Goal: Task Accomplishment & Management: Manage account settings

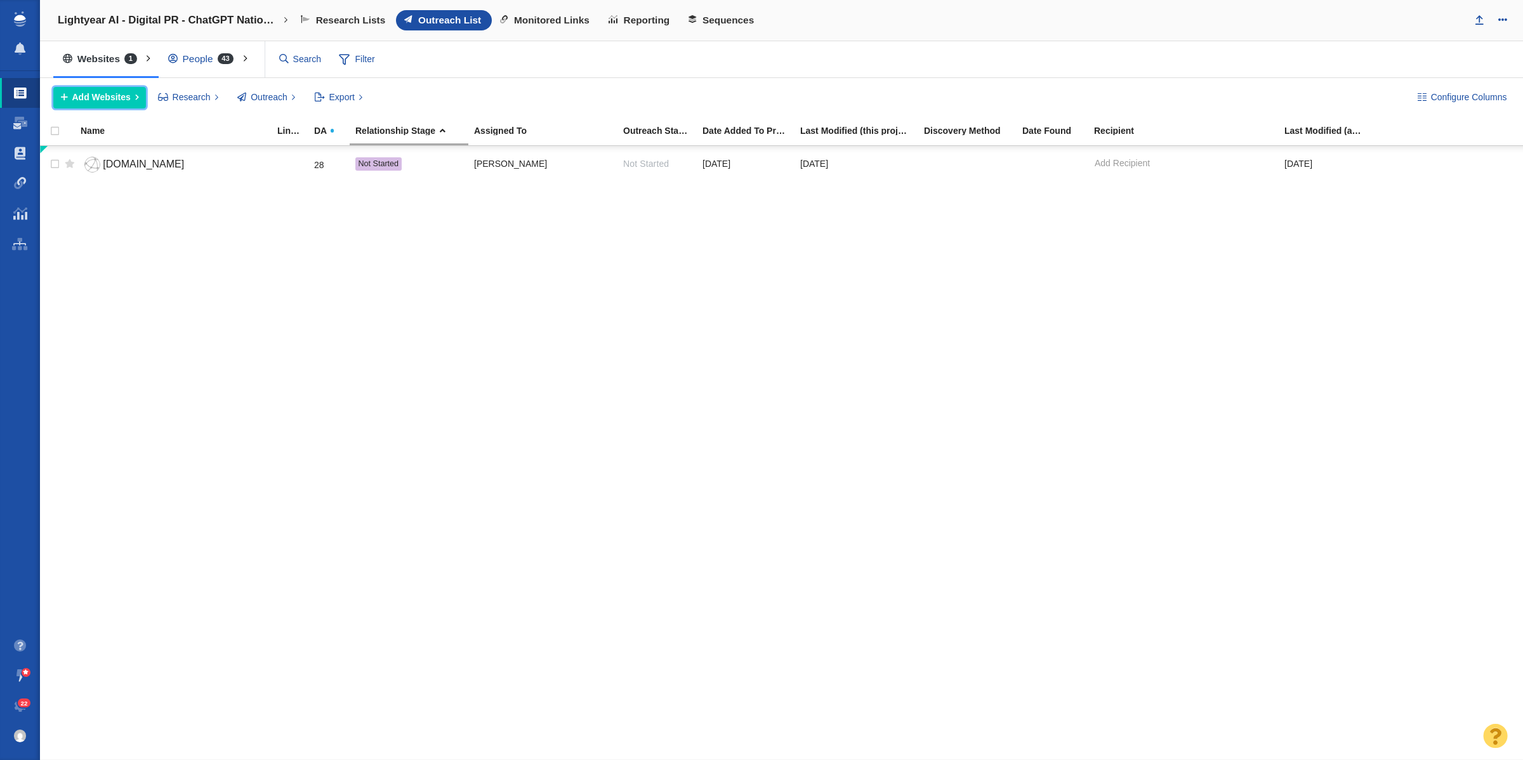
drag, startPoint x: 119, startPoint y: 100, endPoint x: 173, endPoint y: 331, distance: 237.9
click at [119, 100] on span "Add Websites" at bounding box center [101, 97] width 58 height 13
click at [117, 234] on div "reframed.co 28 Not Started Kevin Geer 8/11/2025 8/11/2025 Add Recipient FIND 8/…" at bounding box center [781, 453] width 1483 height 614
click at [187, 51] on div "People 43" at bounding box center [204, 58] width 91 height 29
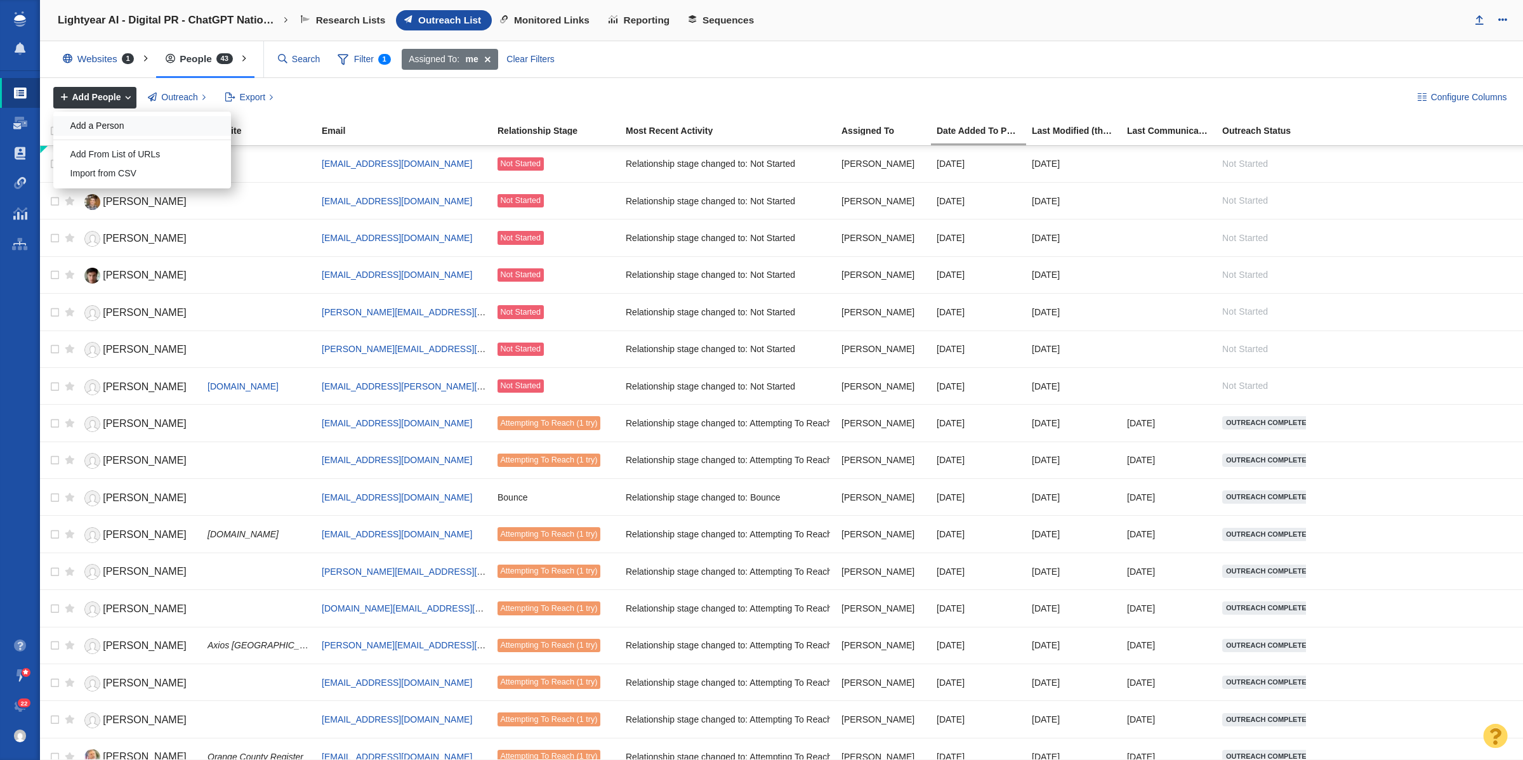
click at [123, 128] on div "Add a Person" at bounding box center [142, 126] width 178 height 20
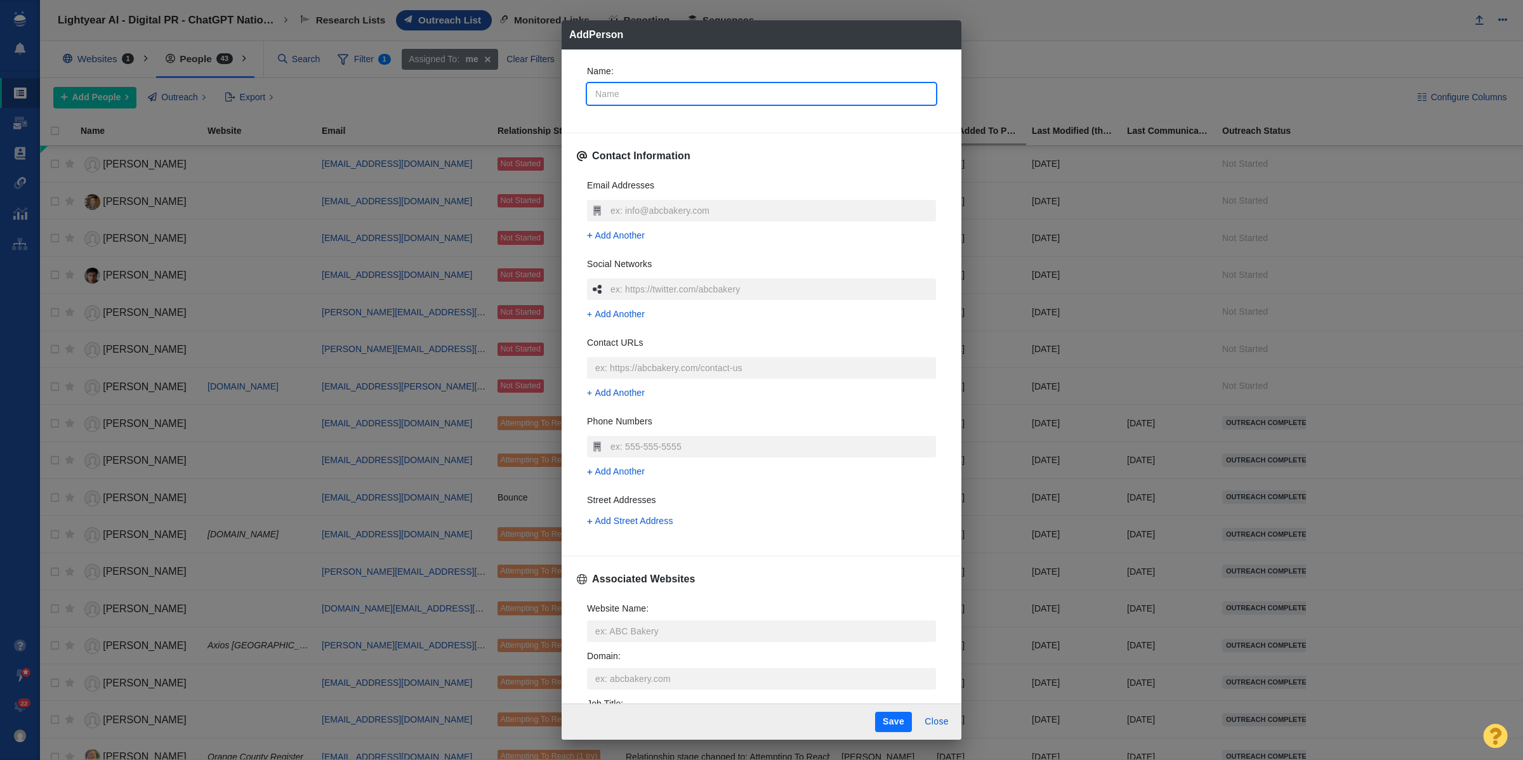
type textarea "x"
click at [821, 93] on input "Name :" at bounding box center [761, 94] width 349 height 22
type input "er"
type textarea "x"
type input "eri"
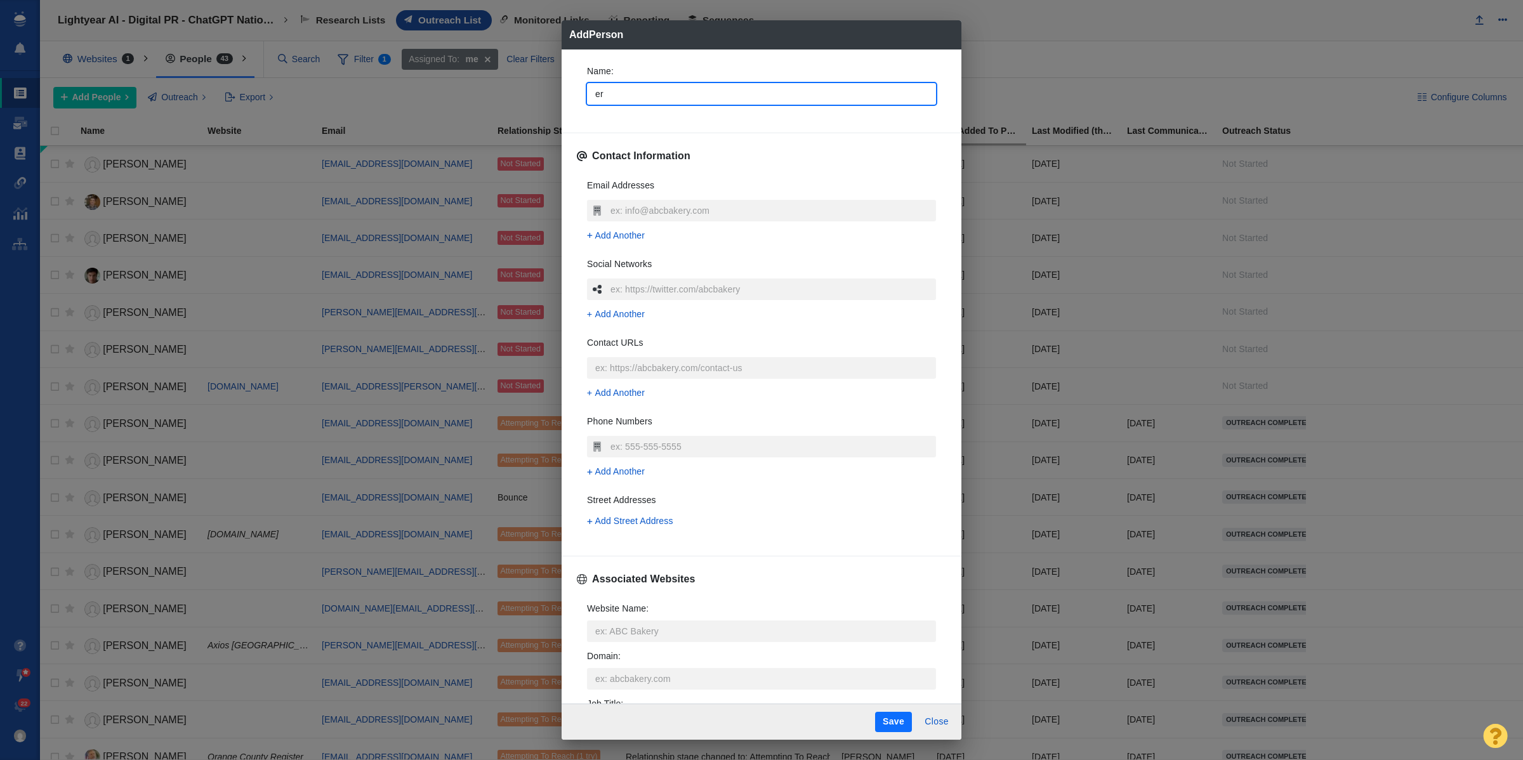
type textarea "x"
type input "eric"
type textarea "x"
type input "eric"
type textarea "x"
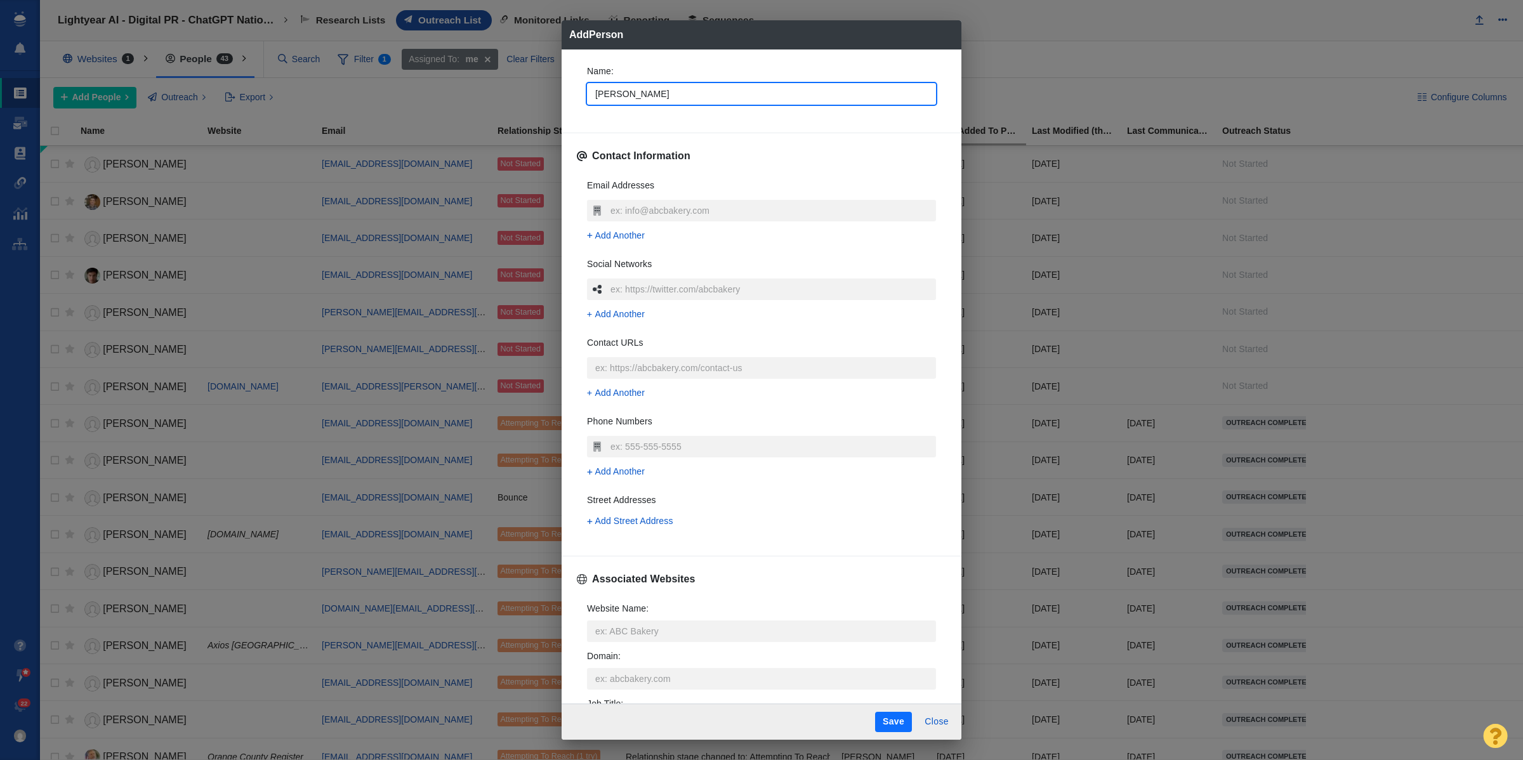
type input "eric do"
type textarea "x"
type input "eric dol"
type textarea "x"
type input "eric dola"
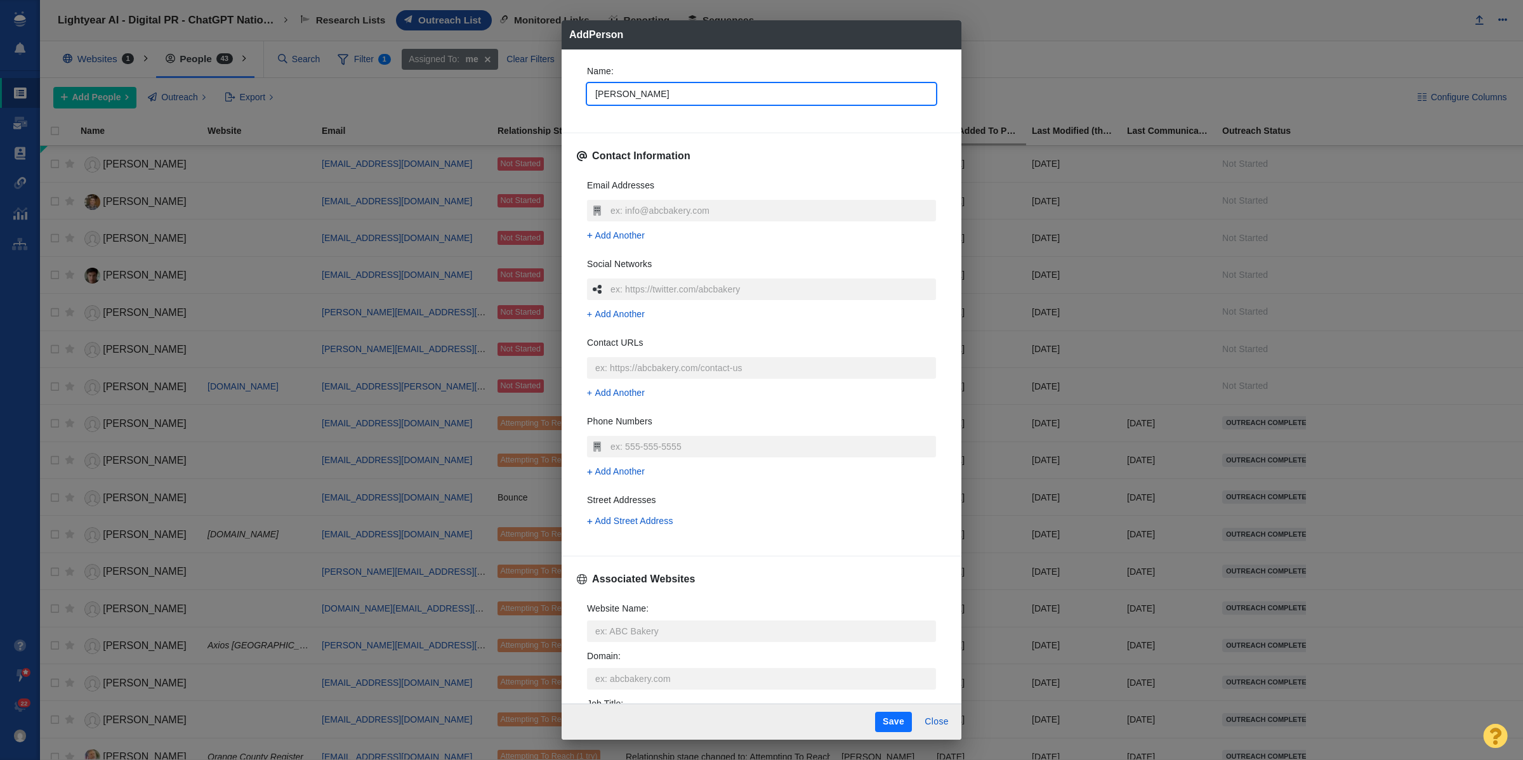
type textarea "x"
type input "eric dolan"
type textarea "x"
type input "E"
type textarea "x"
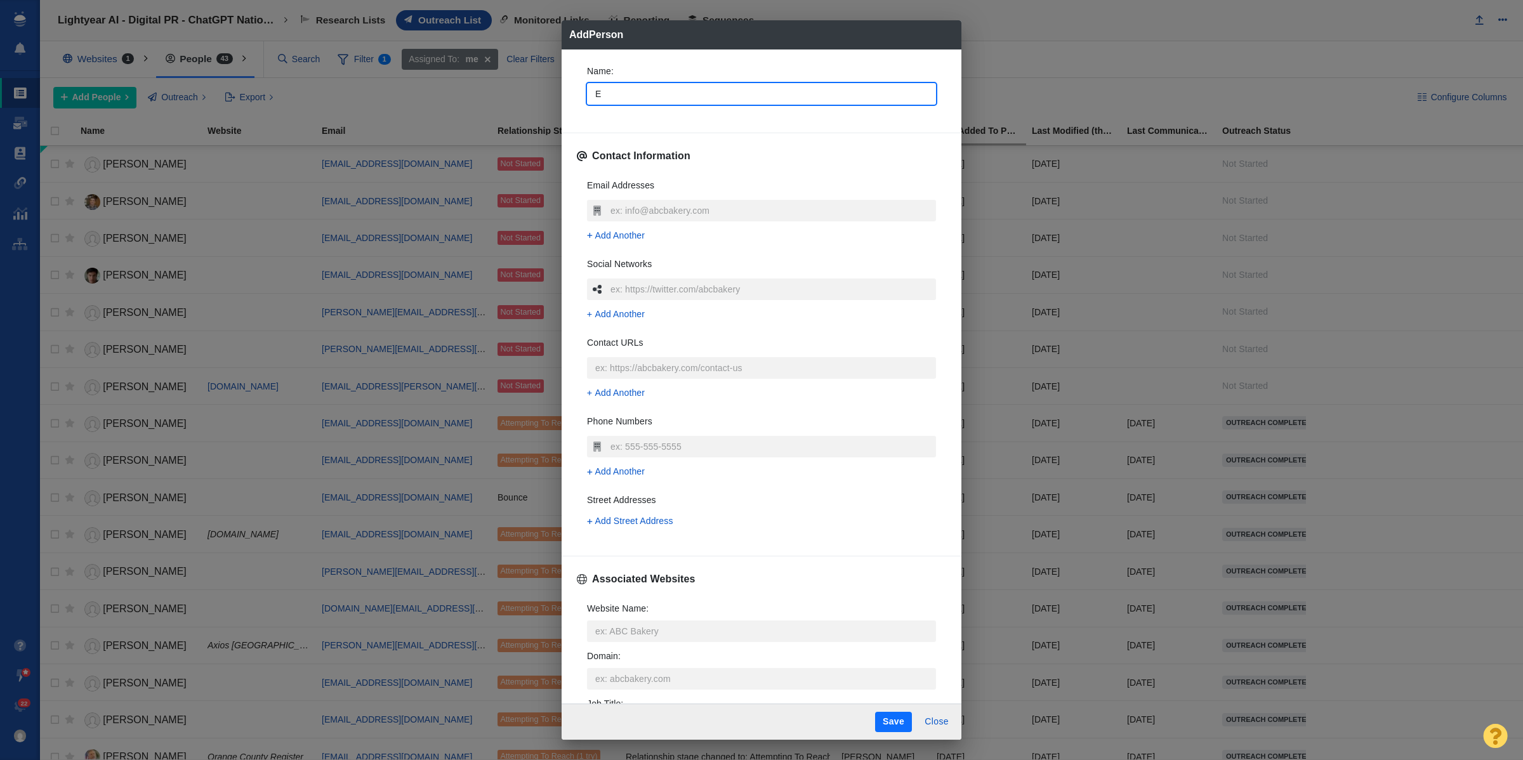
type input "Er"
type textarea "x"
type input "Eri"
type textarea "x"
type input "Eric"
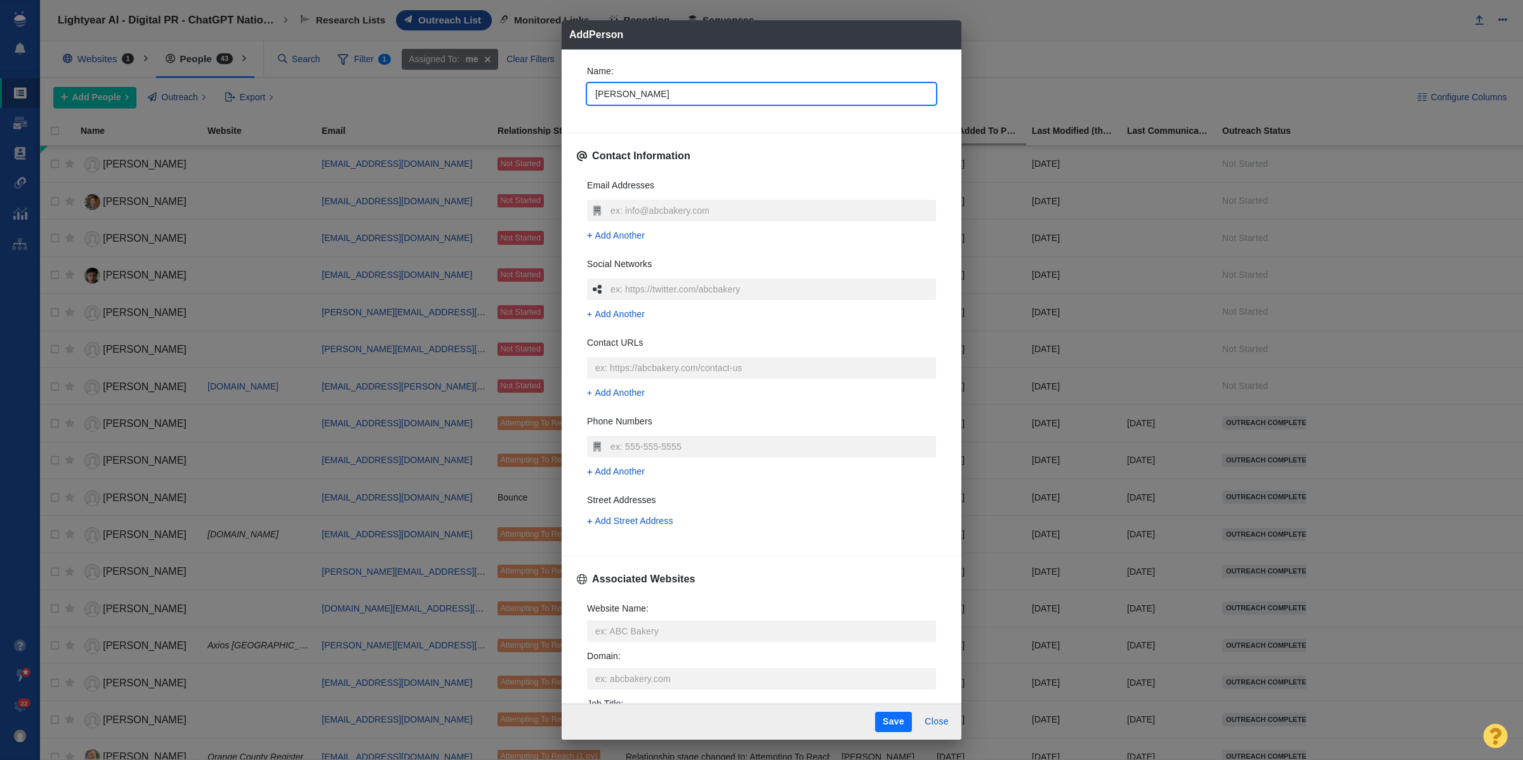
type textarea "x"
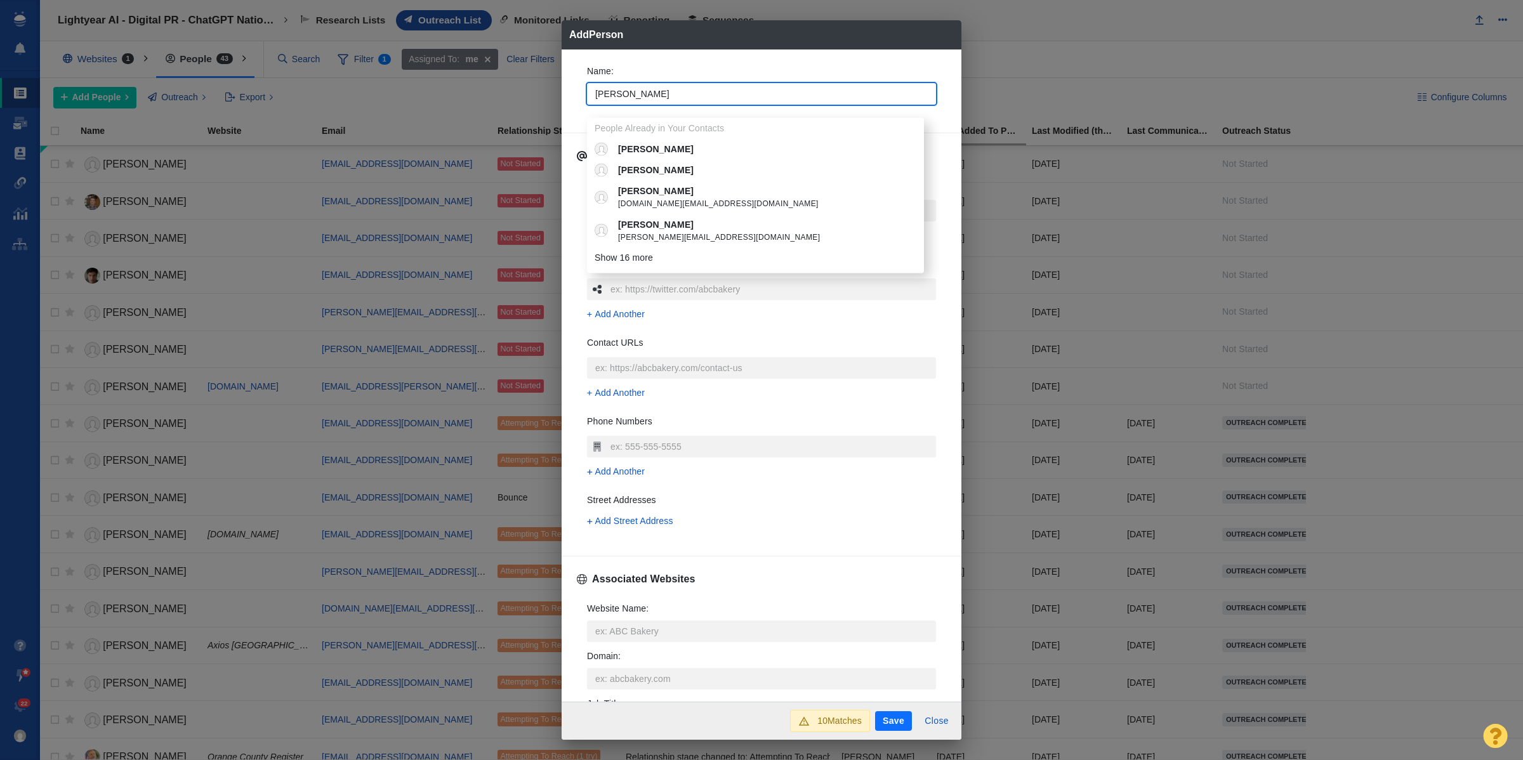
type input "Eric"
type textarea "x"
type input "Eric D"
type textarea "x"
type input "Eric Do"
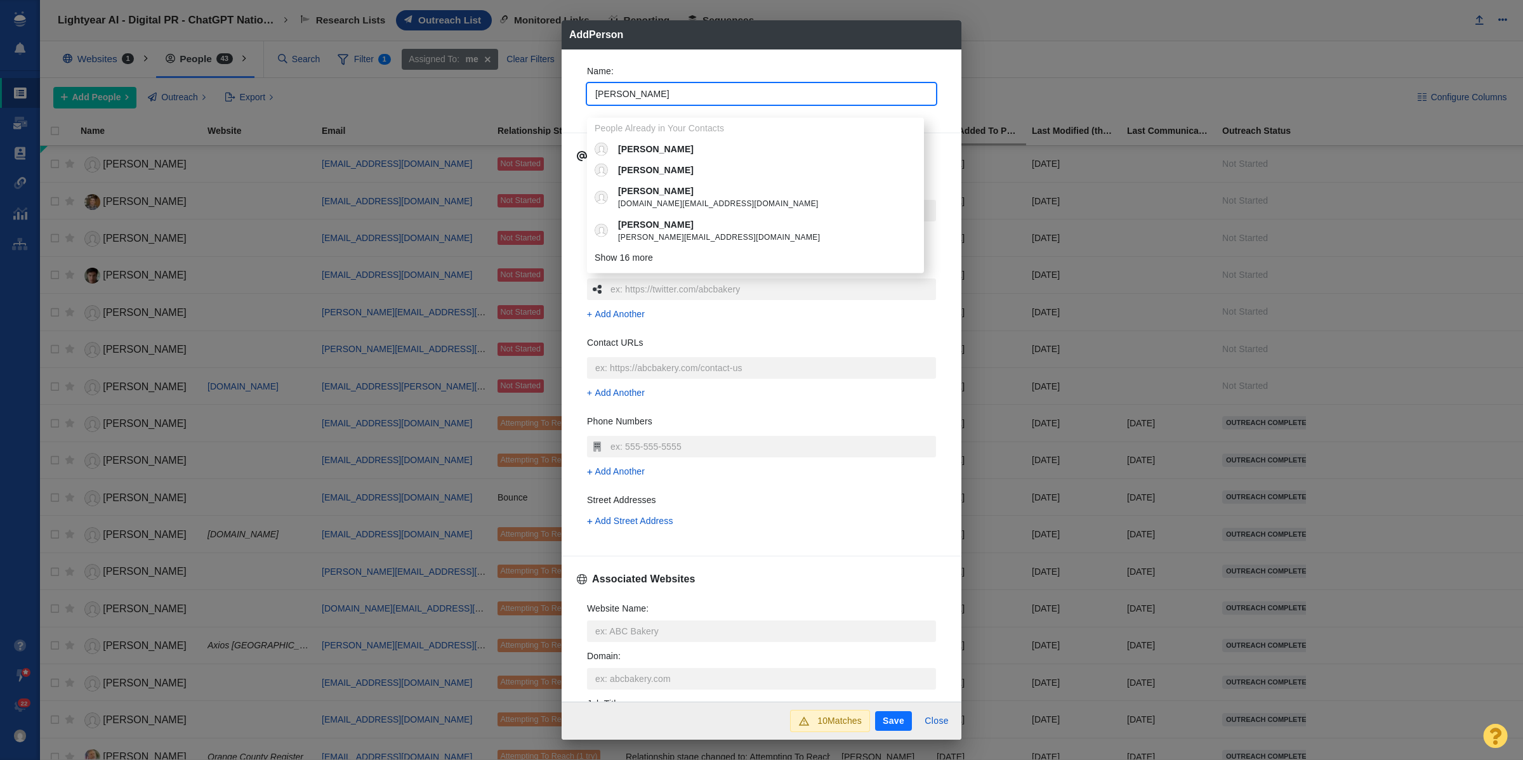
type textarea "x"
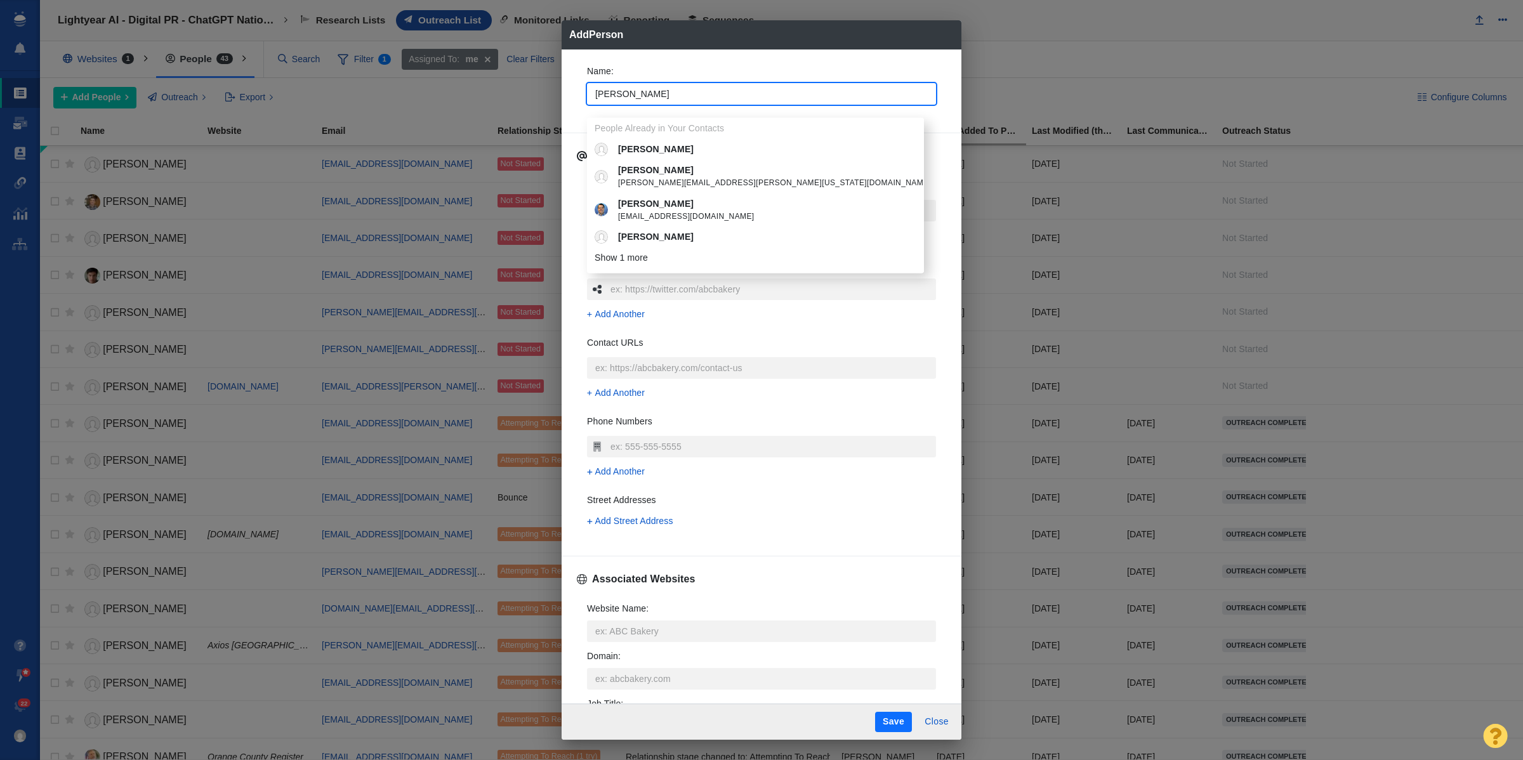
type input "Eric Dol"
type textarea "x"
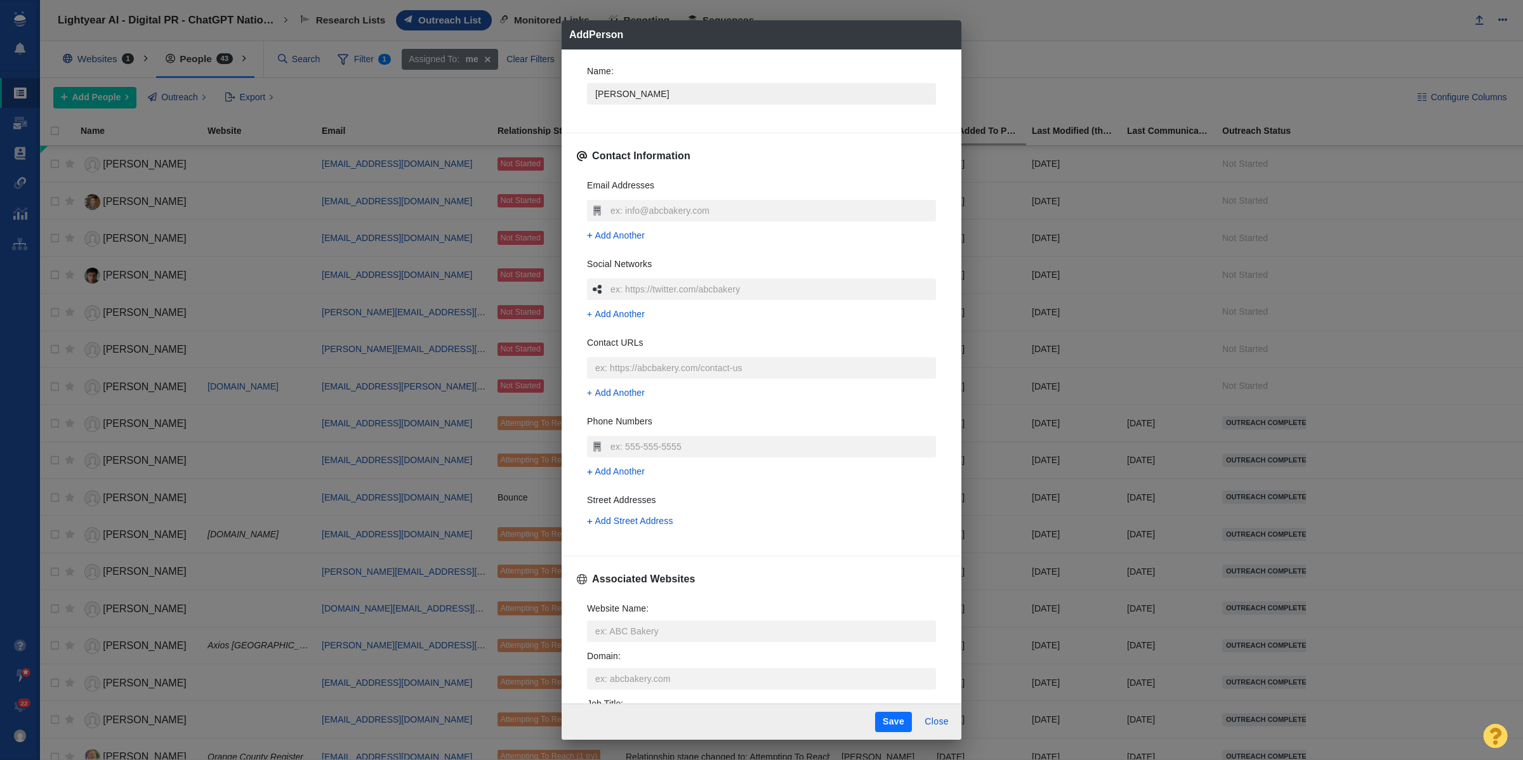
click at [712, 103] on input "Eric Dol" at bounding box center [761, 94] width 349 height 22
type input "A"
type textarea "x"
type input "An"
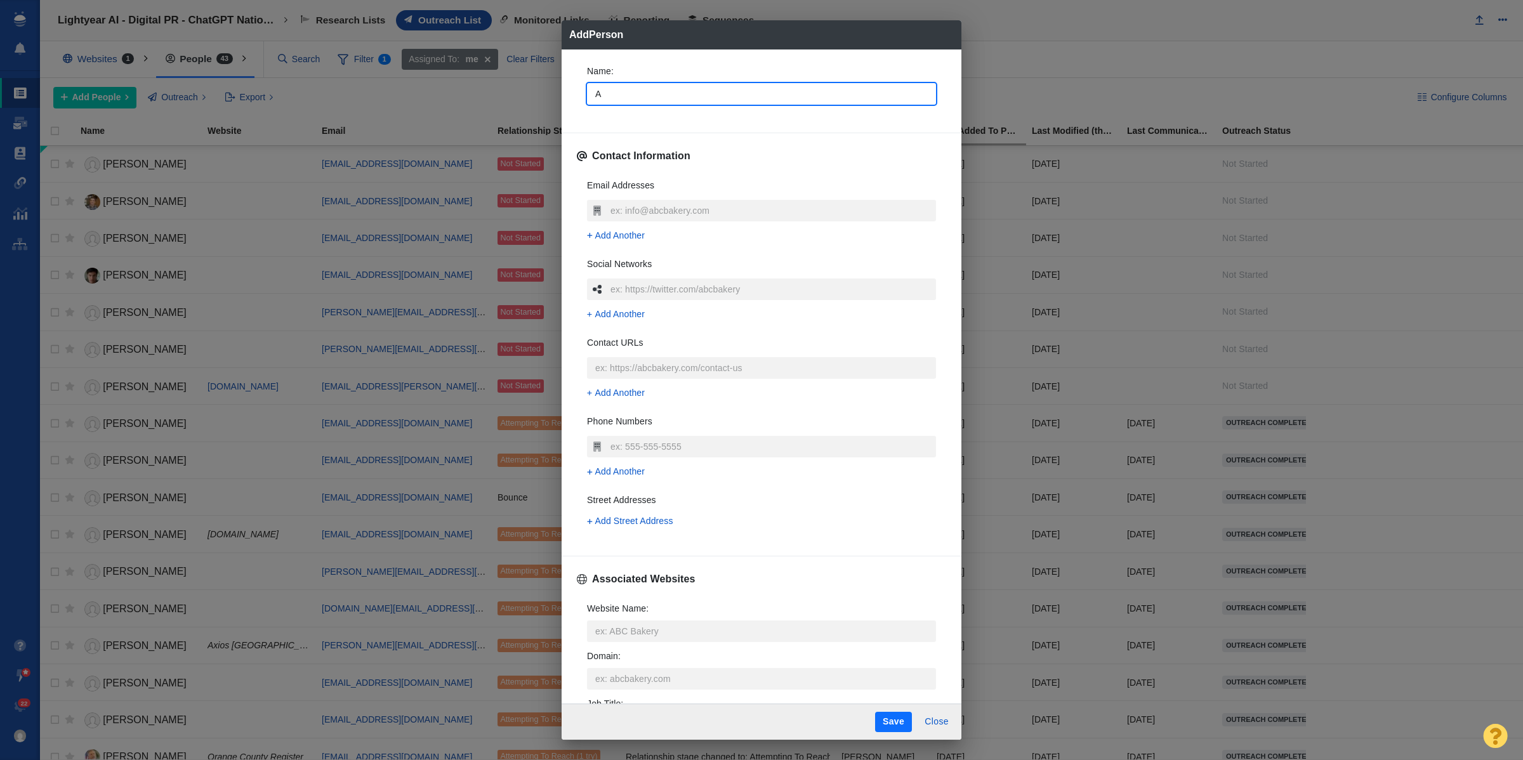
type textarea "x"
type input "Ann"
type textarea "x"
type input "Anna"
type textarea "x"
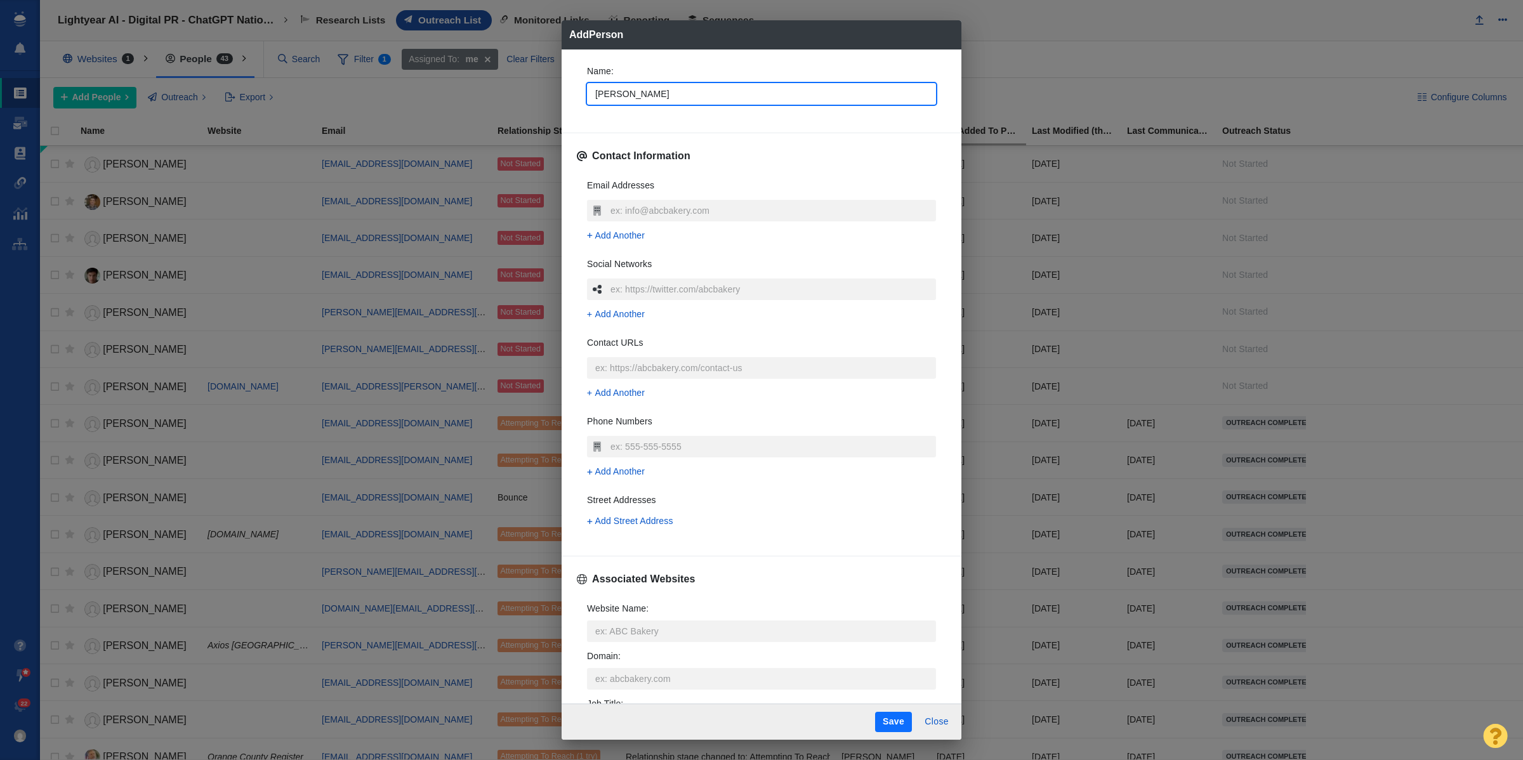
type input "Anna"
type textarea "x"
type input "Anna T"
type textarea "x"
type input "Anna Ton"
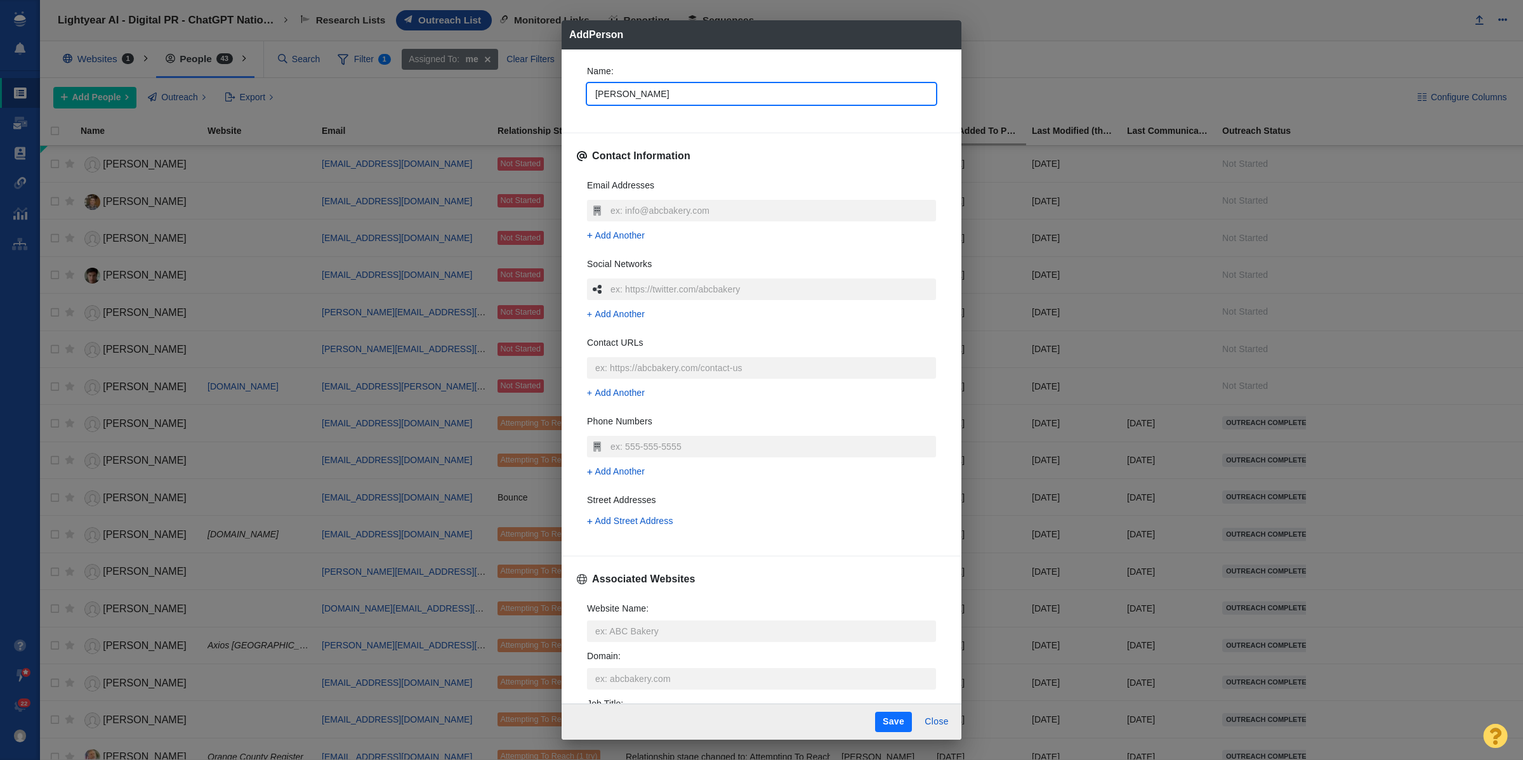
type textarea "x"
type input "Anna Tong"
type textarea "x"
type input "Anna Tong"
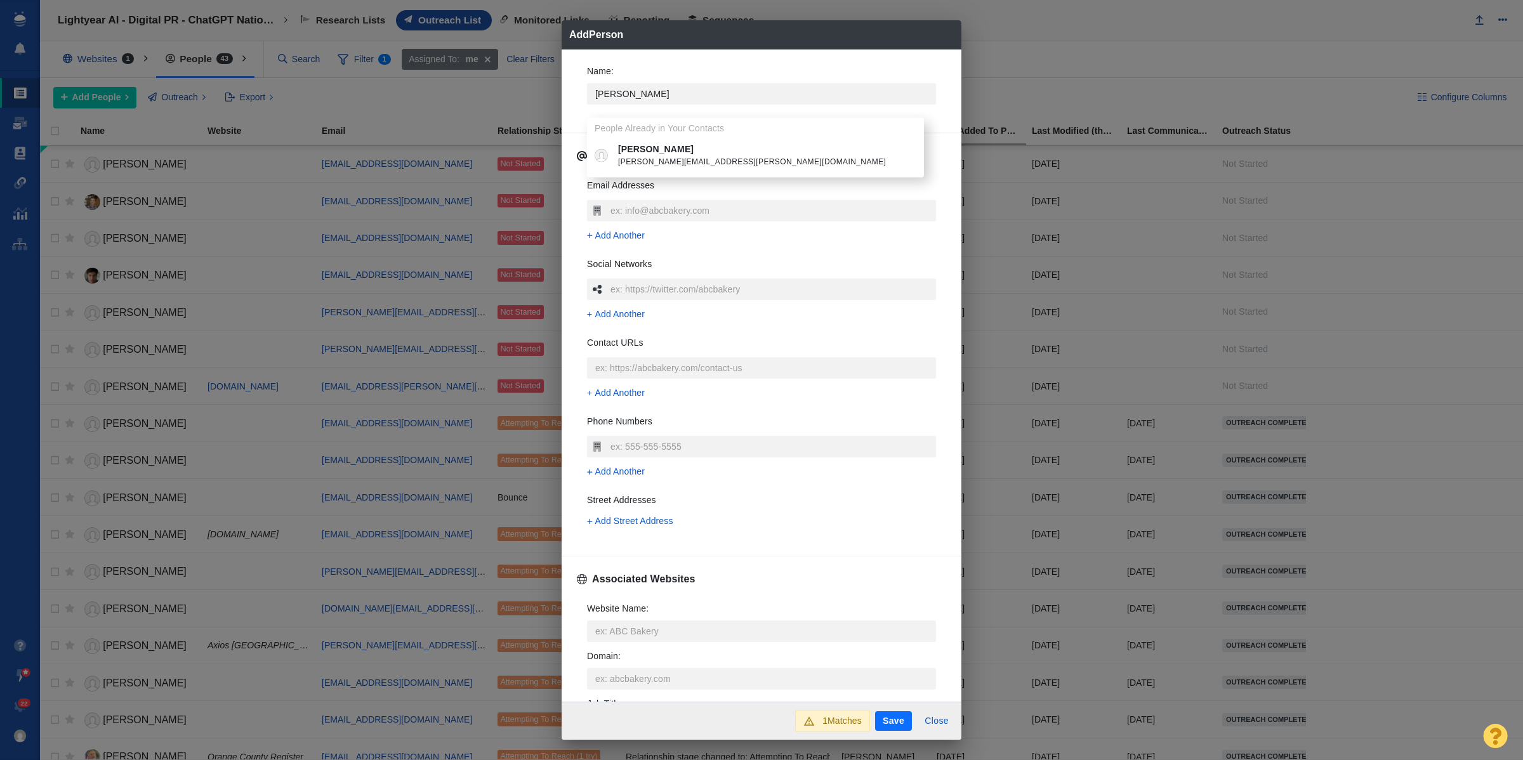
click at [698, 253] on div "Email Addresses Add Another Social Networks Add Another Contact URLs Add Anothe…" at bounding box center [761, 358] width 369 height 378
click at [646, 217] on input "text" at bounding box center [771, 211] width 329 height 22
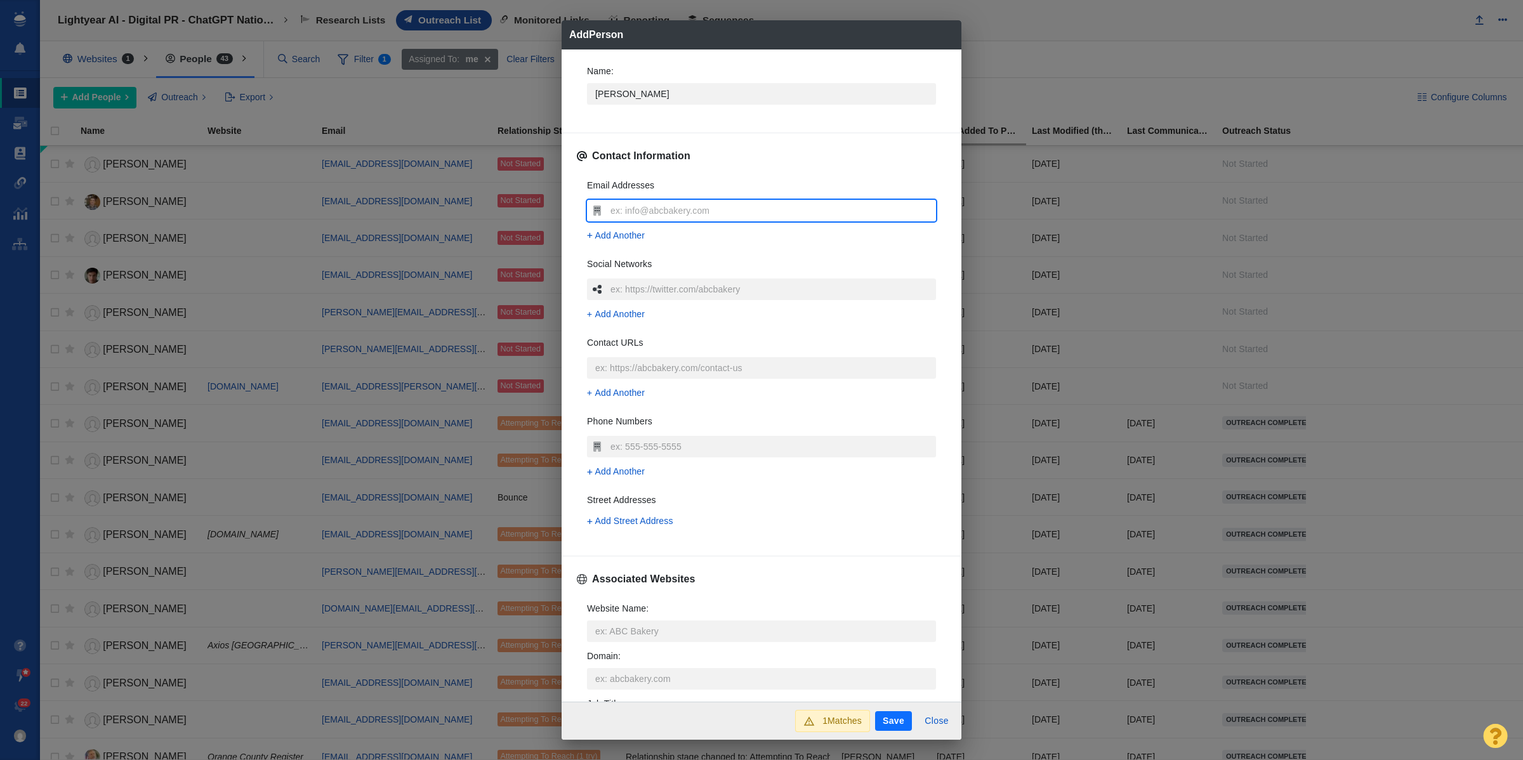
type input "anna.tong@tr.com"
type textarea "x"
type input "anna.tong@tr.com"
click at [624, 239] on span "Add Another" at bounding box center [620, 235] width 50 height 13
type textarea "x"
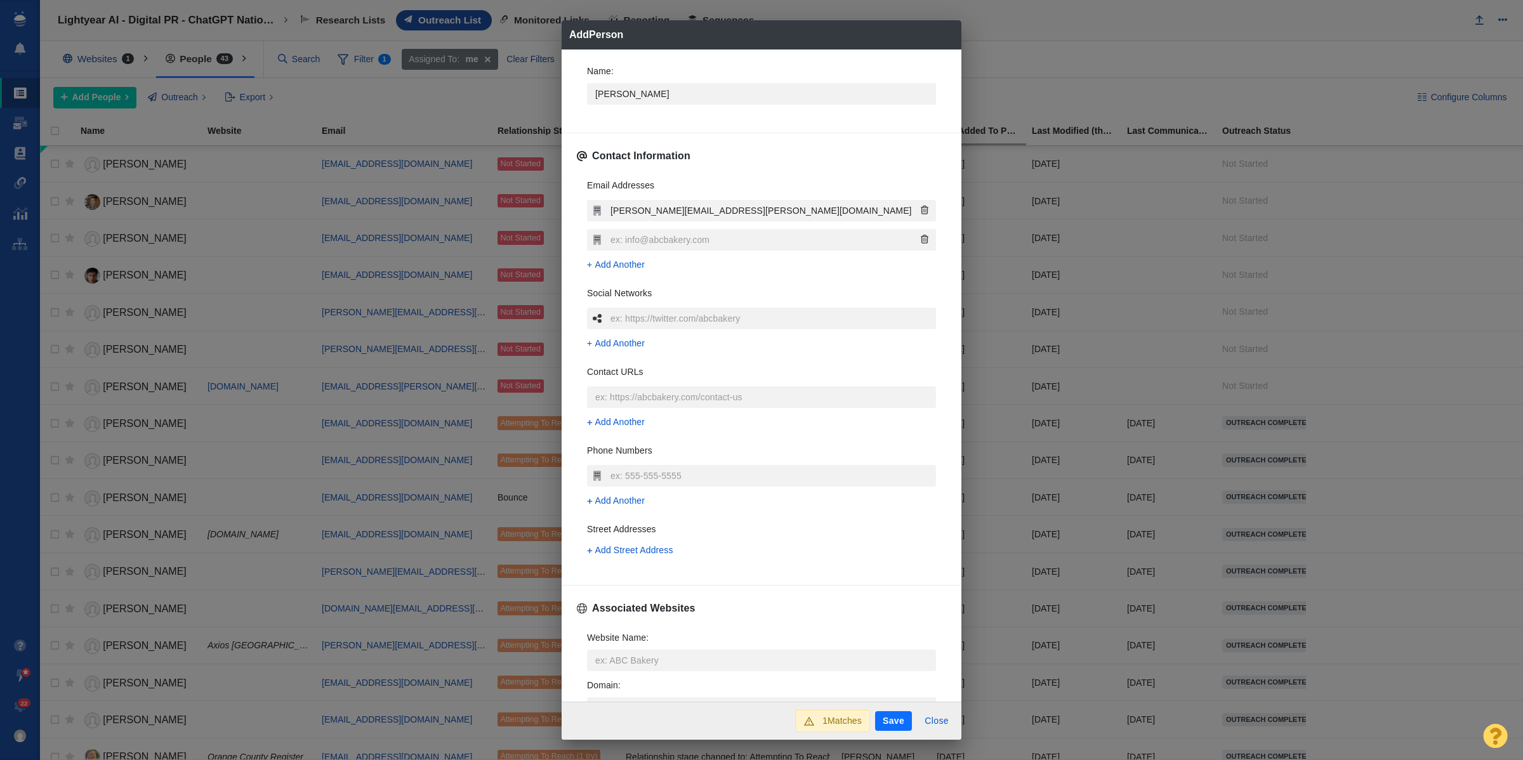
click at [614, 257] on div "anna.tong@tr.com Add Another" at bounding box center [761, 239] width 349 height 79
click at [646, 242] on input "text" at bounding box center [771, 240] width 329 height 22
type textarea "x"
type input "a"
type textarea "x"
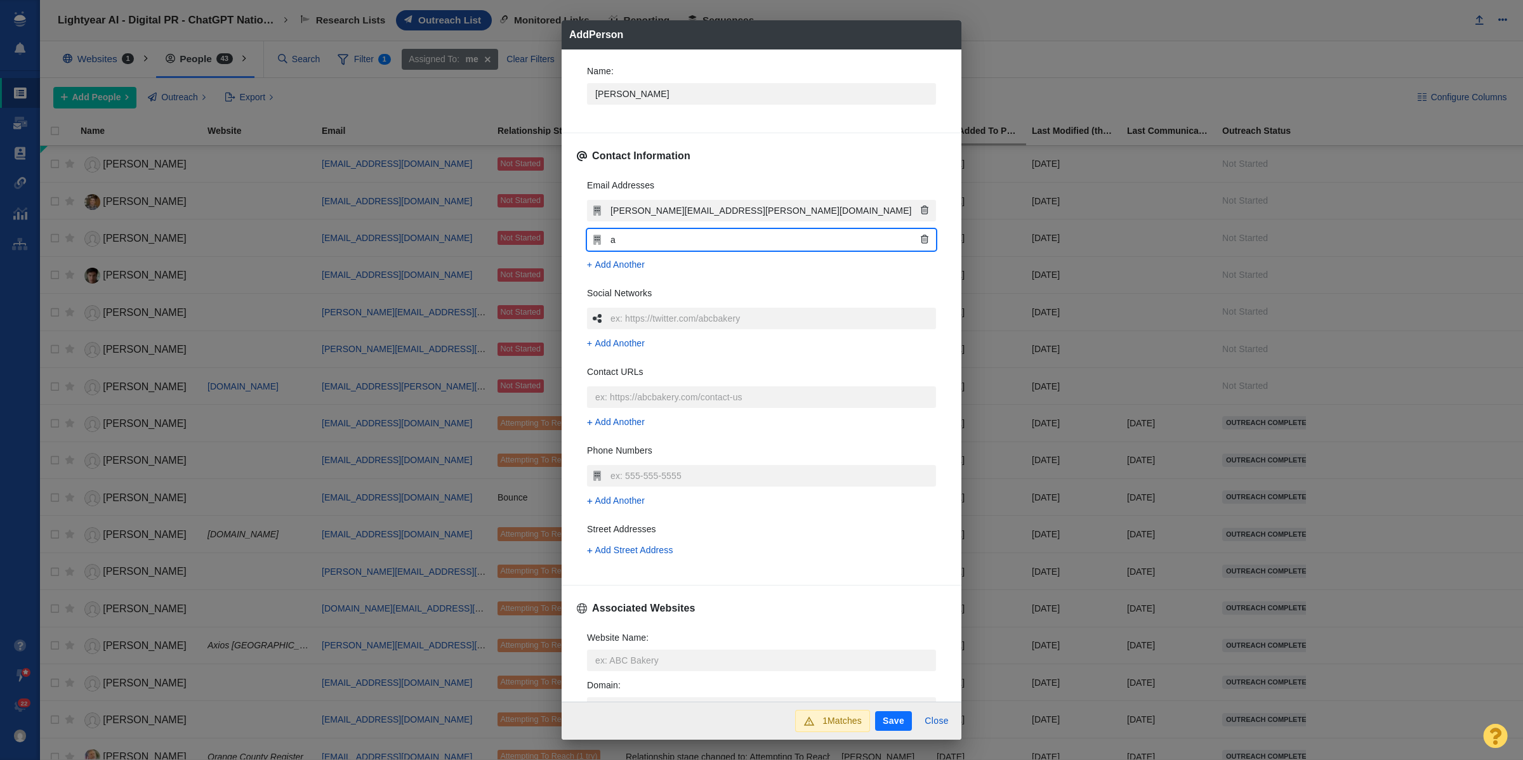
type input "an"
type textarea "x"
type input "ann"
type textarea "x"
type input "anna"
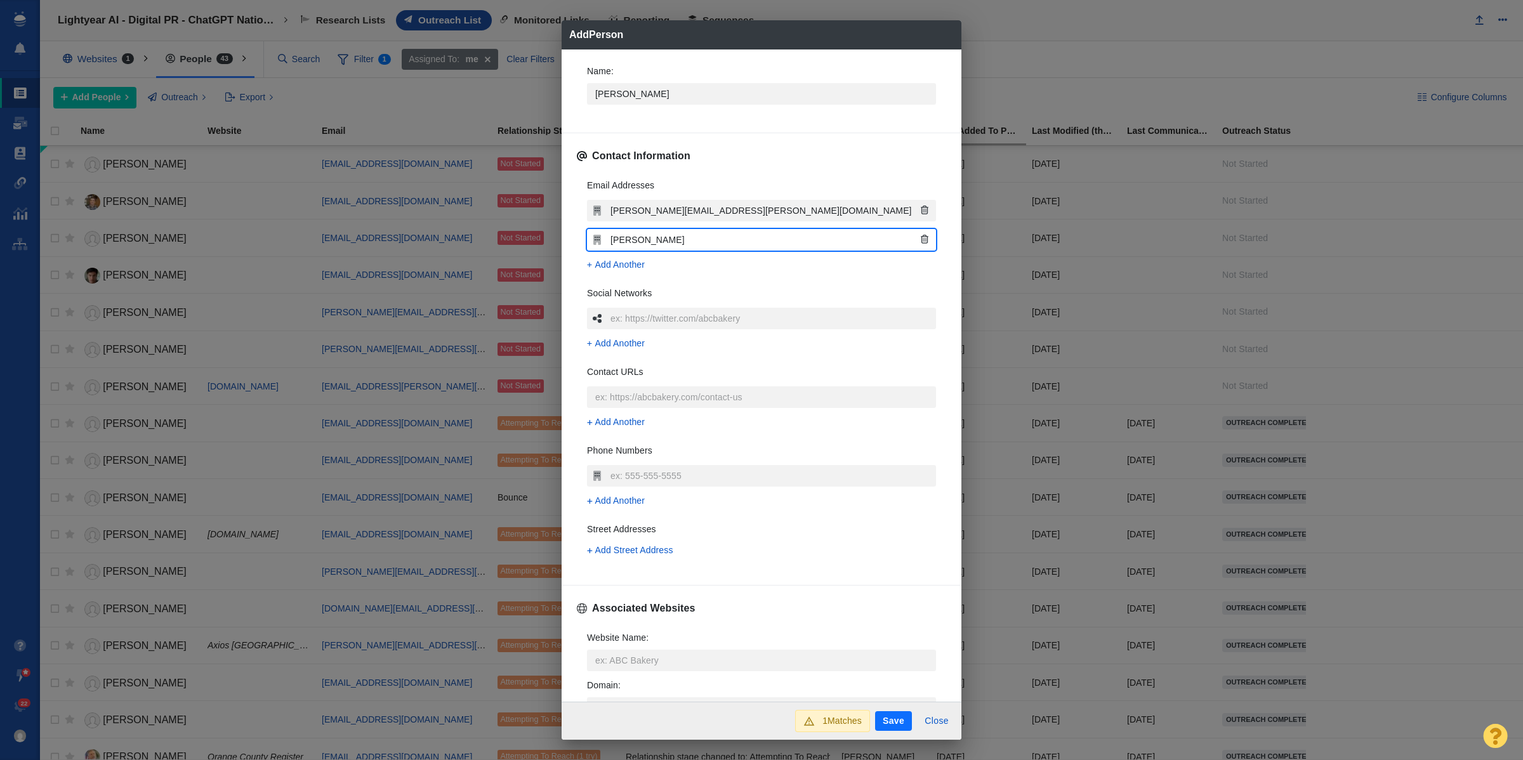
type textarea "x"
type input "anna."
type textarea "x"
type input "anna.ton"
type textarea "x"
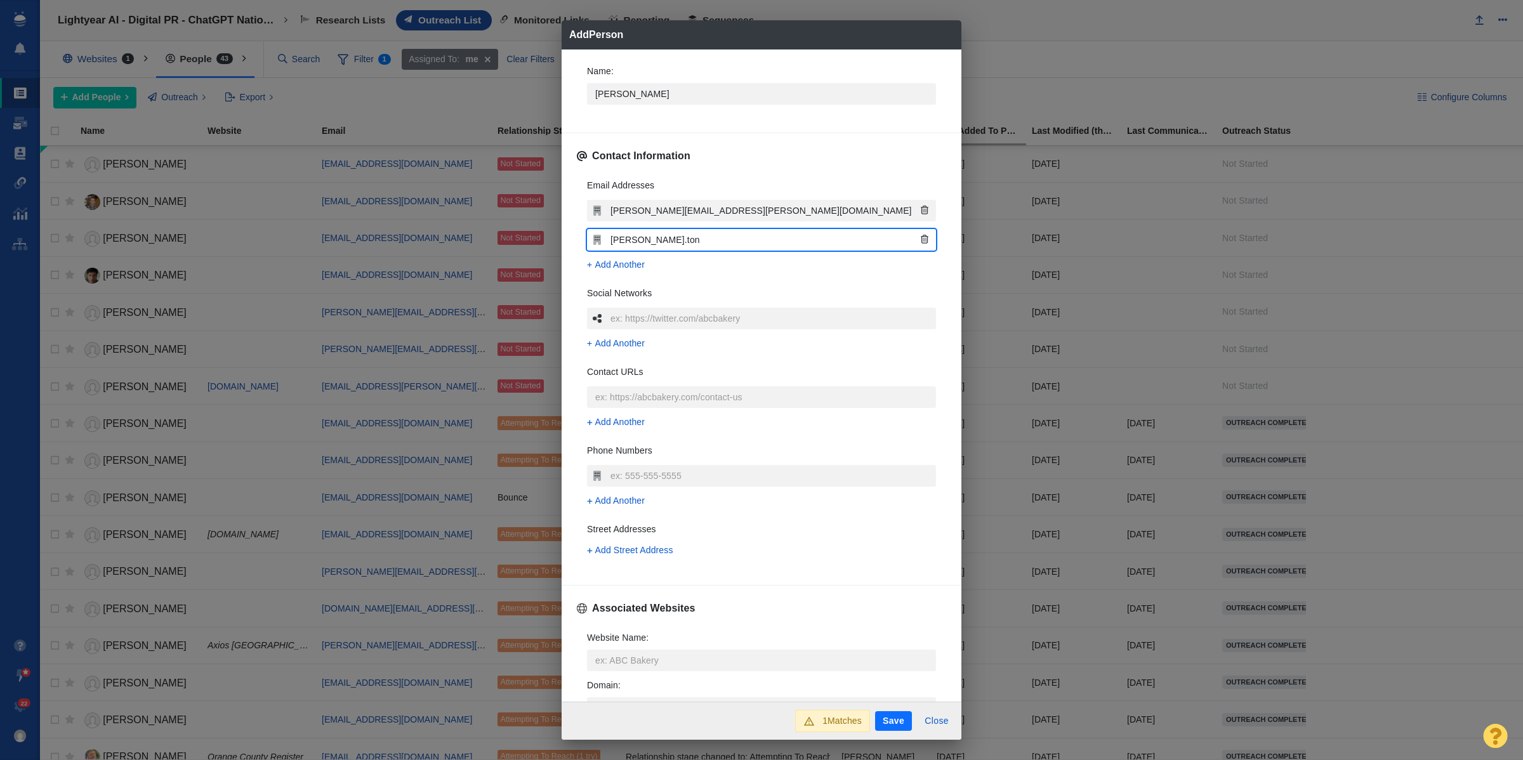
type input "anna.tong"
type textarea "x"
type input "anna.tong@"
type textarea "x"
type input "anna.tong@th"
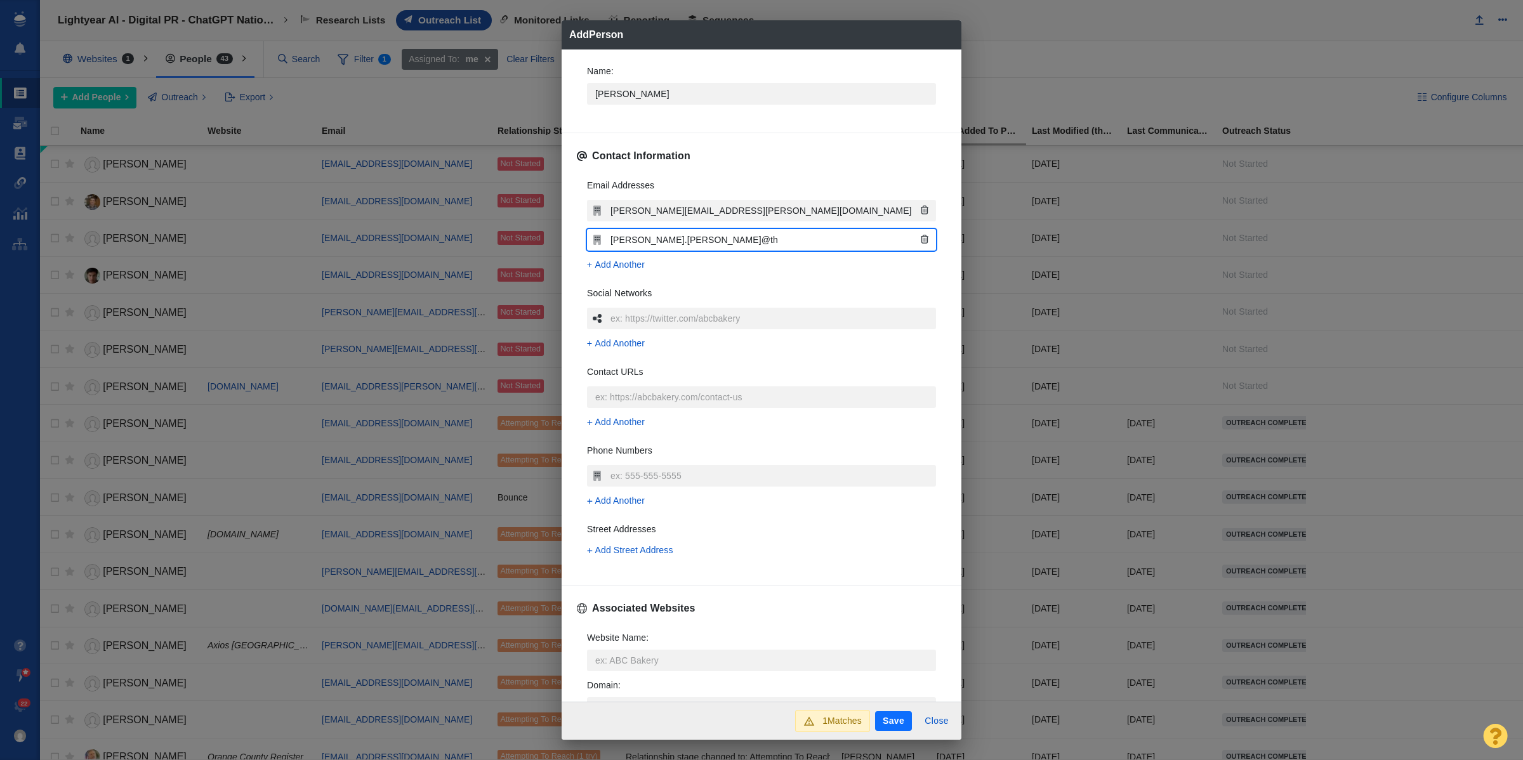
type textarea "x"
type input "anna.tong@tho"
type textarea "x"
type input "anna.tong@thom"
type textarea "x"
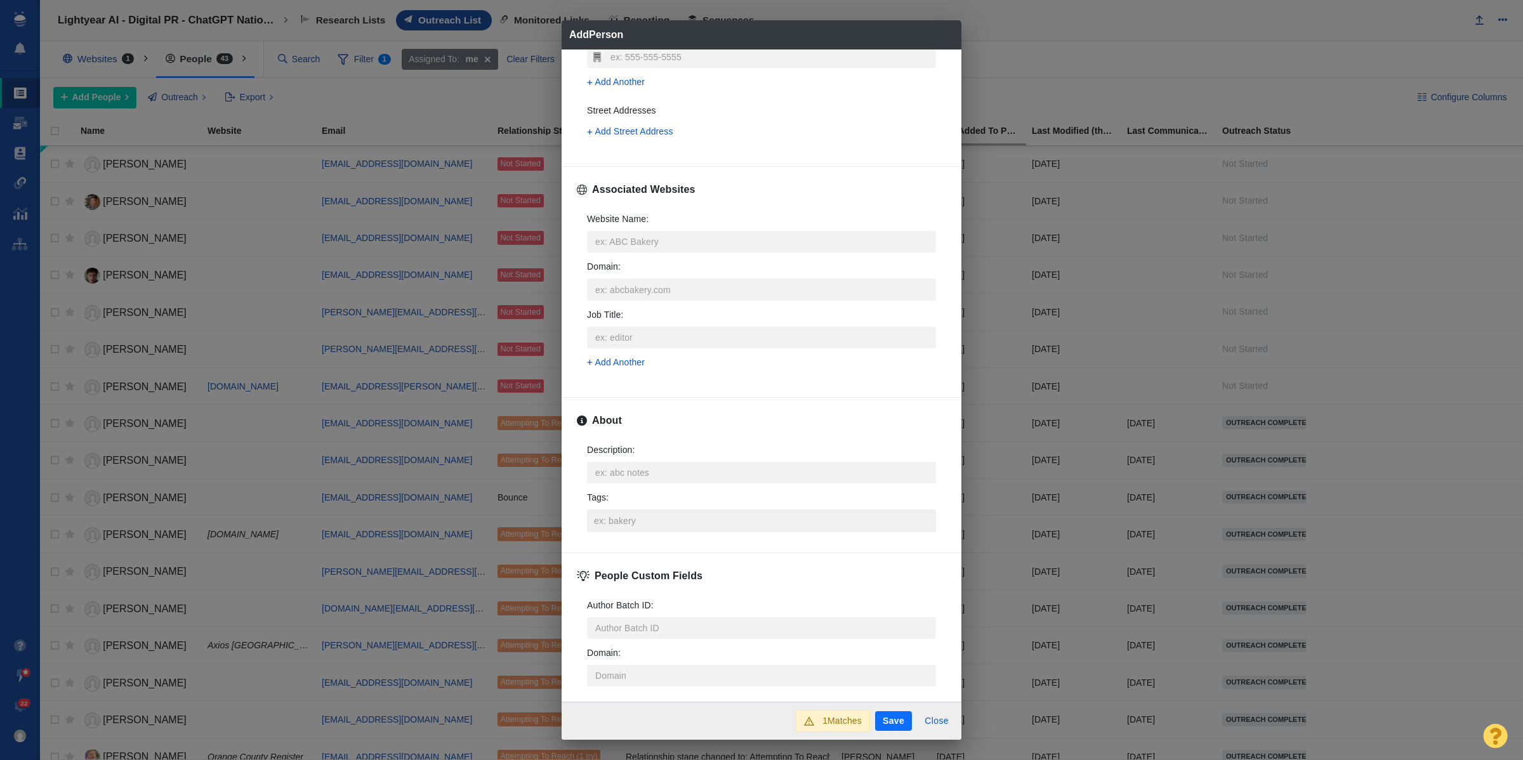
scroll to position [457, 0]
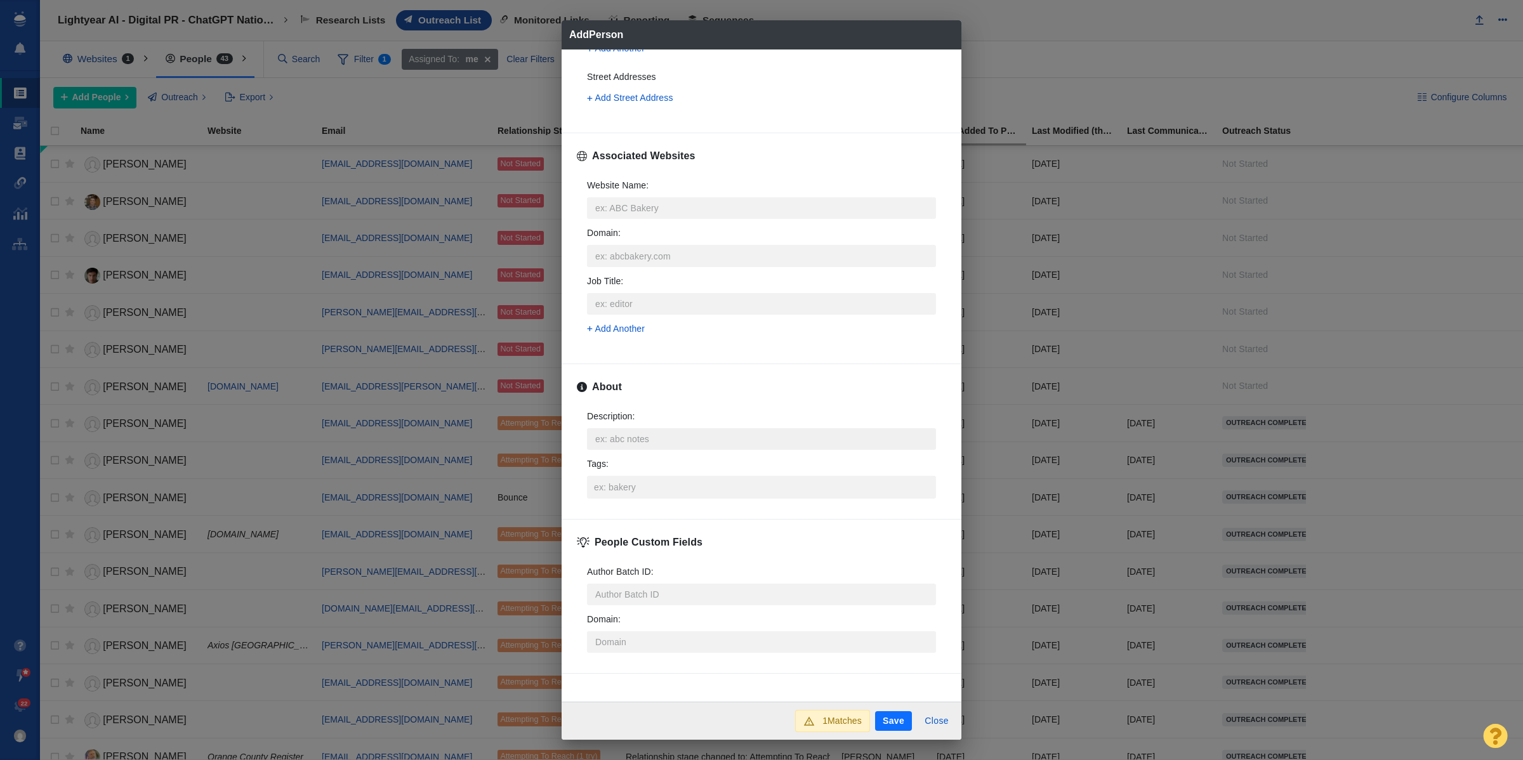
click at [622, 432] on textarea "Description : x" at bounding box center [761, 439] width 349 height 22
type textarea "x"
type textarea "https://page-one-power.muckrack.com/anna-tong"
type textarea "x"
type textarea "https://page-one-power.muckrack.com/anna-tong"
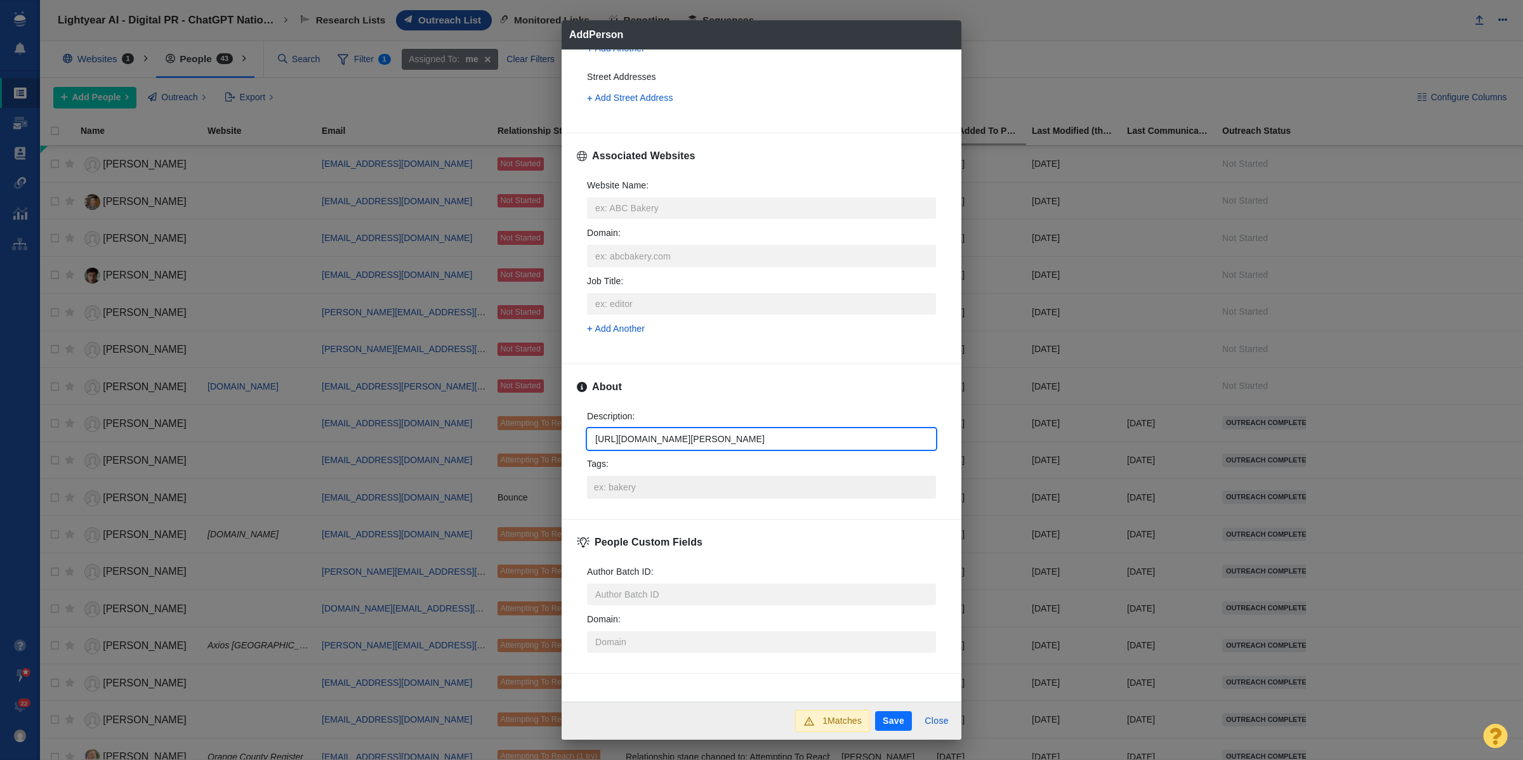
click at [640, 493] on input "Tags :" at bounding box center [761, 487] width 341 height 23
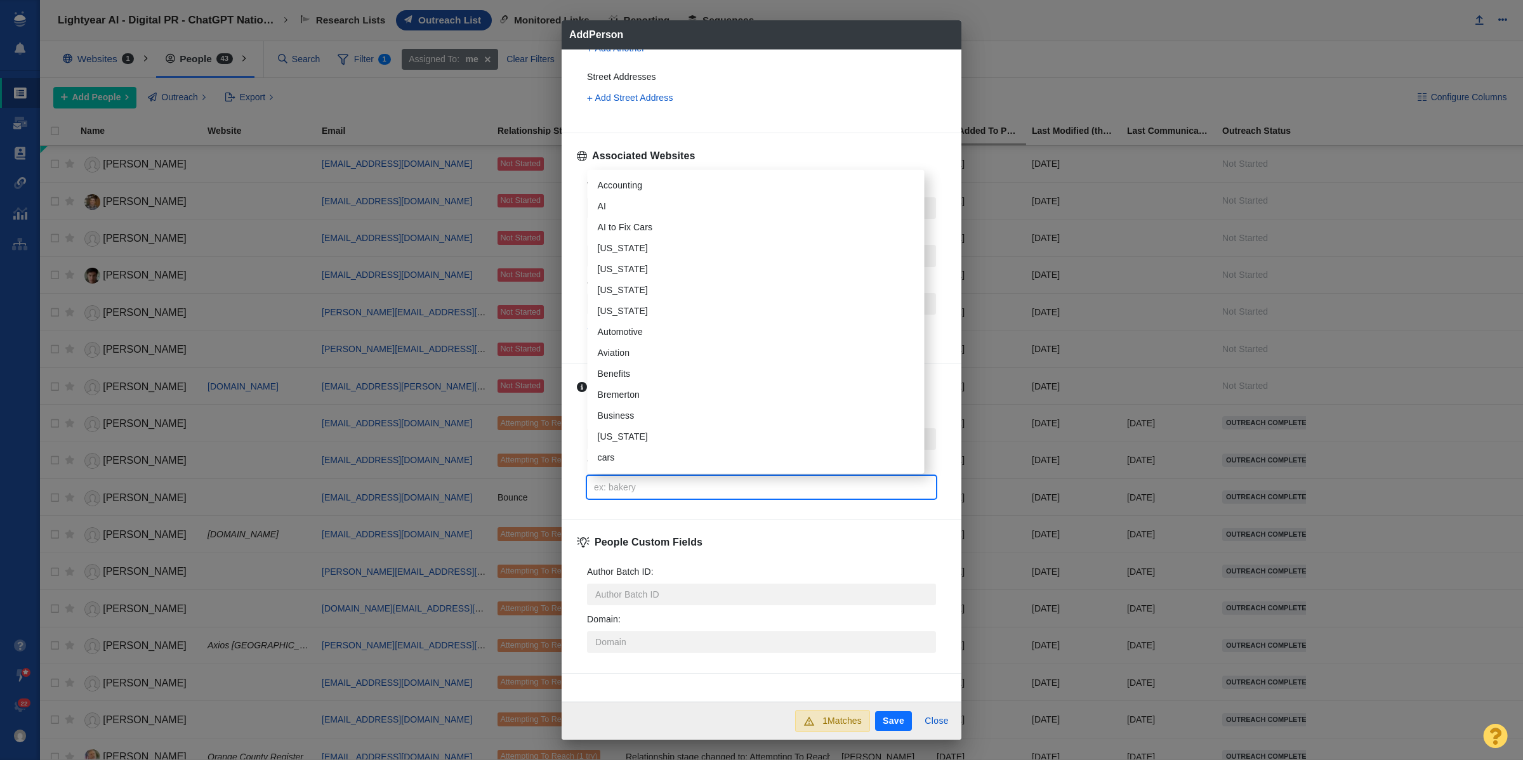
click at [818, 724] on div "1 Matches" at bounding box center [832, 721] width 75 height 22
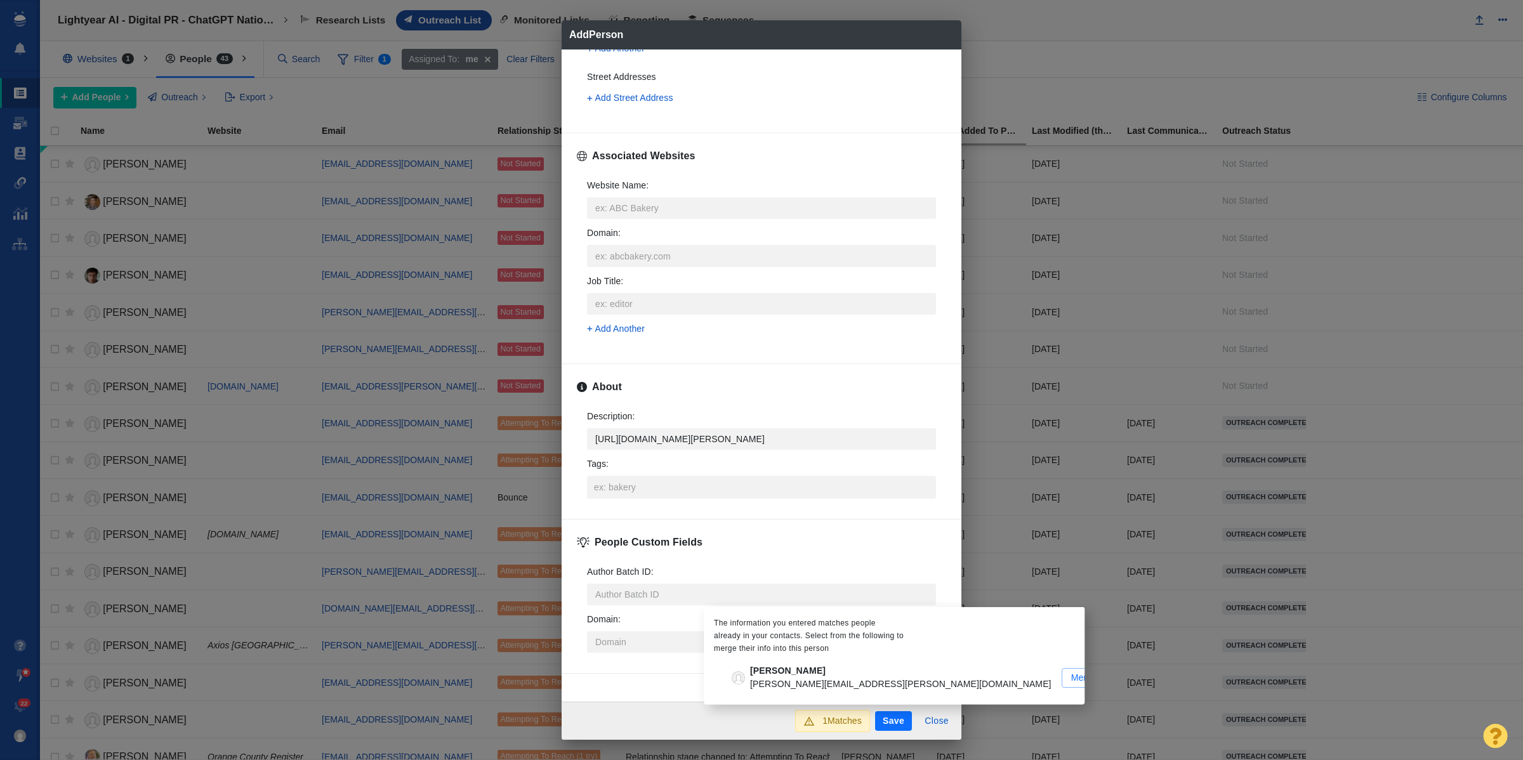
click at [911, 673] on div "Anna Tong Anna.Tong@thomsonreuters.com Merge" at bounding box center [915, 678] width 386 height 27
click at [0, 0] on input "Anna Tong Anna.Tong@thomsonreuters.com Merge" at bounding box center [0, 0] width 0 height 0
click at [890, 684] on div "Anna Tong Anna.Tong@thomsonreuters.com" at bounding box center [900, 678] width 317 height 27
click at [0, 0] on input "Anna Tong Anna.Tong@thomsonreuters.com Merge" at bounding box center [0, 0] width 0 height 0
click at [917, 677] on div "Anna Tong Anna.Tong@thomsonreuters.com Merge" at bounding box center [915, 678] width 386 height 27
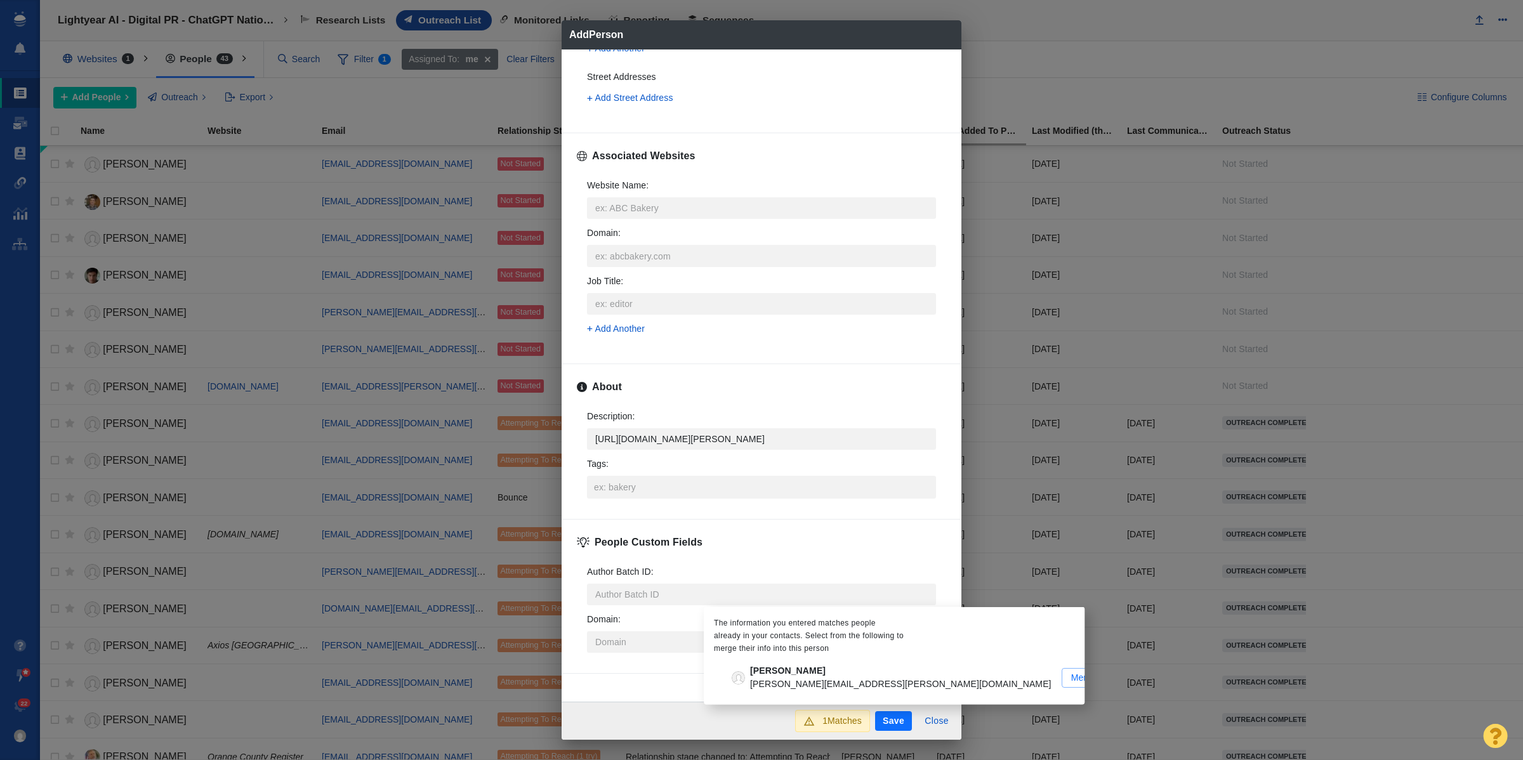
click at [0, 0] on input "Anna Tong Anna.Tong@thomsonreuters.com Merge" at bounding box center [0, 0] width 0 height 0
type textarea "x"
click at [657, 500] on div "Description : https://page-one-power.muckrack.com/anna-tong x Tags :" at bounding box center [761, 454] width 369 height 109
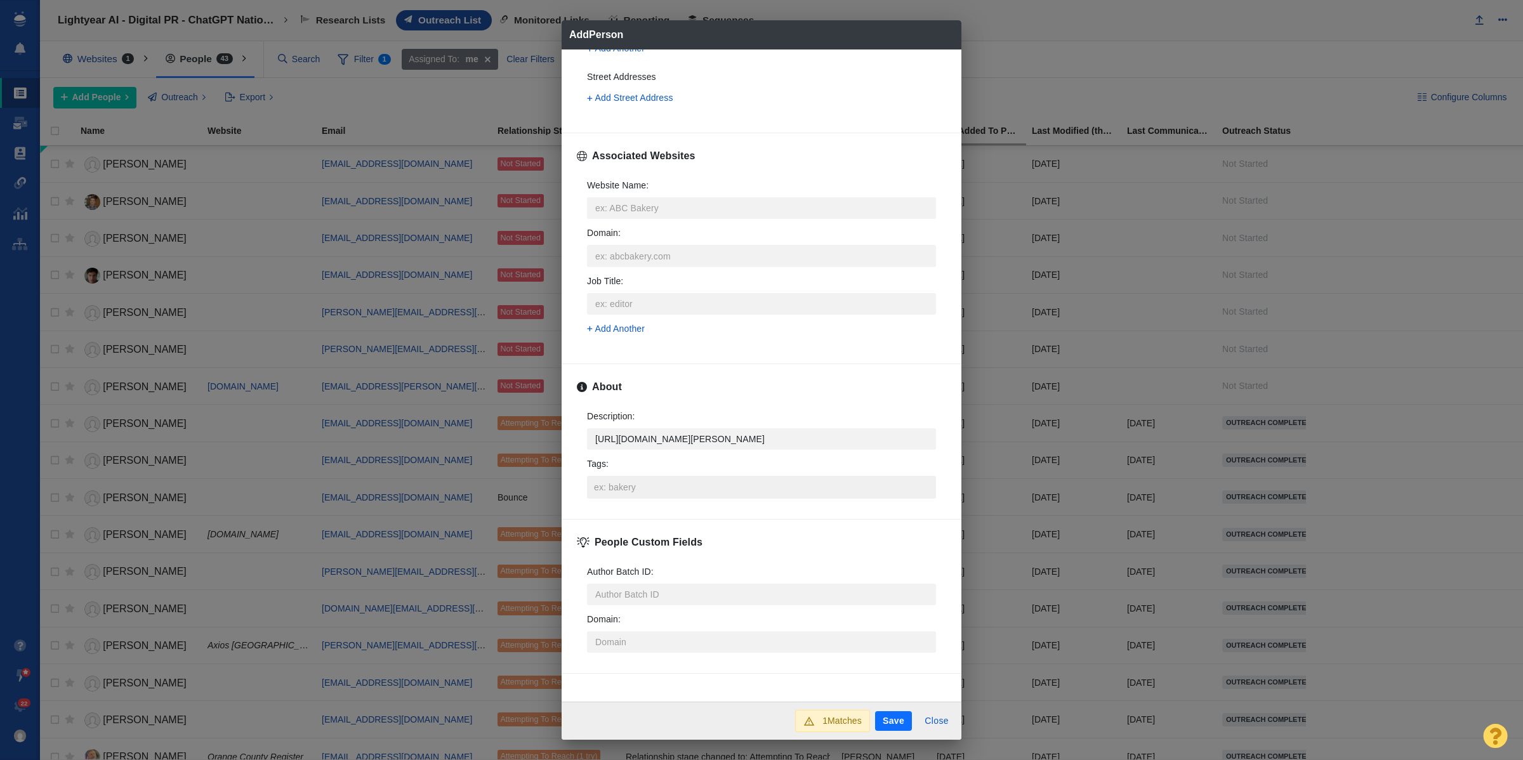
click at [658, 489] on input "Tags :" at bounding box center [761, 487] width 341 height 23
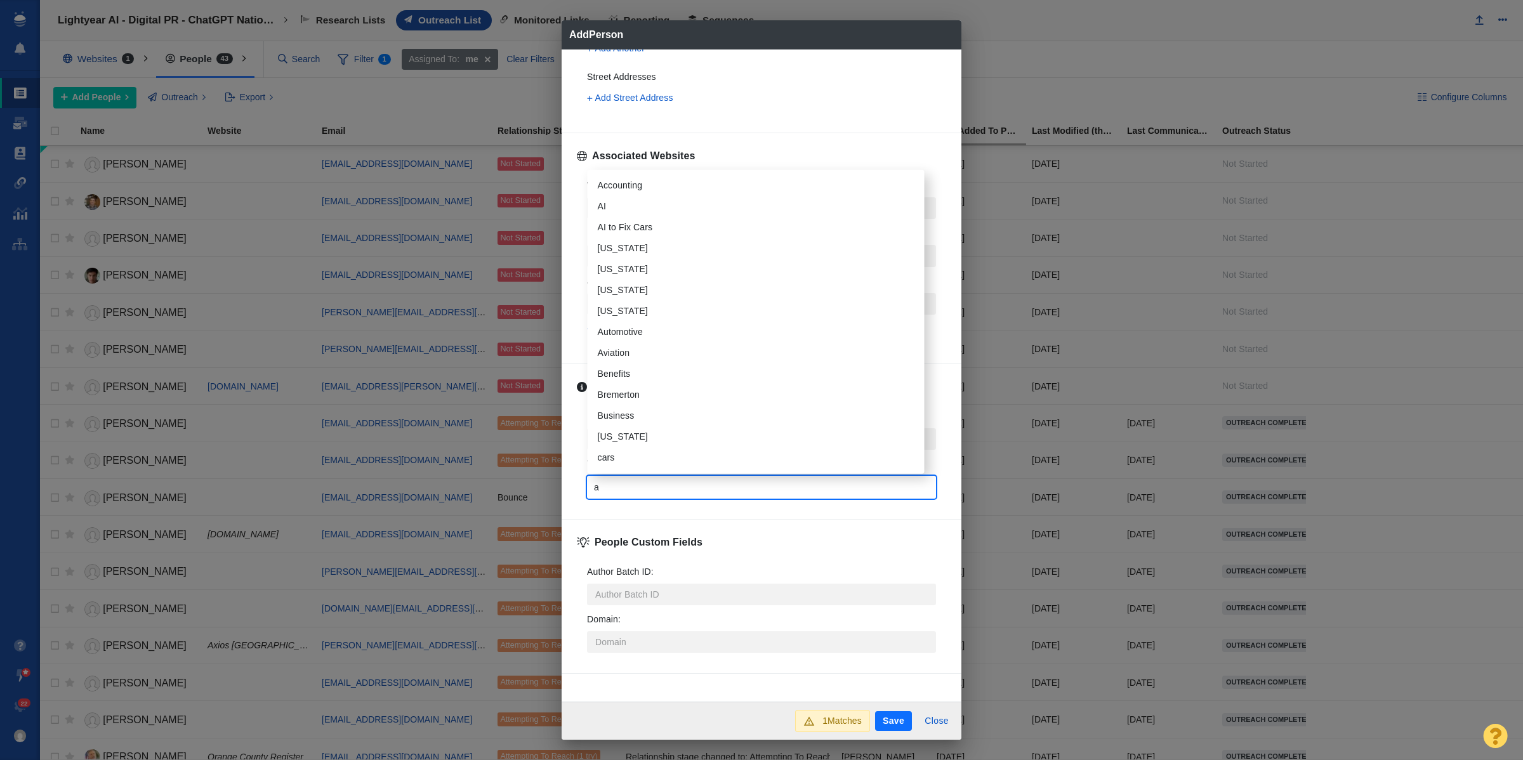
type input "ai"
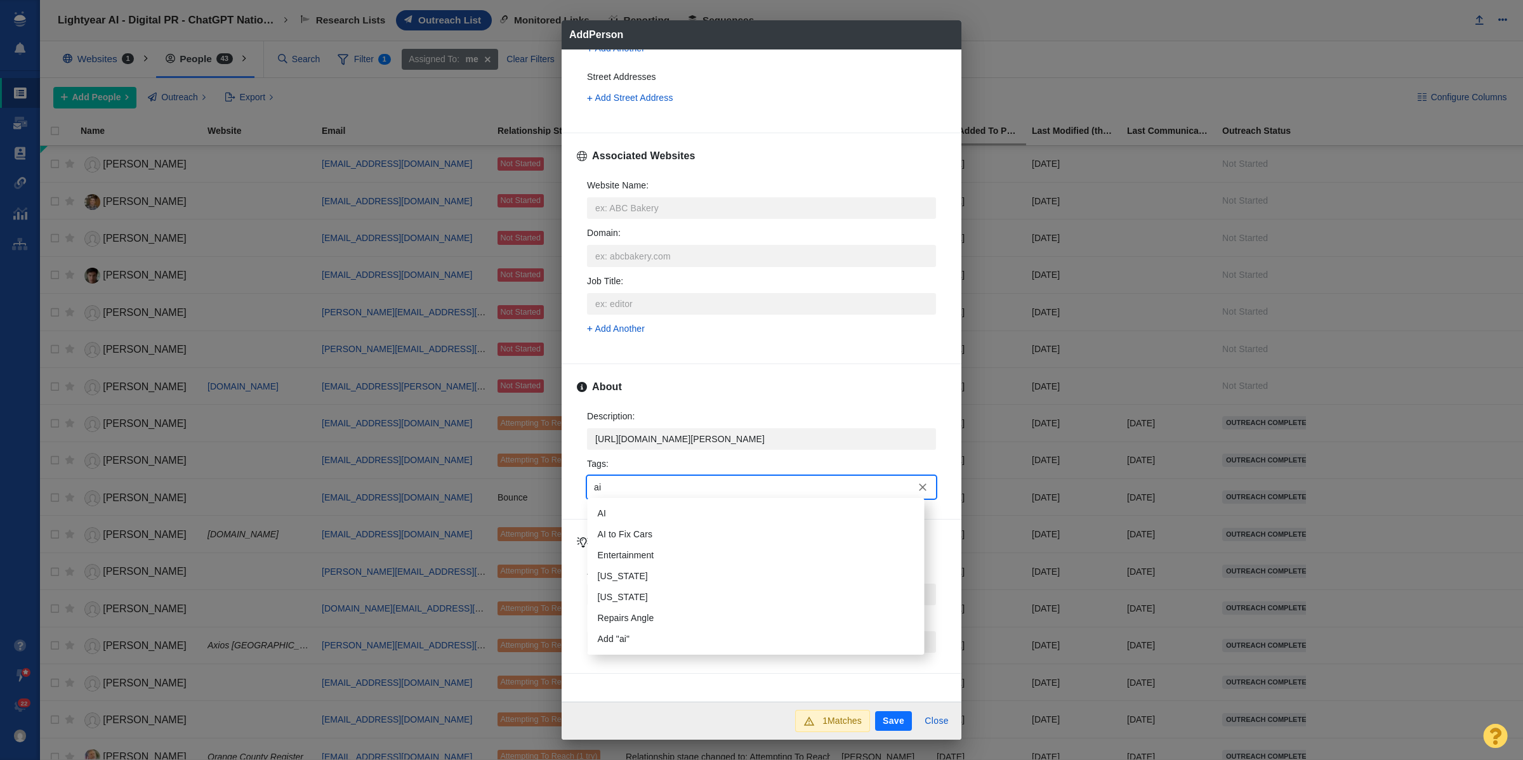
click at [654, 515] on li "AI" at bounding box center [756, 513] width 337 height 21
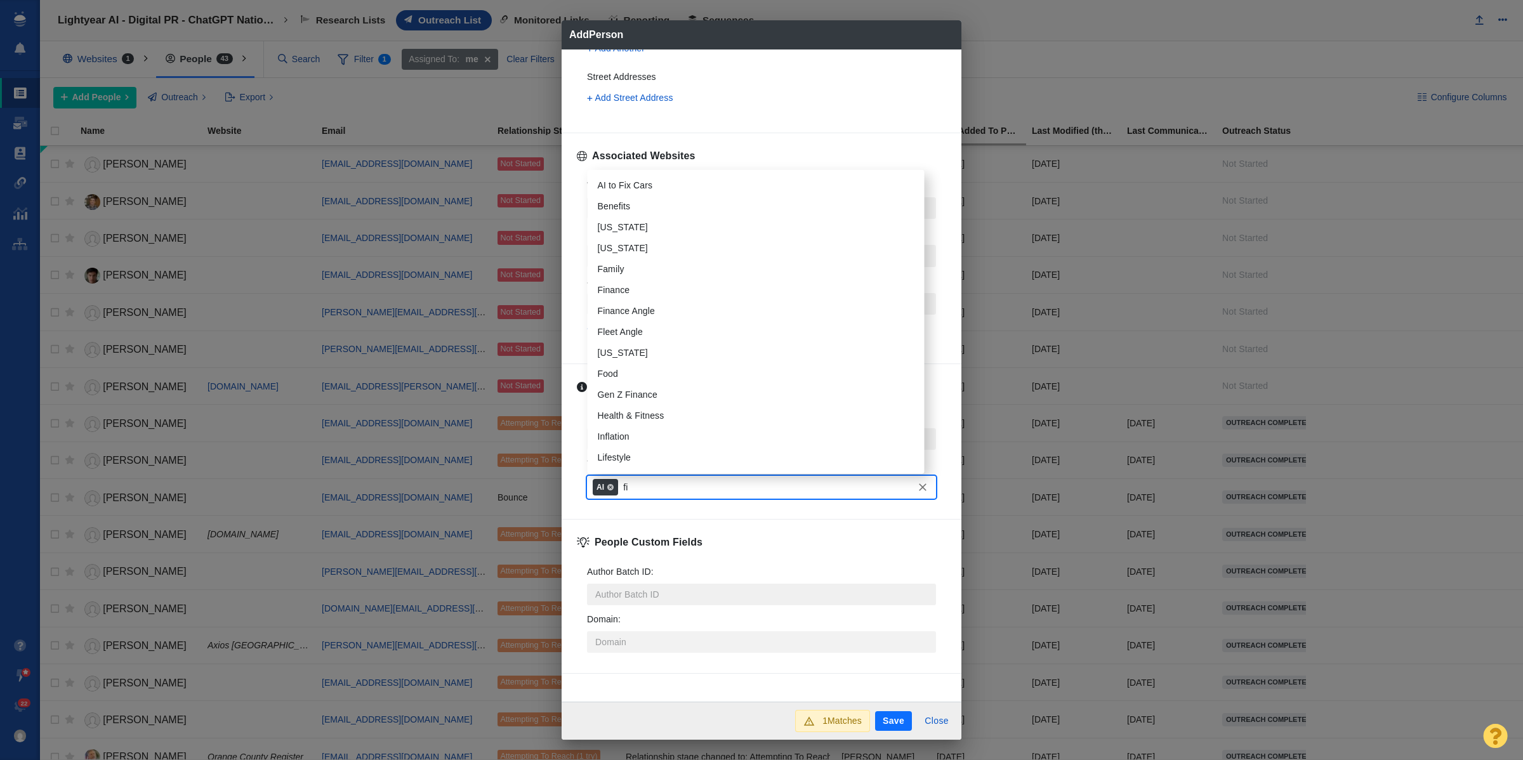
type input "fin"
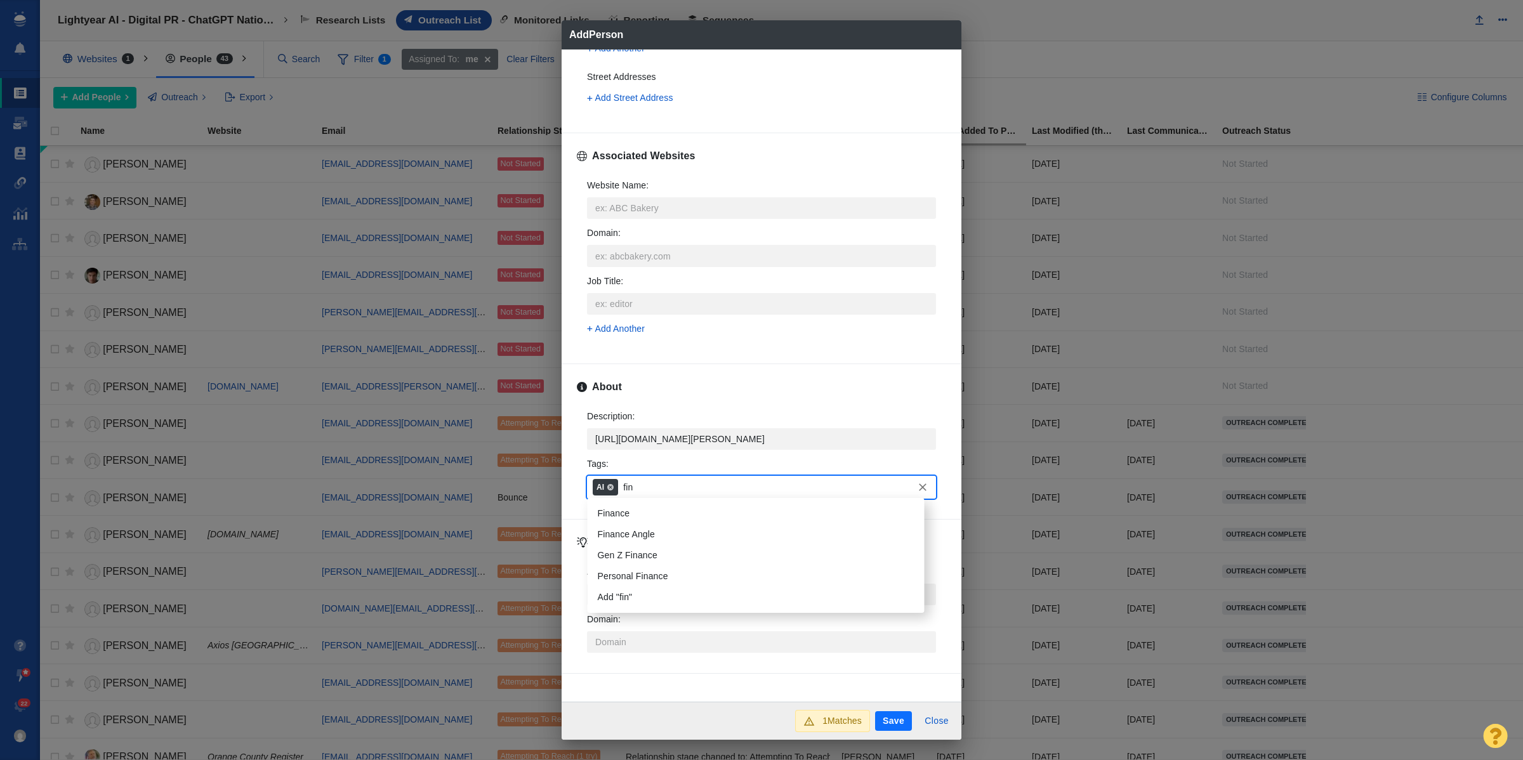
click at [666, 580] on li "Personal Finance" at bounding box center [756, 576] width 337 height 21
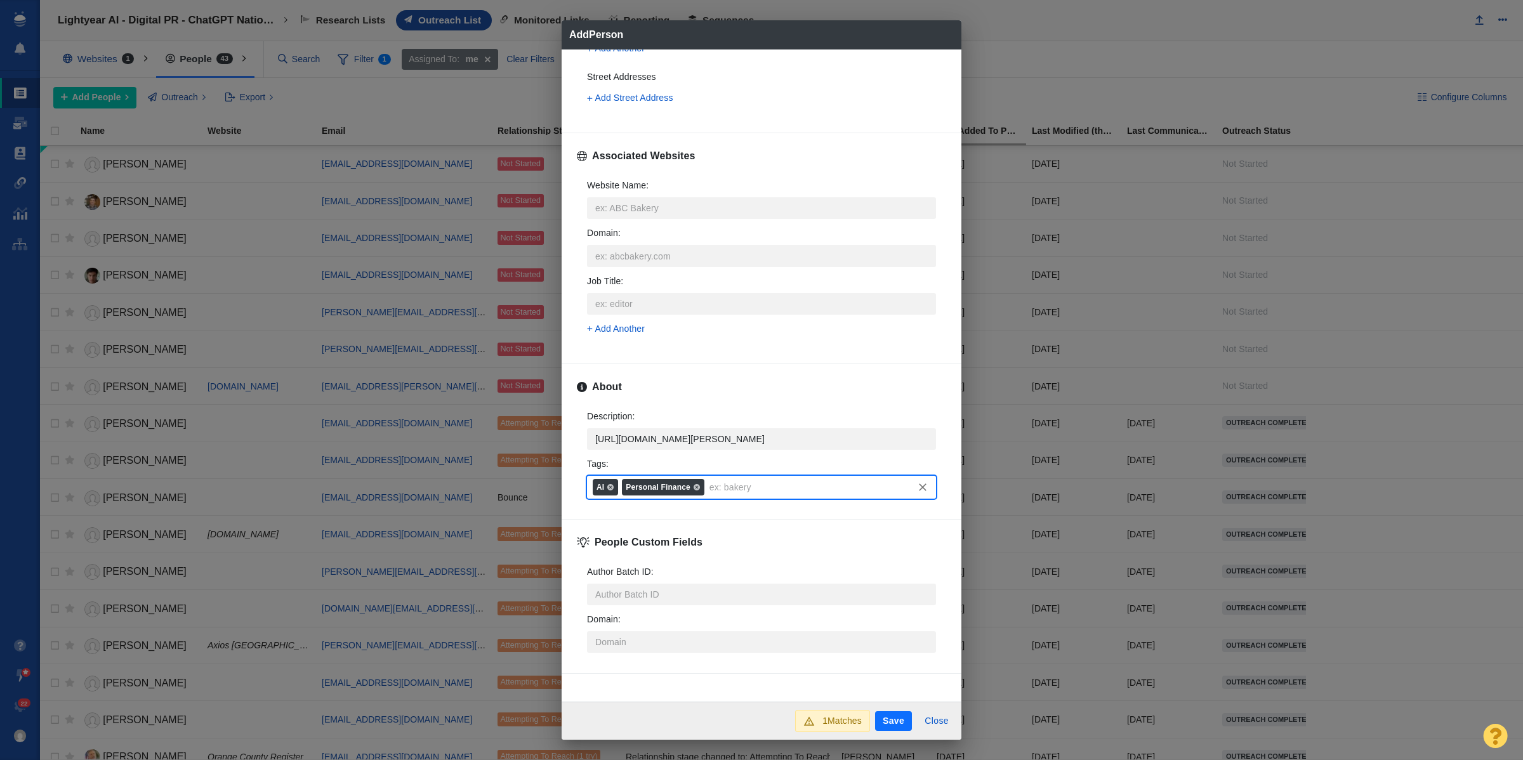
click at [892, 727] on button "Save" at bounding box center [893, 722] width 37 height 20
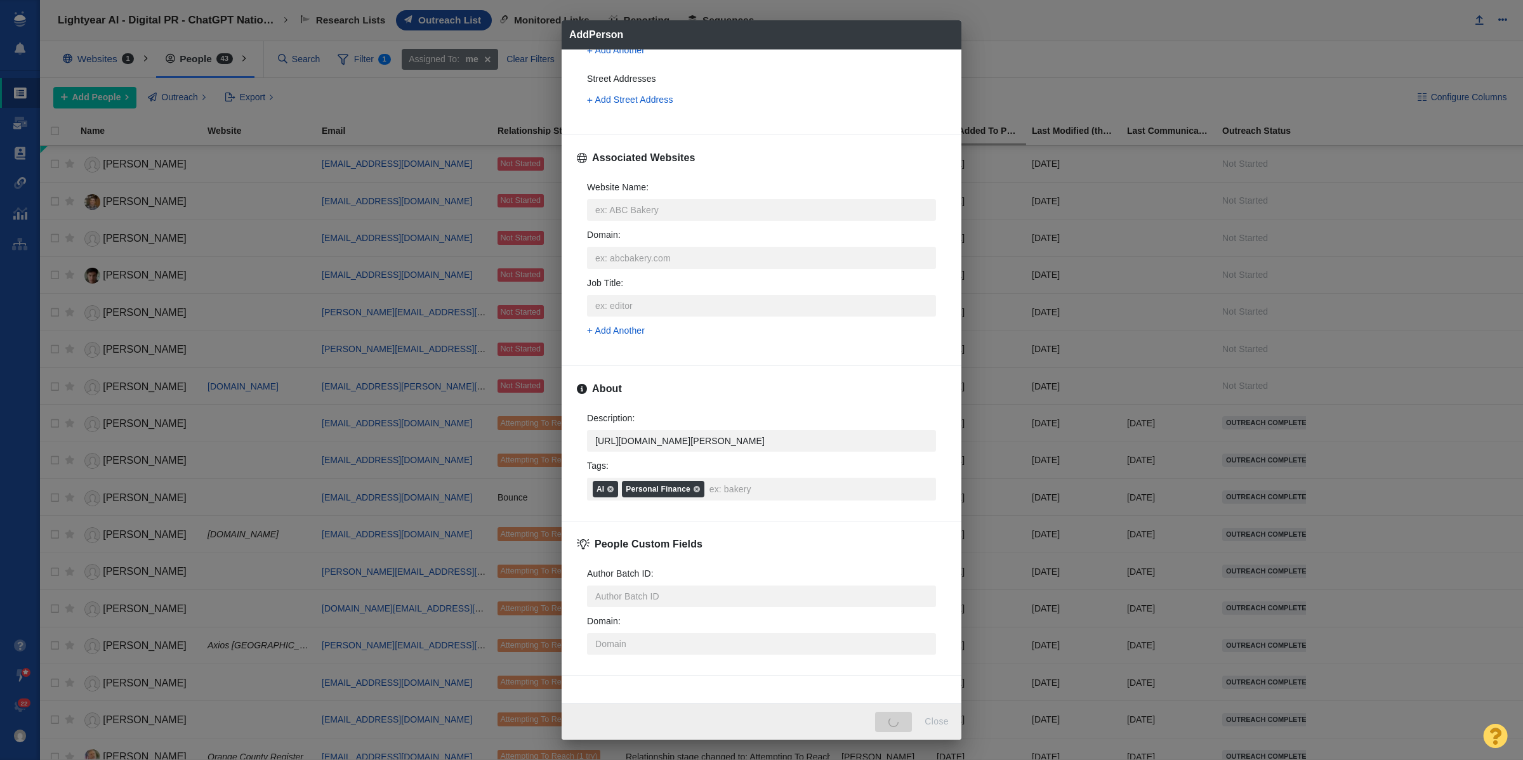
scroll to position [454, 0]
type textarea "x"
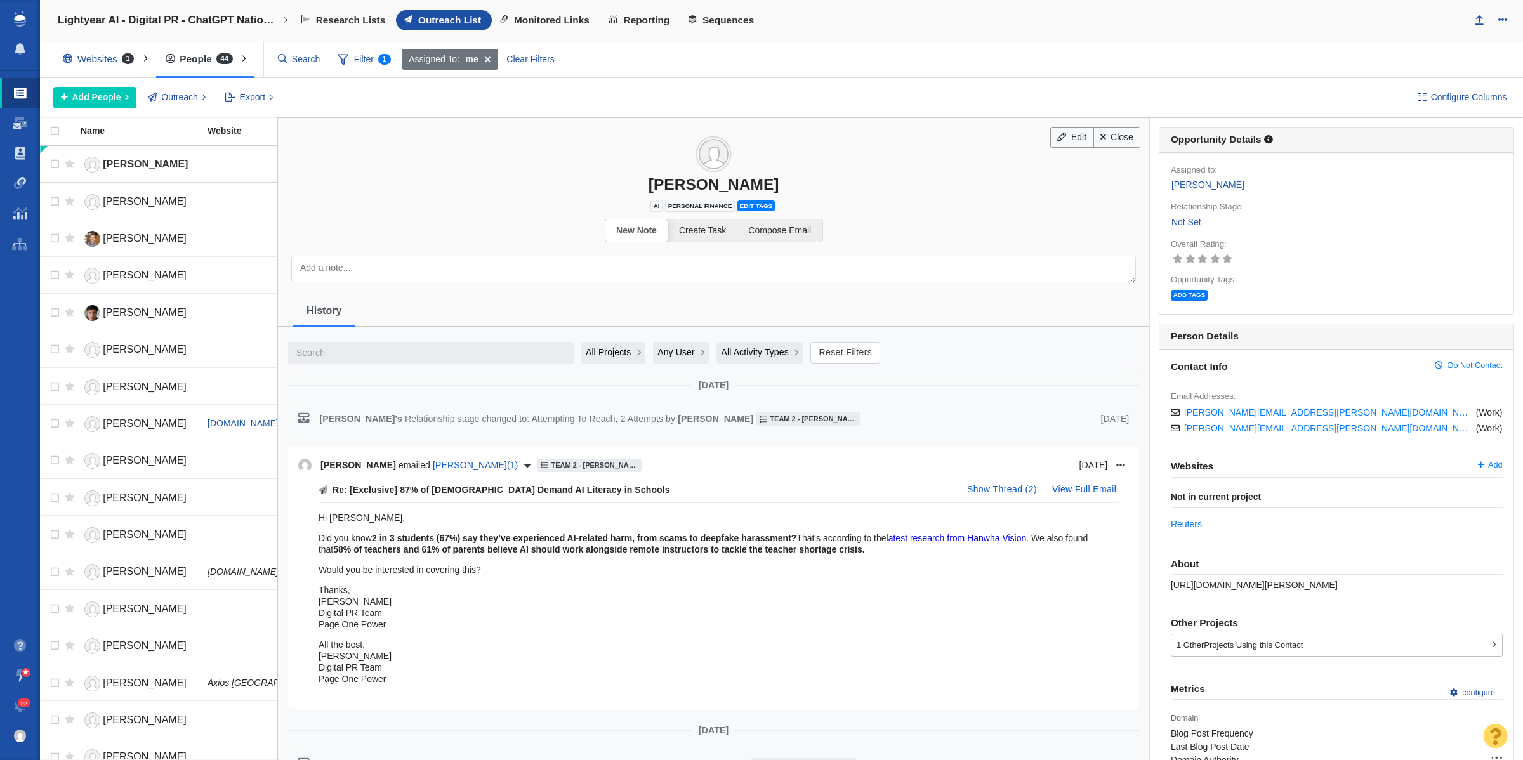
click at [1171, 221] on link "Not Set" at bounding box center [1186, 222] width 31 height 15
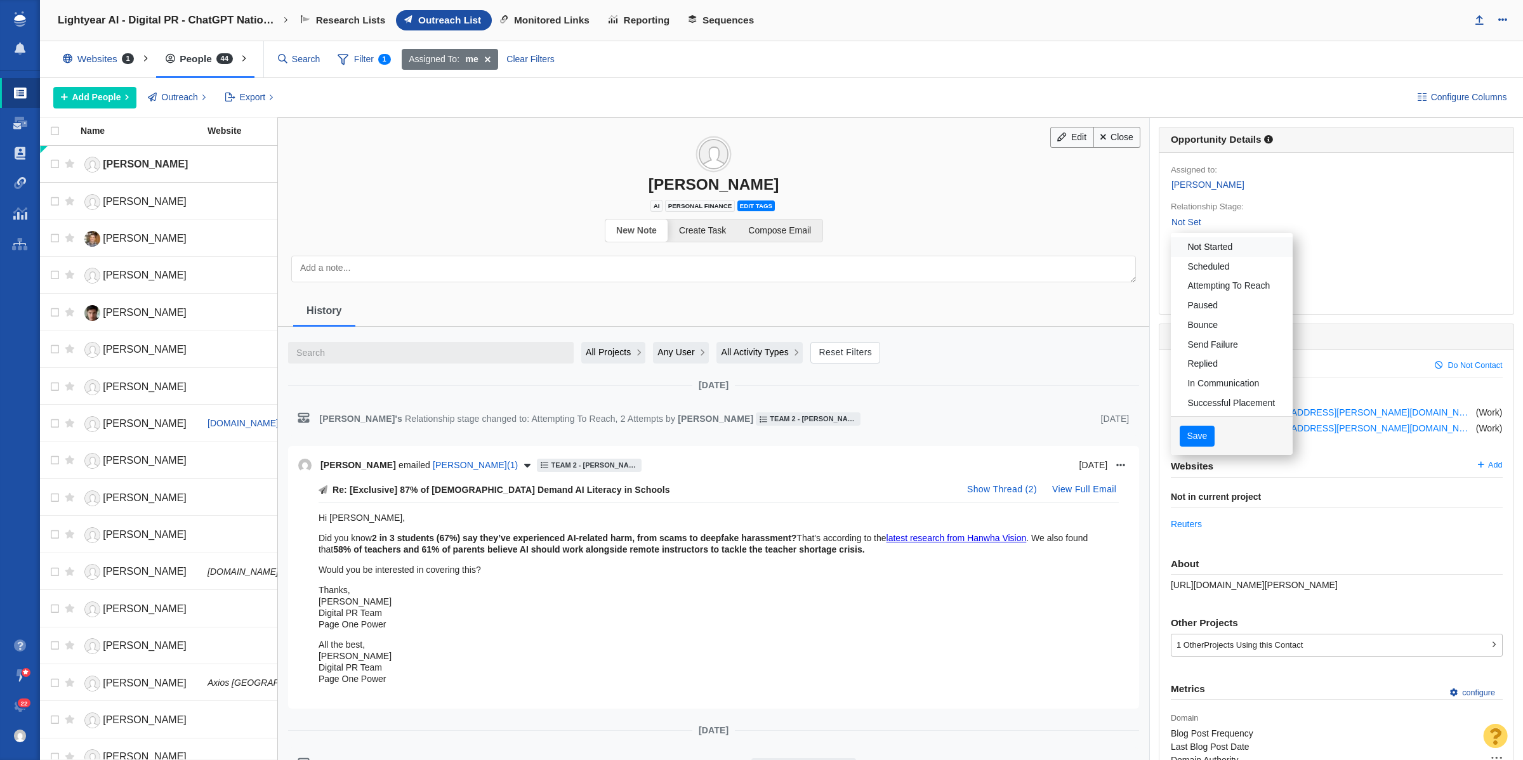
click at [1186, 253] on link "Not Started" at bounding box center [1232, 247] width 122 height 20
click at [1188, 438] on button "Save" at bounding box center [1197, 437] width 35 height 22
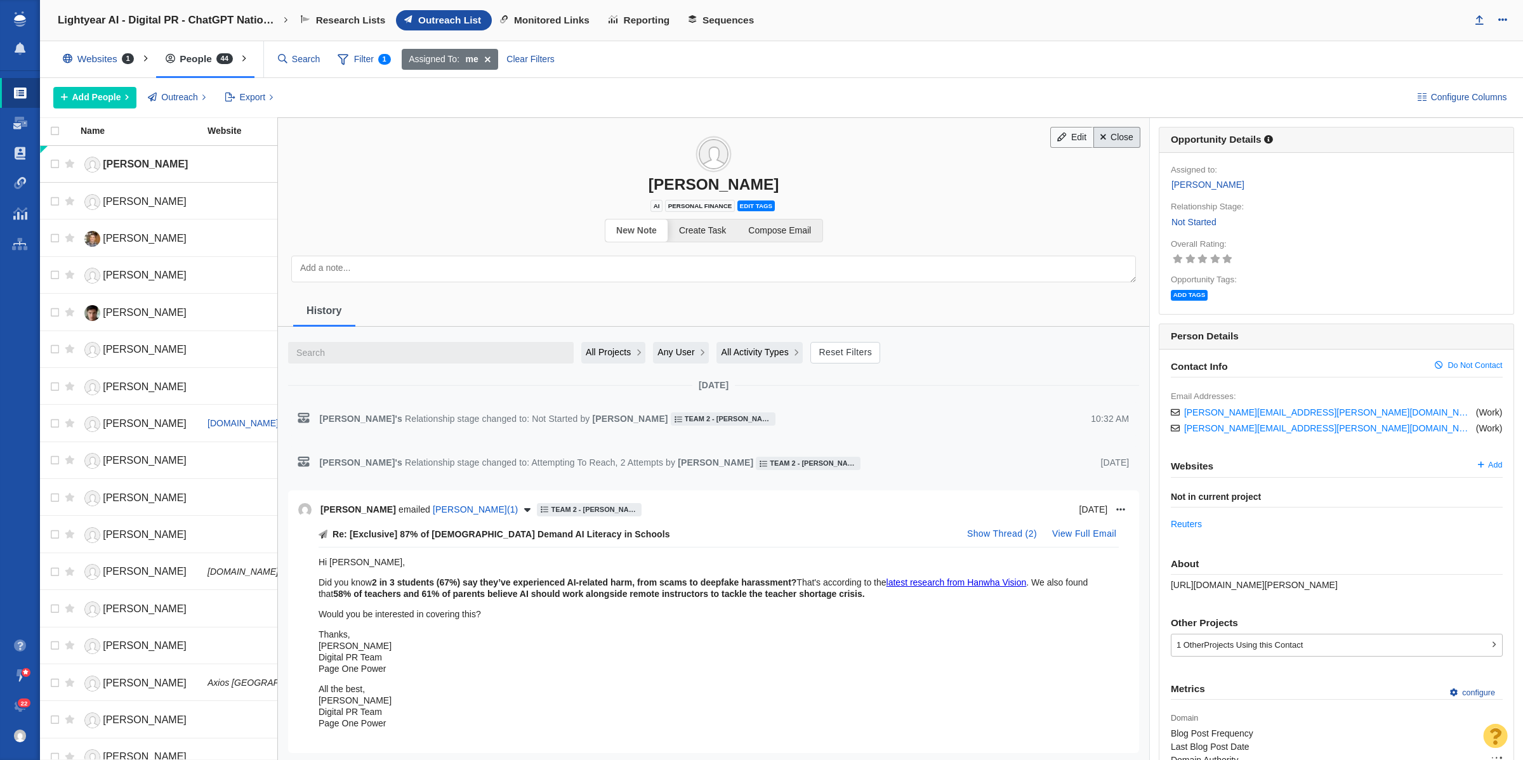
click at [1105, 146] on link "Close" at bounding box center [1118, 138] width 48 height 22
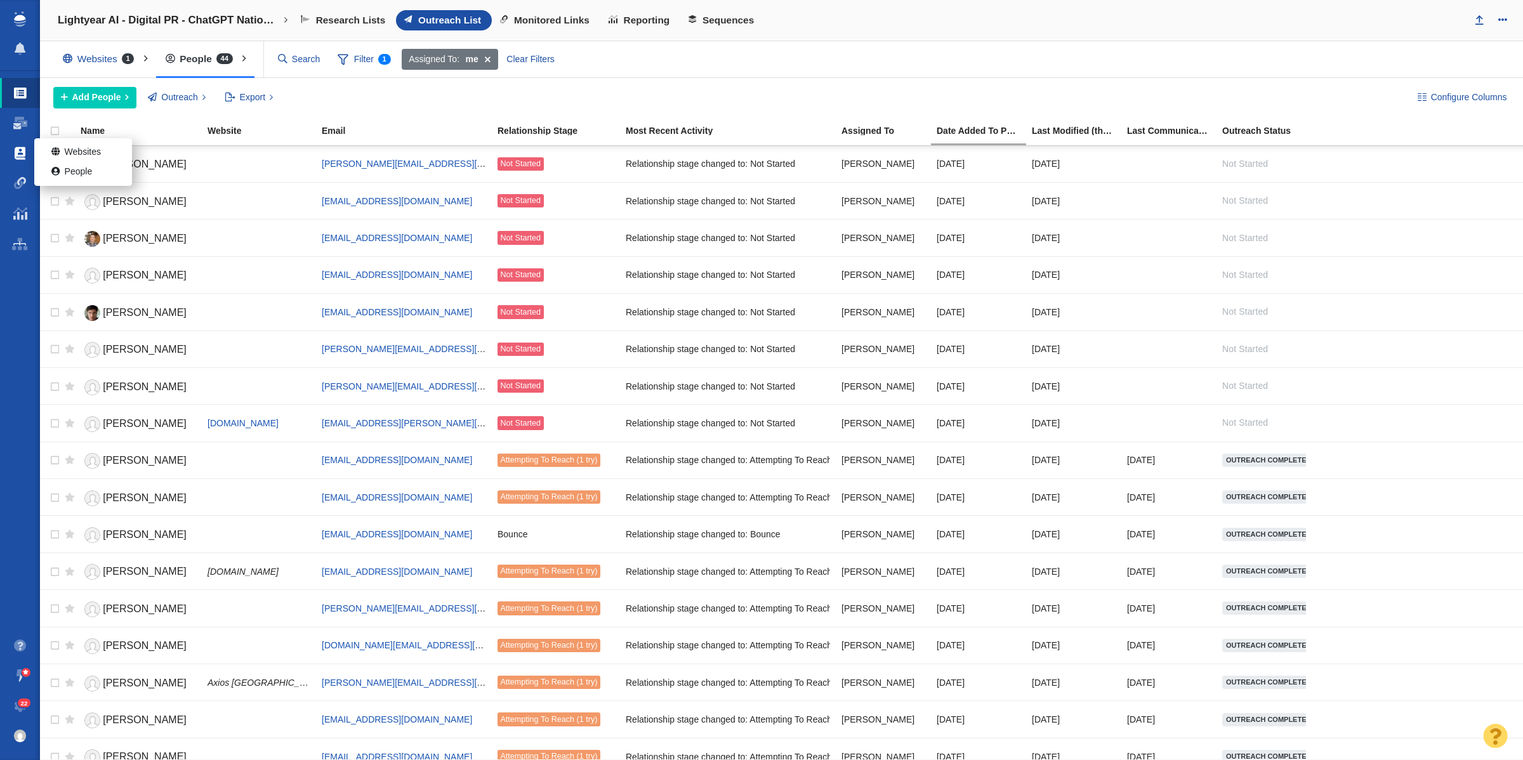
click at [18, 156] on span at bounding box center [20, 153] width 11 height 13
click at [91, 173] on link "People" at bounding box center [83, 172] width 98 height 20
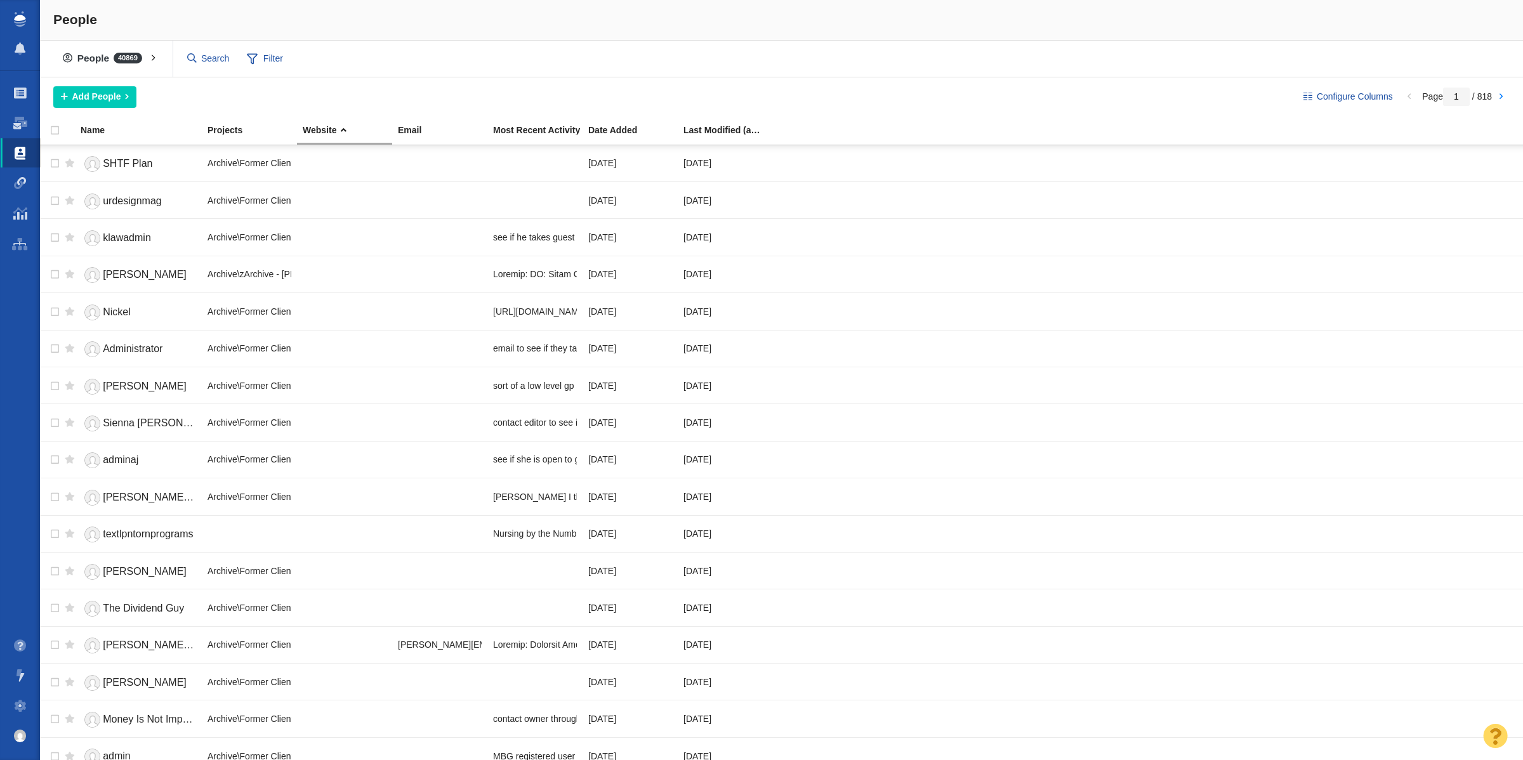
click at [282, 59] on span "Filter" at bounding box center [265, 59] width 51 height 24
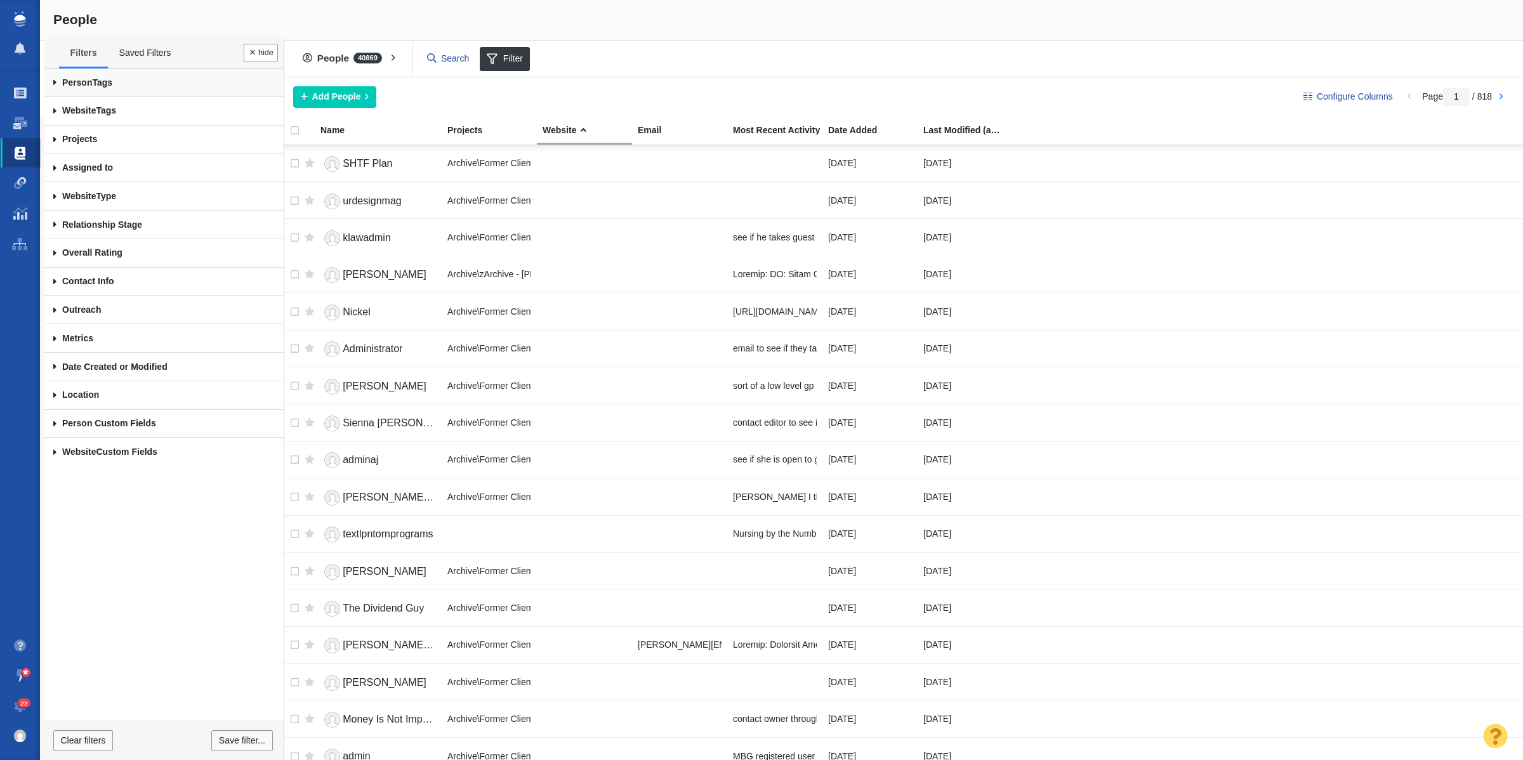
click at [124, 81] on link "Person Tags" at bounding box center [163, 83] width 239 height 29
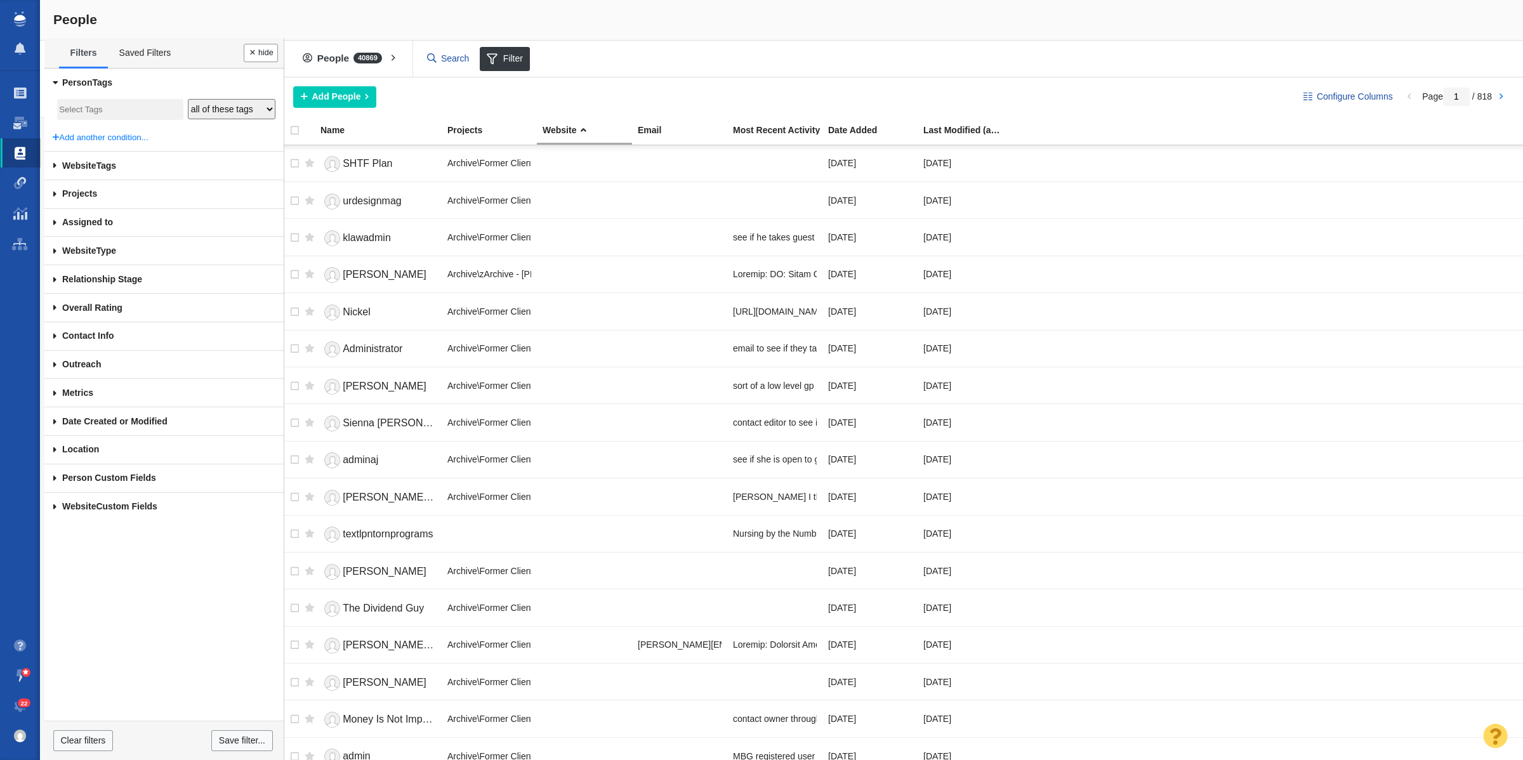
click at [153, 109] on input "search" at bounding box center [118, 110] width 119 height 17
click at [105, 154] on li "AI" at bounding box center [120, 156] width 126 height 18
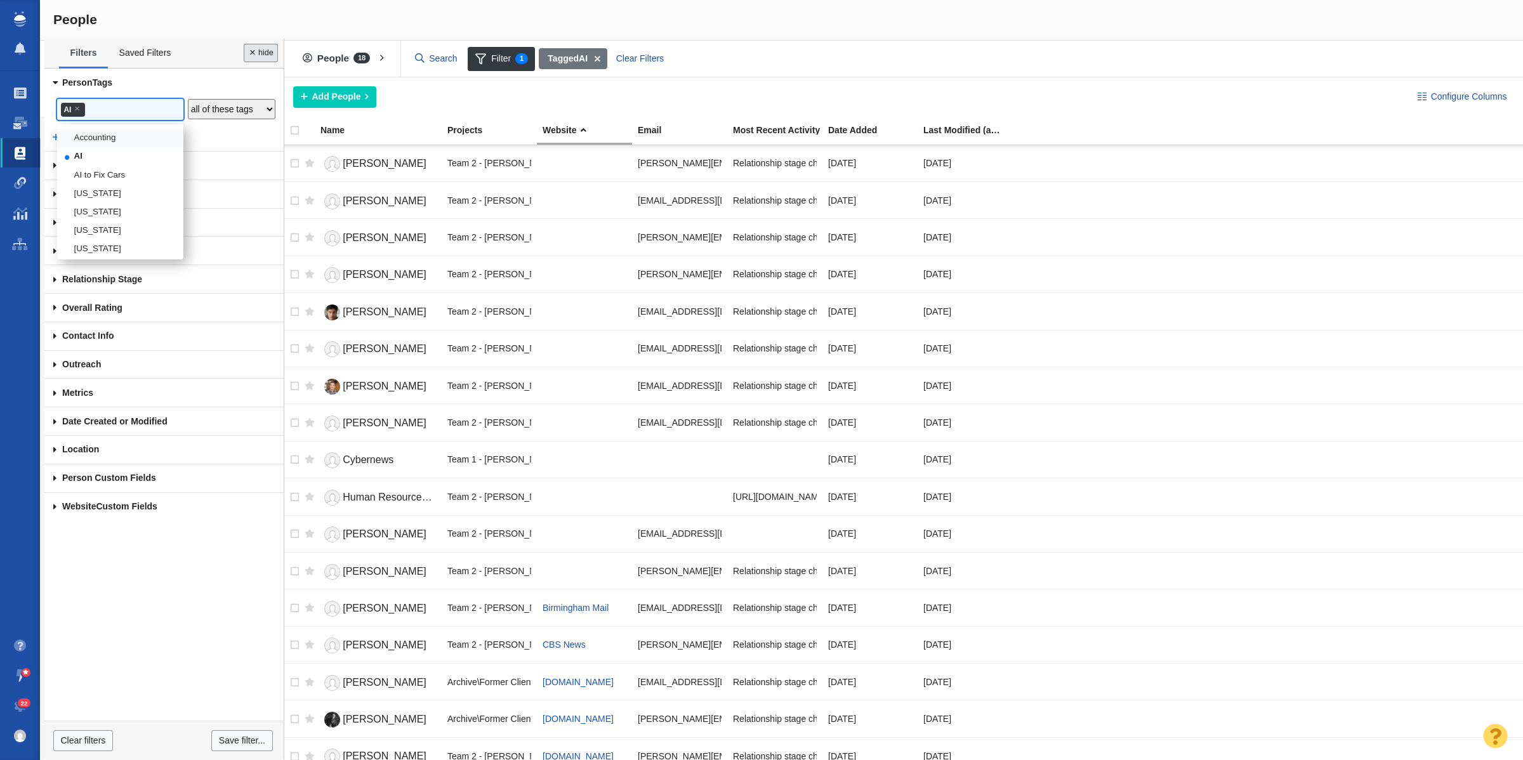
click at [258, 60] on button "Done" at bounding box center [261, 53] width 34 height 18
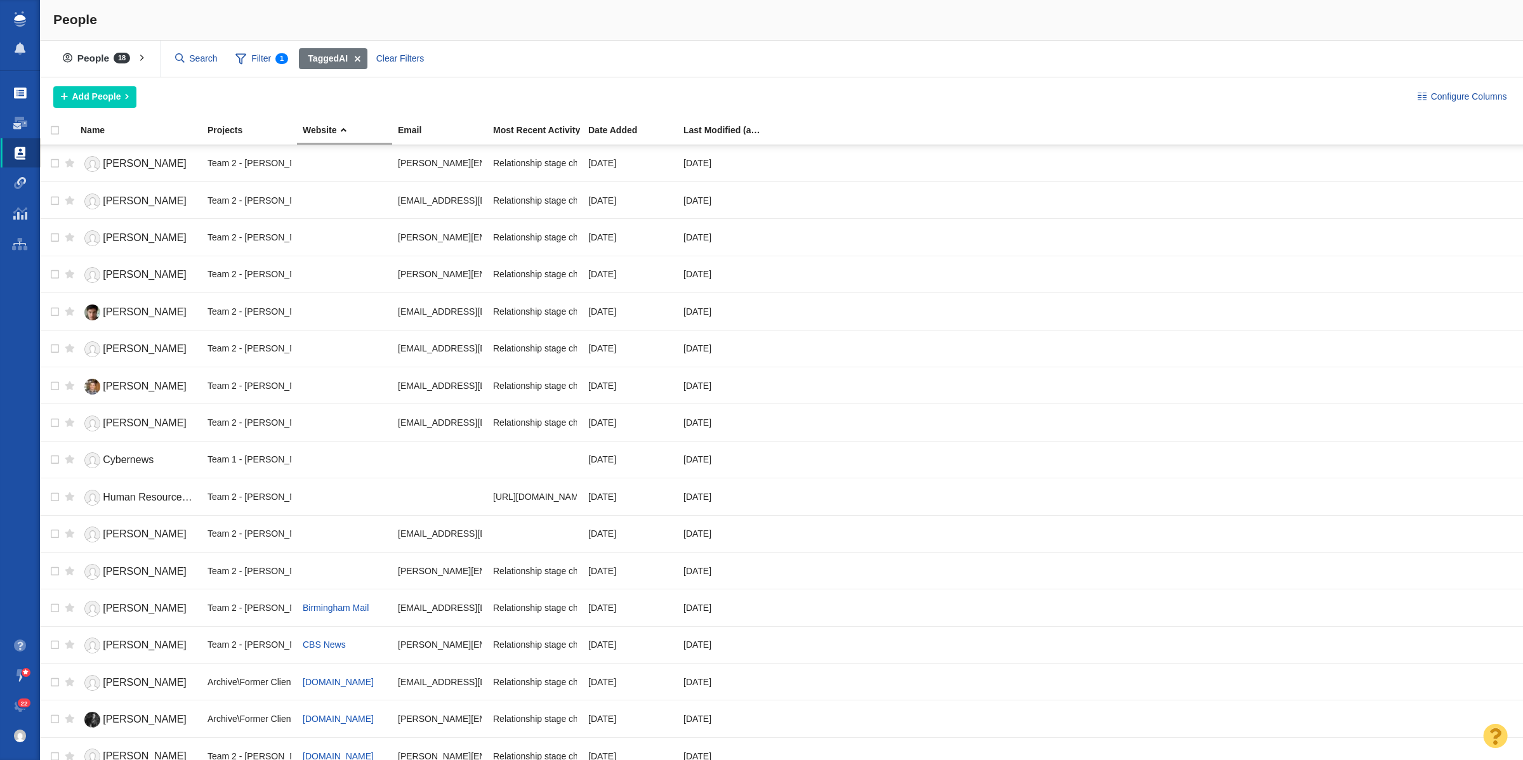
click at [18, 87] on span at bounding box center [20, 93] width 13 height 13
click at [367, 59] on span at bounding box center [357, 59] width 20 height 22
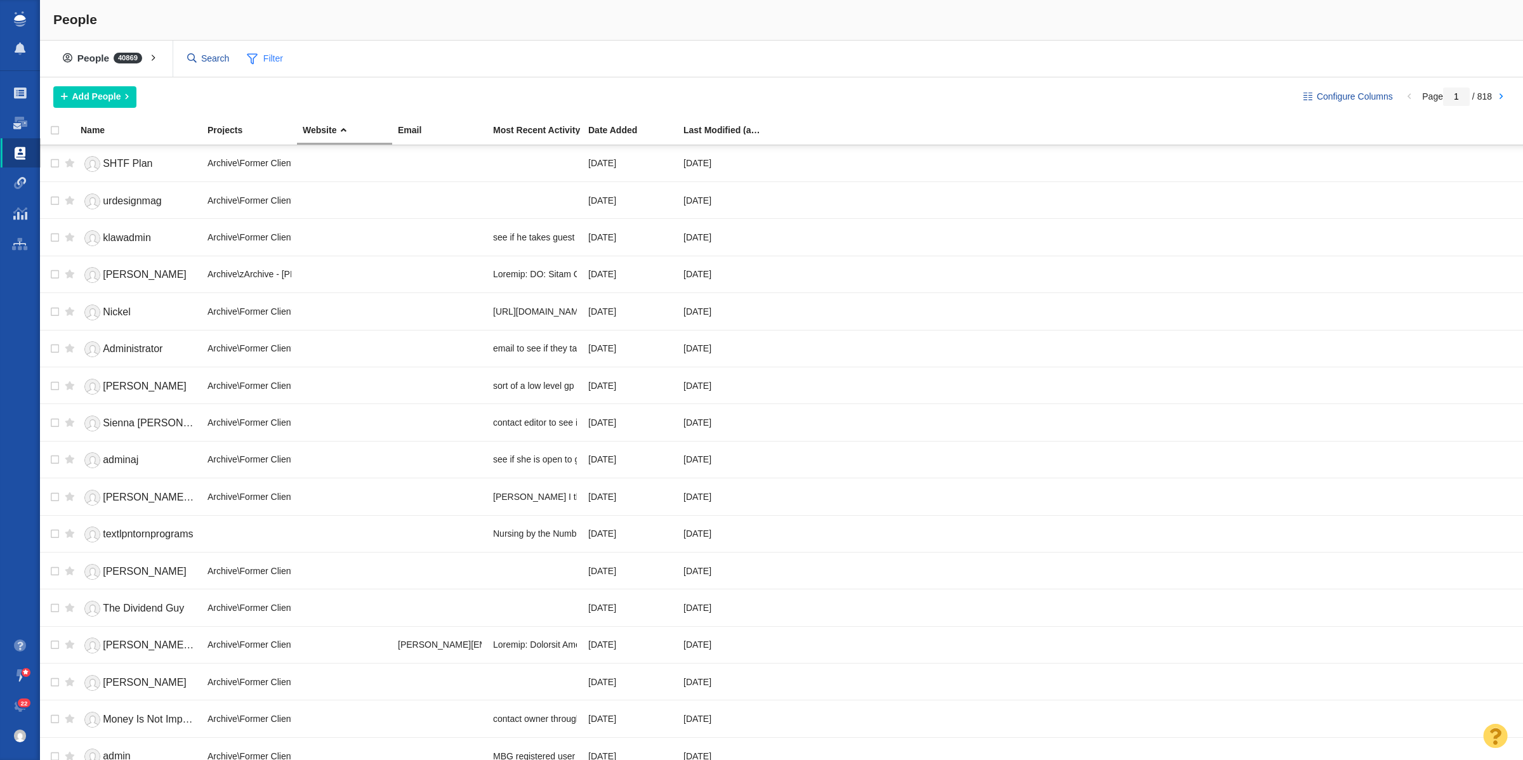
click at [254, 60] on span at bounding box center [252, 59] width 11 height 16
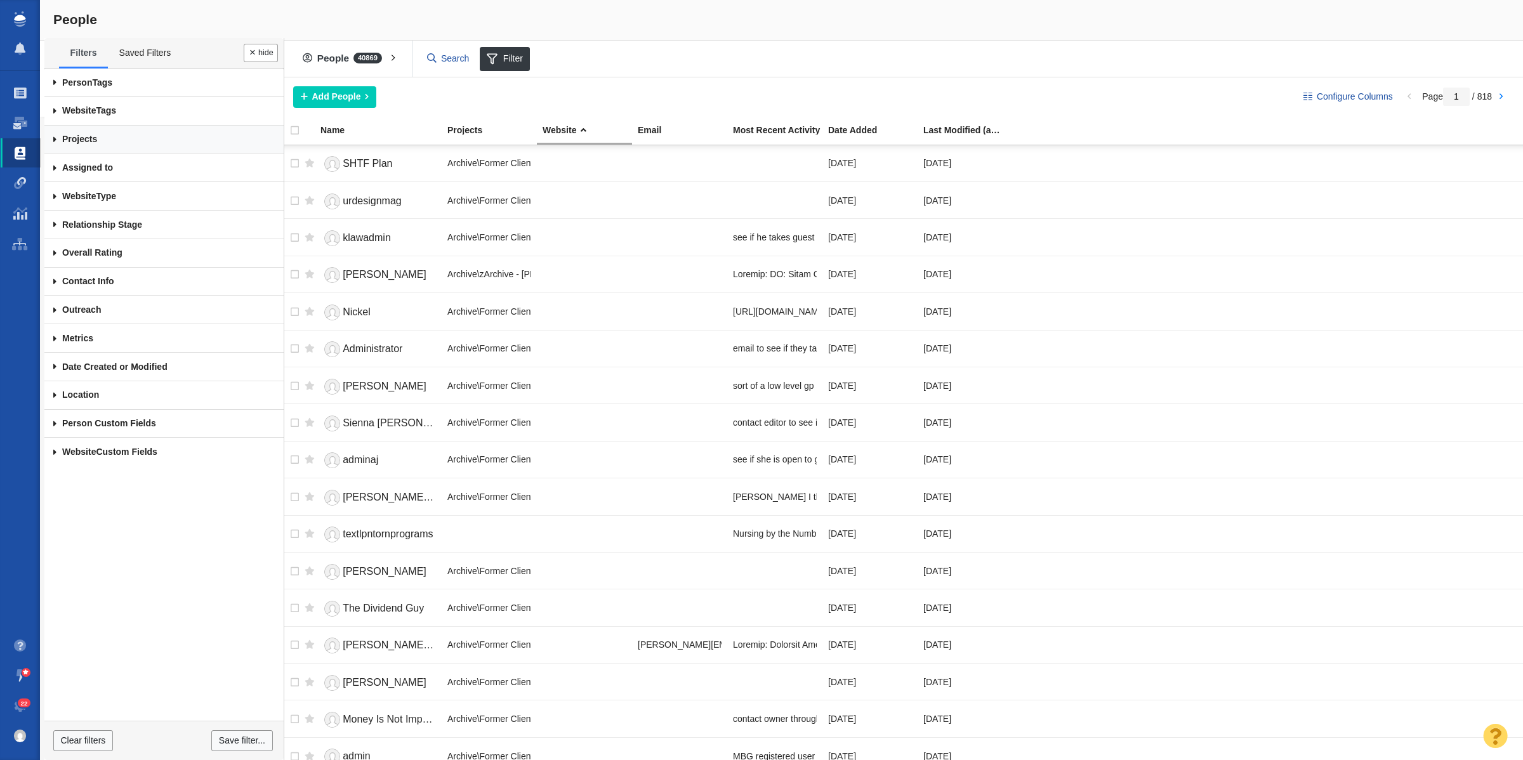
click at [98, 143] on link "Projects" at bounding box center [163, 140] width 239 height 29
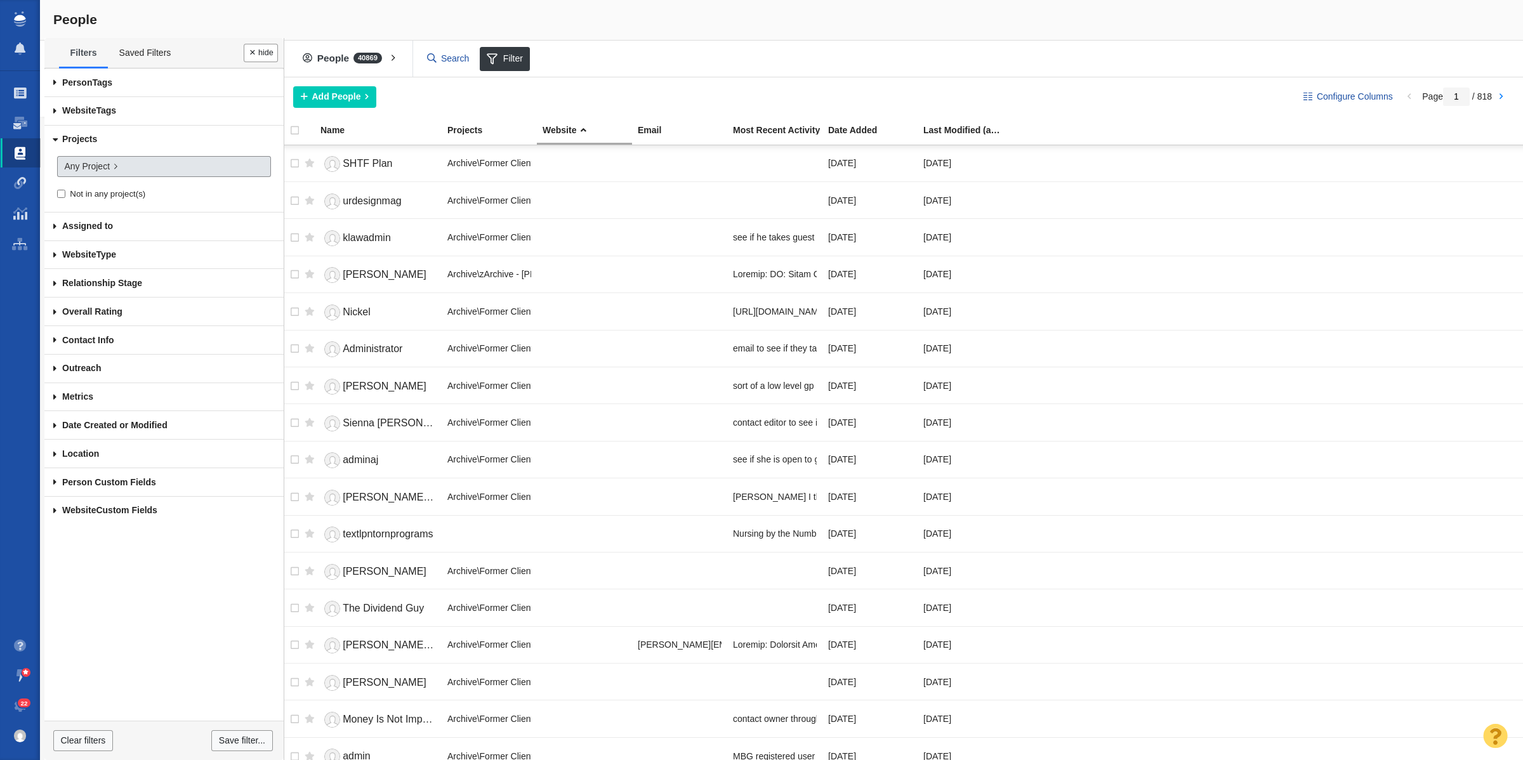
click at [90, 168] on span "Any Project" at bounding box center [87, 166] width 46 height 13
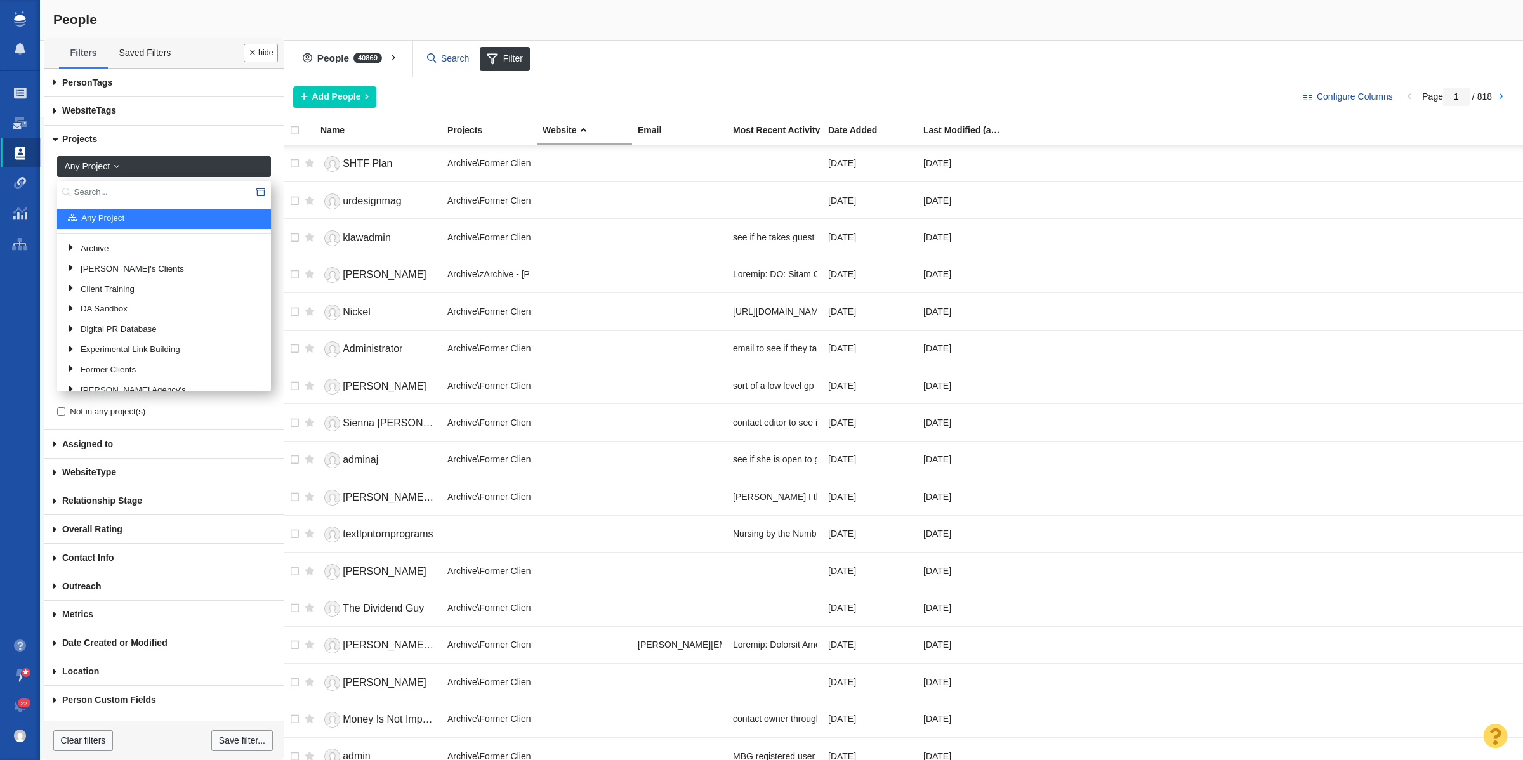
click at [99, 198] on input "text" at bounding box center [164, 192] width 214 height 23
type input "han"
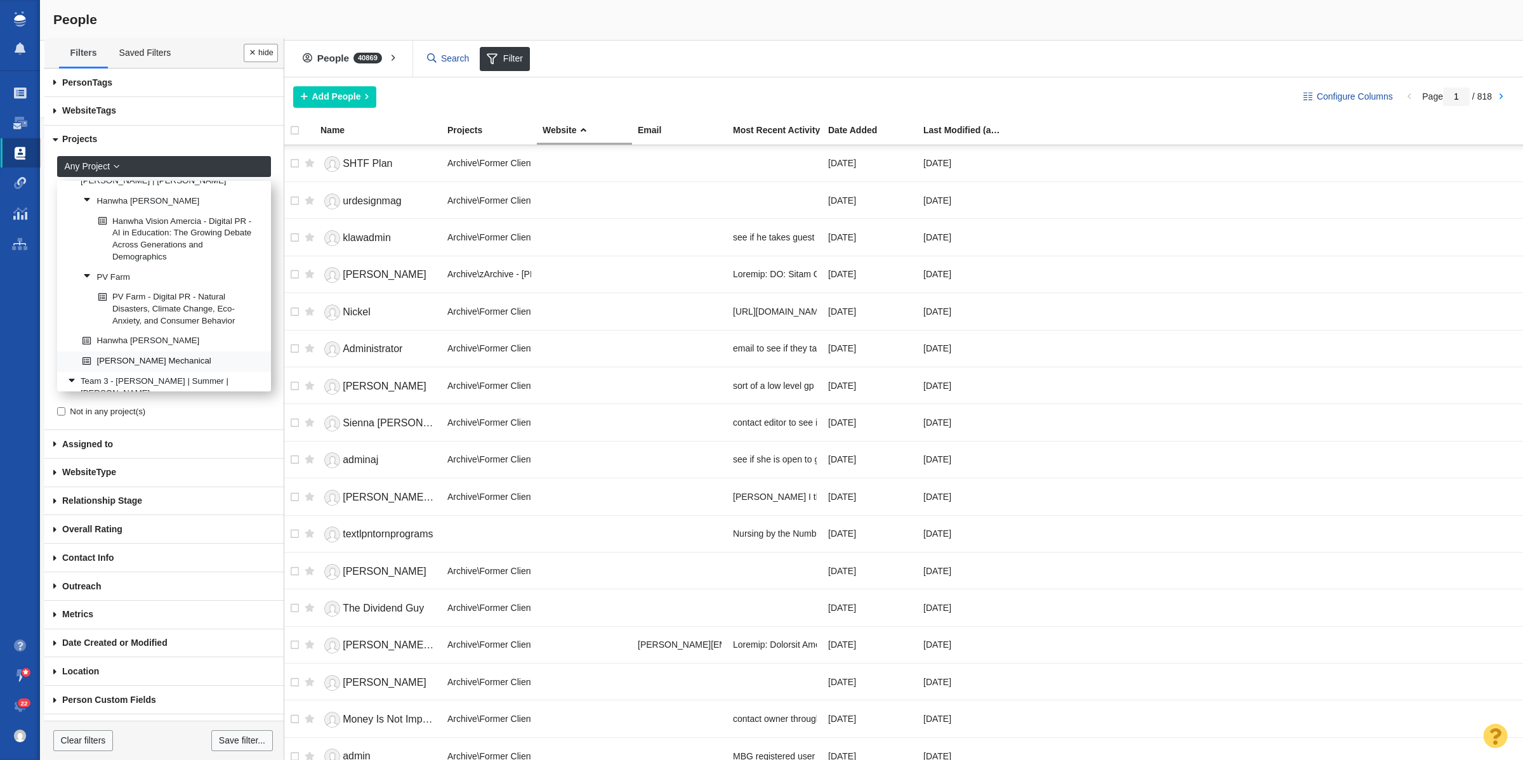
scroll to position [1552, 0]
click at [178, 248] on link "Hanwha Vision Amercia - Digital PR - AI in Education: The Growing Debate Across…" at bounding box center [179, 240] width 168 height 55
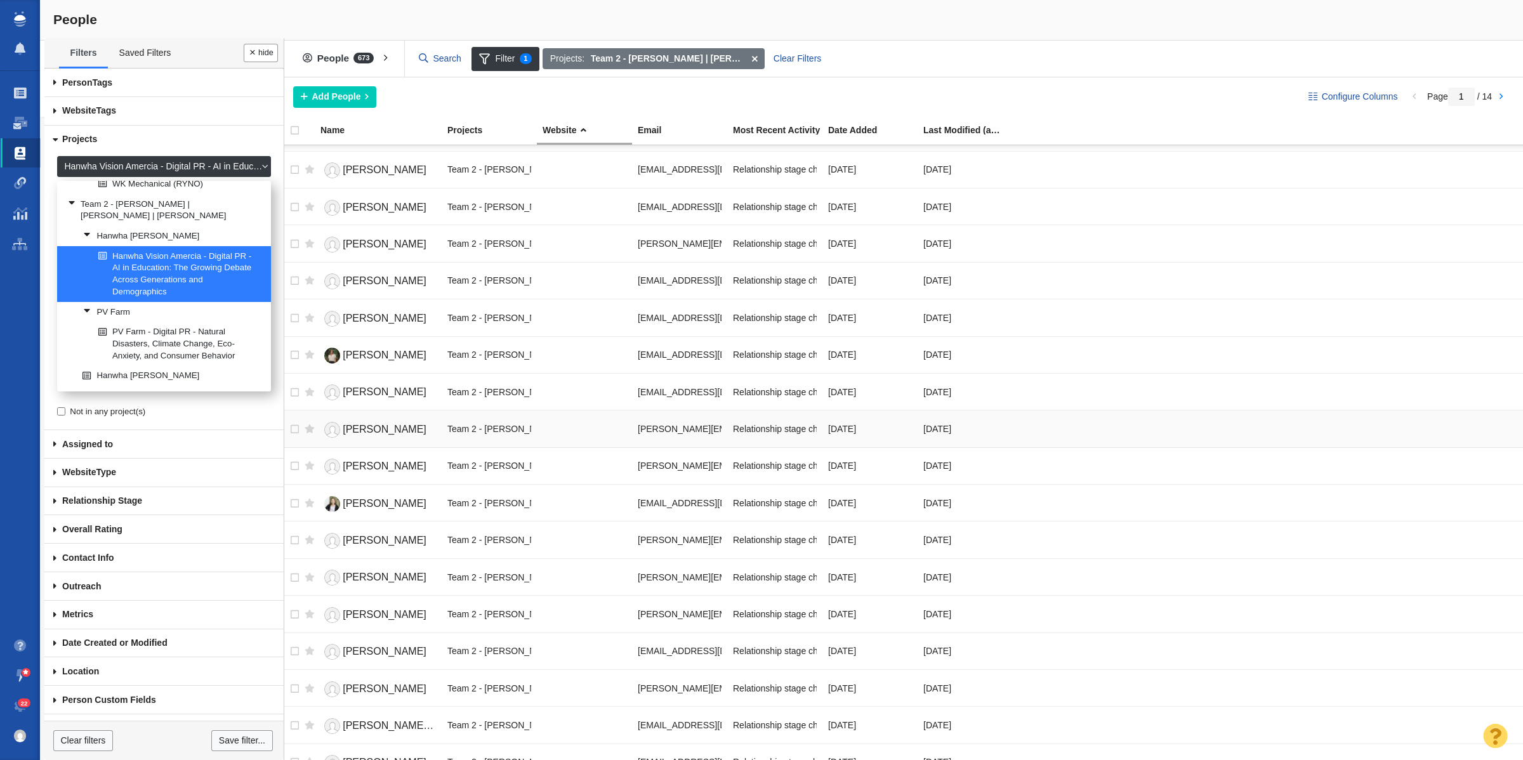
scroll to position [1245, 0]
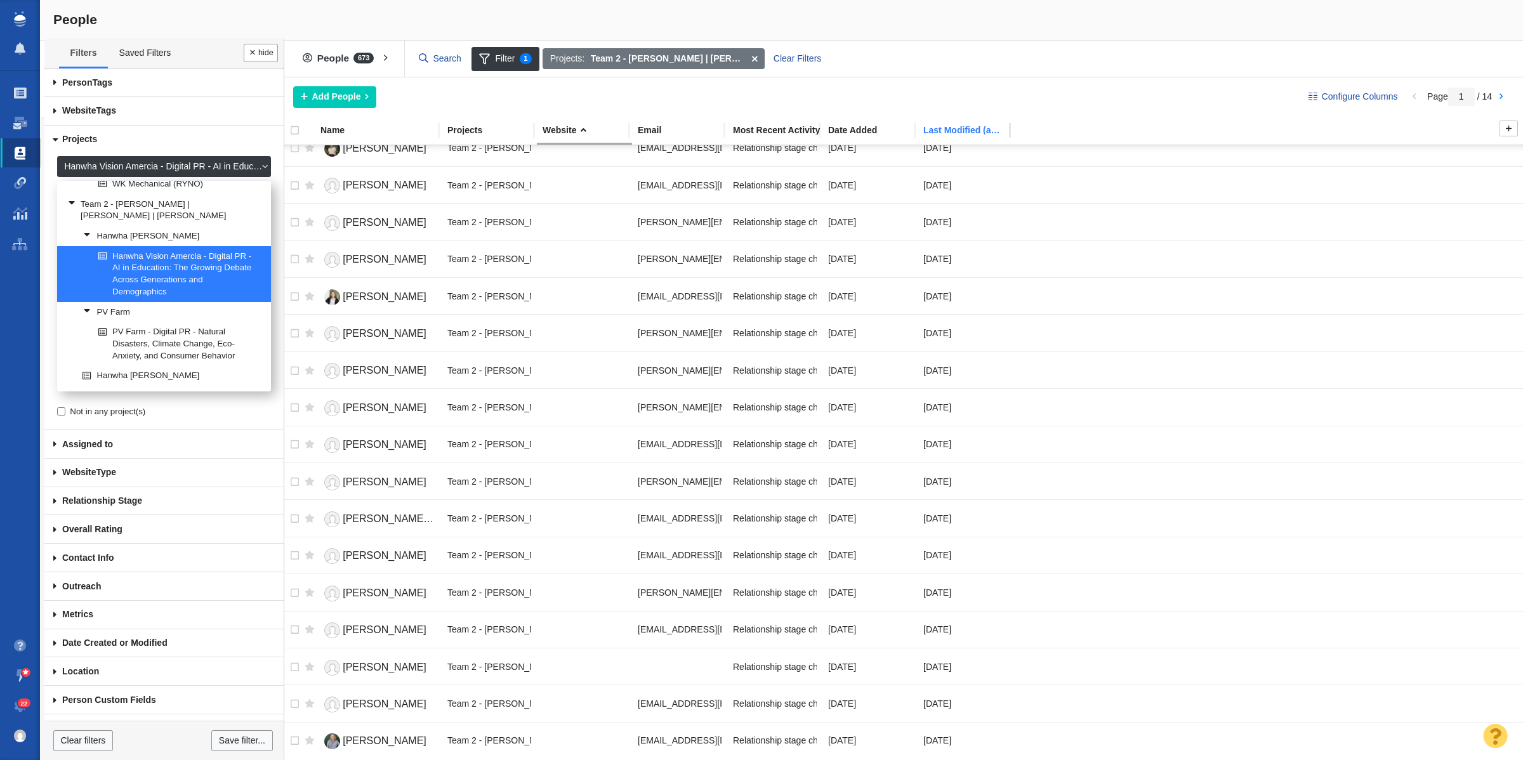
click at [954, 132] on div "Last Modified (any project)" at bounding box center [971, 130] width 94 height 9
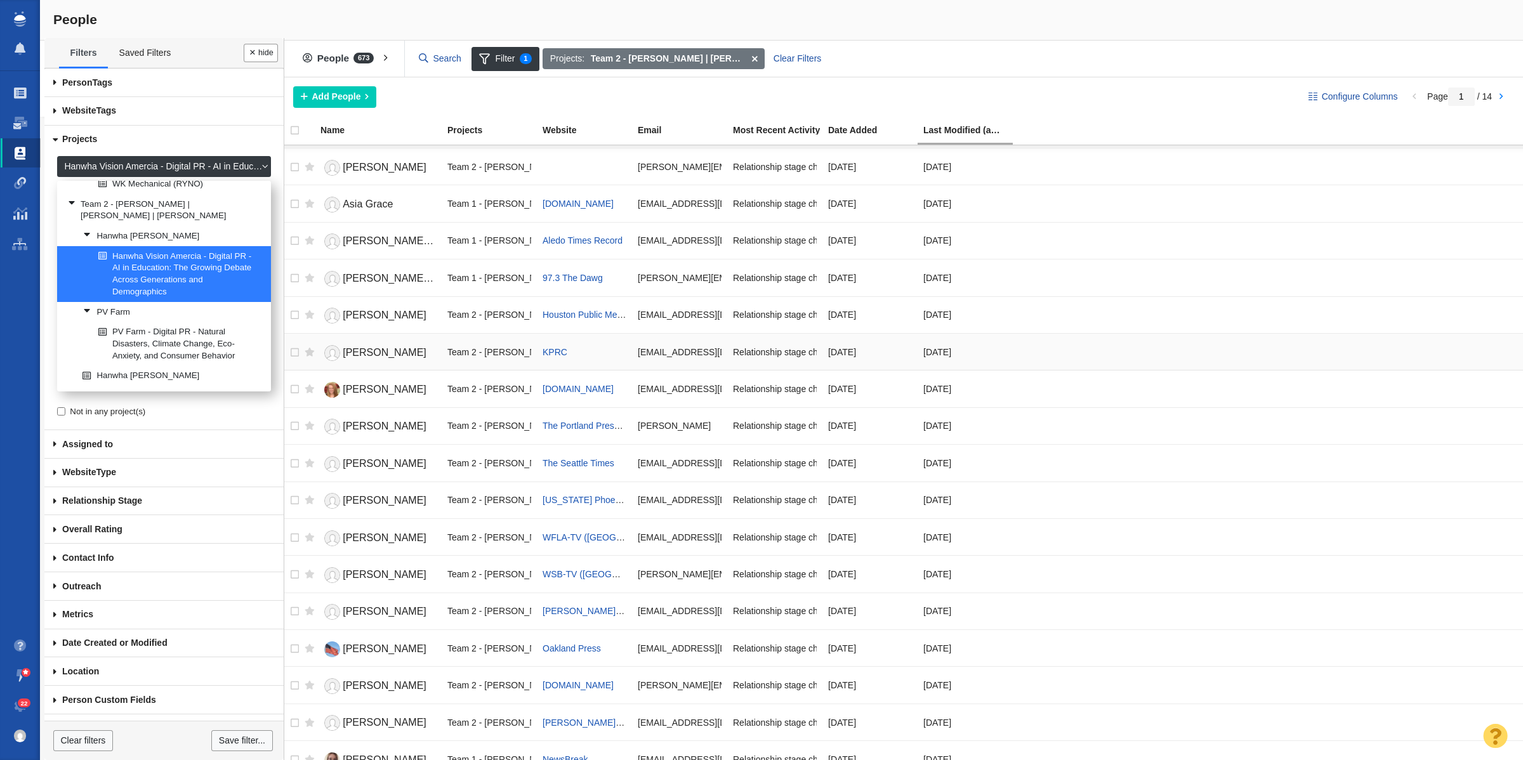
scroll to position [0, 0]
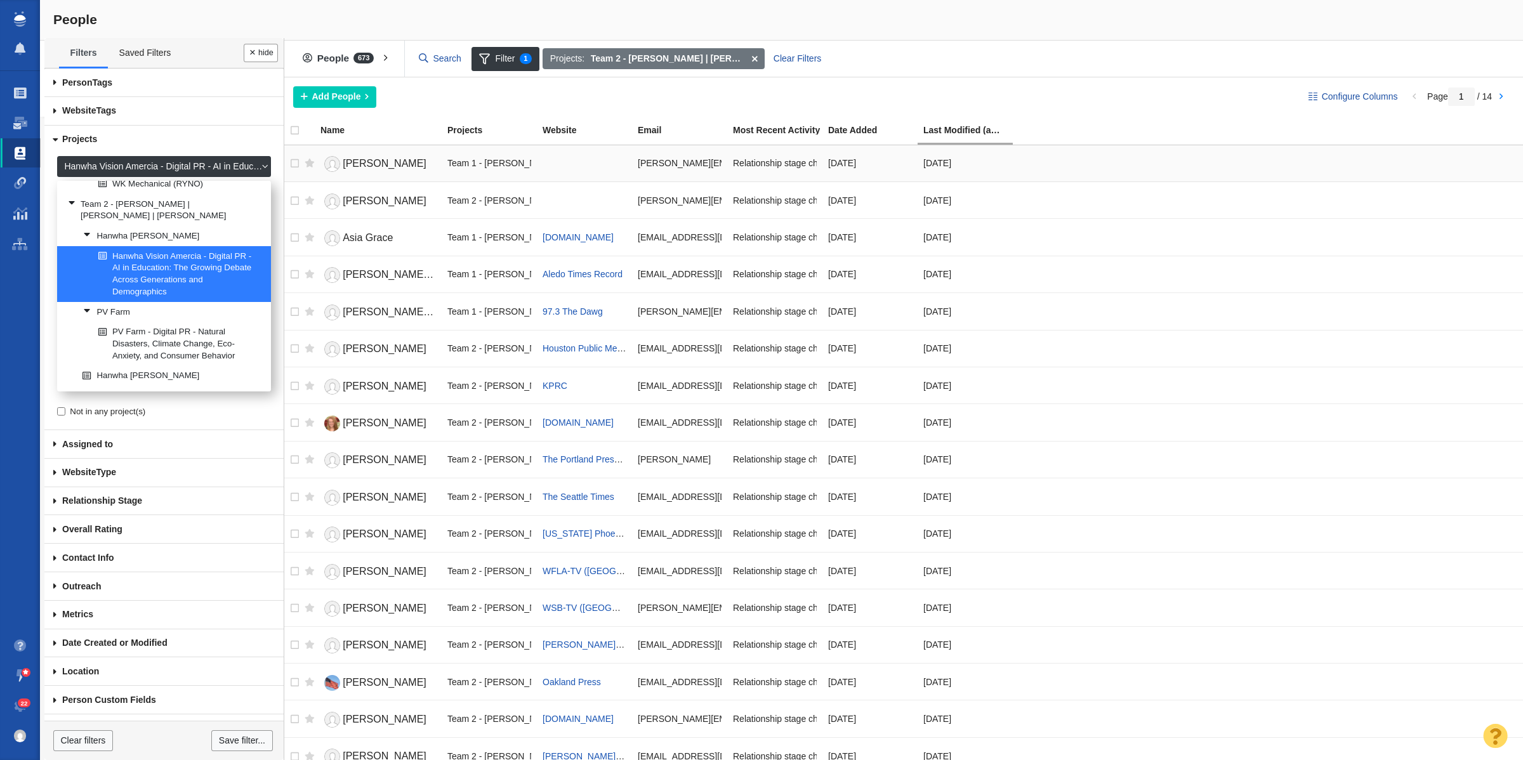
click at [355, 168] on span "Jamie Kenney" at bounding box center [385, 163] width 84 height 11
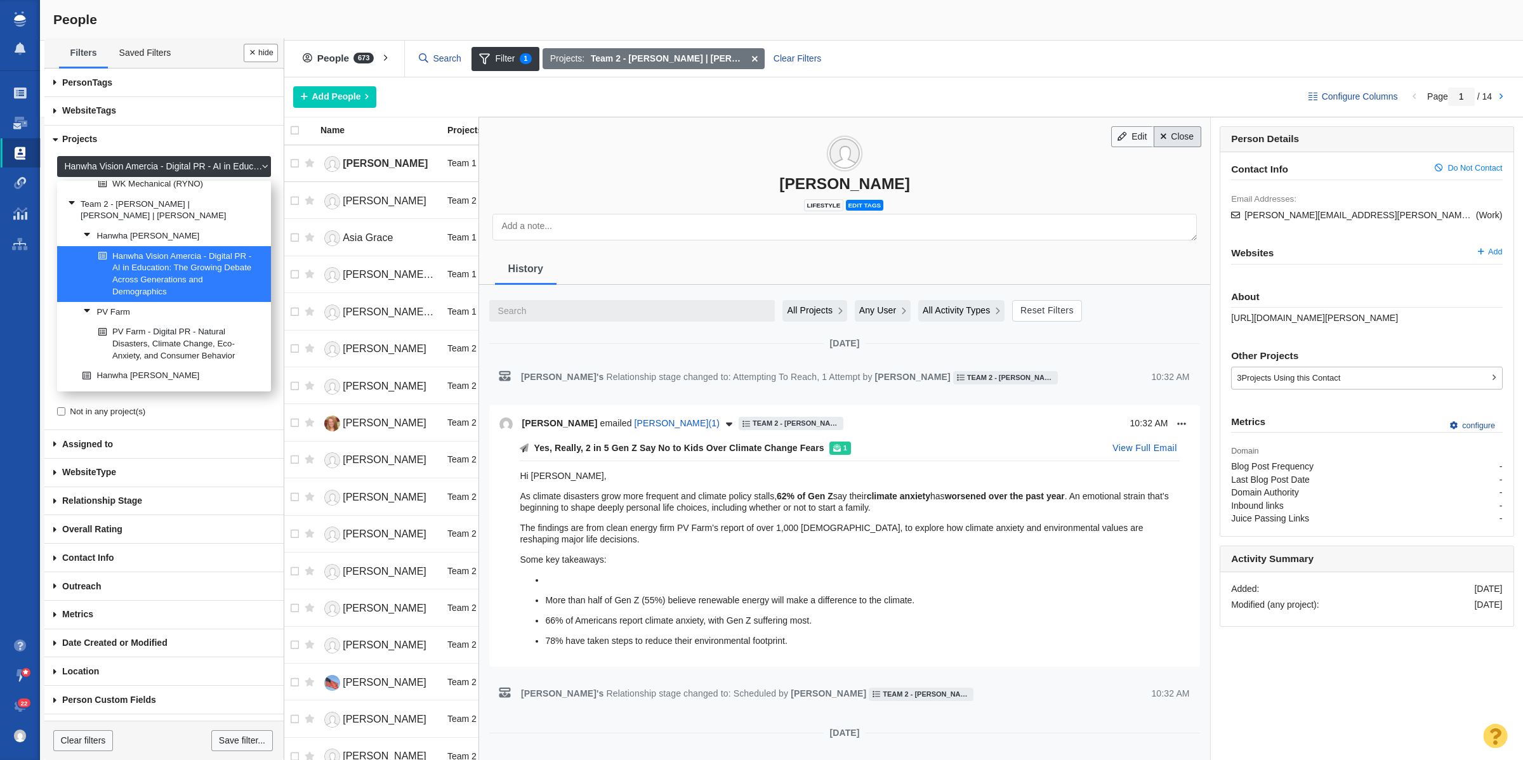
click at [1161, 136] on span at bounding box center [1164, 136] width 6 height 9
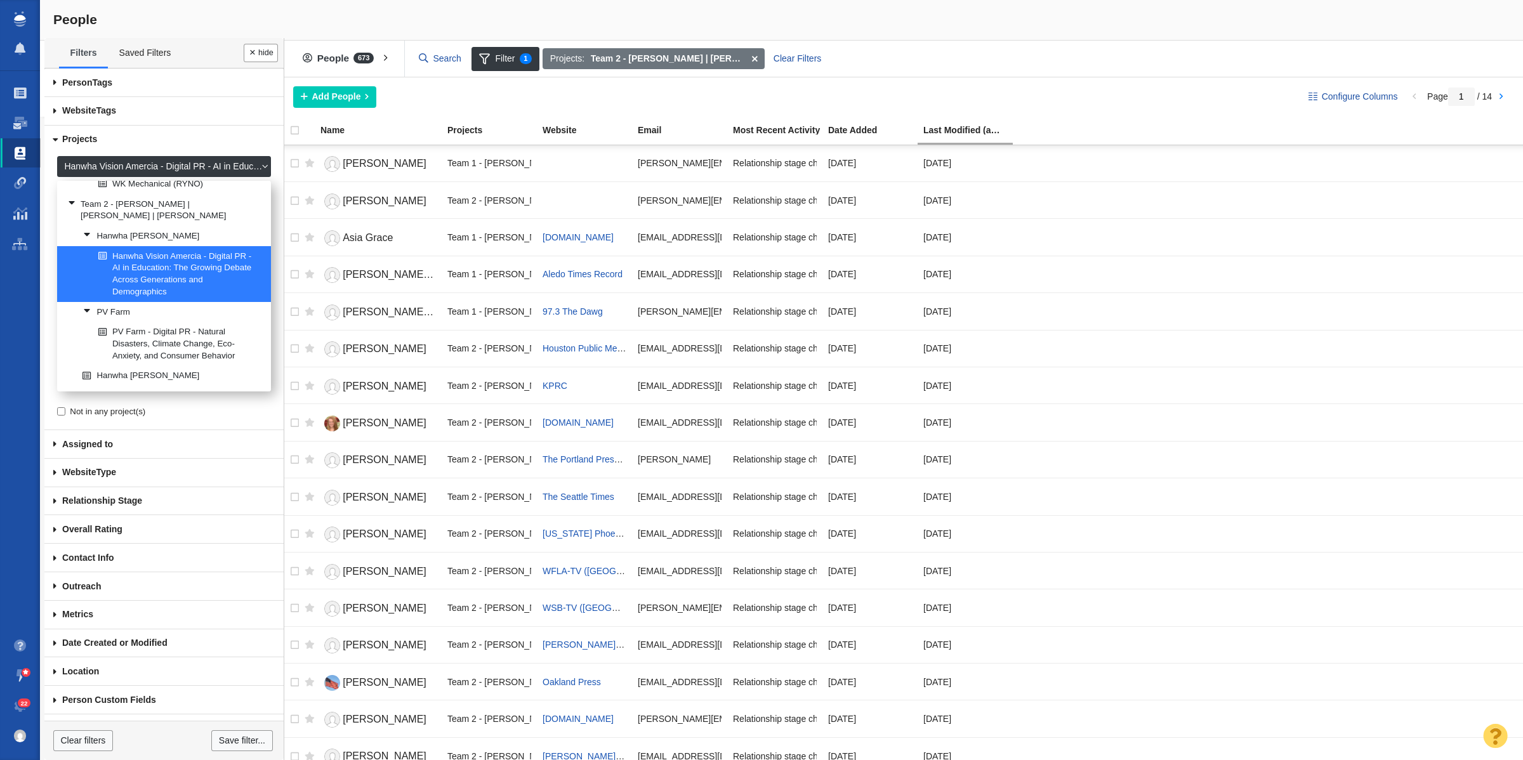
click at [84, 137] on link "Projects" at bounding box center [163, 140] width 239 height 29
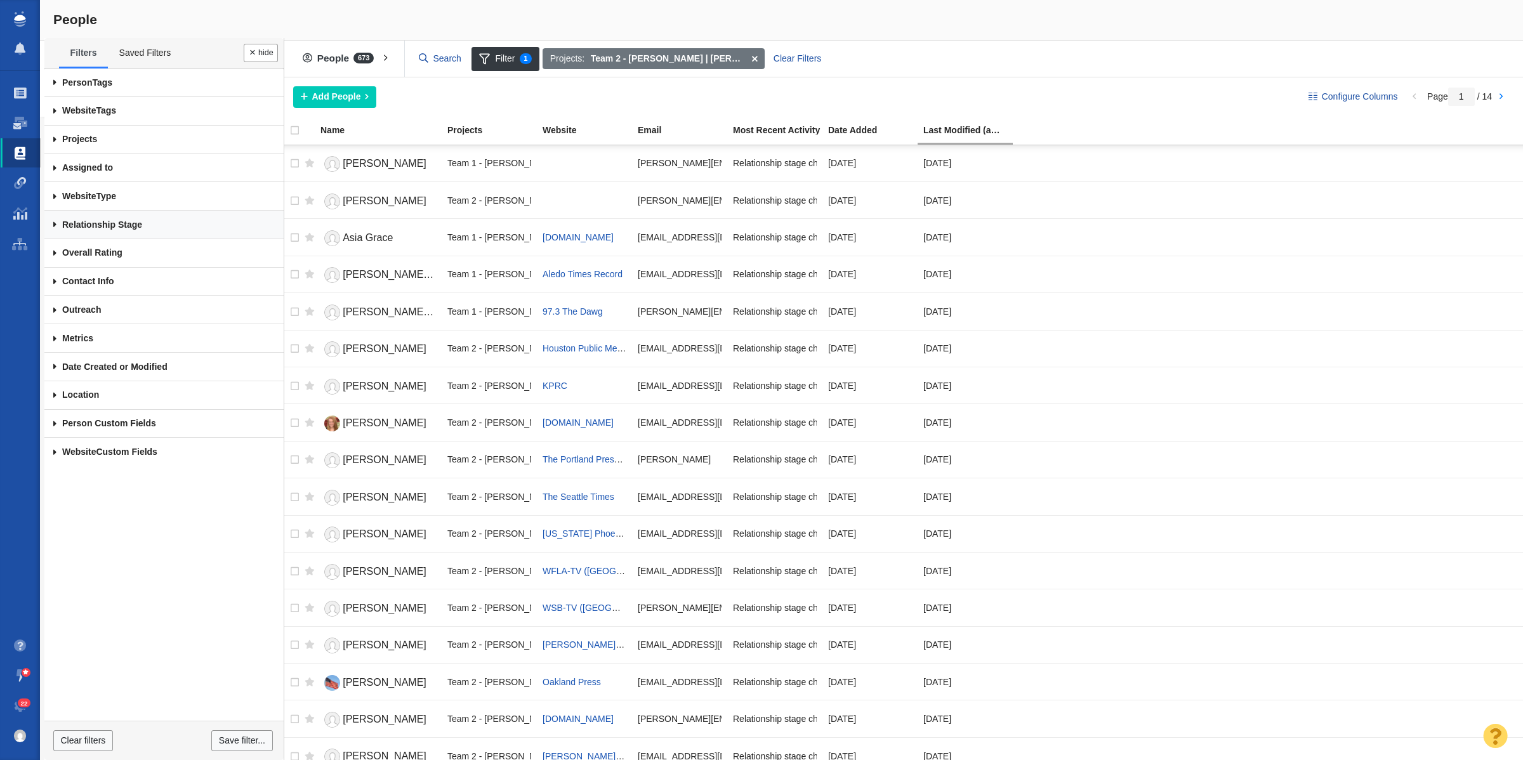
click at [95, 229] on link "Relationship Stage" at bounding box center [163, 225] width 239 height 29
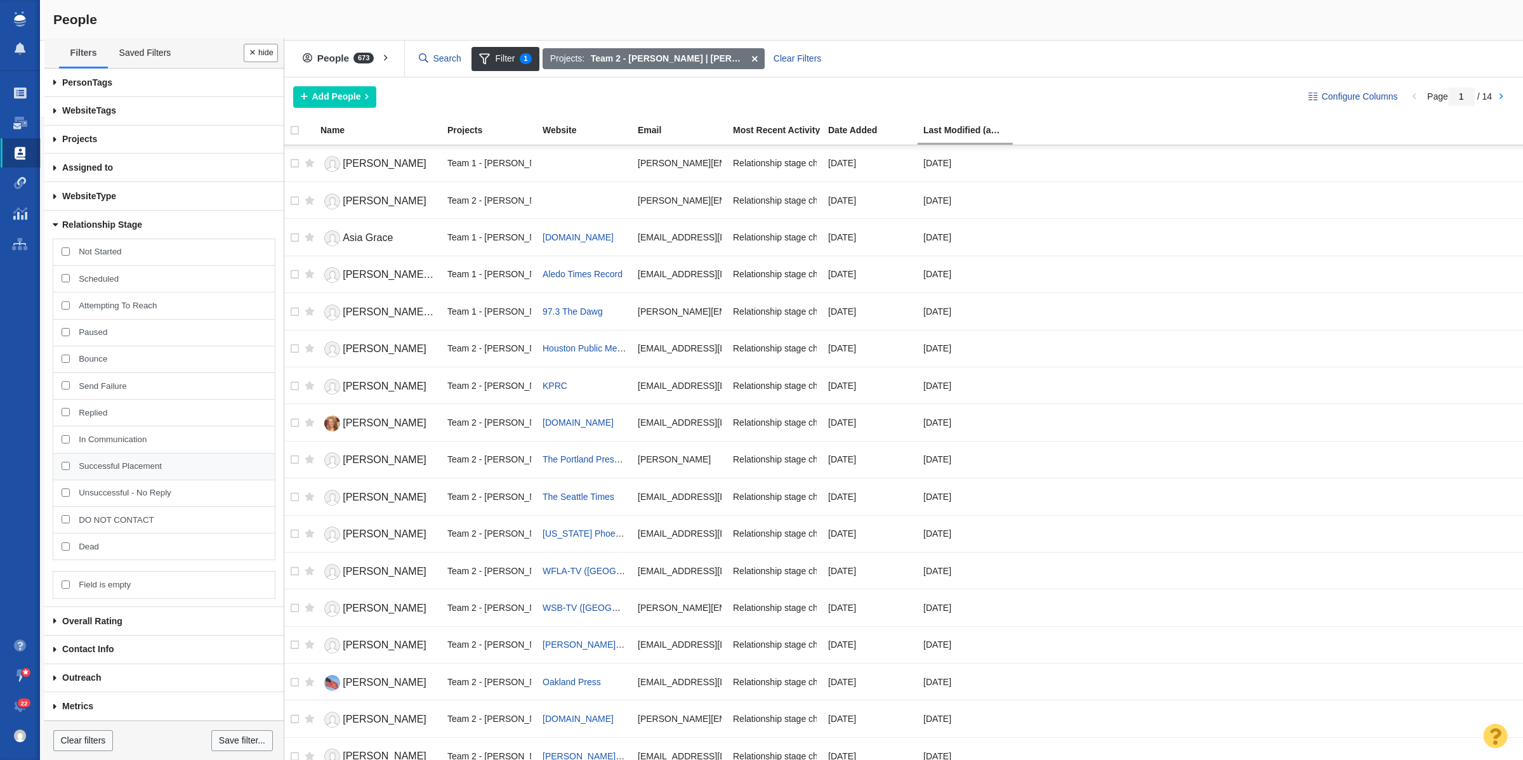
click at [102, 464] on span "Successful Placement" at bounding box center [172, 466] width 187 height 11
click at [70, 464] on input "Successful Placement" at bounding box center [66, 466] width 8 height 8
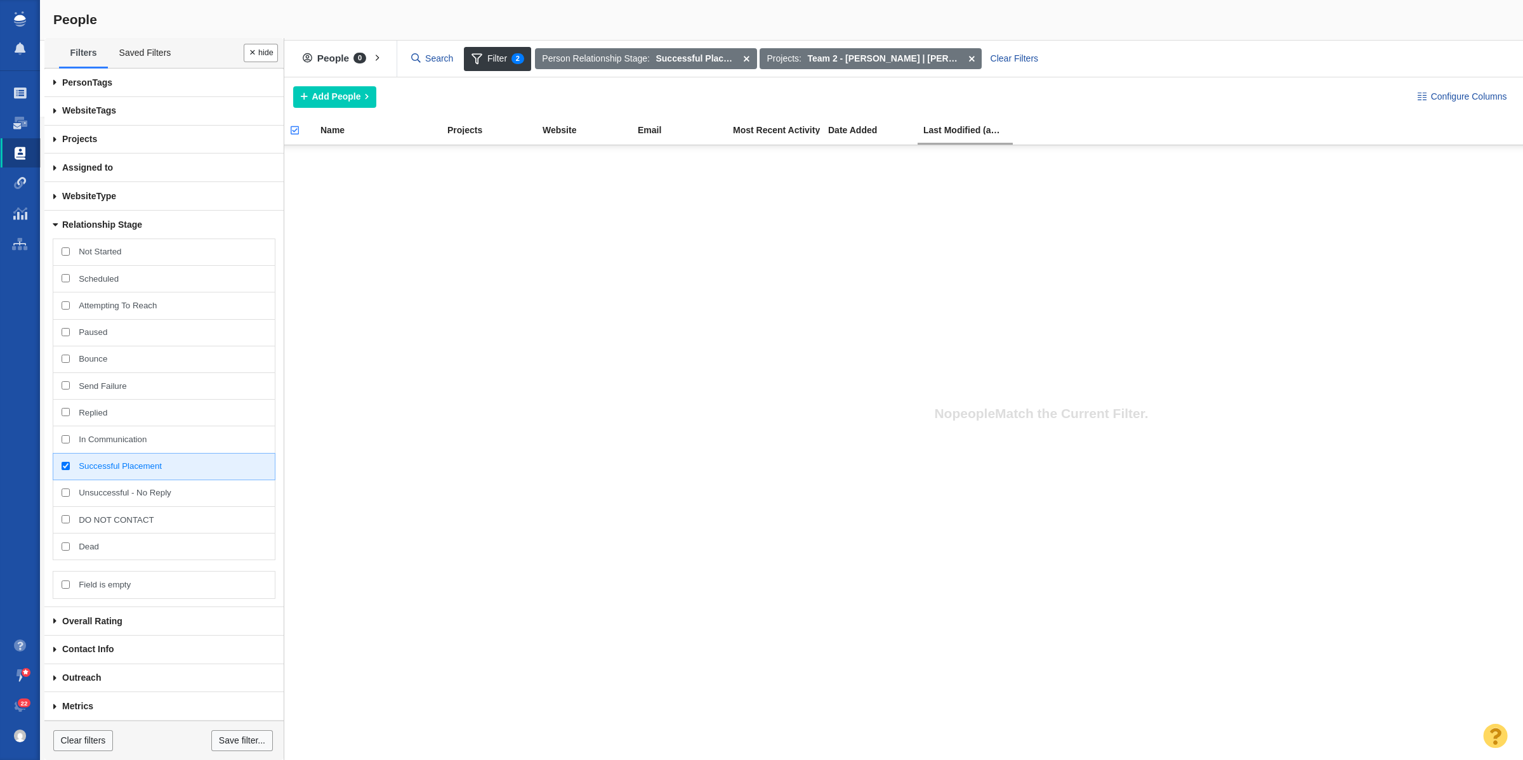
click at [67, 467] on div "Successful Placement" at bounding box center [164, 466] width 222 height 27
click at [67, 467] on input "Successful Placement" at bounding box center [66, 466] width 8 height 8
checkbox input "false"
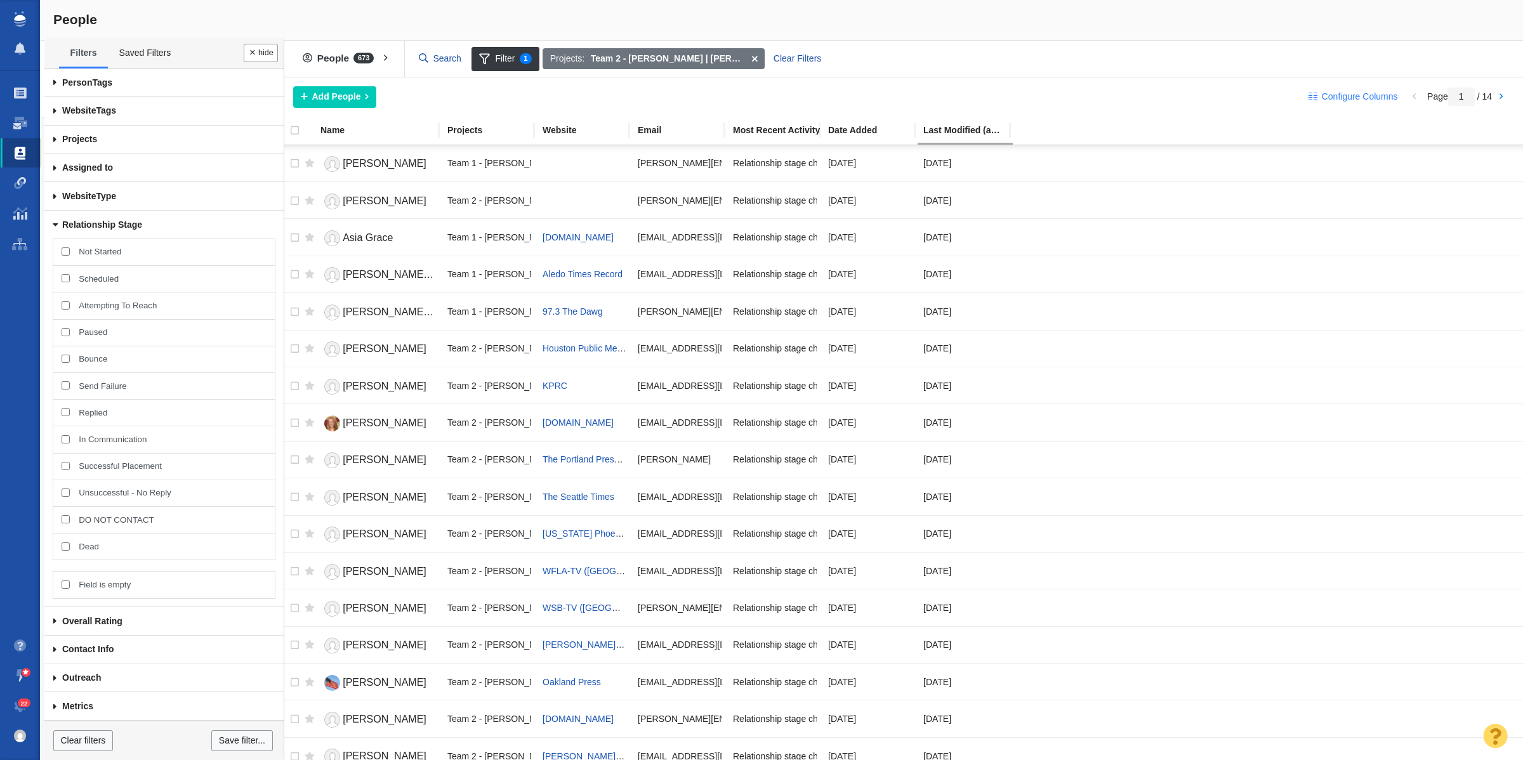
drag, startPoint x: 1061, startPoint y: 135, endPoint x: 1360, endPoint y: 99, distance: 300.5
click at [1360, 99] on span "Configure Columns" at bounding box center [1360, 96] width 76 height 13
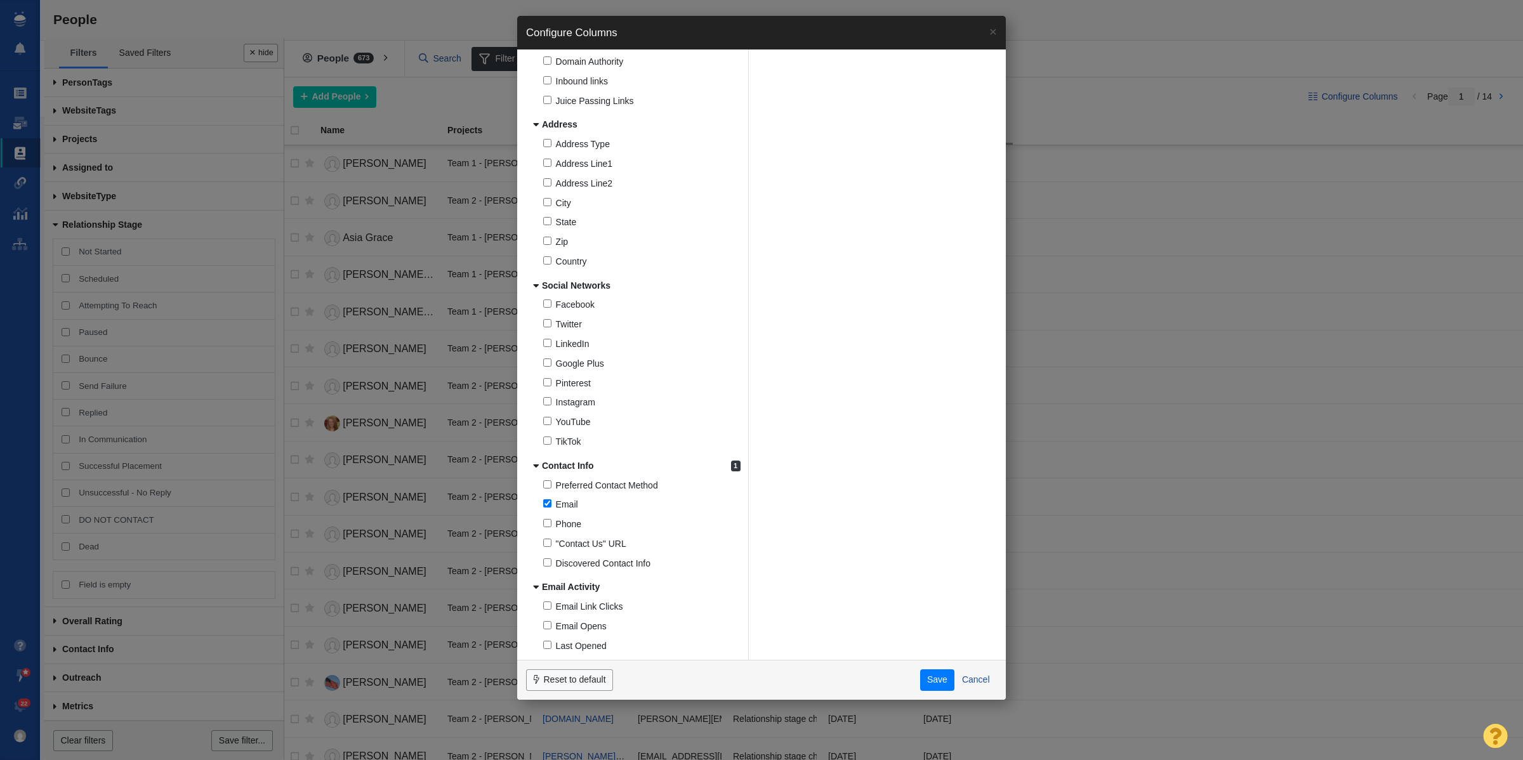
scroll to position [559, 0]
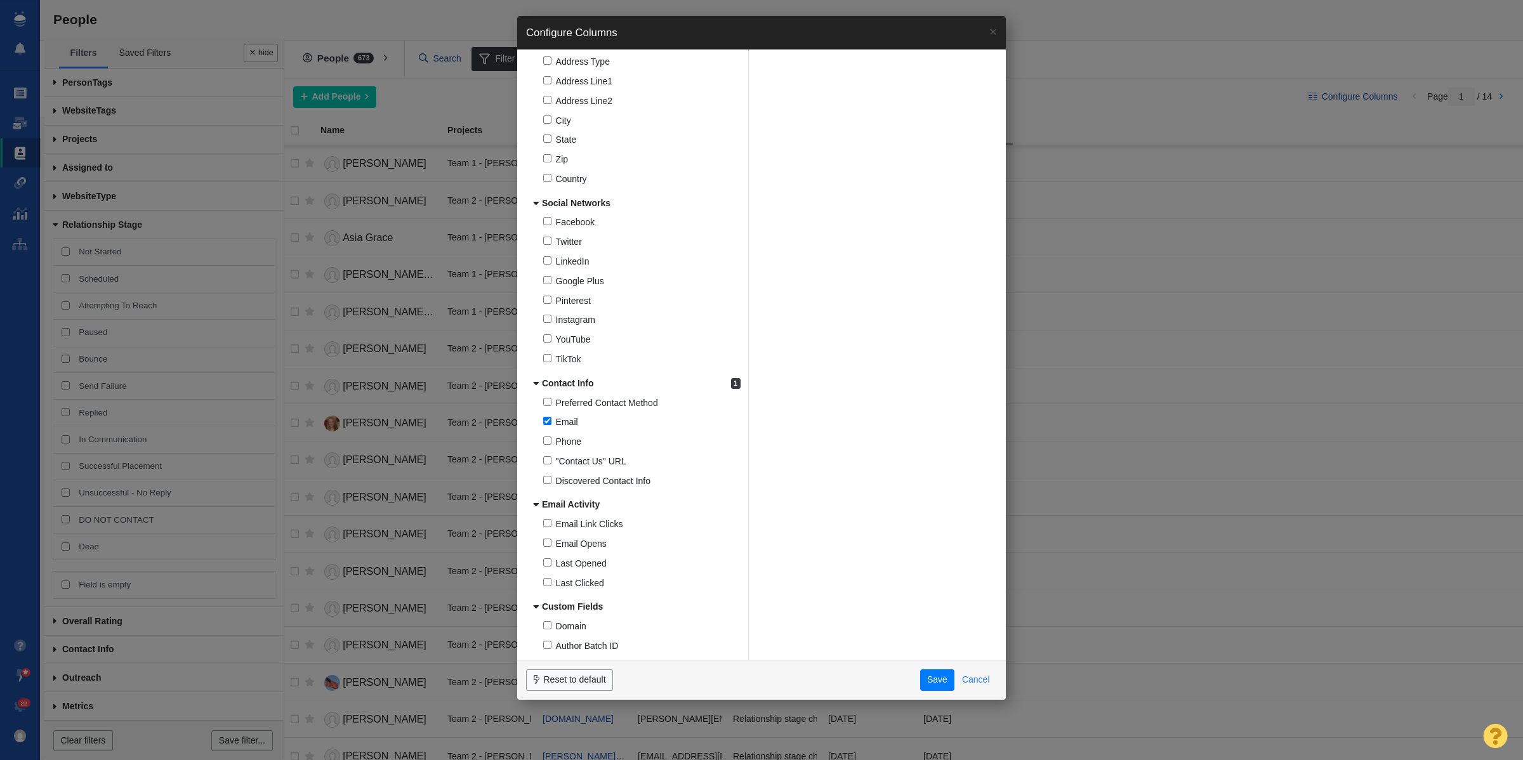
click at [979, 678] on button "Cancel" at bounding box center [976, 681] width 43 height 22
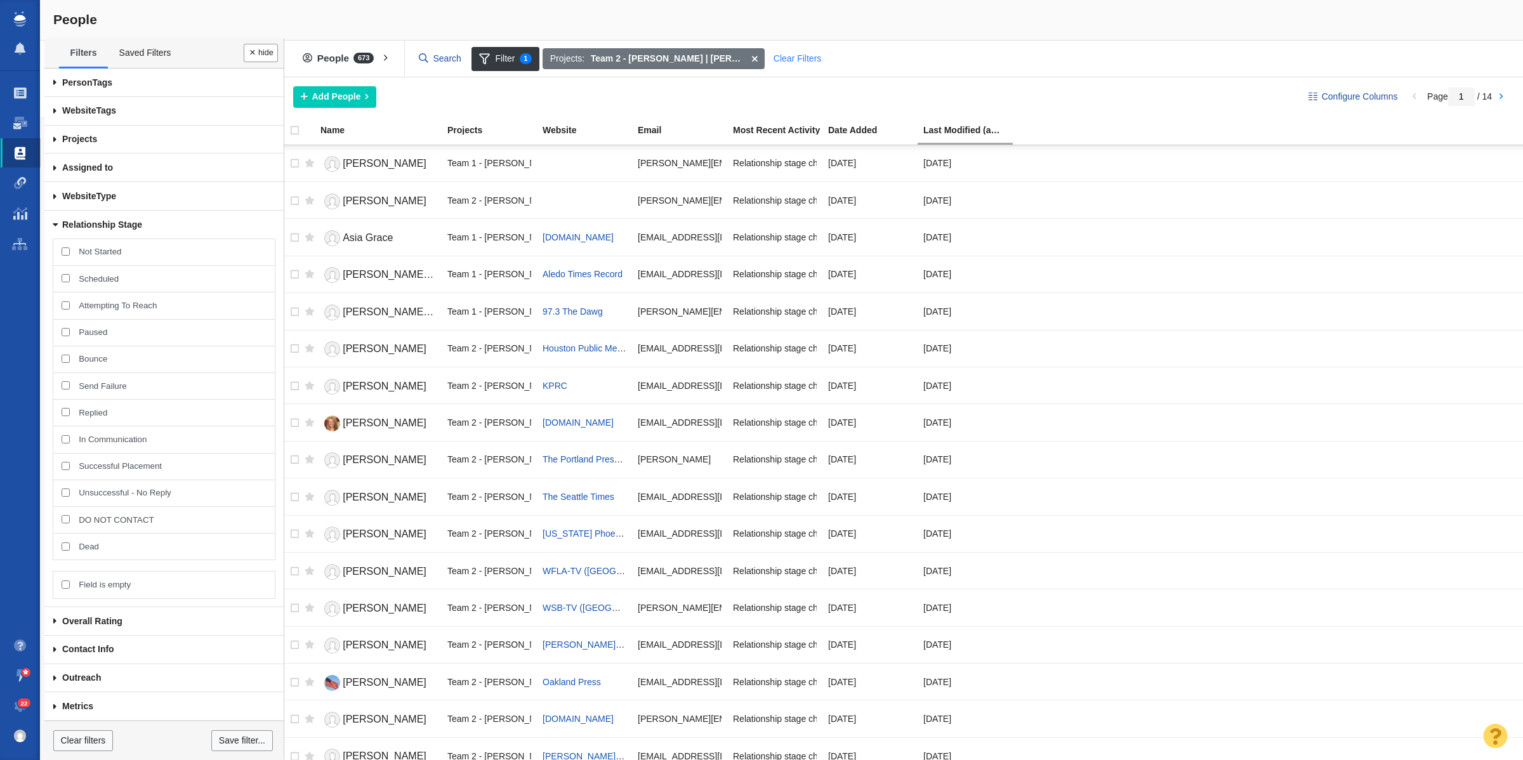
click at [809, 59] on div "Clear Filters" at bounding box center [797, 59] width 62 height 22
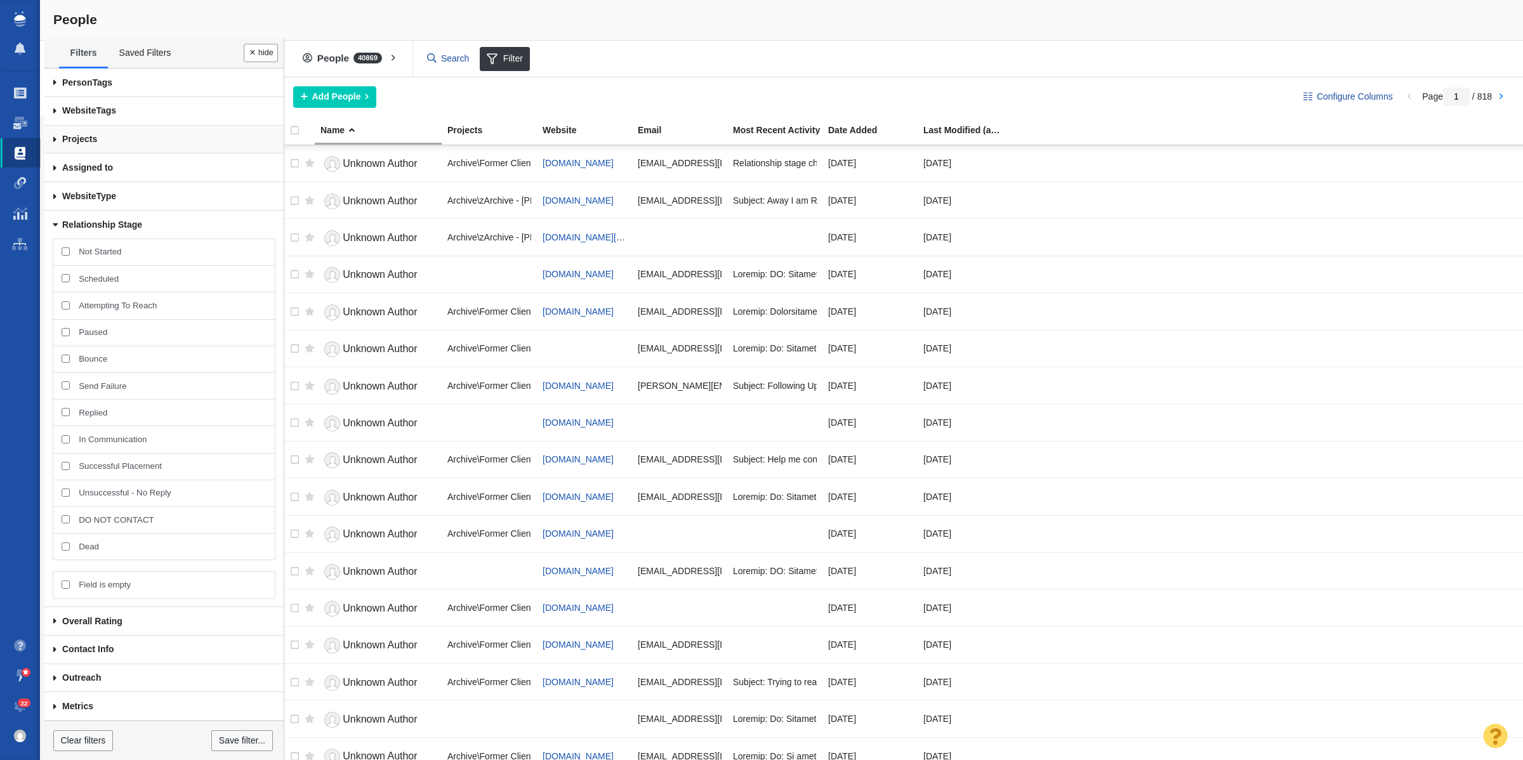
click at [77, 138] on link "Projects" at bounding box center [163, 140] width 239 height 29
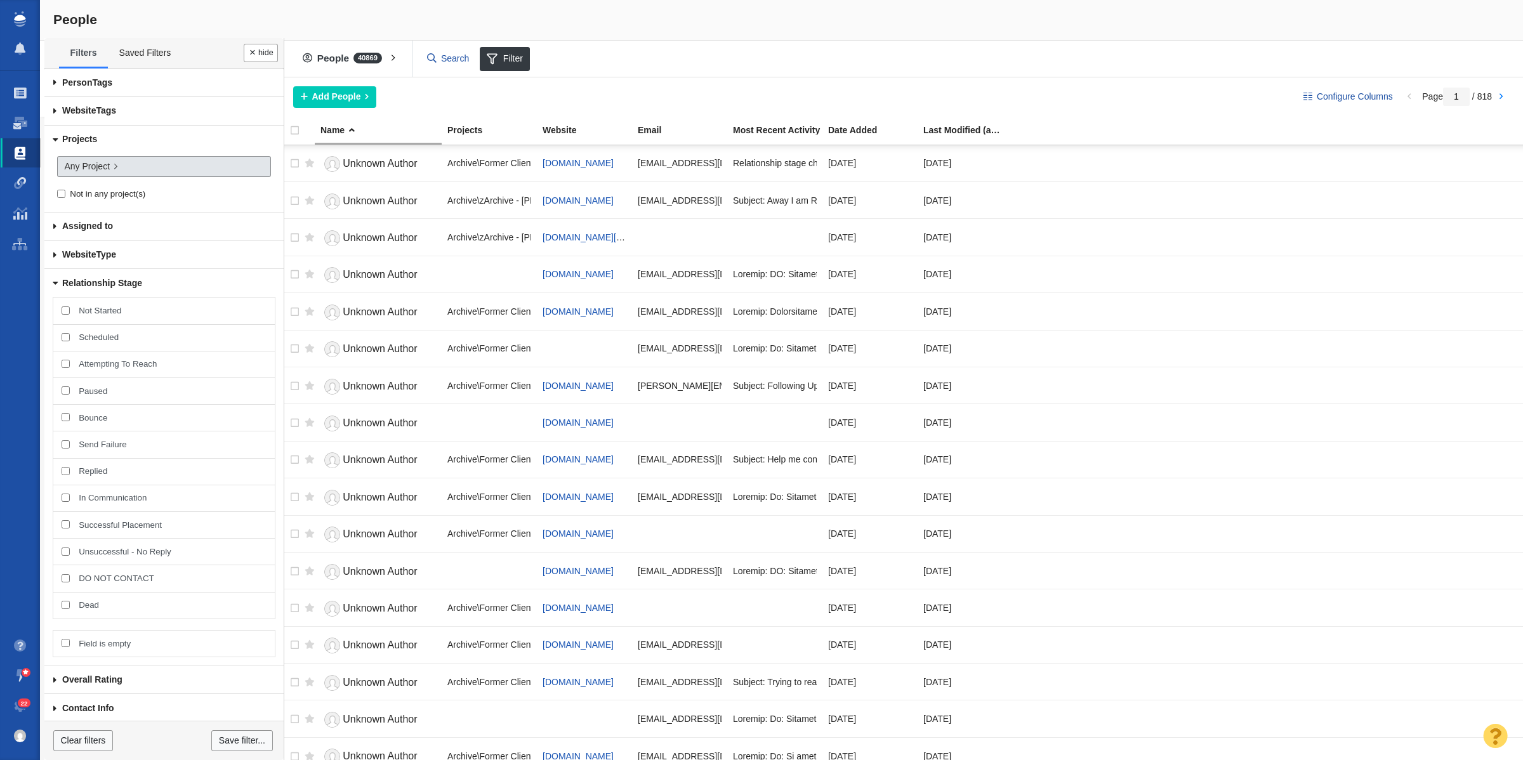
click at [110, 162] on link "Any Project" at bounding box center [164, 167] width 214 height 22
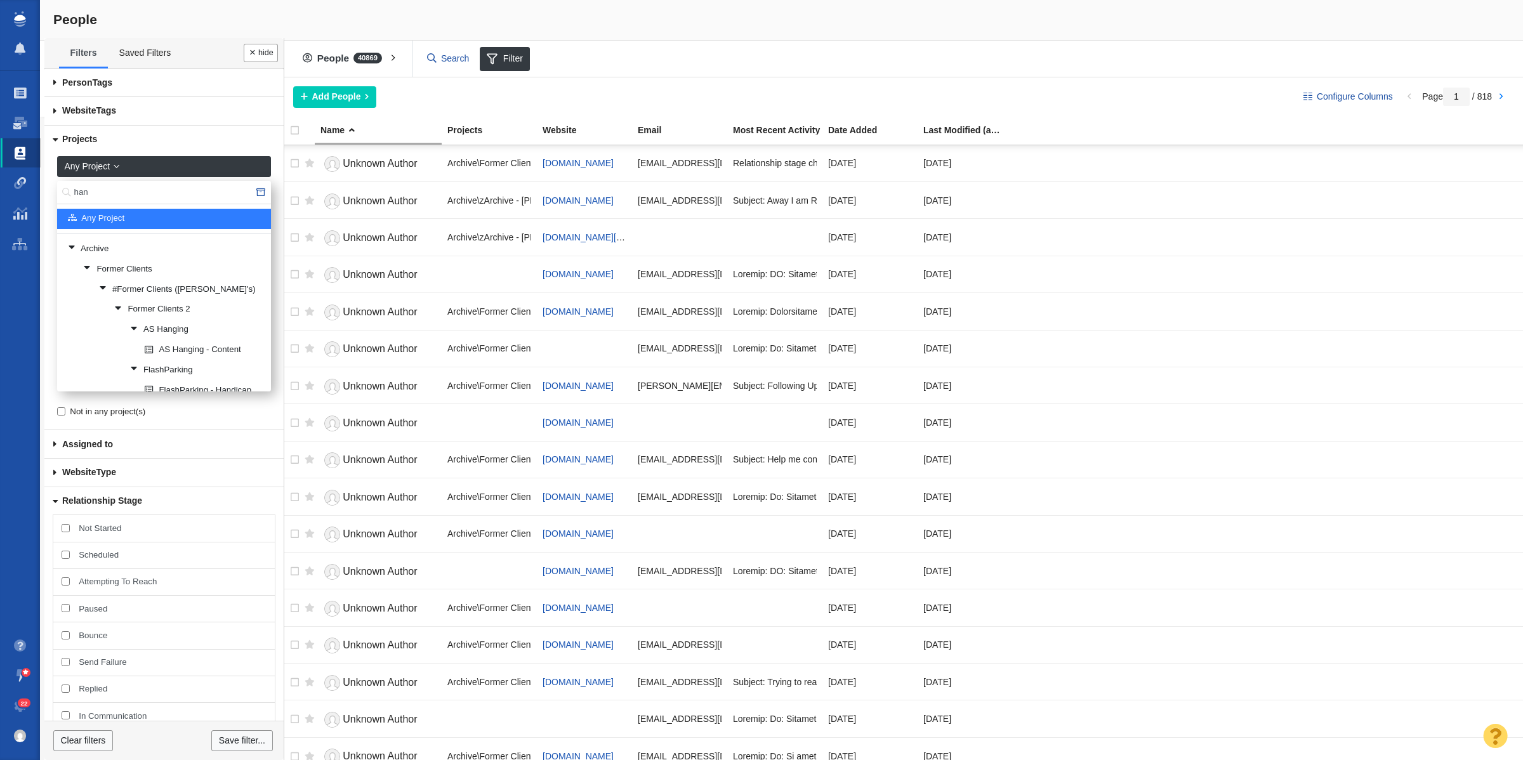
click at [119, 183] on input "han" at bounding box center [164, 192] width 214 height 23
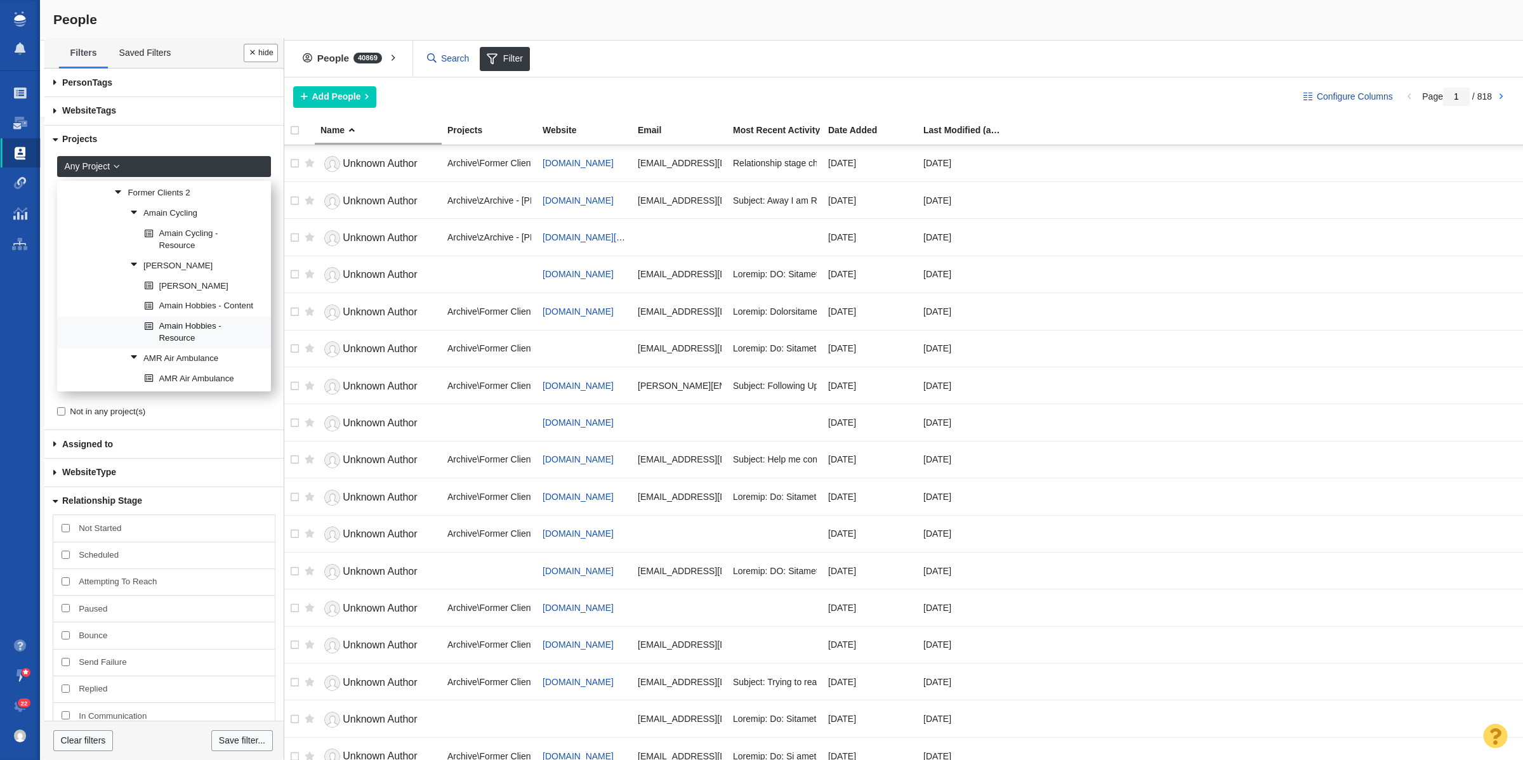
scroll to position [0, 0]
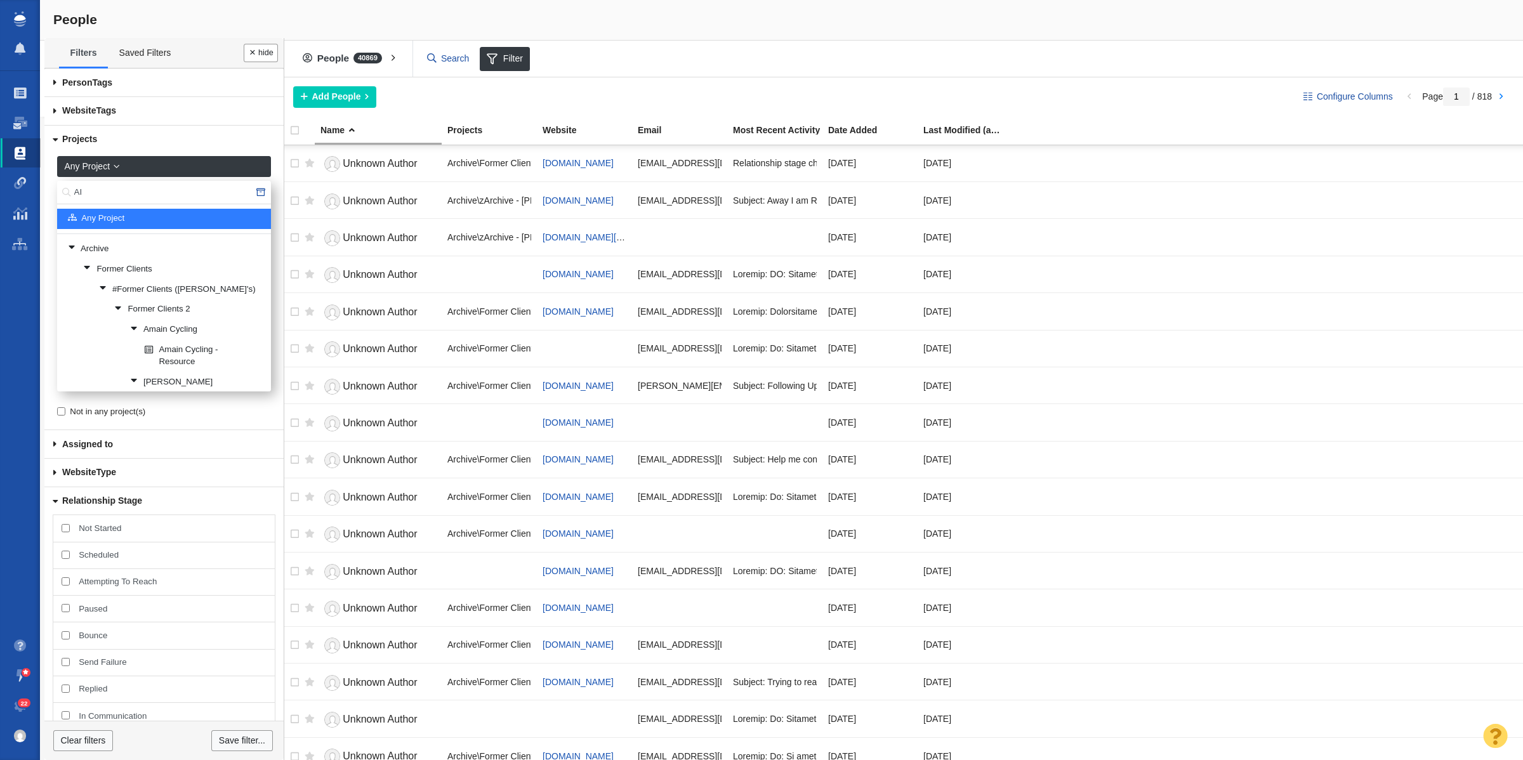
click at [118, 189] on input "AI" at bounding box center [164, 192] width 214 height 23
click at [97, 197] on input "AI" at bounding box center [164, 192] width 214 height 23
click at [78, 192] on input "DPR" at bounding box center [164, 192] width 214 height 23
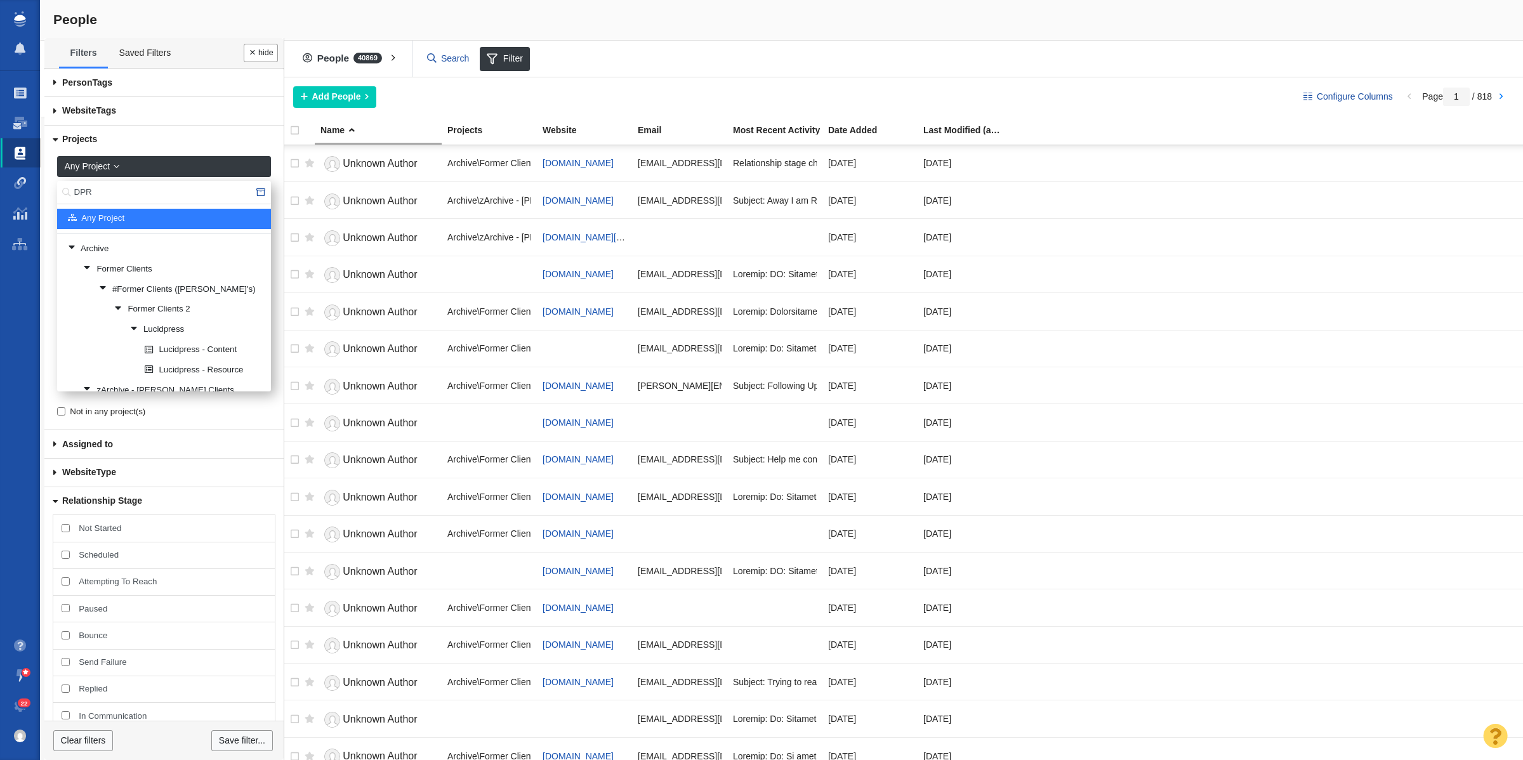
click at [78, 192] on input "DPR" at bounding box center [164, 192] width 214 height 23
type input "D"
type input "digital pr"
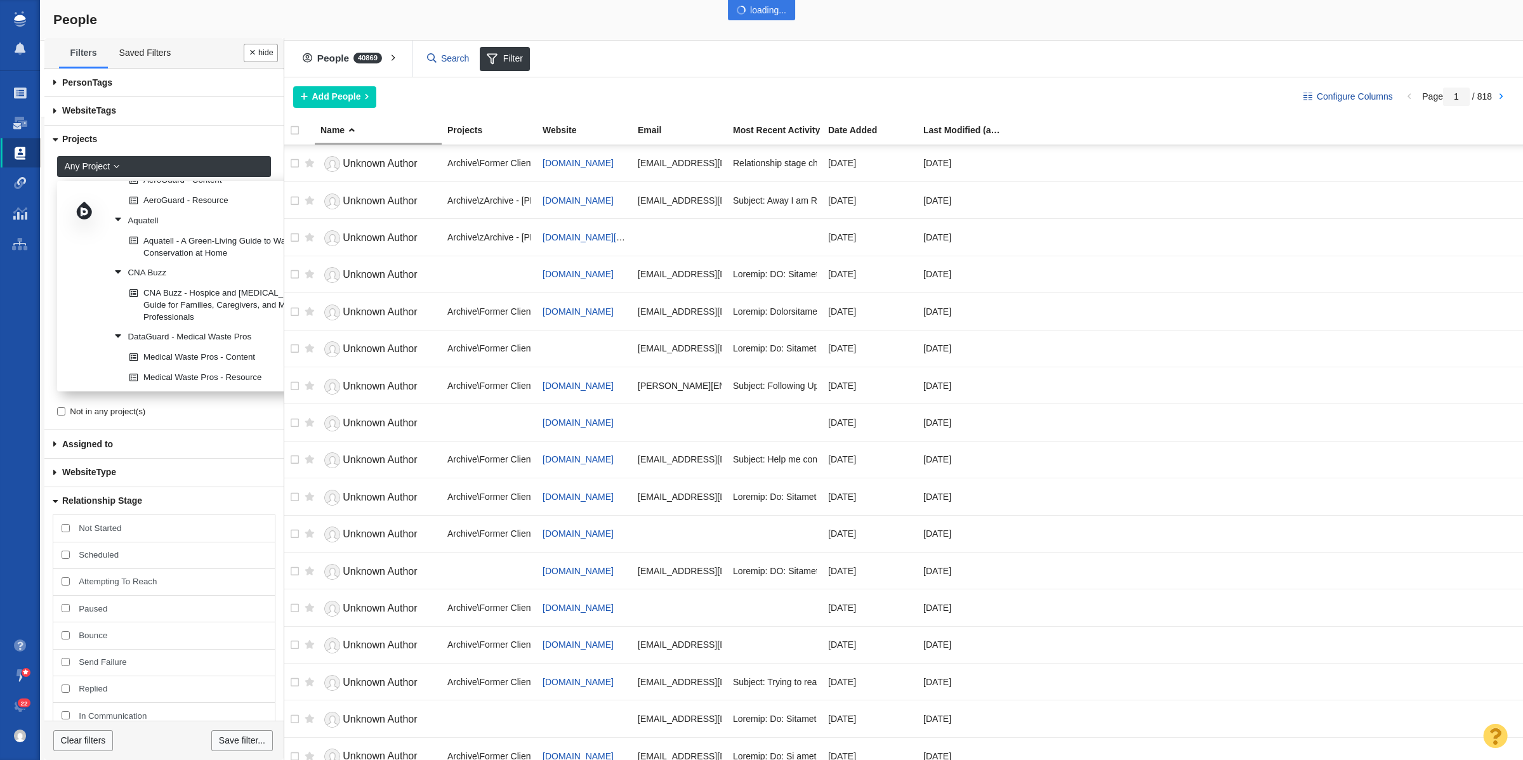
scroll to position [159, 0]
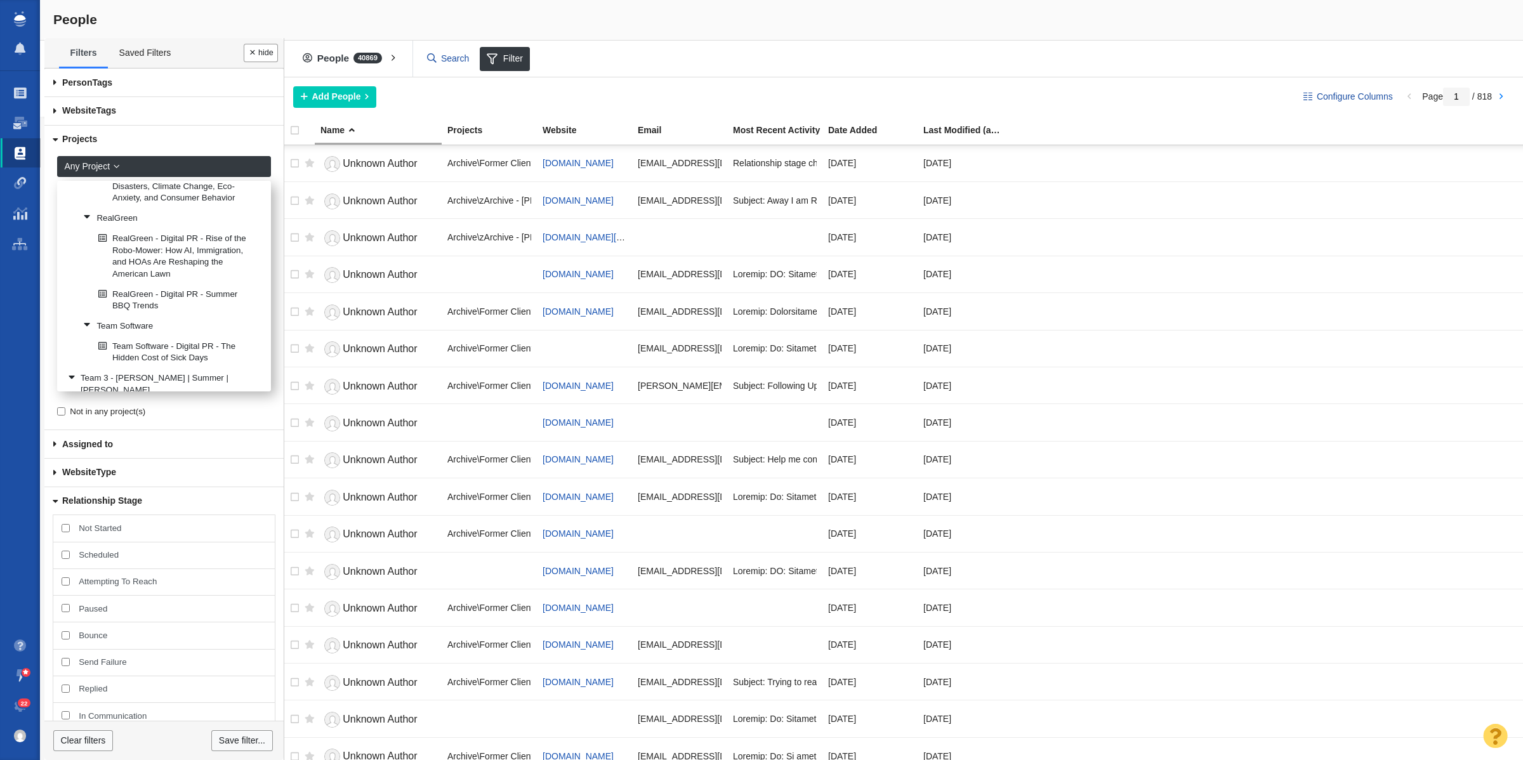
scroll to position [2349, 0]
click at [192, 274] on link "RealGreen - Digital PR - Rise of the Robo-Mower: How AI, Immigration, and HOAs …" at bounding box center [179, 247] width 168 height 55
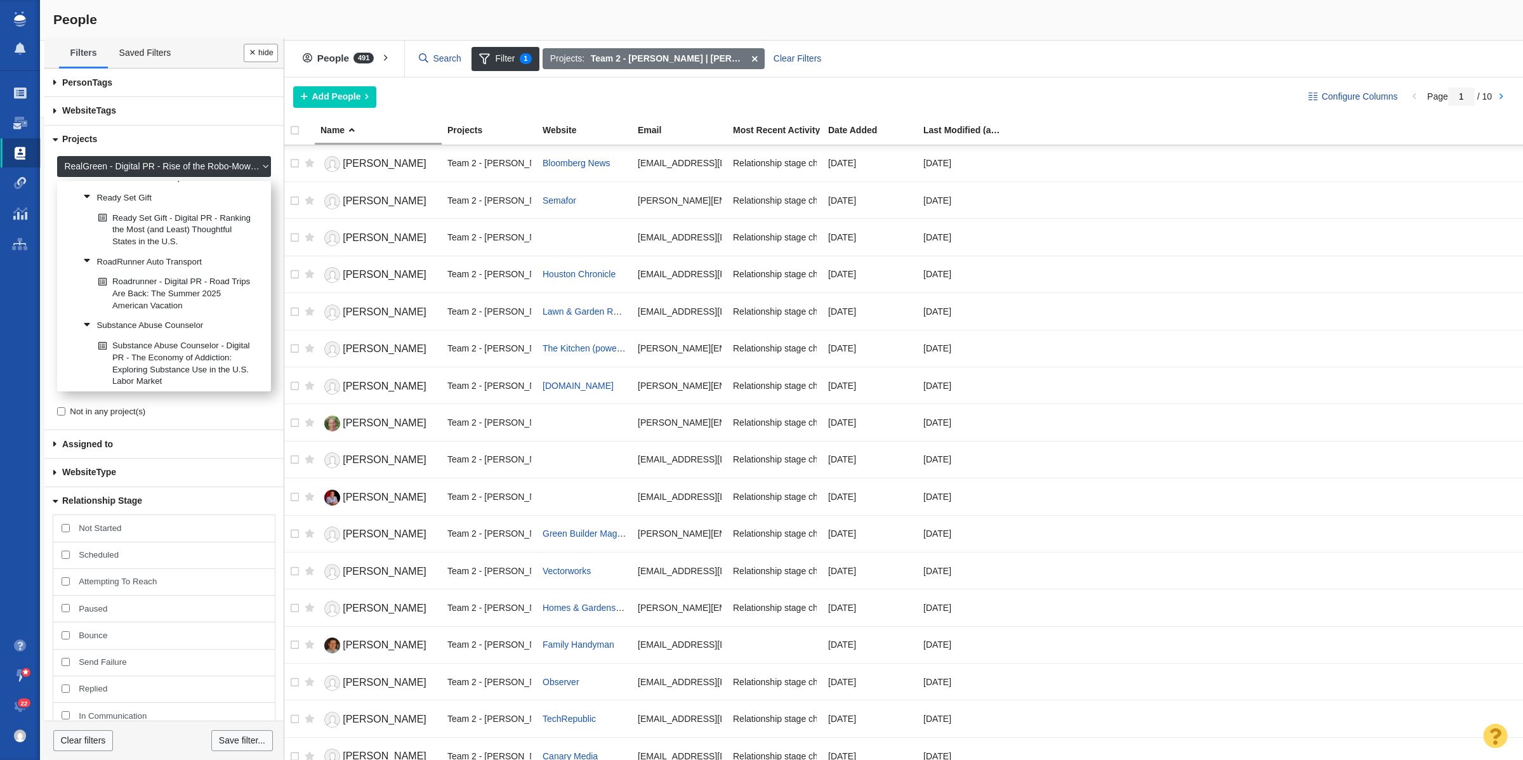
scroll to position [3565, 0]
click at [13, 96] on link "Projects" at bounding box center [20, 93] width 40 height 30
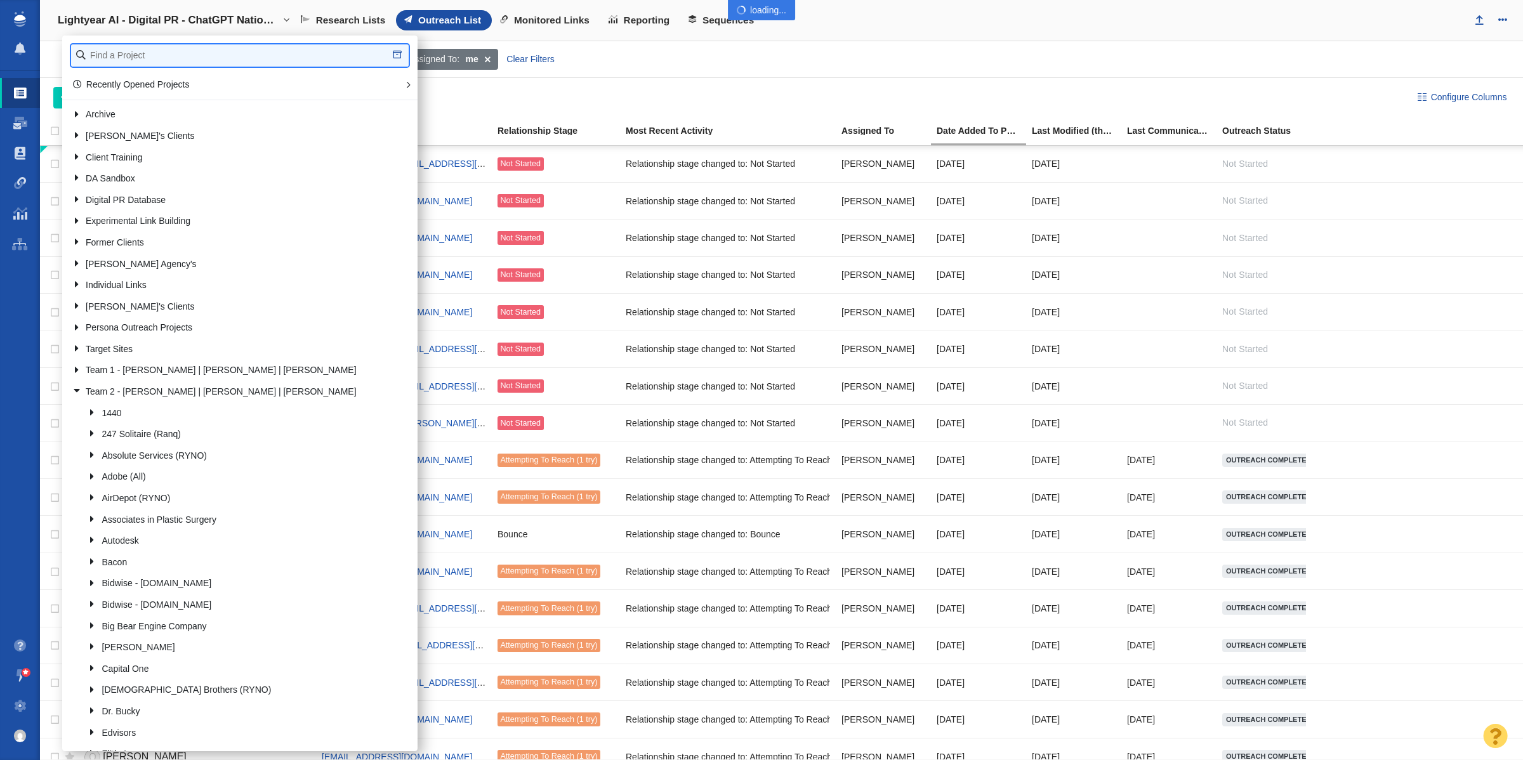
click at [124, 57] on input "text" at bounding box center [240, 55] width 338 height 22
type input "realgreen"
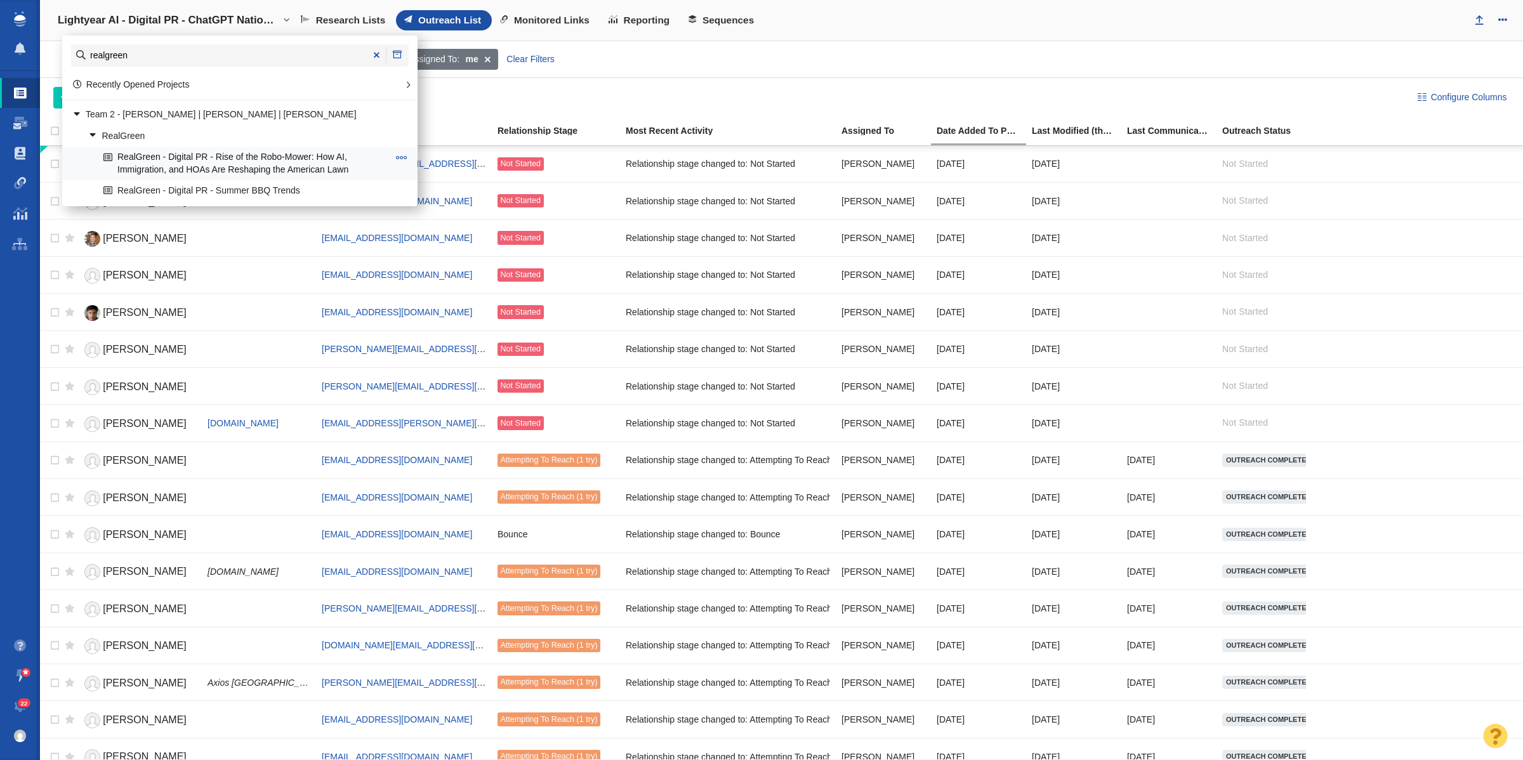
click at [279, 172] on link "RealGreen - Digital PR - Rise of the Robo-Mower: How AI, Immigration, and HOAs …" at bounding box center [245, 164] width 291 height 32
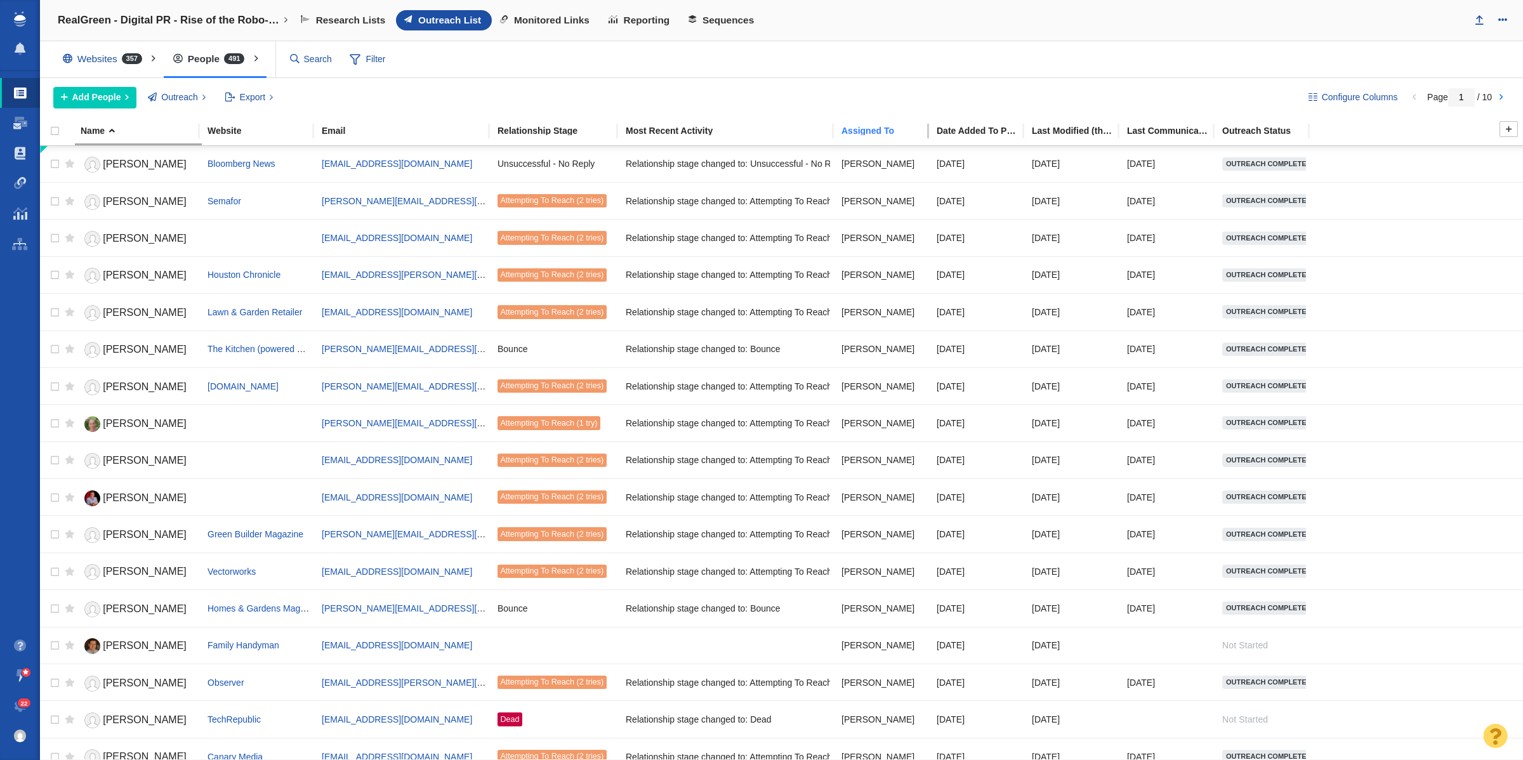
click at [863, 134] on div "Assigned To" at bounding box center [889, 130] width 94 height 9
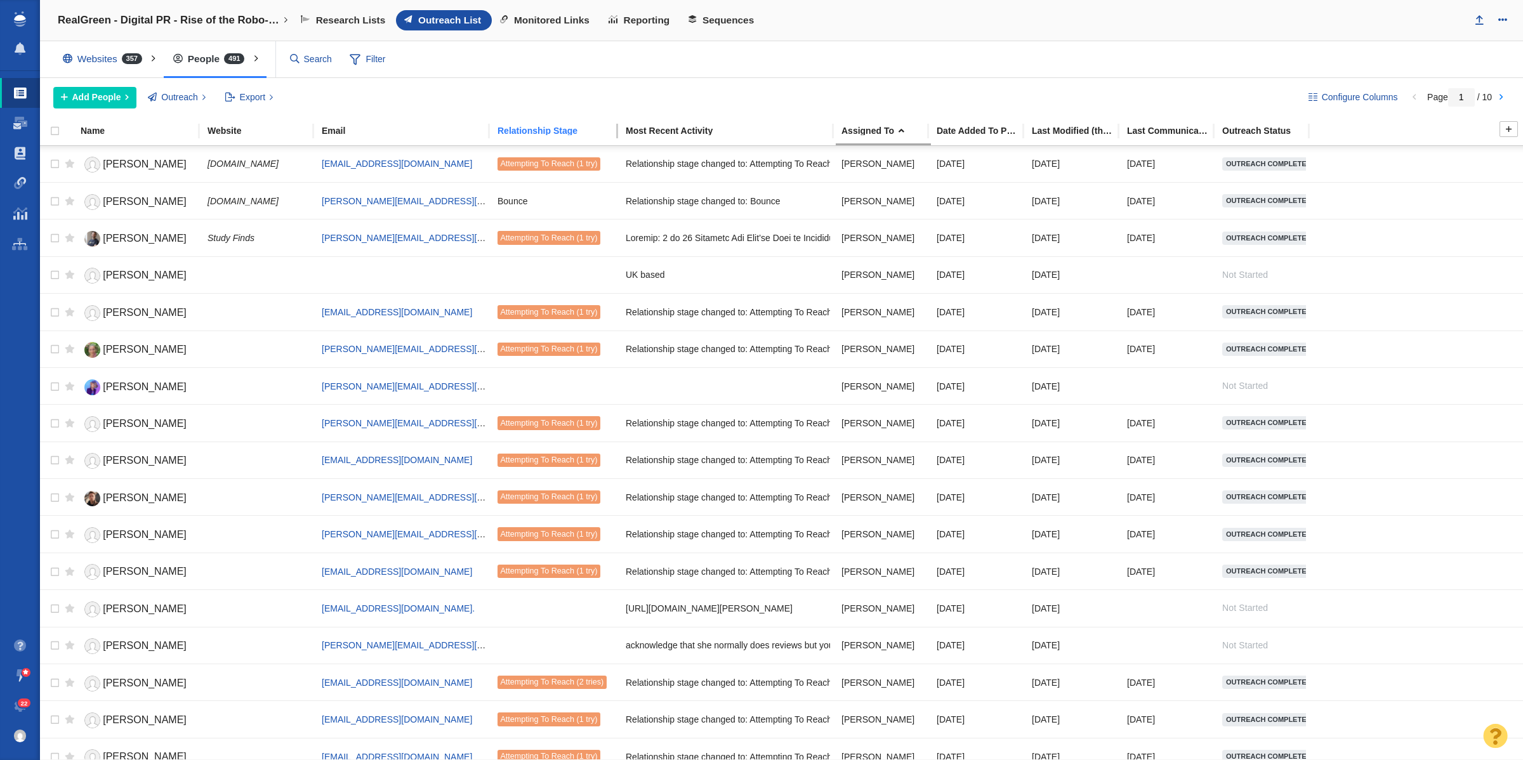
click at [520, 135] on div "Relationship Stage" at bounding box center [561, 130] width 127 height 9
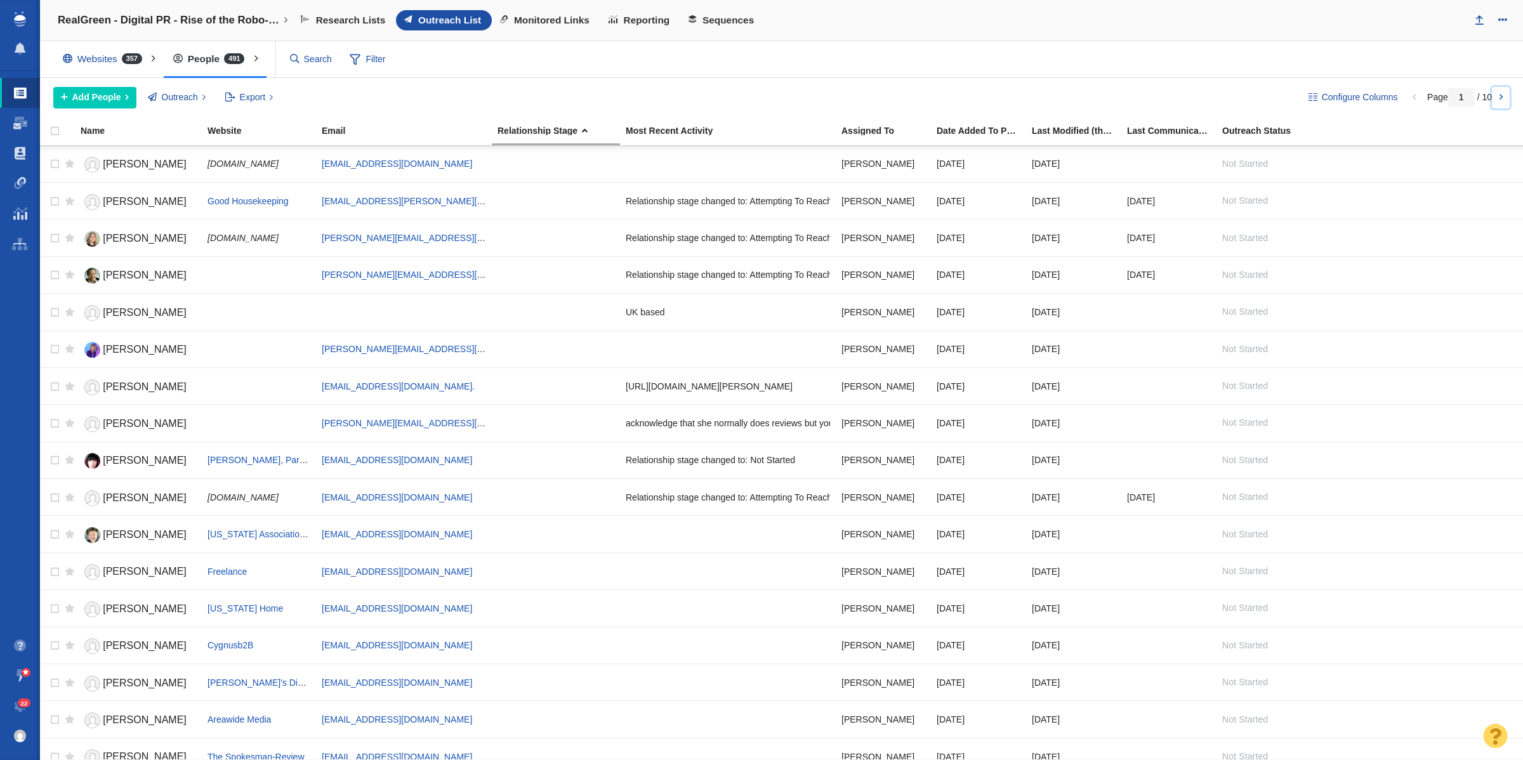
click at [1497, 100] on link at bounding box center [1501, 98] width 18 height 22
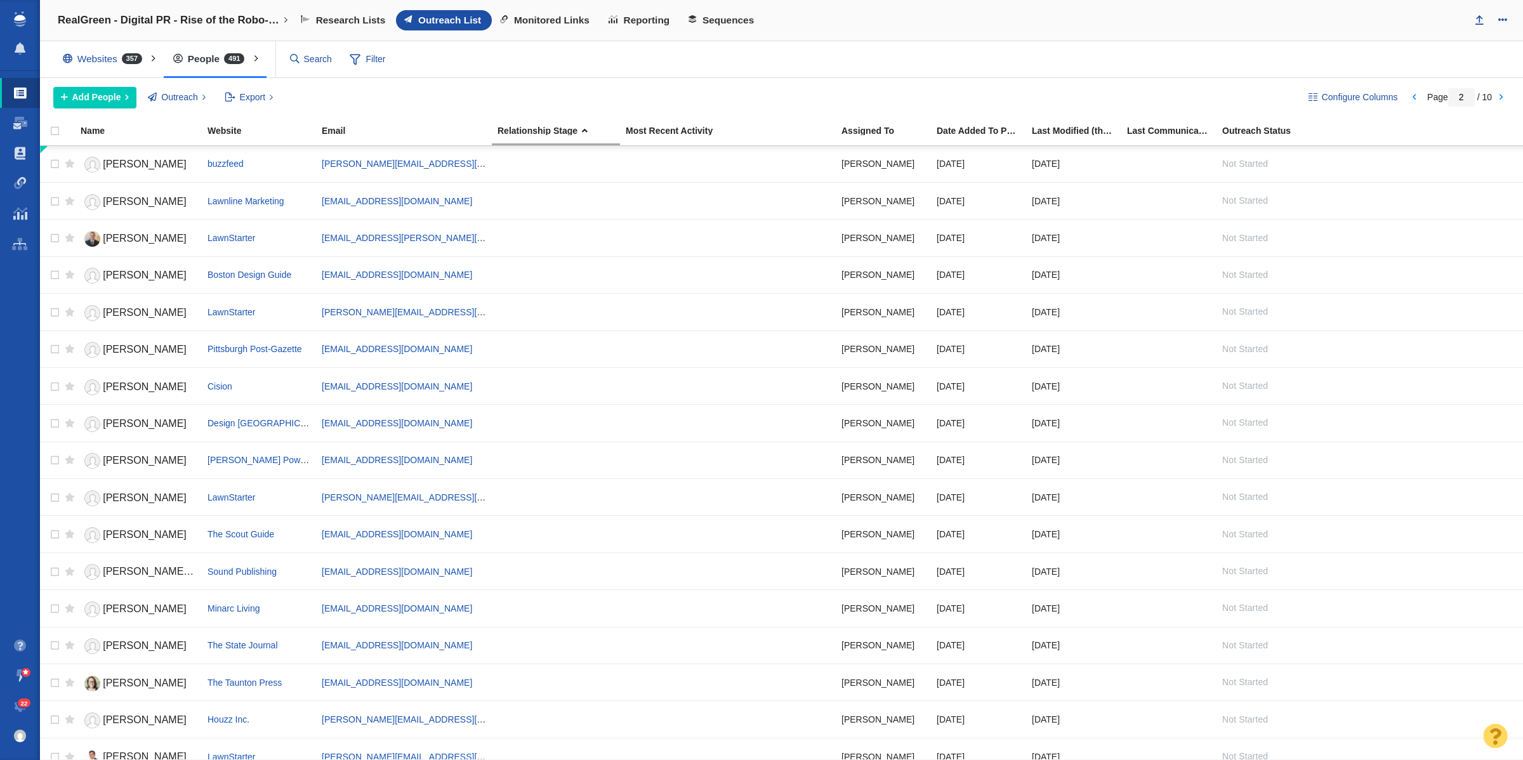
click at [1422, 100] on div "Page 2 / 10" at bounding box center [1459, 97] width 109 height 10
click at [1408, 100] on link at bounding box center [1414, 98] width 18 height 22
type input "1"
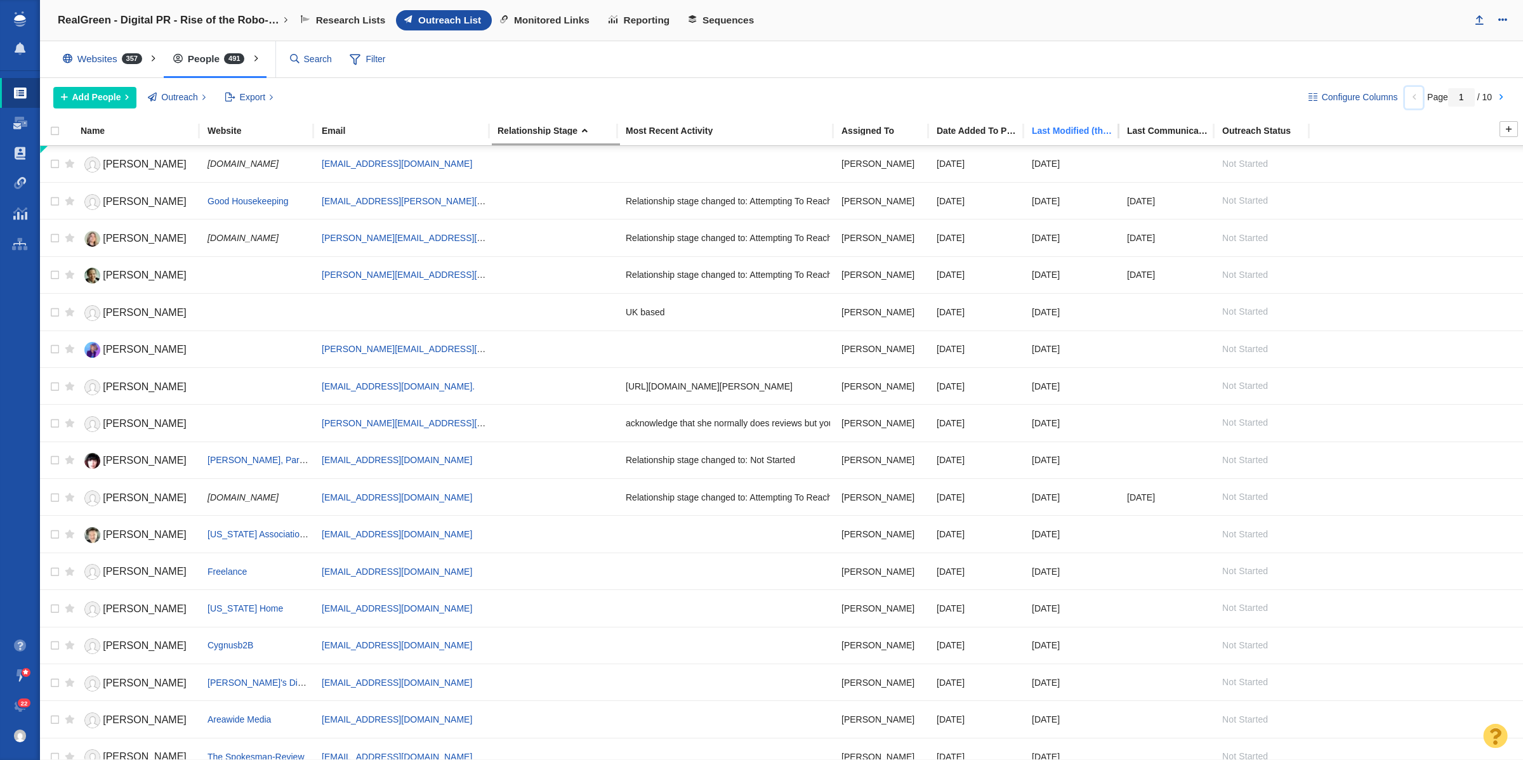
click at [1090, 134] on div "Last Modified (this project)" at bounding box center [1079, 130] width 94 height 9
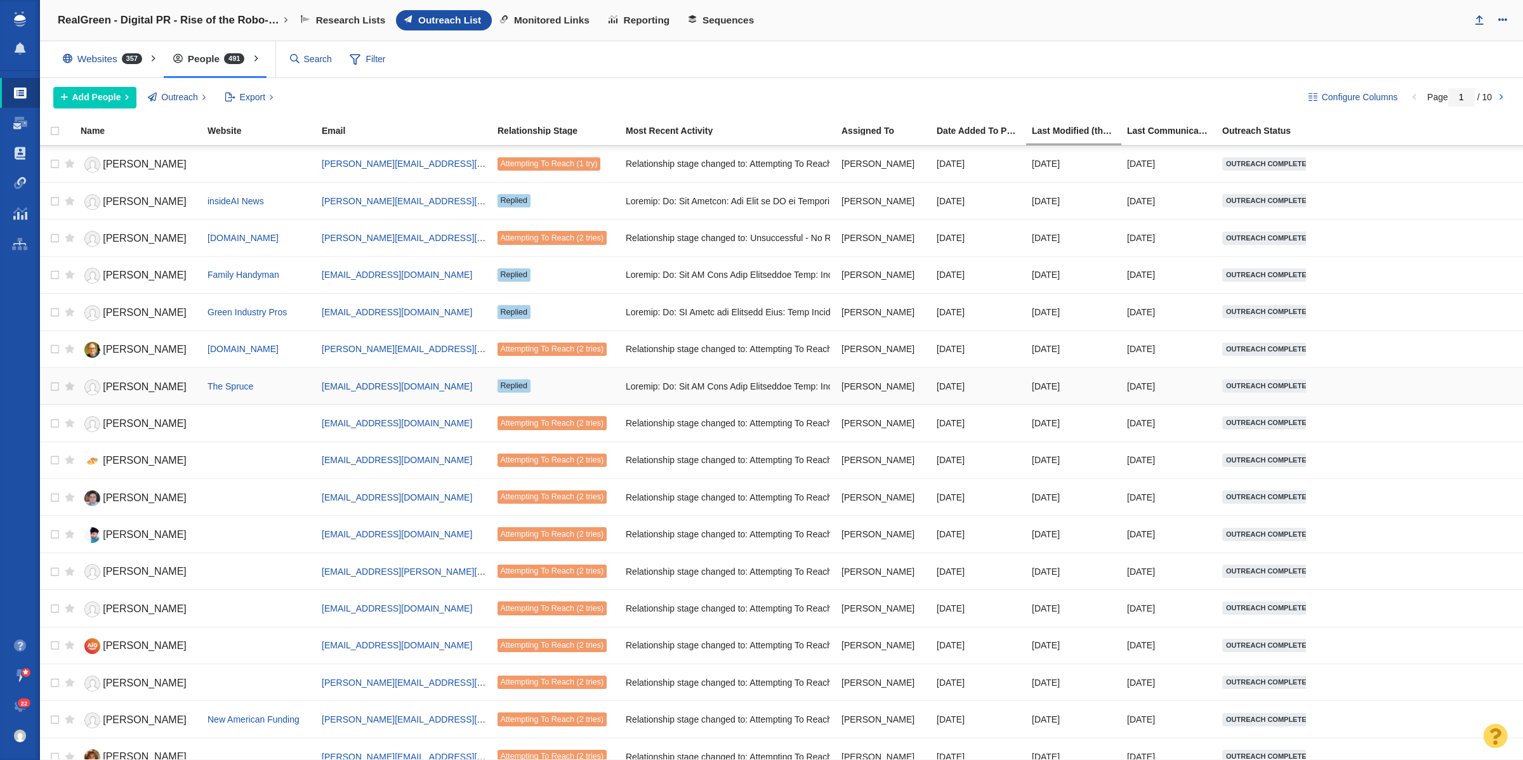
click at [123, 392] on span "Michelle Ullman" at bounding box center [145, 386] width 84 height 11
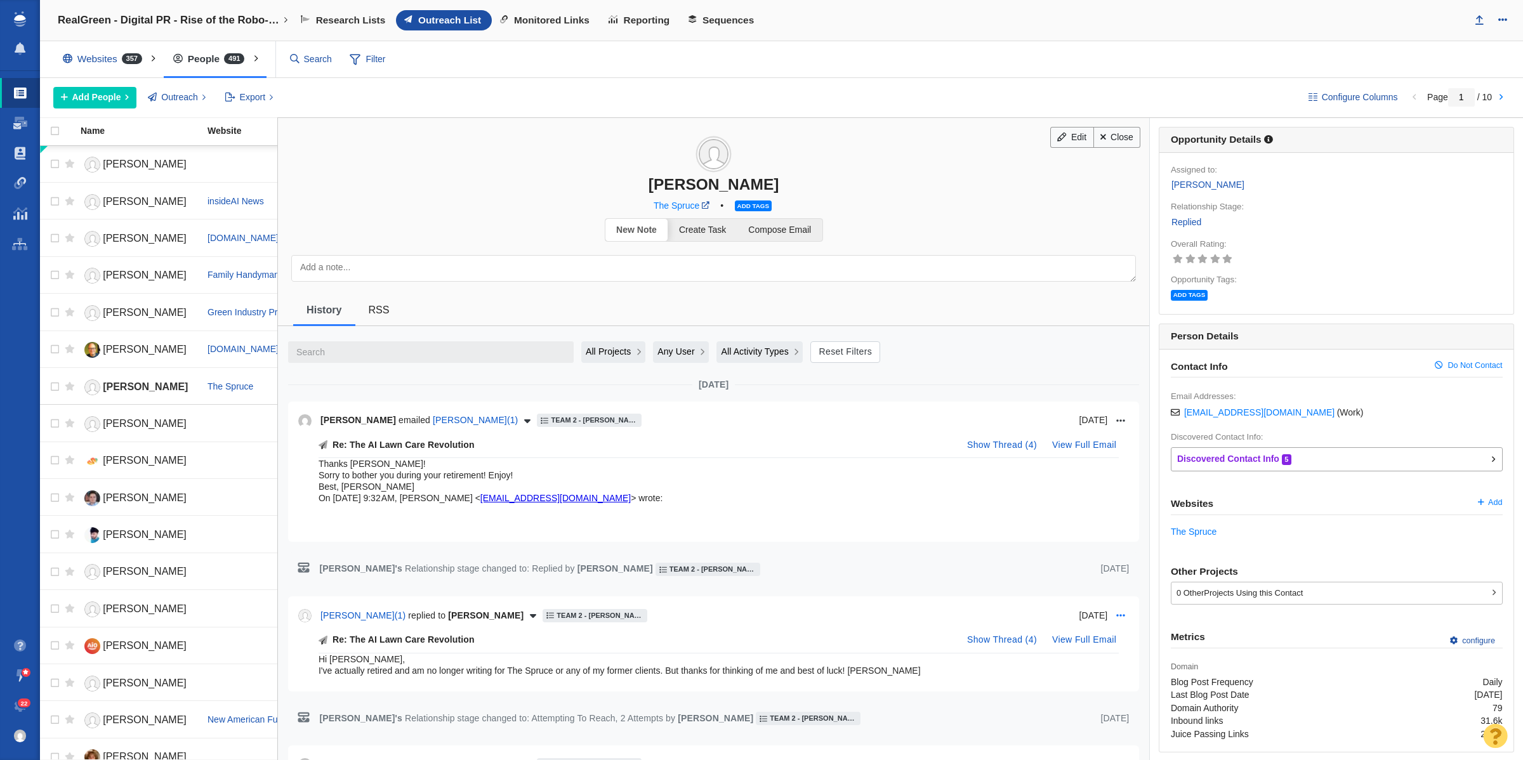
click at [1117, 611] on icon "Open more options menu" at bounding box center [1121, 616] width 9 height 10
click at [1154, 648] on li "Pin to top" at bounding box center [1156, 642] width 94 height 21
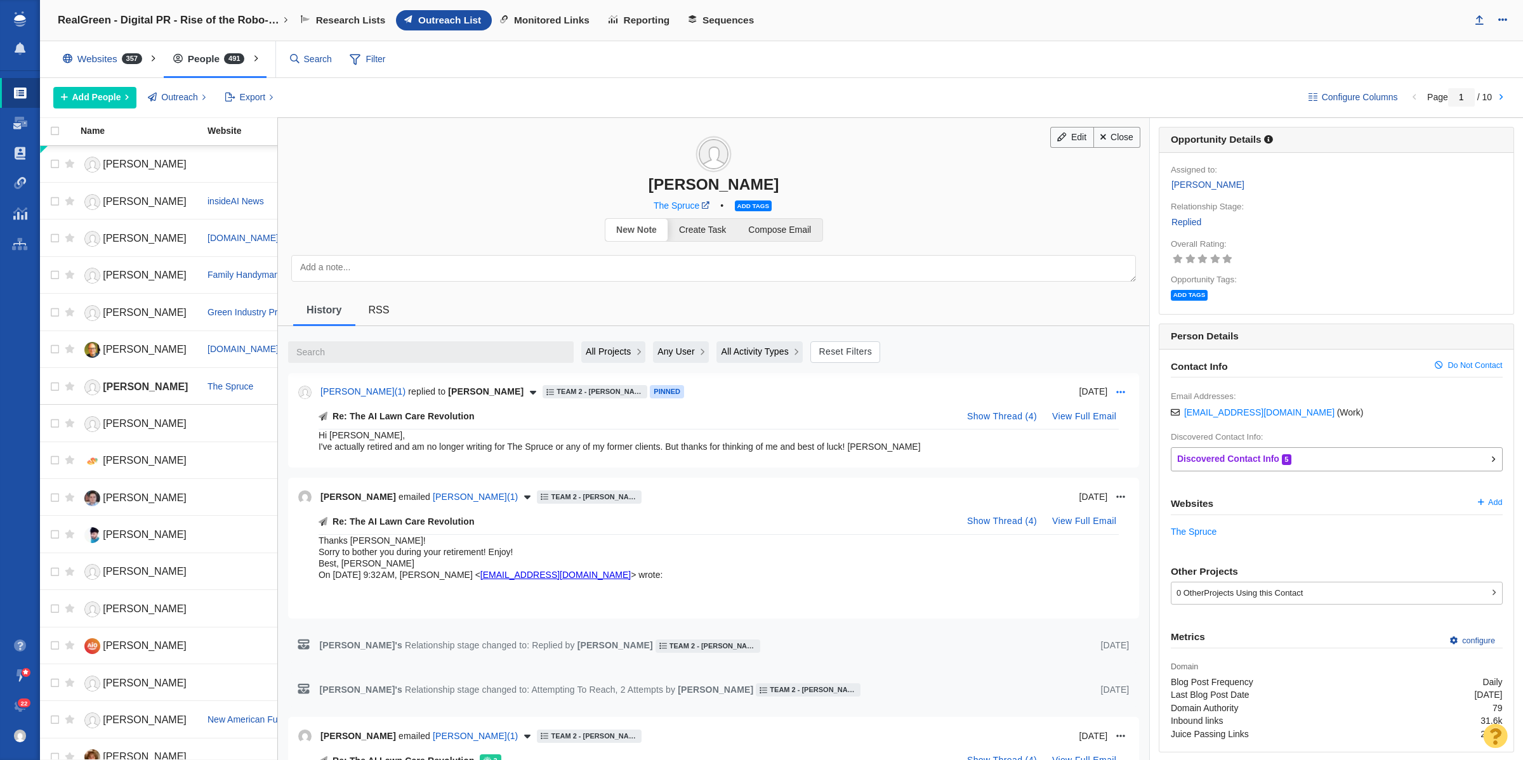
click at [1117, 394] on icon "Open more options menu" at bounding box center [1121, 392] width 9 height 10
click at [1117, 391] on icon "Open more options menu" at bounding box center [1121, 392] width 9 height 10
click at [1184, 219] on link "Replied" at bounding box center [1186, 222] width 31 height 15
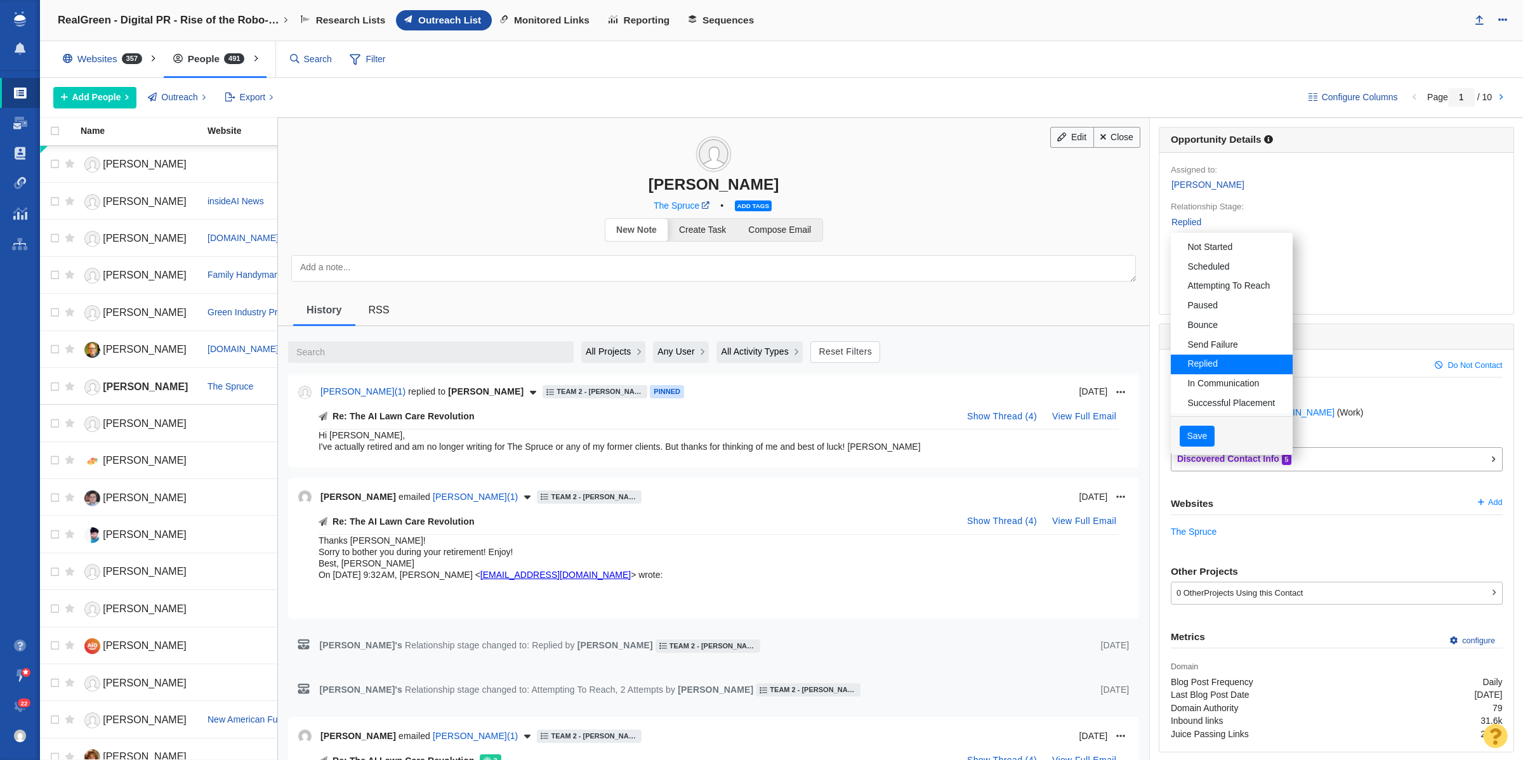
scroll to position [65, 0]
click at [1217, 378] on link "DO NOT CONTACT" at bounding box center [1232, 378] width 122 height 20
click at [1187, 442] on button "Save" at bounding box center [1197, 436] width 35 height 22
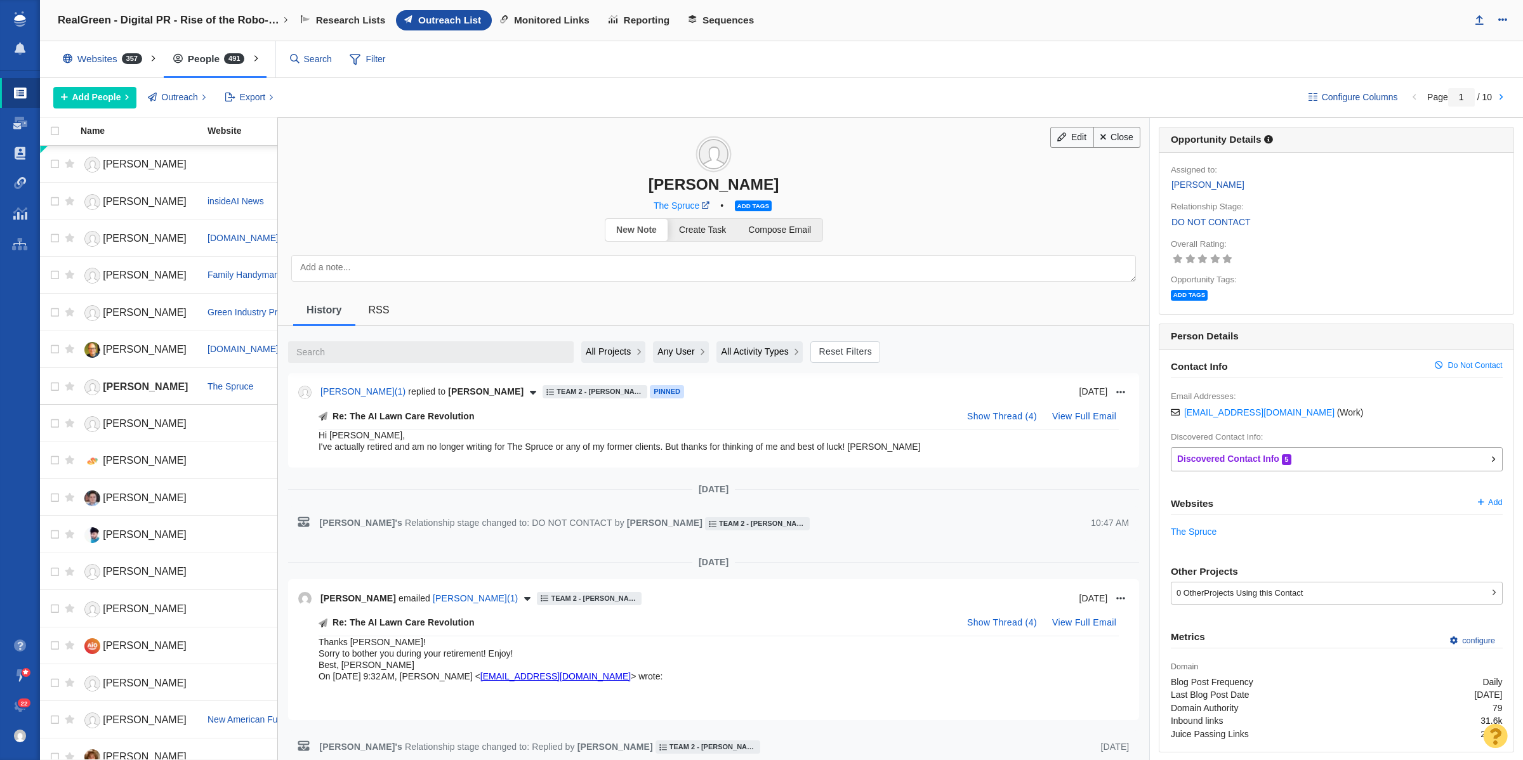
drag, startPoint x: 944, startPoint y: 446, endPoint x: 315, endPoint y: 435, distance: 628.5
click at [315, 435] on div "Re: The AI Lawn Care Revolution Show Thread ( 4 ) View Full Email Hi James, I'v…" at bounding box center [713, 432] width 831 height 51
click at [373, 262] on textarea at bounding box center [713, 268] width 845 height 27
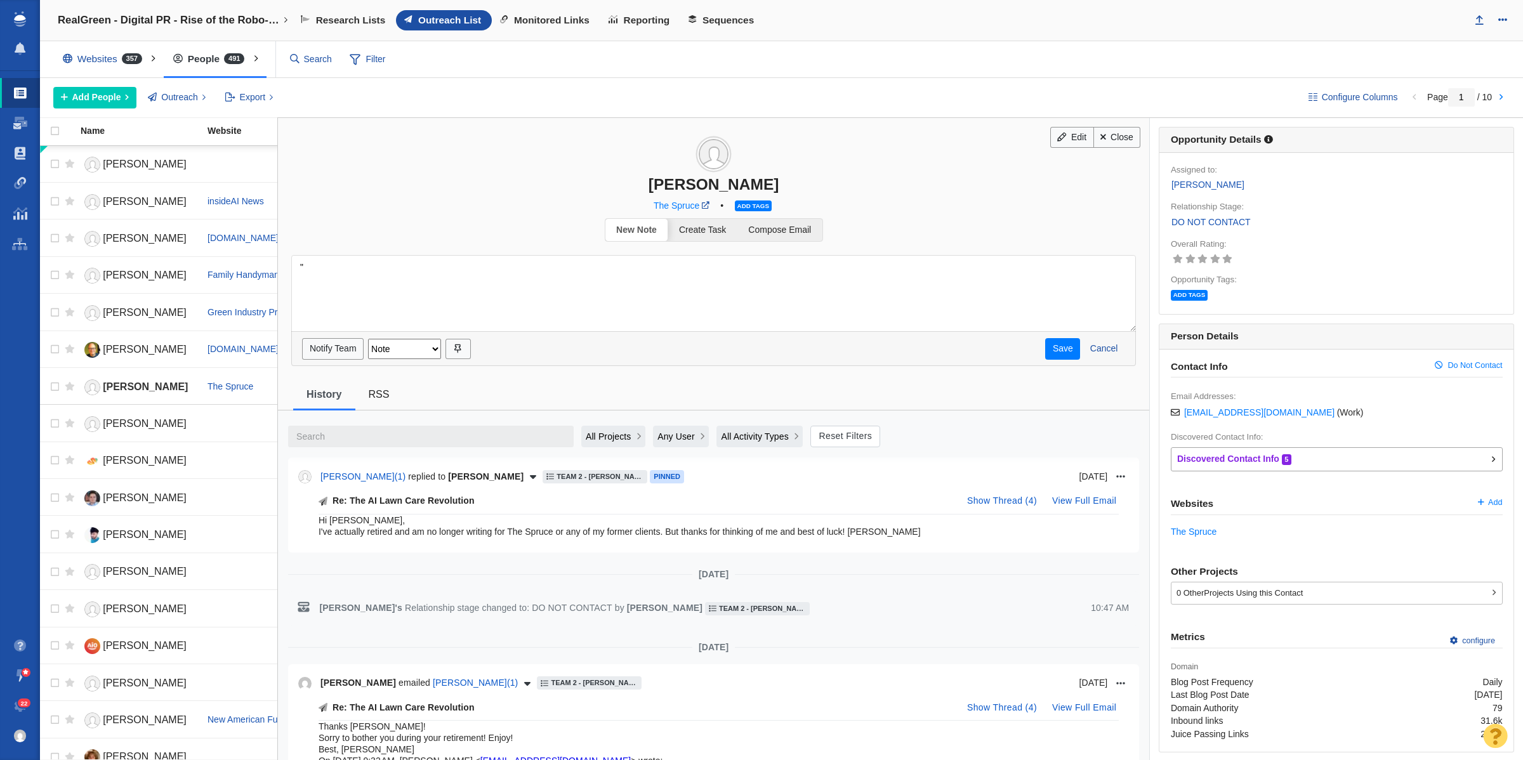
paste textarea "Hi James, I've actually retired and am no longer writing for The Spruce or any …"
type textarea ""Hi James, I've actually retired and am no longer writing for The Spruce or any…"
click at [434, 351] on select "Note Email Call Tweet Blog Comment Contact Form" at bounding box center [404, 349] width 73 height 20
click at [459, 347] on input "checkbox" at bounding box center [458, 347] width 24 height 17
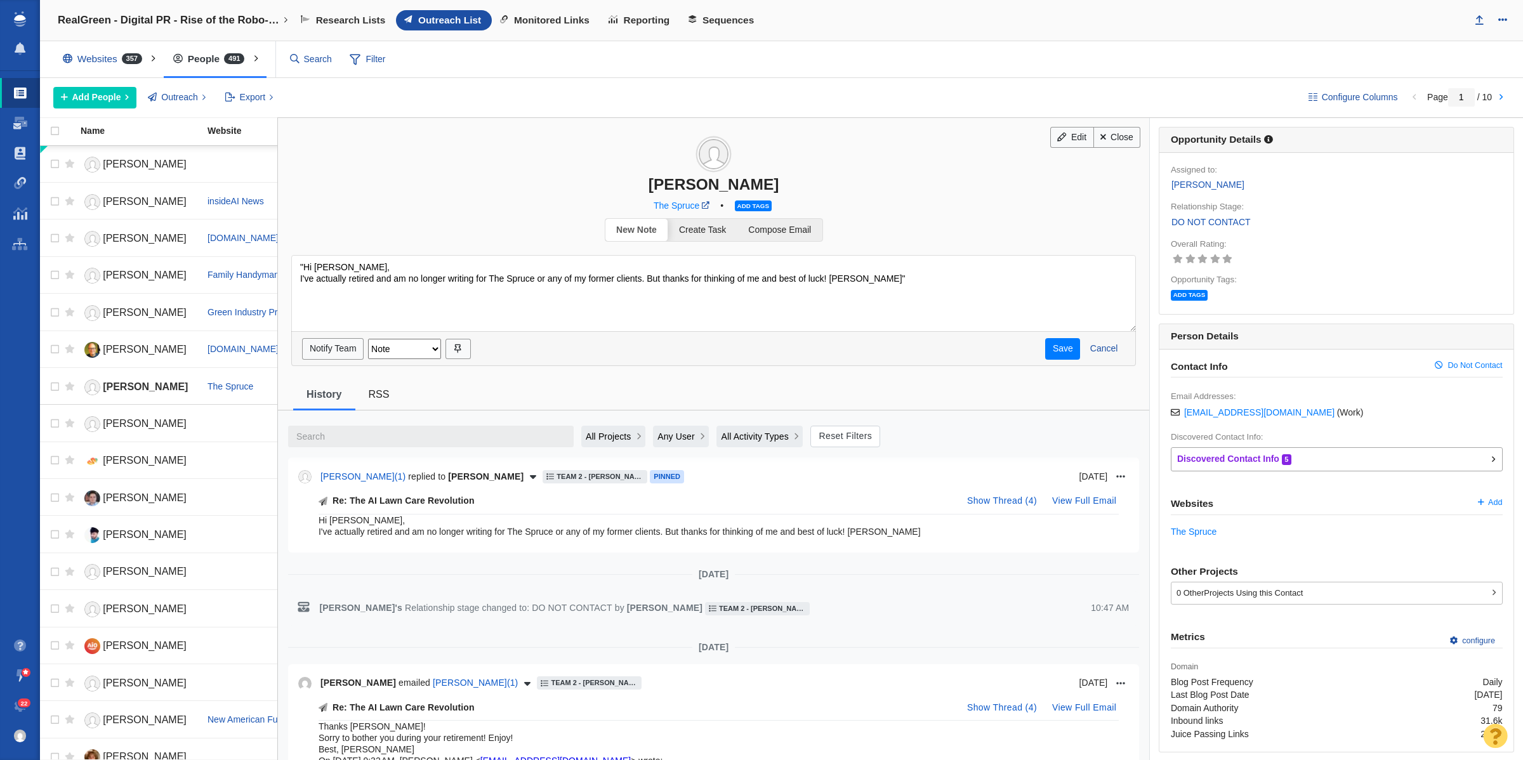
checkbox input "true"
click at [1060, 357] on button "Save" at bounding box center [1062, 349] width 35 height 22
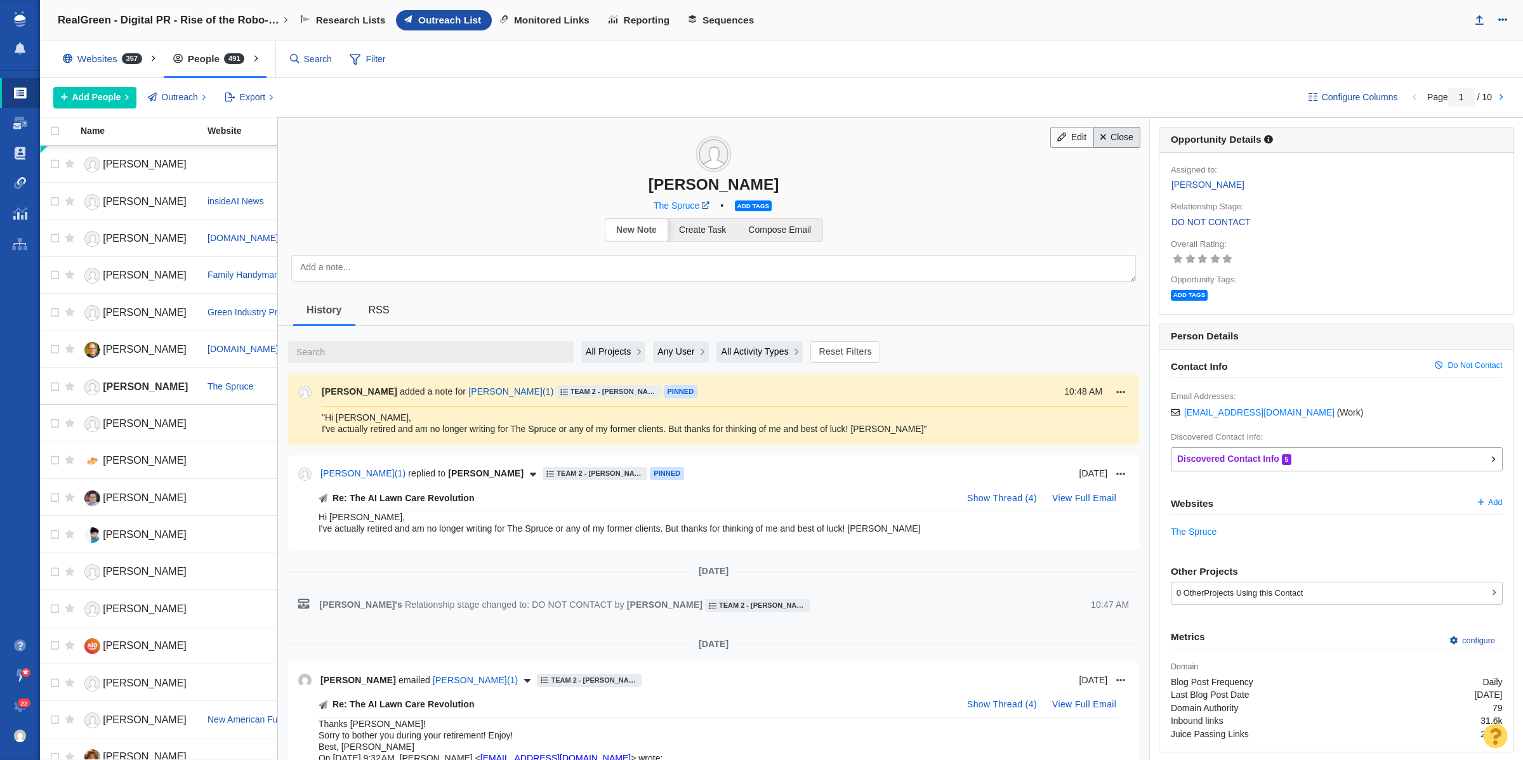
click at [1101, 141] on span at bounding box center [1104, 137] width 6 height 9
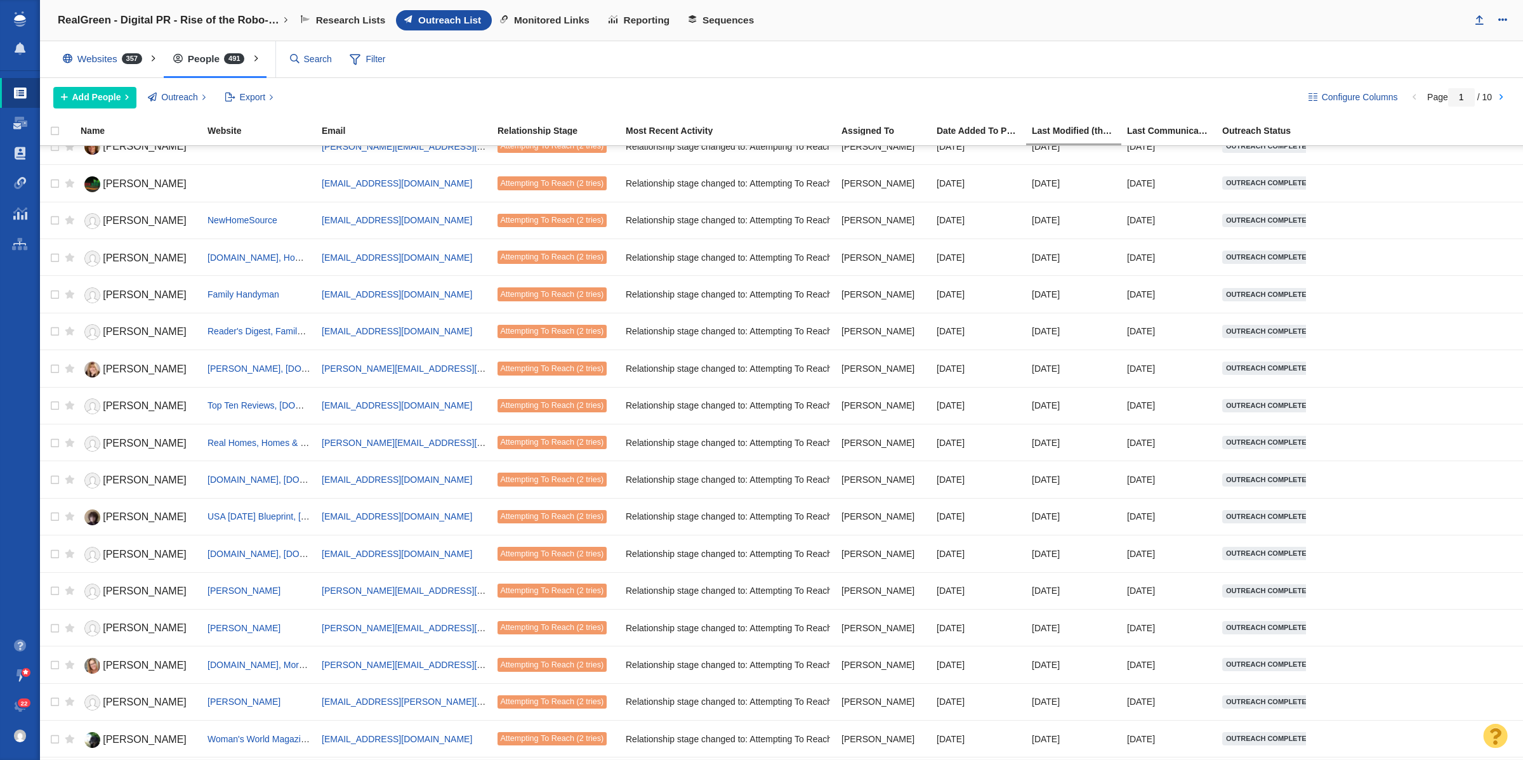
scroll to position [0, 0]
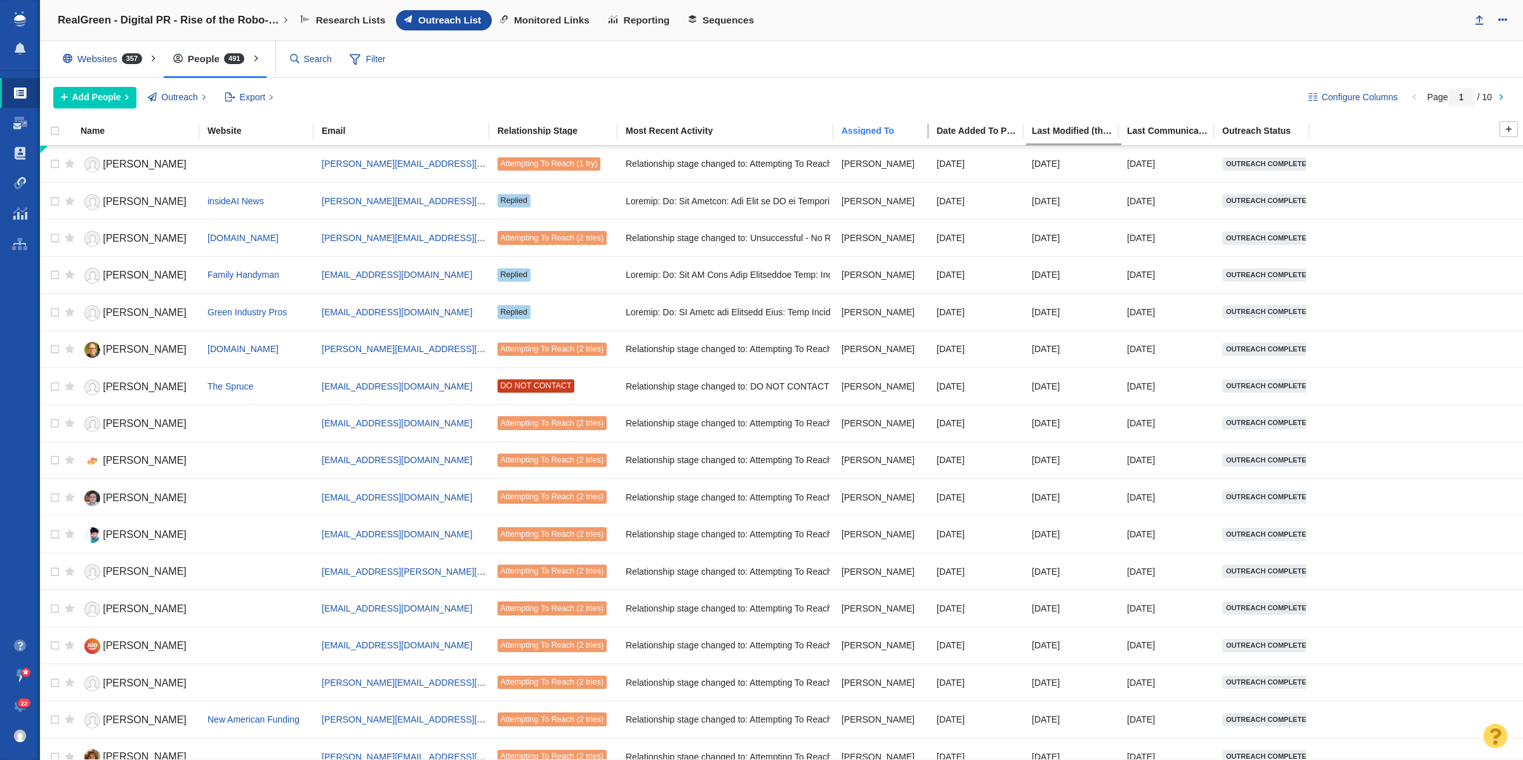
click at [882, 129] on div "Assigned To" at bounding box center [889, 130] width 94 height 9
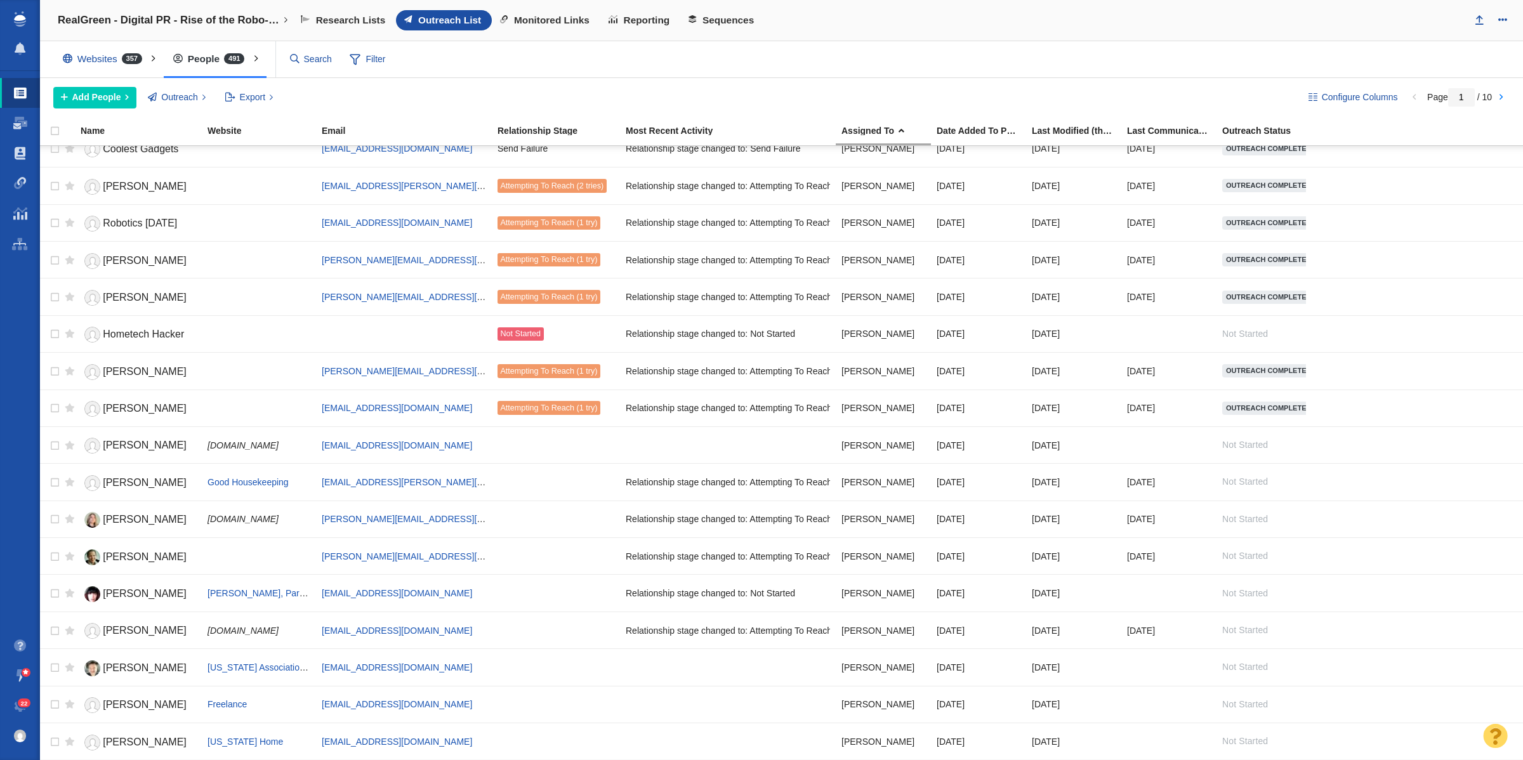
scroll to position [1246, 0]
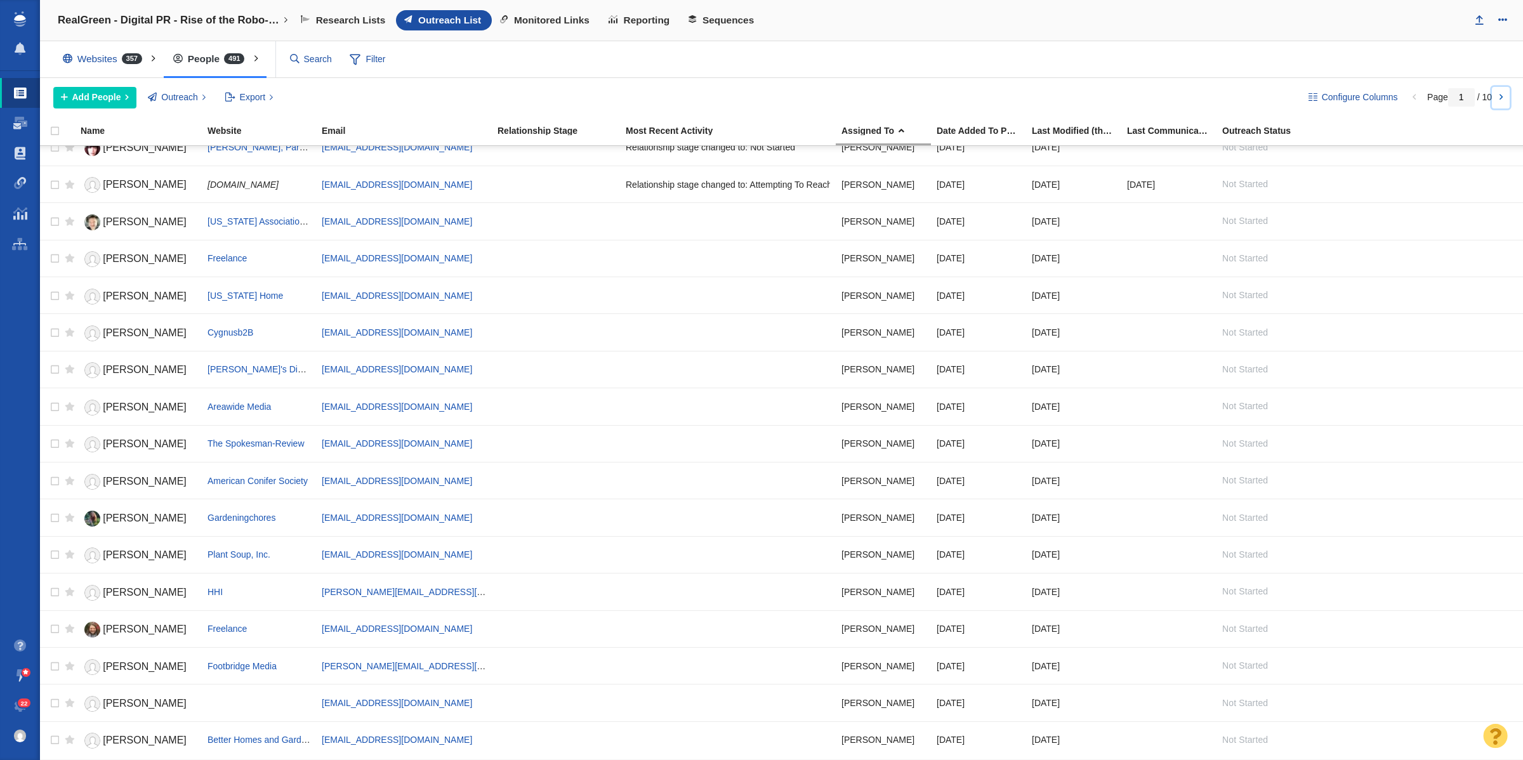
click at [1499, 97] on link at bounding box center [1501, 98] width 18 height 22
type input "2"
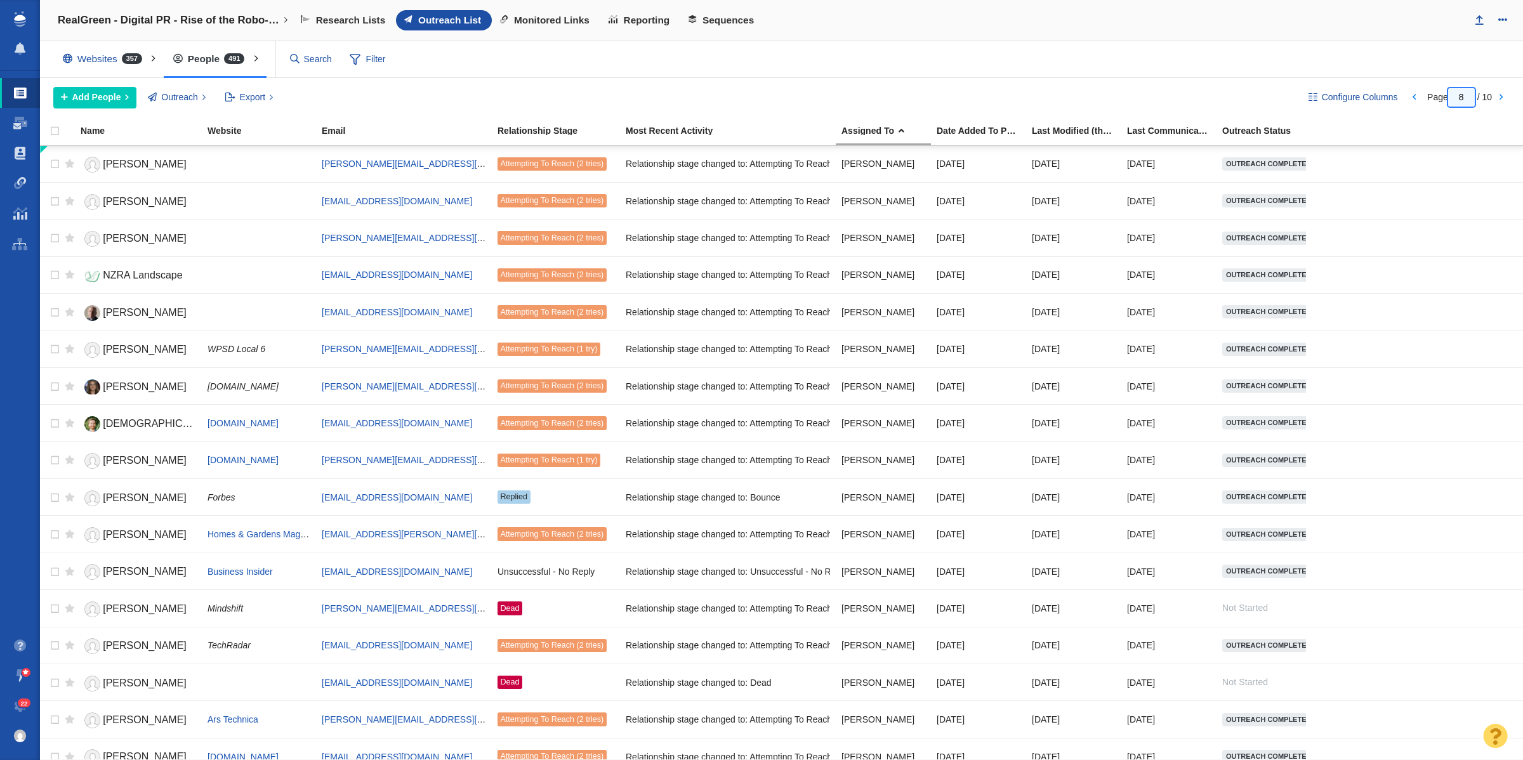
drag, startPoint x: 1457, startPoint y: 100, endPoint x: 1467, endPoint y: 96, distance: 10.3
click at [1457, 100] on input "8" at bounding box center [1461, 97] width 27 height 18
click at [1466, 96] on input "8" at bounding box center [1461, 97] width 27 height 18
type input "1"
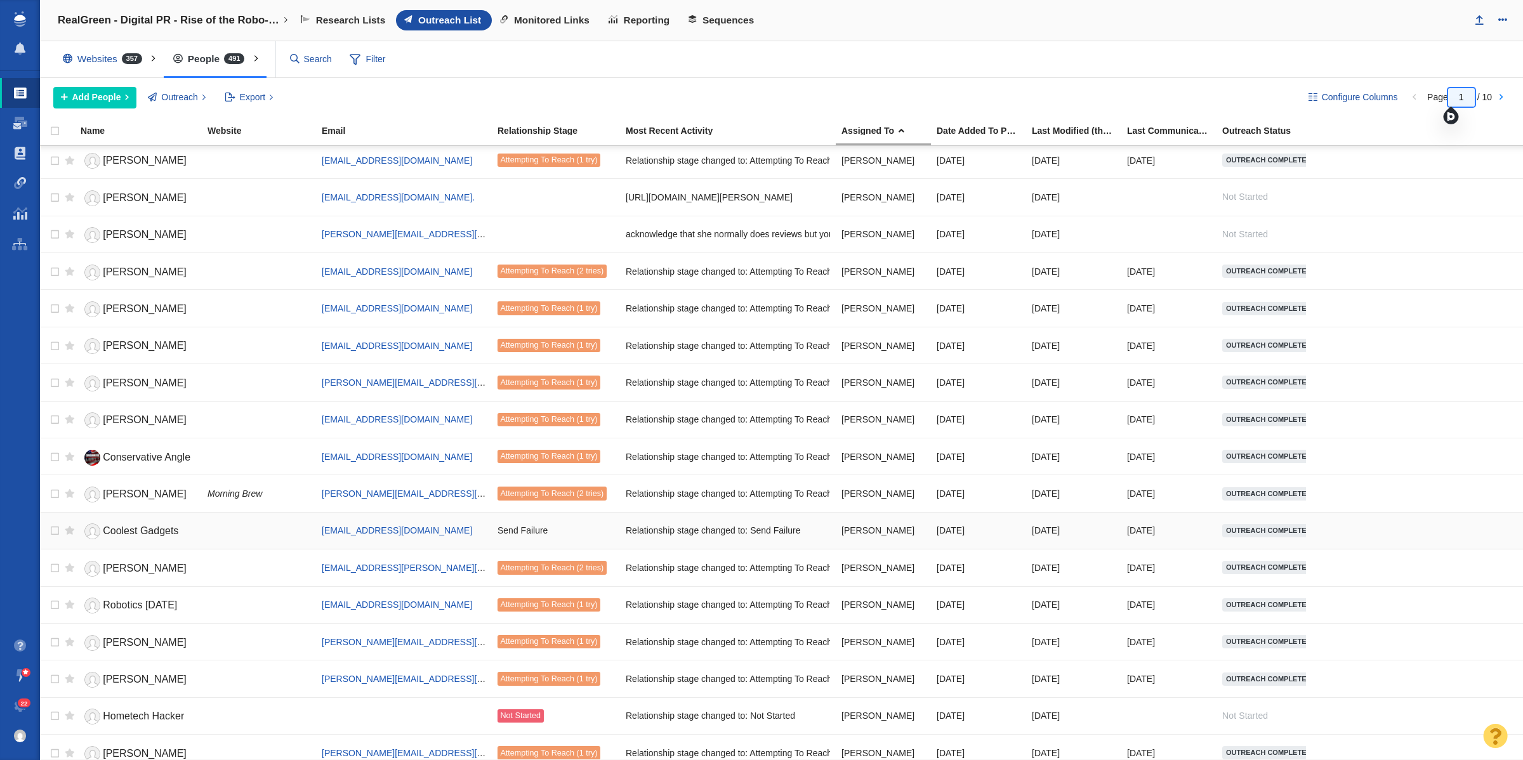
scroll to position [397, 0]
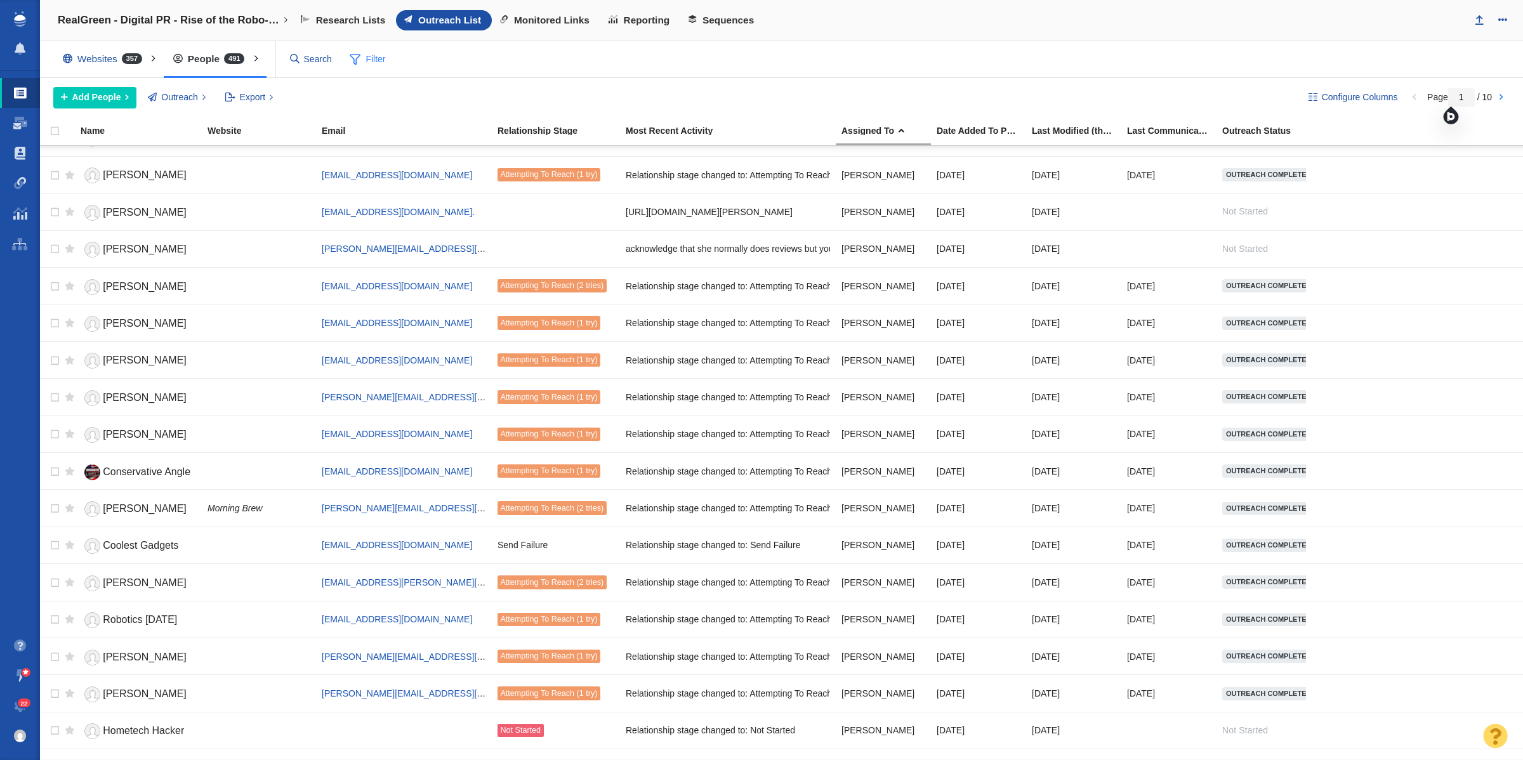
click at [369, 52] on span "Filter" at bounding box center [368, 60] width 51 height 24
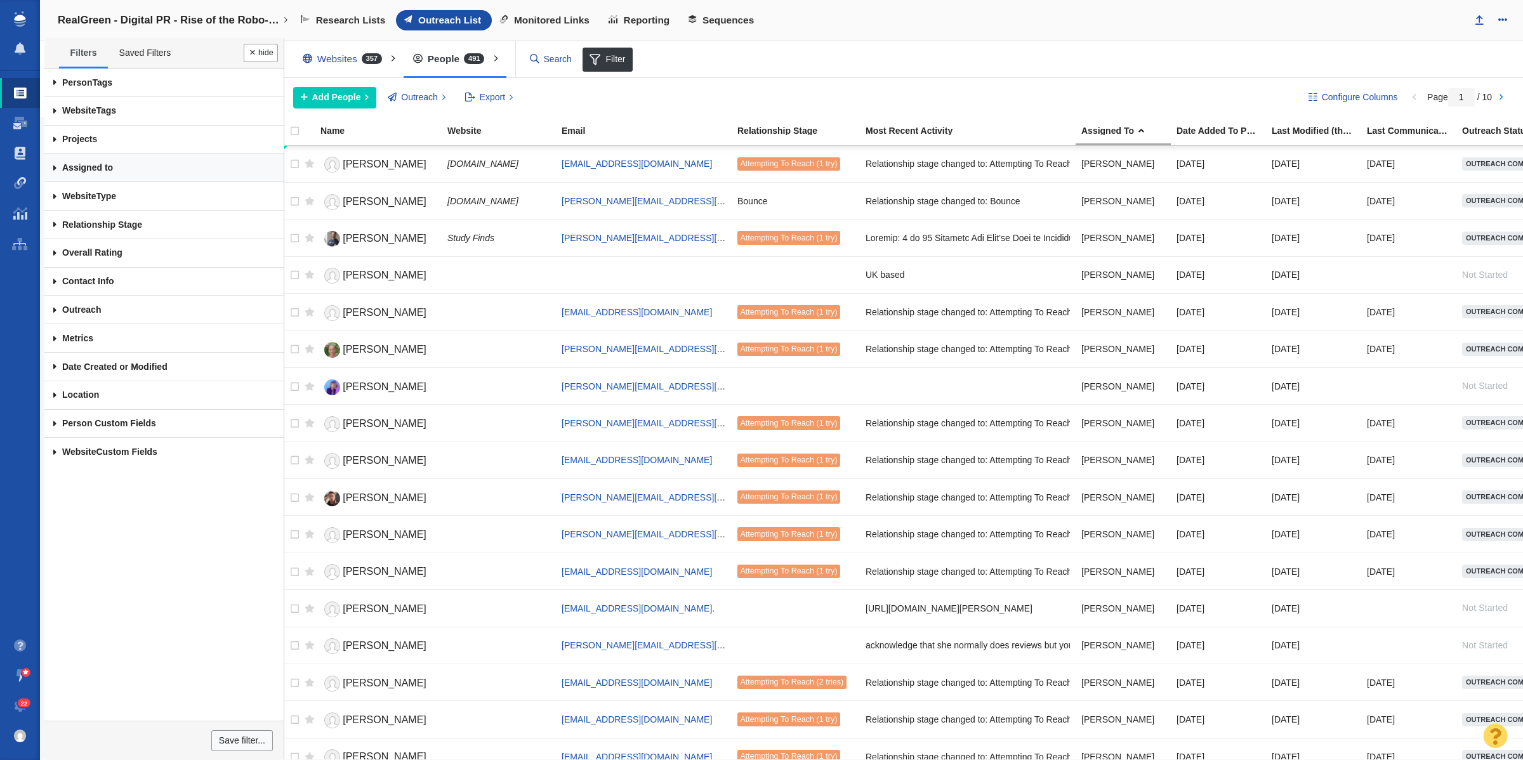
click at [70, 172] on link "Assigned to" at bounding box center [163, 168] width 239 height 29
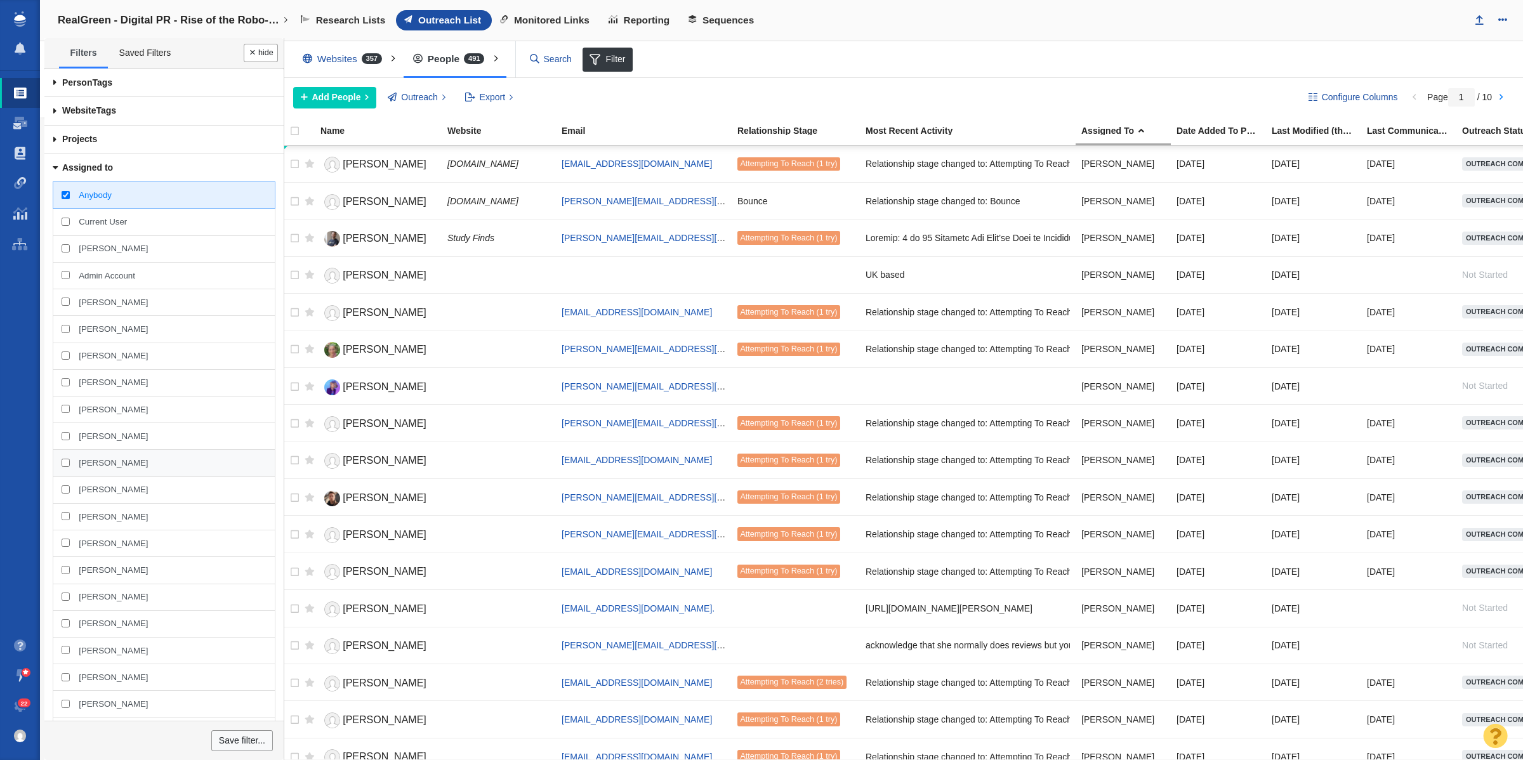
click at [81, 454] on div "[PERSON_NAME]" at bounding box center [164, 462] width 222 height 27
click at [70, 459] on input "[PERSON_NAME]" at bounding box center [66, 463] width 8 height 8
checkbox input "true"
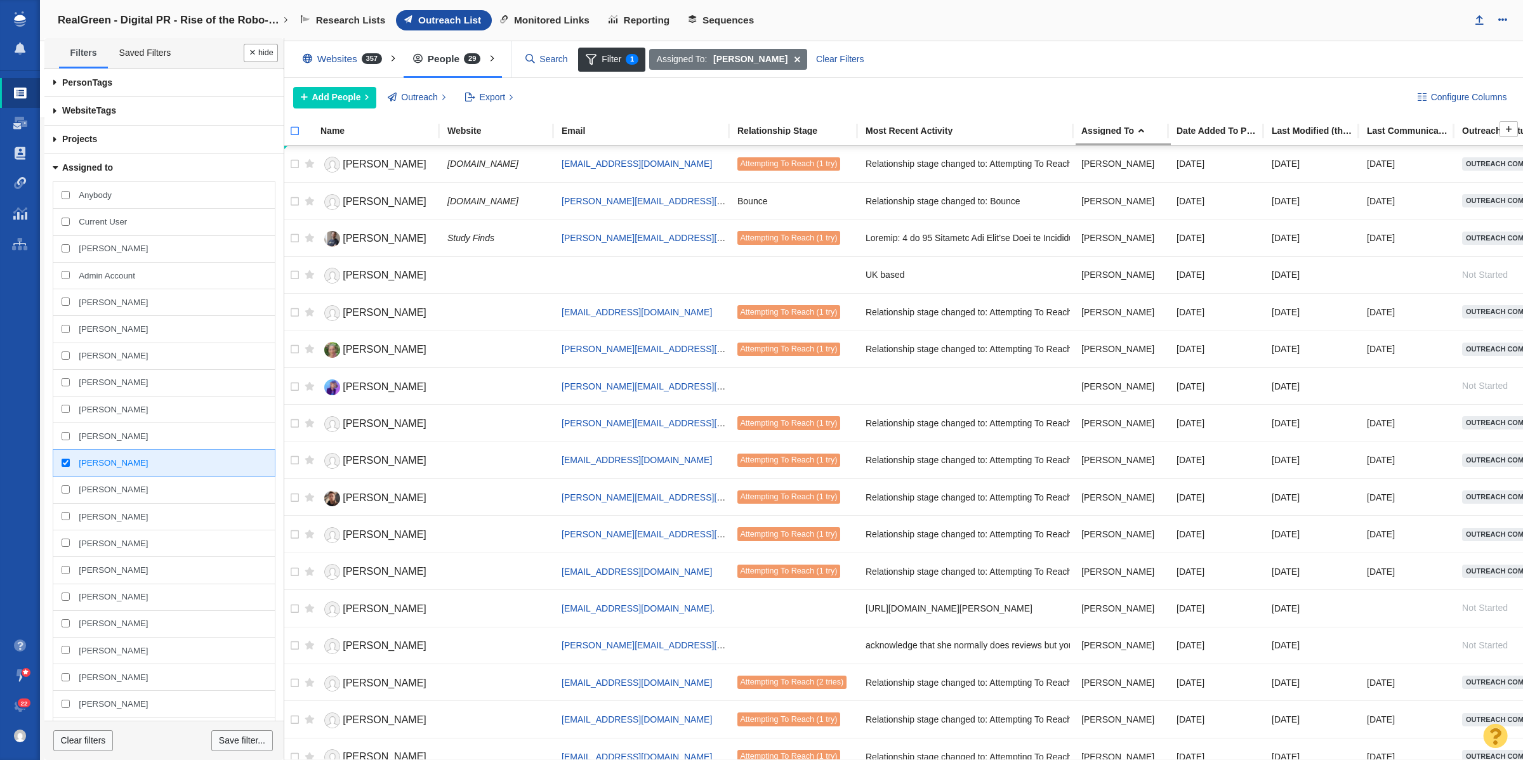
click at [298, 134] on input "checkbox" at bounding box center [289, 138] width 19 height 28
checkbox input "true"
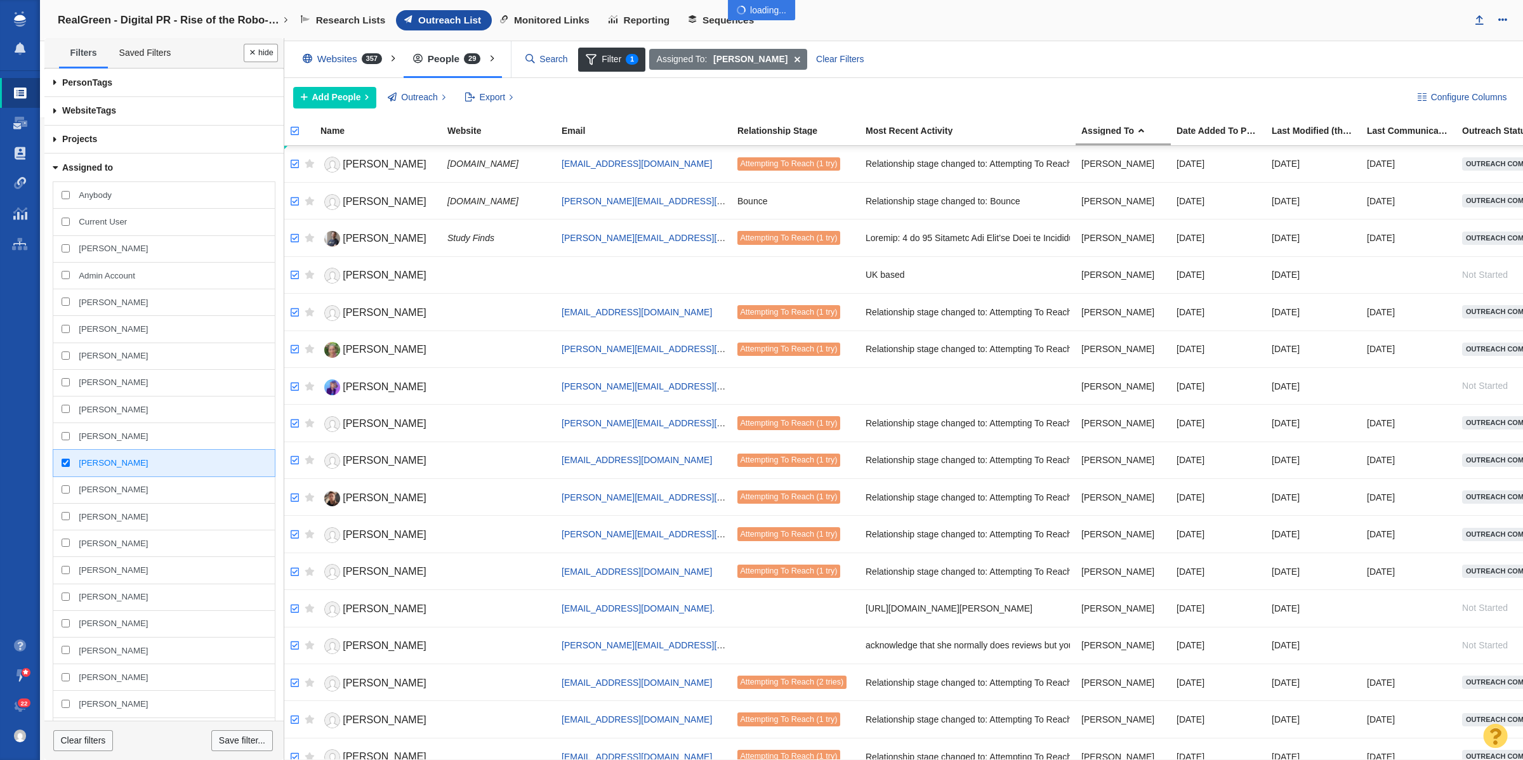
checkbox input "true"
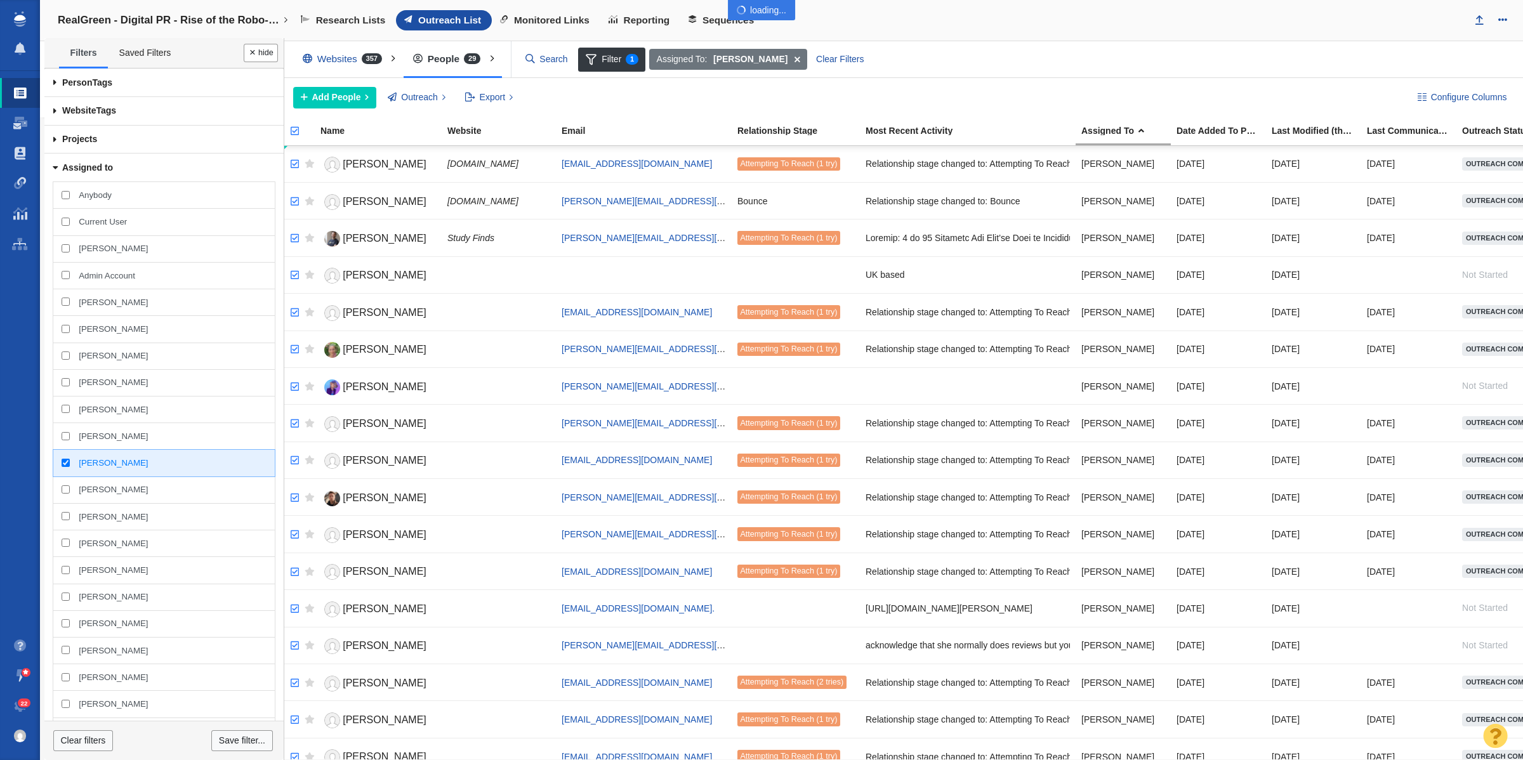
checkbox input "true"
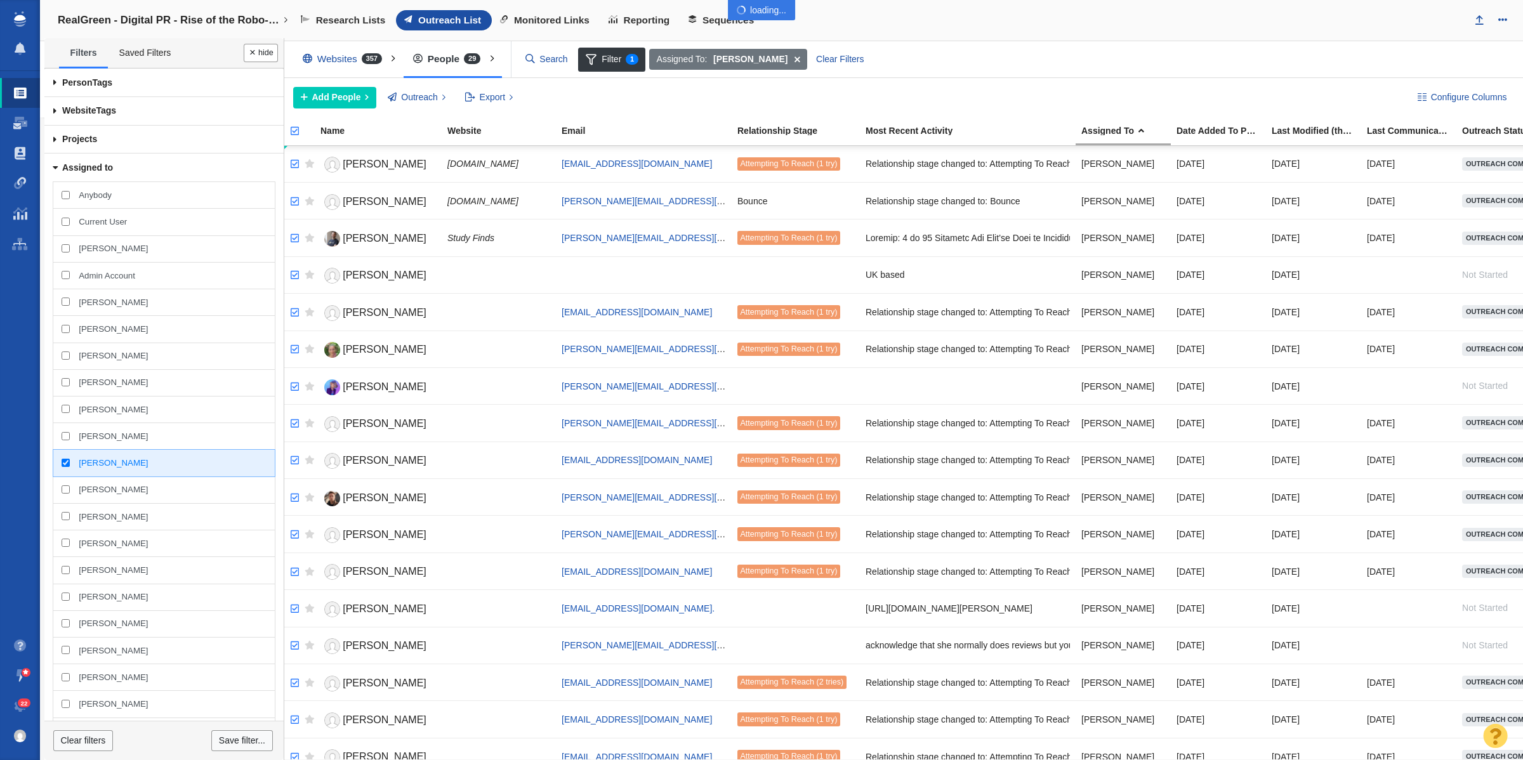
checkbox input "true"
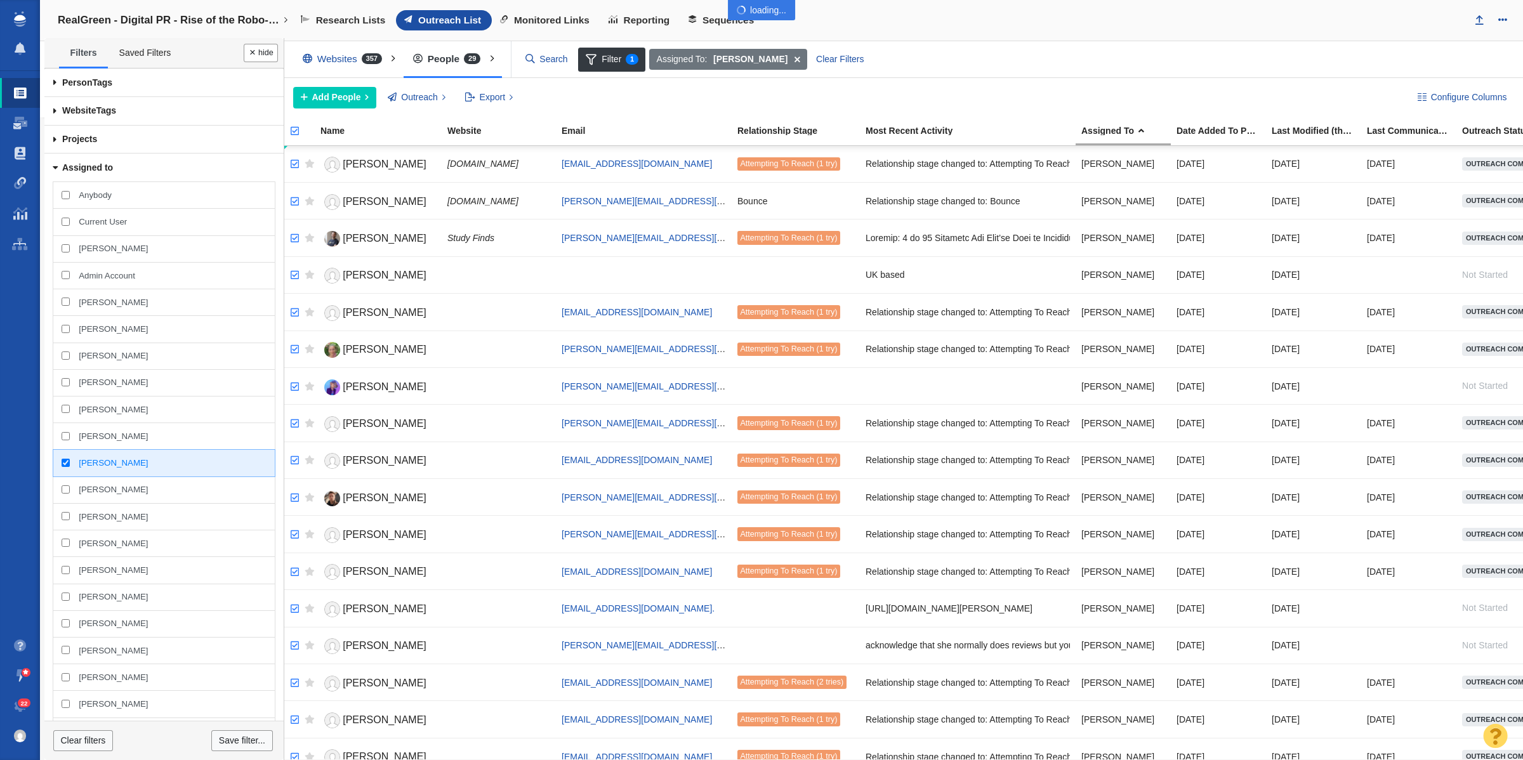
checkbox input "true"
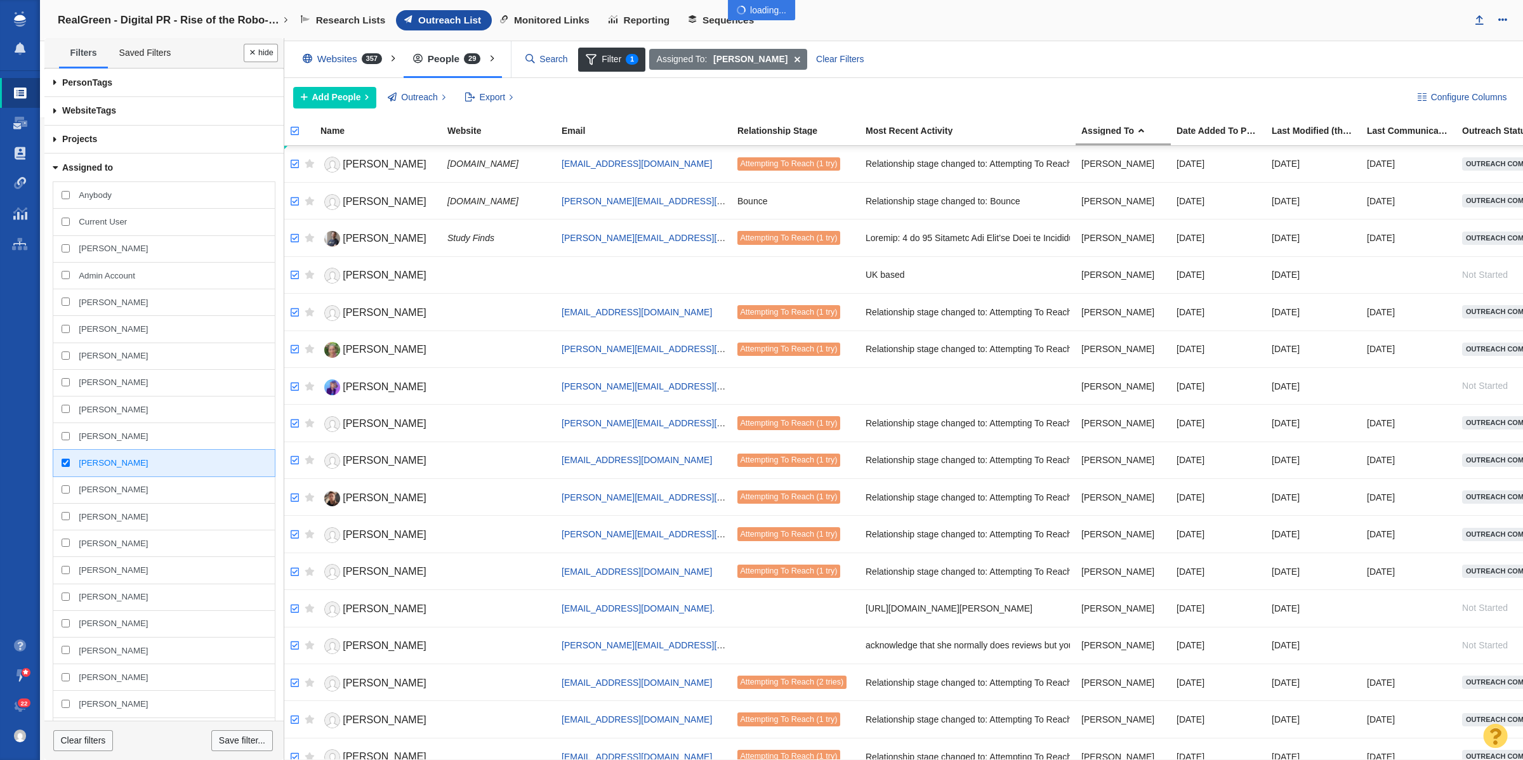
checkbox input "true"
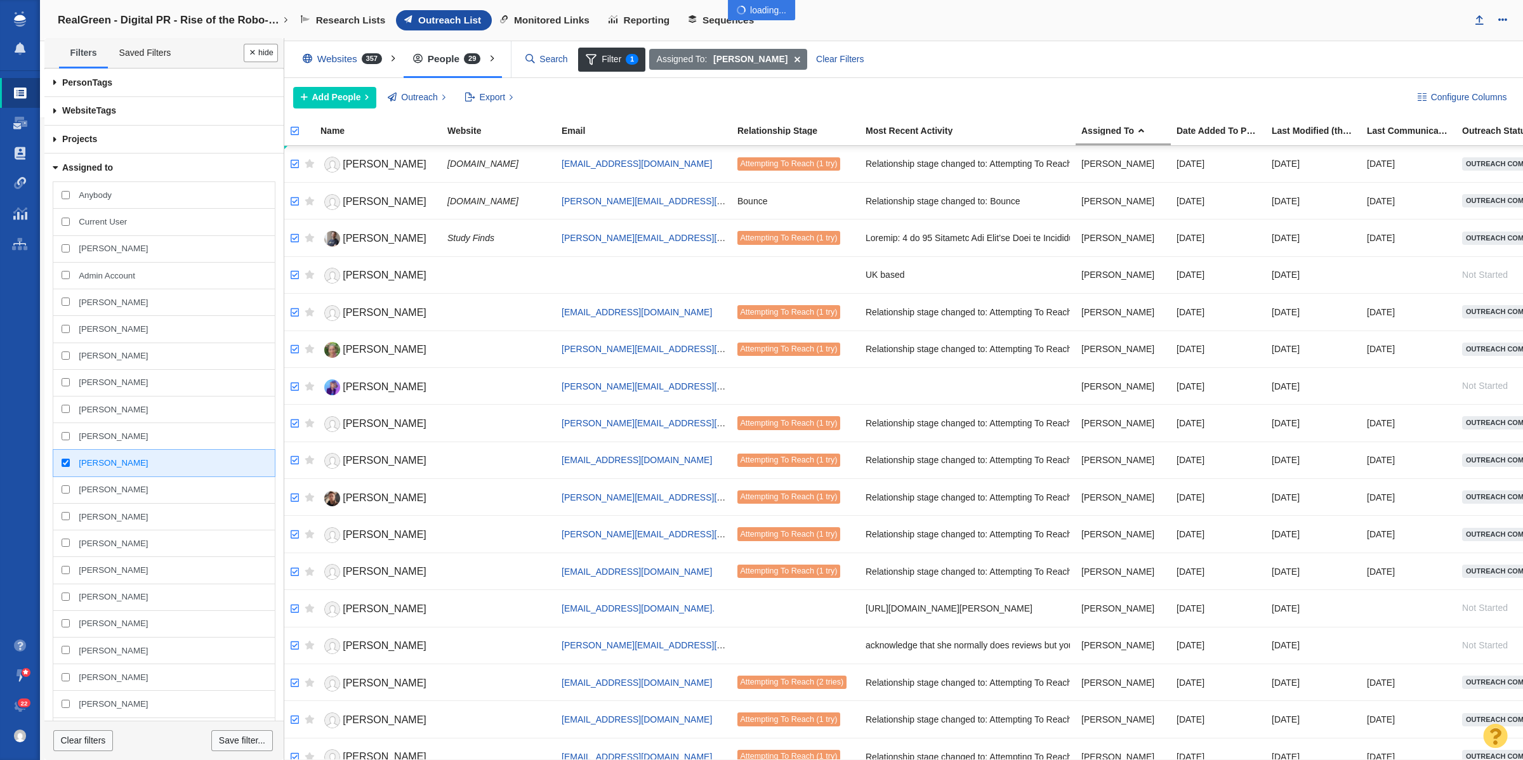
checkbox input "true"
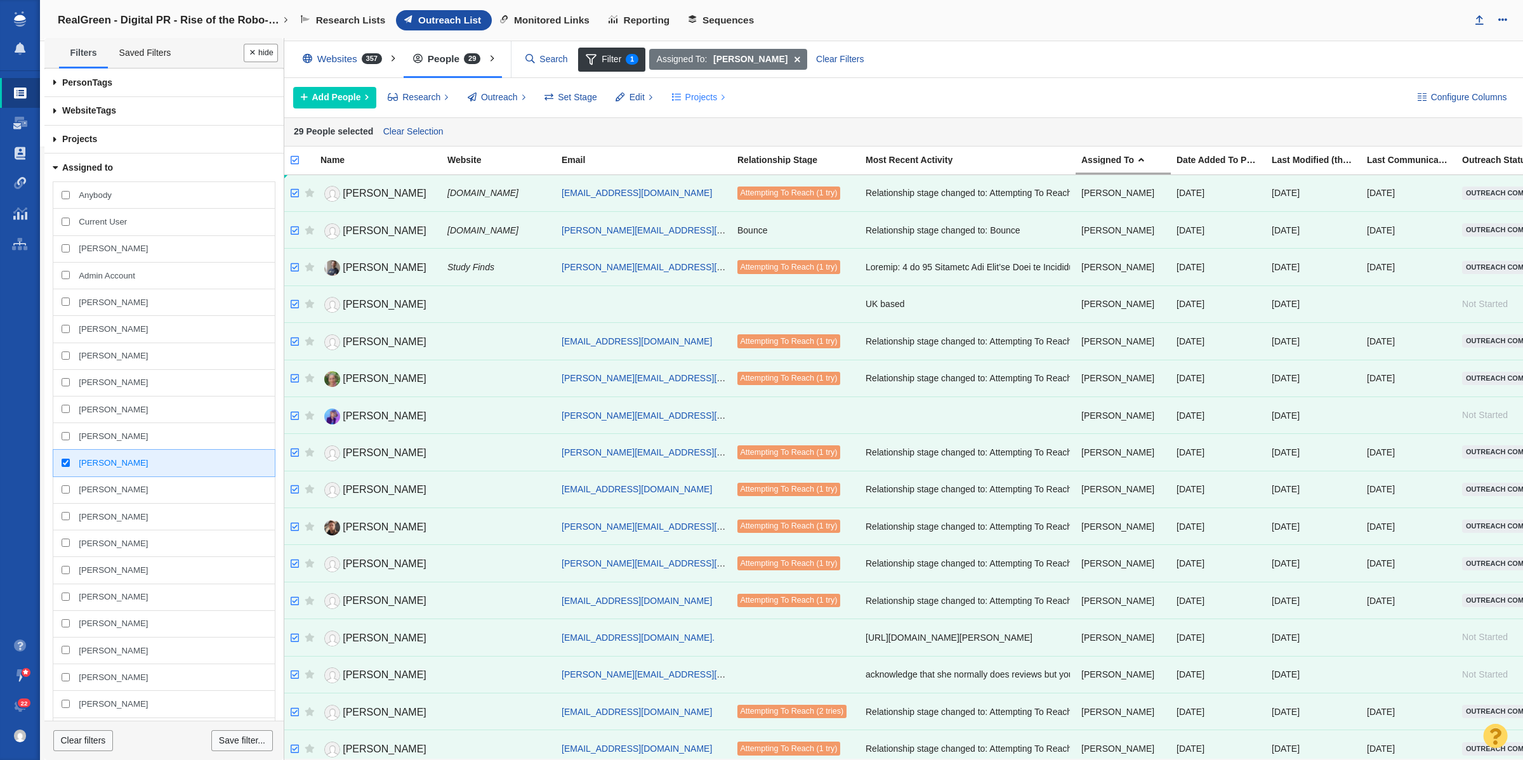
click at [672, 105] on button "Projects" at bounding box center [699, 98] width 68 height 22
click at [694, 122] on div "Copy to Project" at bounding box center [754, 126] width 178 height 20
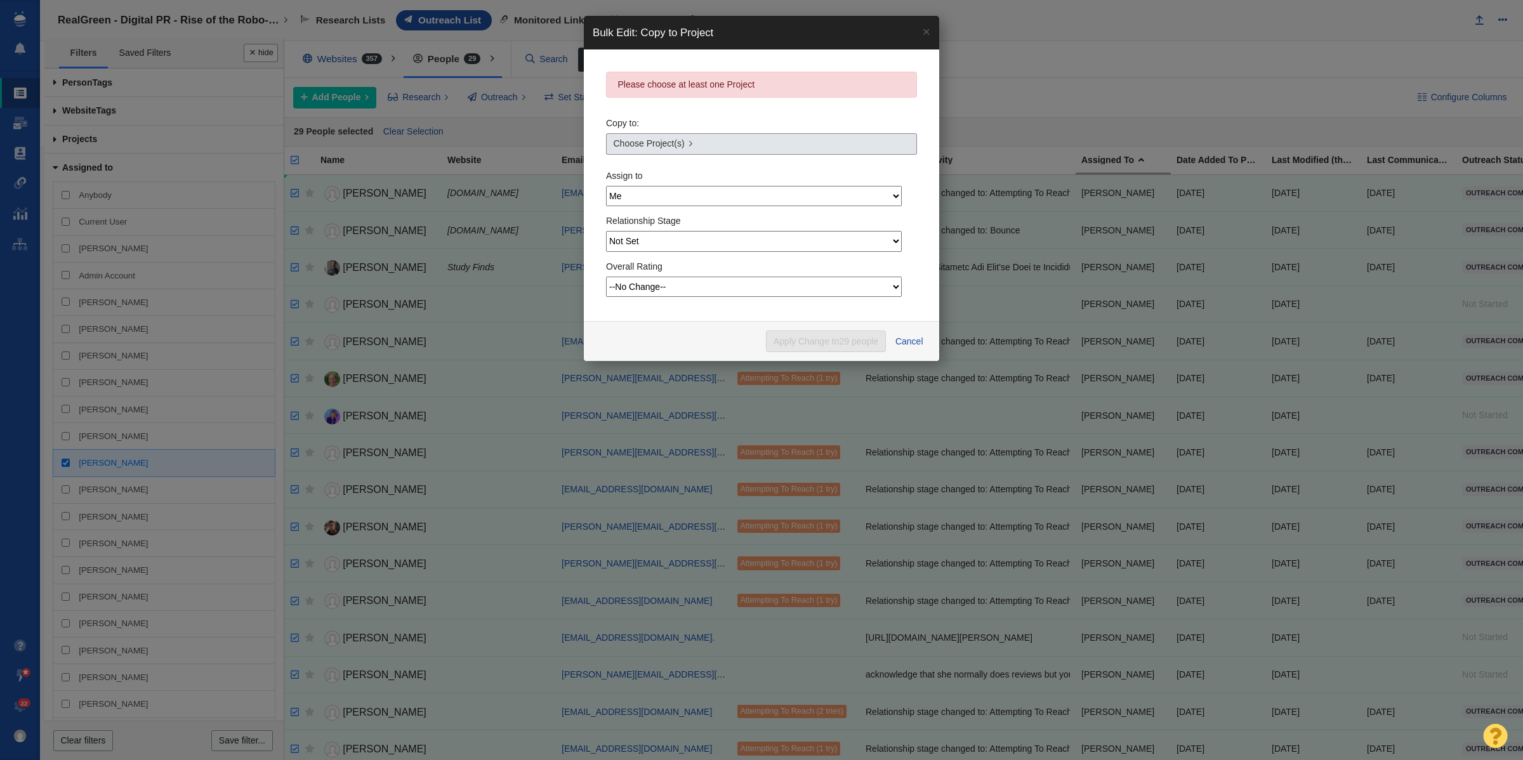
click at [762, 138] on link "Choose Project(s)" at bounding box center [761, 144] width 311 height 22
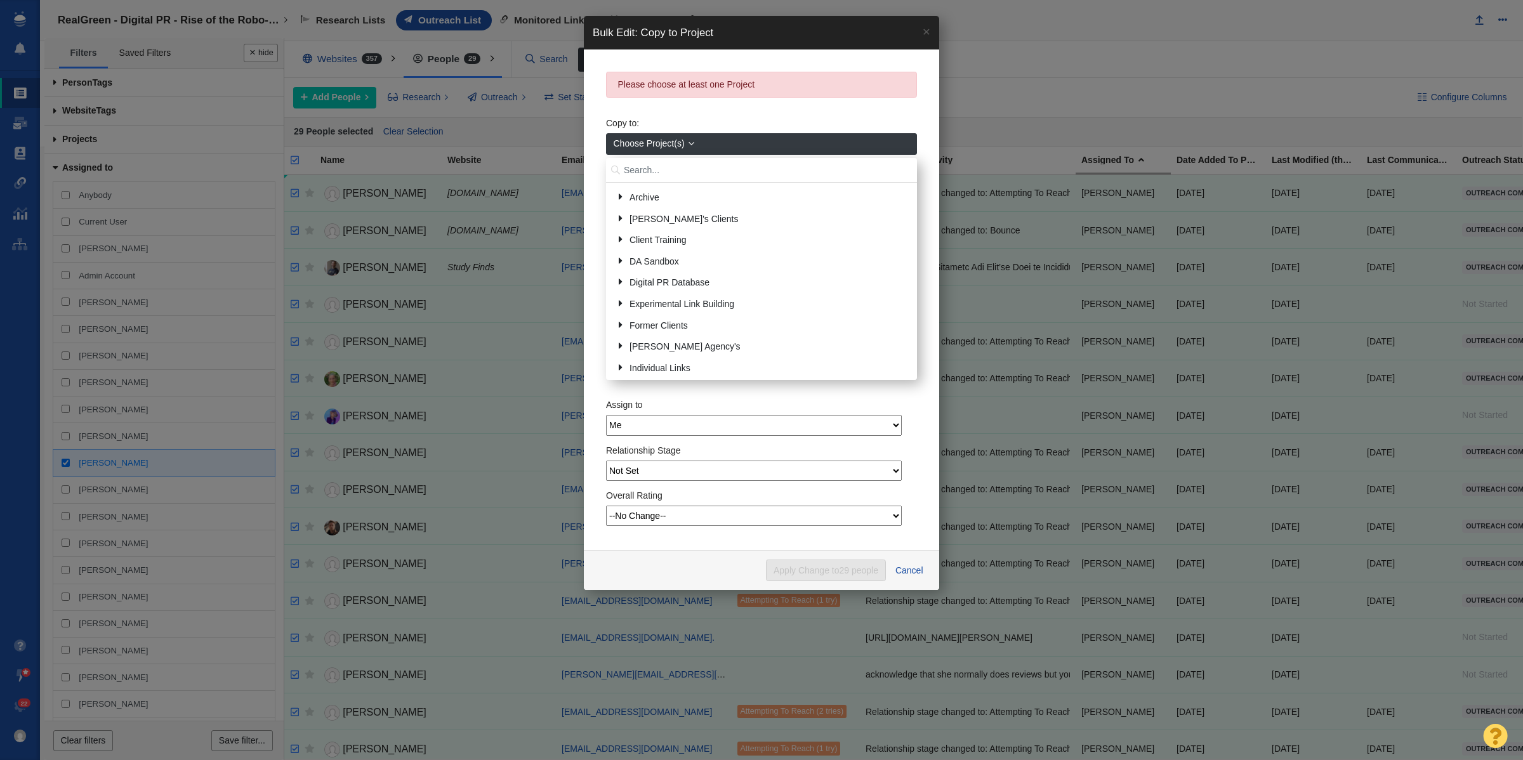
click at [676, 173] on input "text" at bounding box center [761, 170] width 311 height 25
type input "chatgpt"
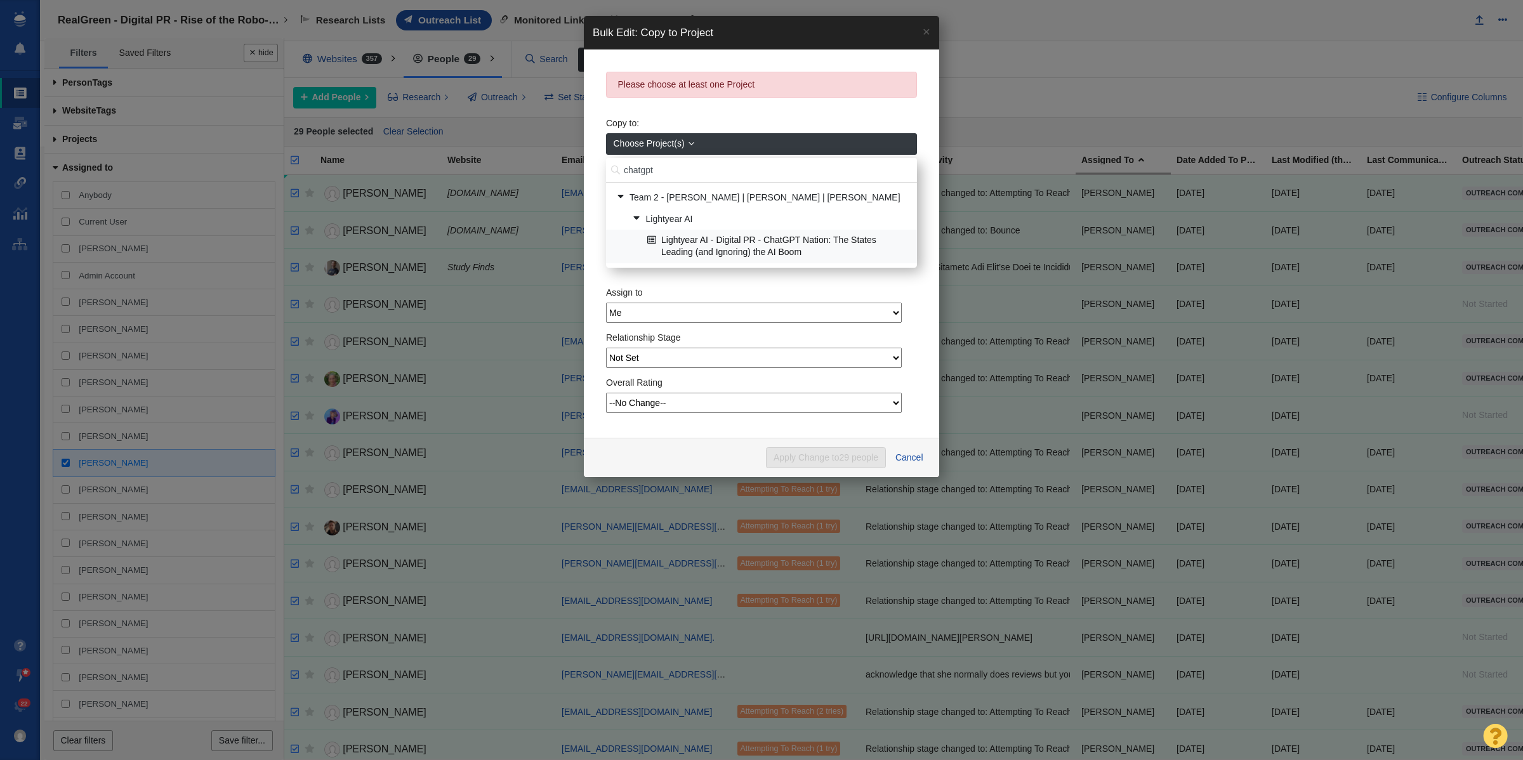
click at [730, 246] on link "Lightyear AI - Digital PR - ChatGPT Nation: The States Leading (and Ignoring) t…" at bounding box center [777, 246] width 266 height 32
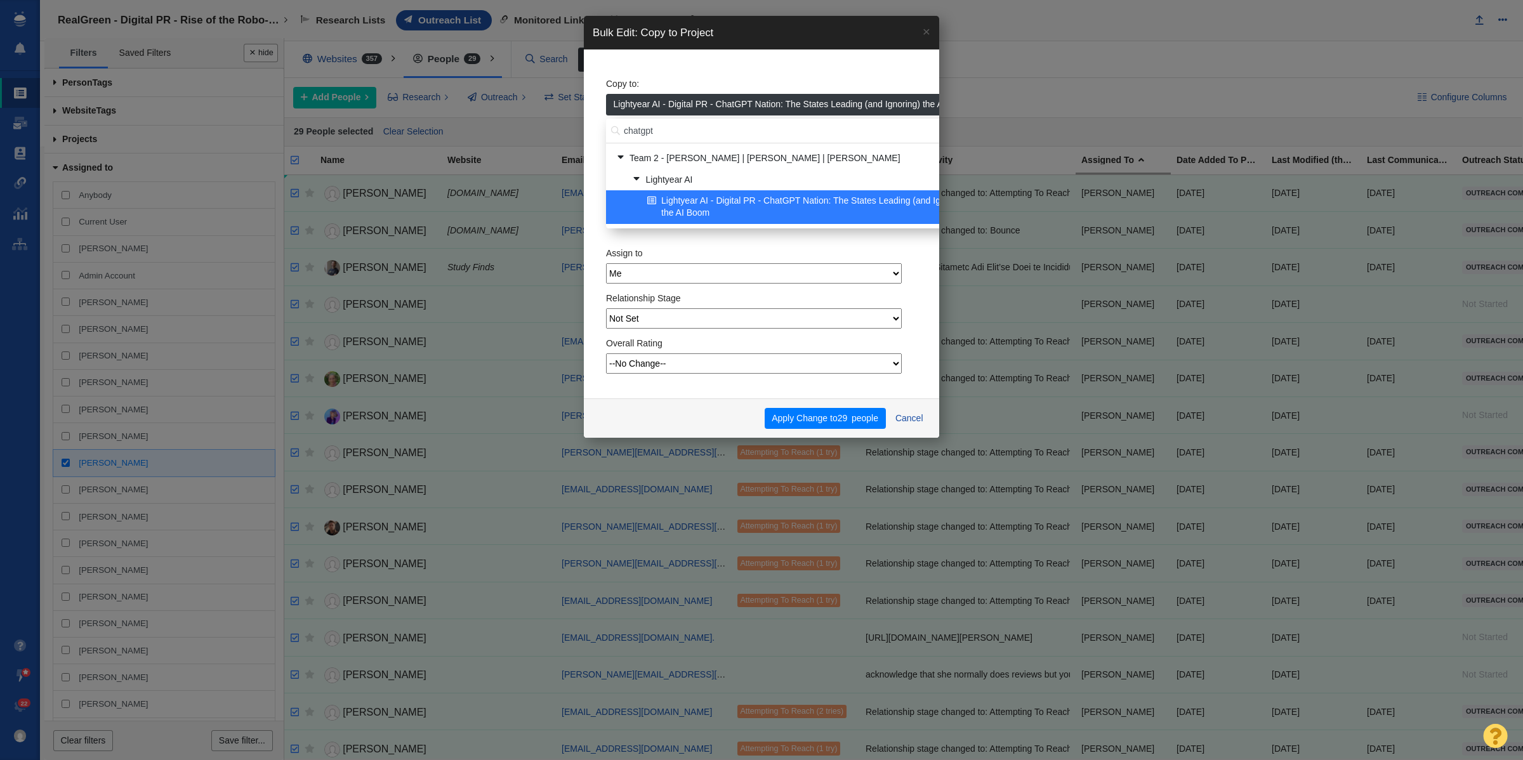
click at [724, 251] on div "Assign to Me Admin Account [PERSON_NAME] Amethyst [PERSON_NAME] [PERSON_NAME] […" at bounding box center [761, 263] width 311 height 45
click at [702, 273] on select "Me Admin Account [PERSON_NAME] Amethyst [PERSON_NAME] [PERSON_NAME] [PERSON_NAM…" at bounding box center [754, 273] width 296 height 20
click at [606, 263] on select "Me Admin Account [PERSON_NAME] Amethyst [PERSON_NAME] [PERSON_NAME] [PERSON_NAM…" at bounding box center [754, 273] width 296 height 20
click at [680, 321] on select "Not Set --No Change-- Not Started Scheduled Attempting To Reach Paused Bounce S…" at bounding box center [754, 318] width 296 height 20
select select "1"
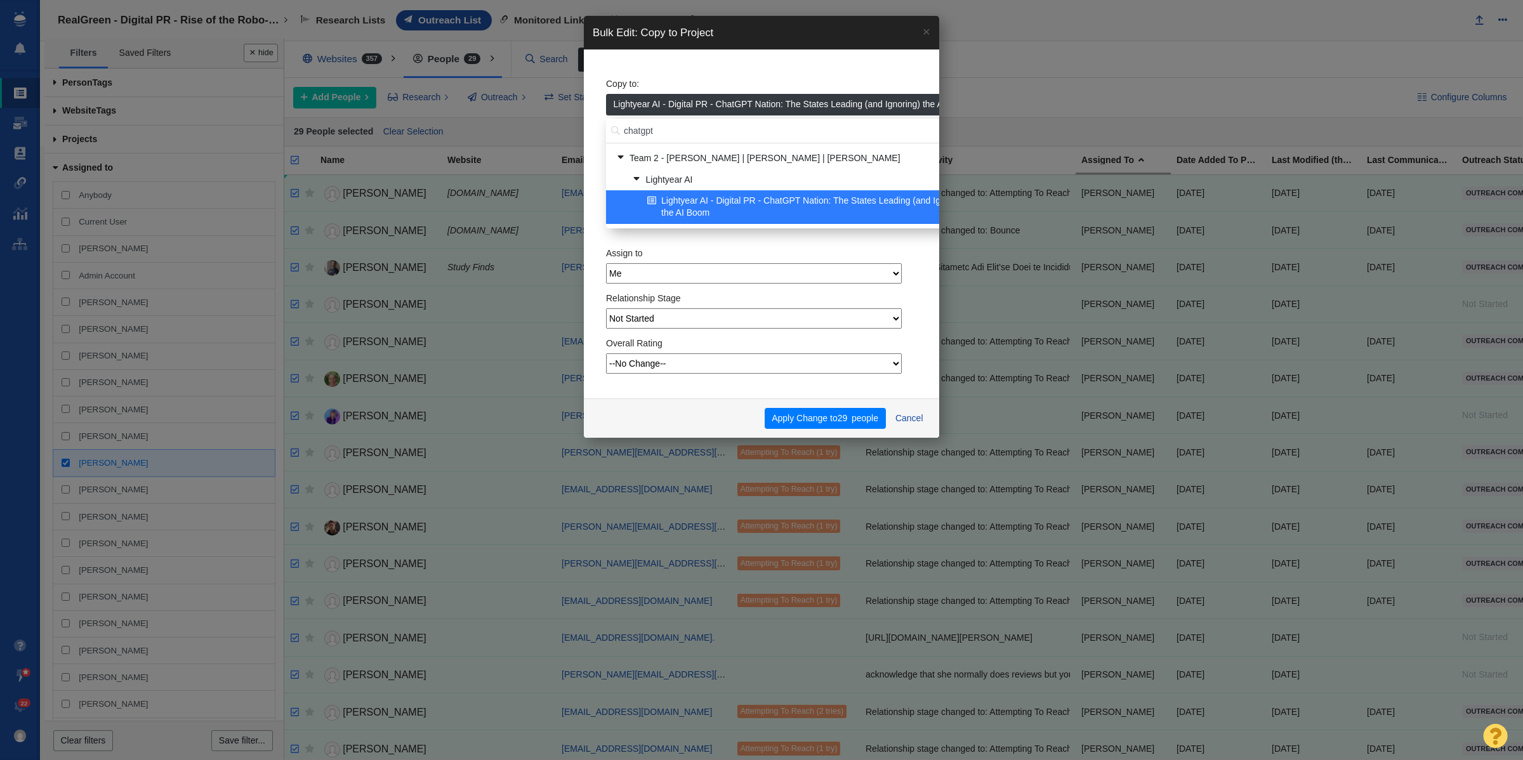
click at [606, 308] on select "Not Set --No Change-- Not Started Scheduled Attempting To Reach Paused Bounce S…" at bounding box center [754, 318] width 296 height 20
click at [810, 329] on div "Not Set --No Change-- Not Started Scheduled Attempting To Reach Paused Bounce S…" at bounding box center [761, 319] width 311 height 23
click at [811, 321] on select "Not Set --No Change-- Not Started Scheduled Attempting To Reach Paused Bounce S…" at bounding box center [754, 318] width 296 height 20
select select
click at [606, 308] on select "Not Set --No Change-- Not Started Scheduled Attempting To Reach Paused Bounce S…" at bounding box center [754, 318] width 296 height 20
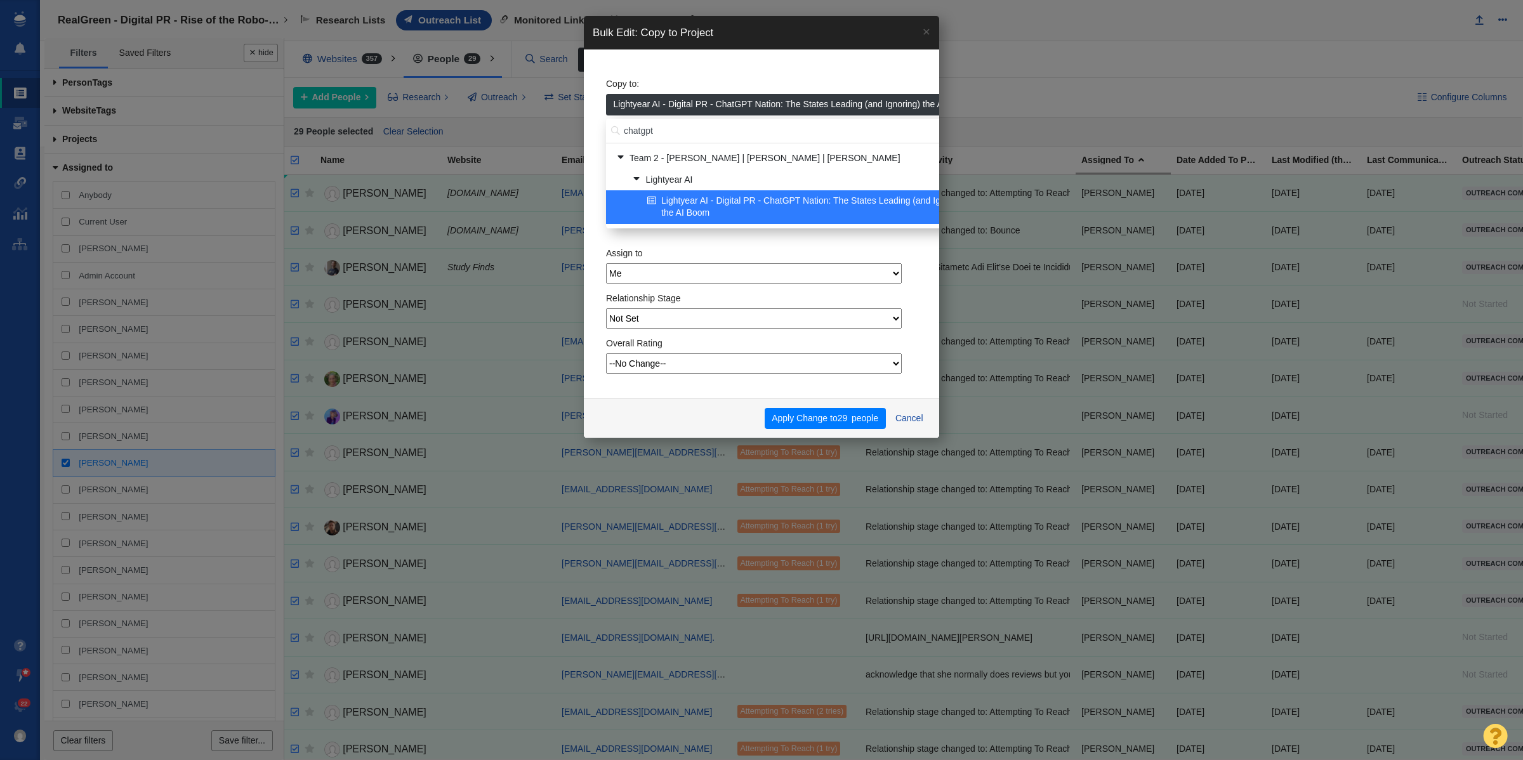
click at [710, 363] on select "--No Change-- Very Low Low Medium High Very High" at bounding box center [754, 364] width 296 height 20
click at [629, 402] on div "Apply Change to 29 people Cancel" at bounding box center [761, 419] width 355 height 40
click at [829, 416] on button "Apply Change to 29 people" at bounding box center [825, 419] width 121 height 22
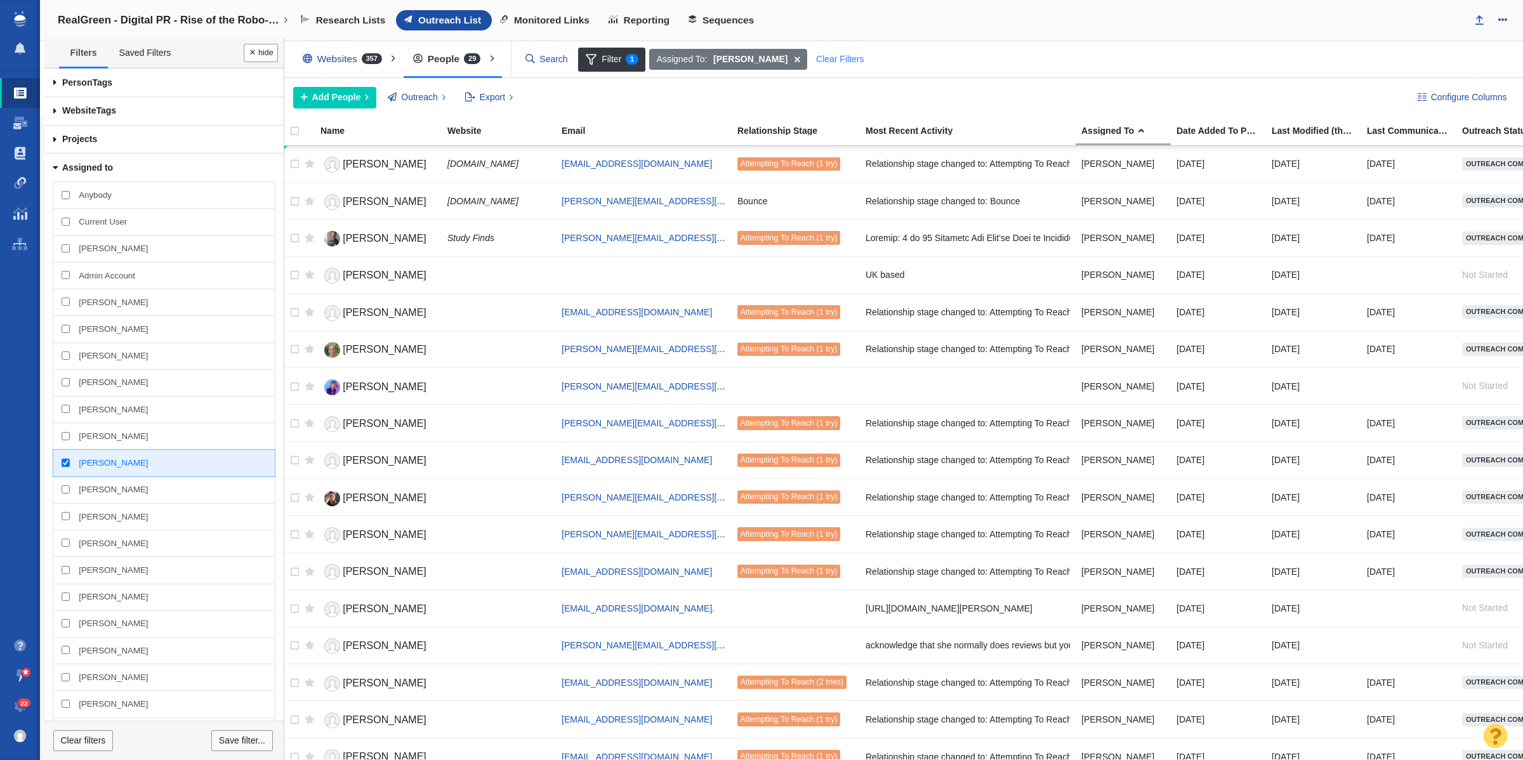
click at [832, 63] on div "Clear Filters" at bounding box center [840, 60] width 62 height 22
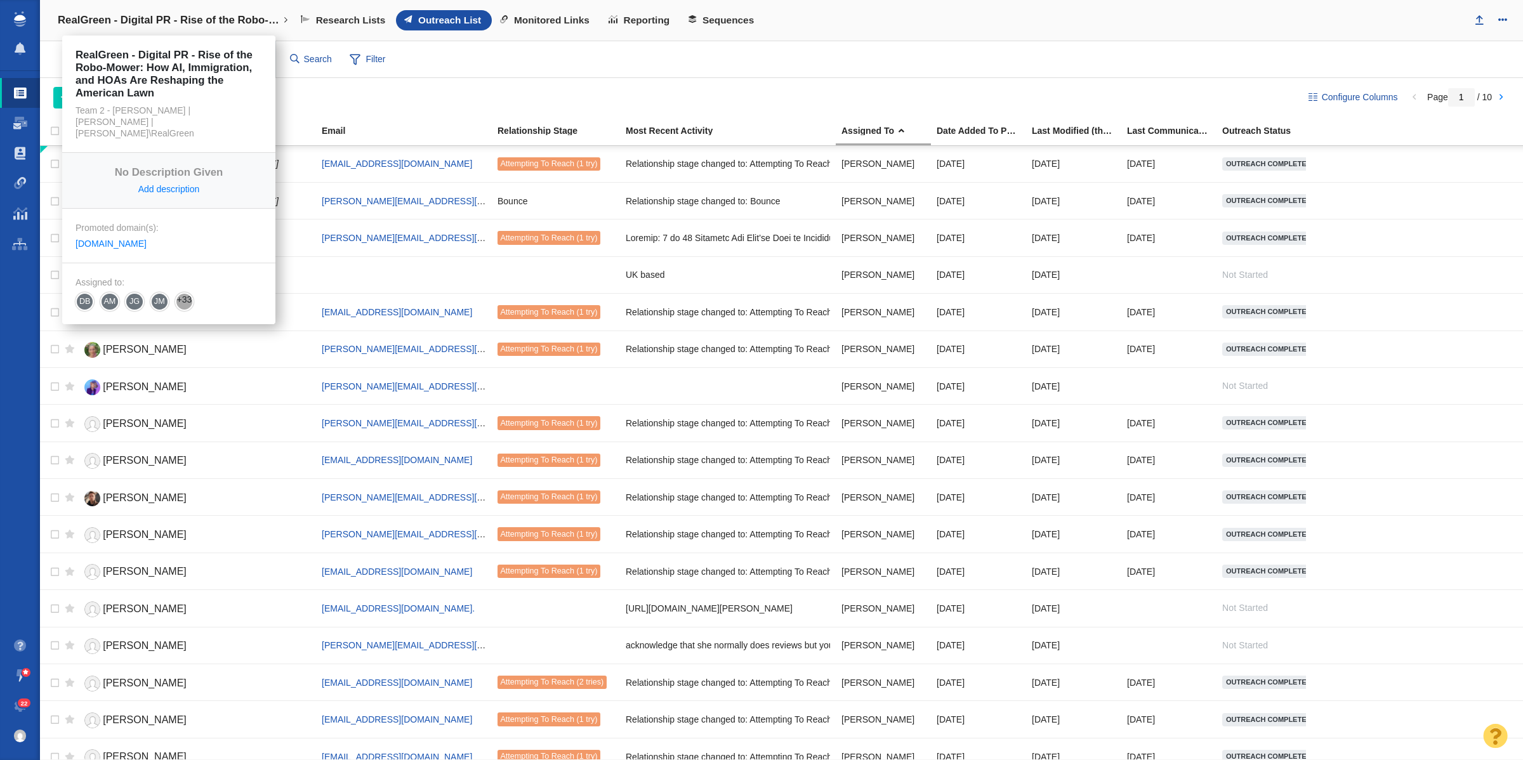
click at [208, 17] on h4 "RealGreen - Digital PR - Rise of the Robo-Mower: How AI, Immigration, and HOAs …" at bounding box center [169, 20] width 222 height 13
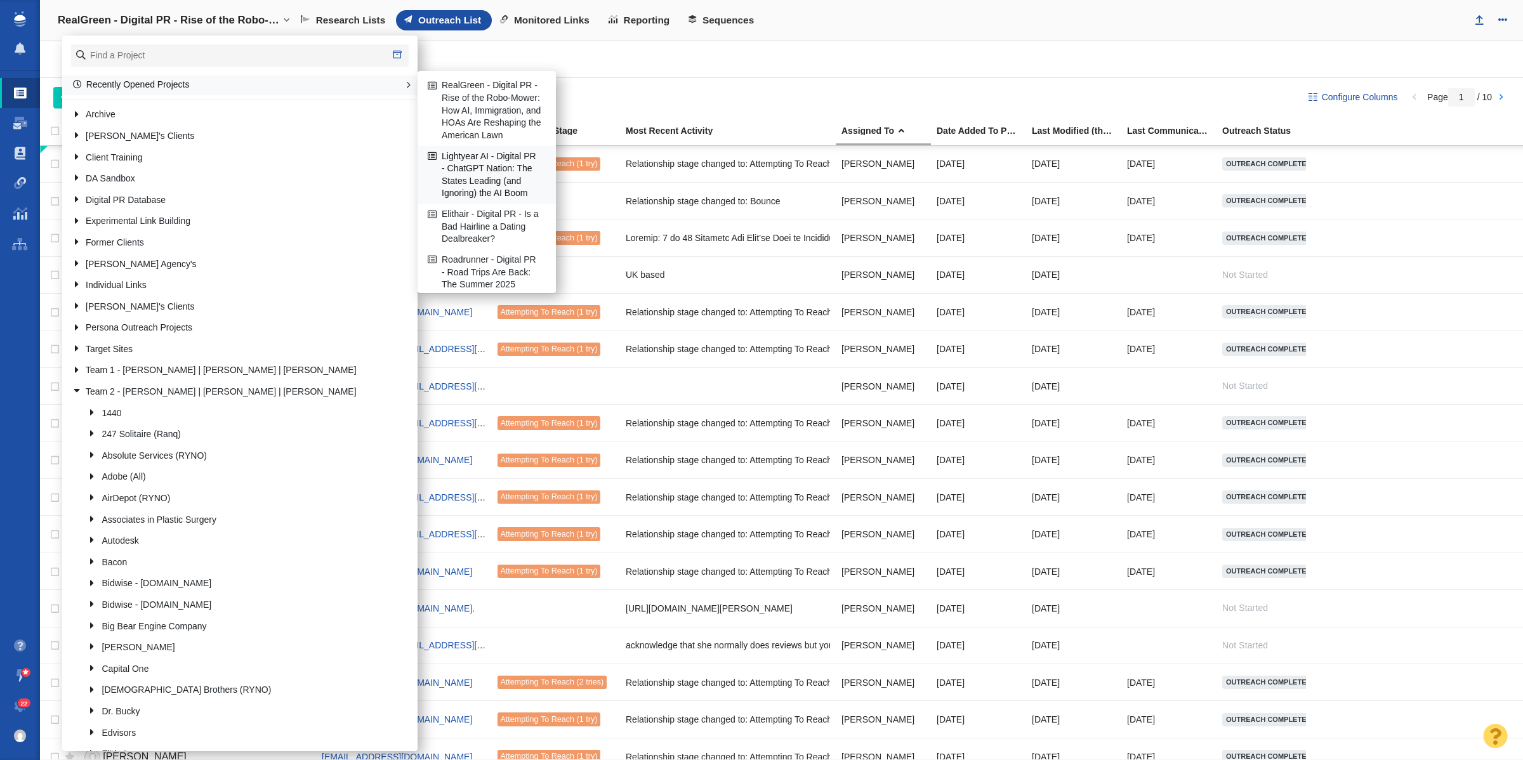
click at [501, 195] on link "Lightyear AI - Digital PR - ChatGPT Nation: The States Leading (and Ignoring) t…" at bounding box center [487, 175] width 124 height 57
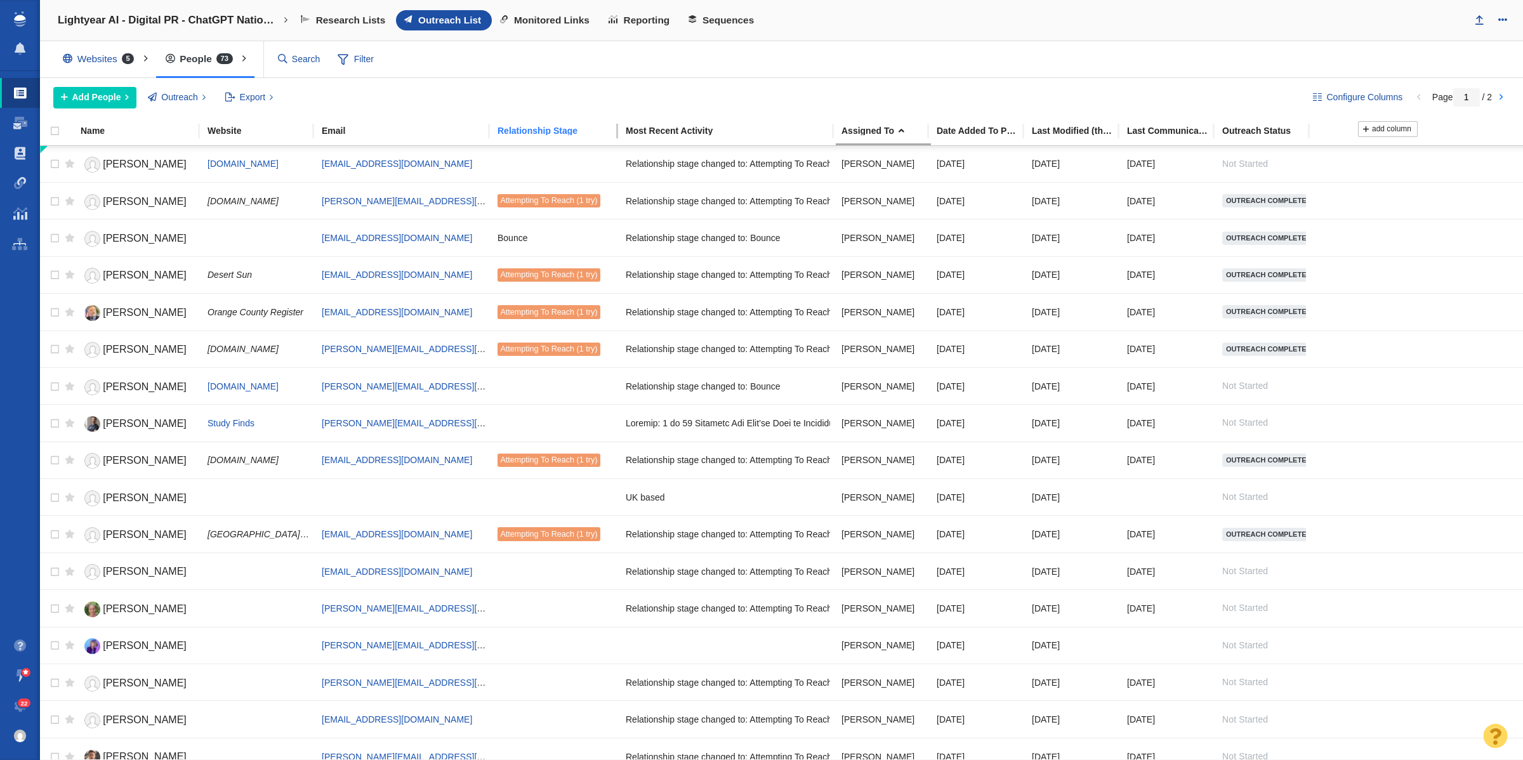
click at [566, 135] on div "Relationship Stage" at bounding box center [561, 130] width 127 height 9
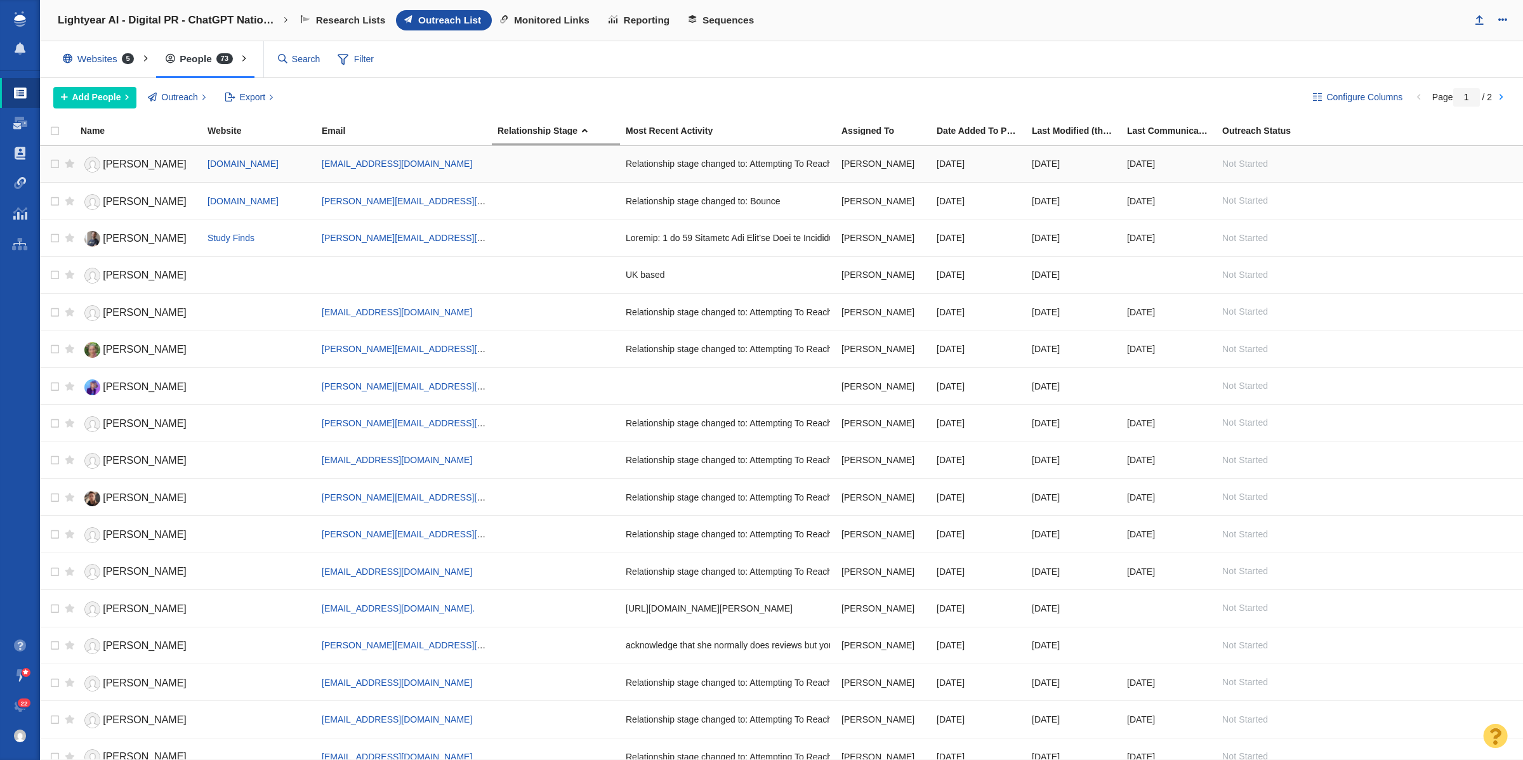
click at [545, 165] on div at bounding box center [556, 163] width 117 height 27
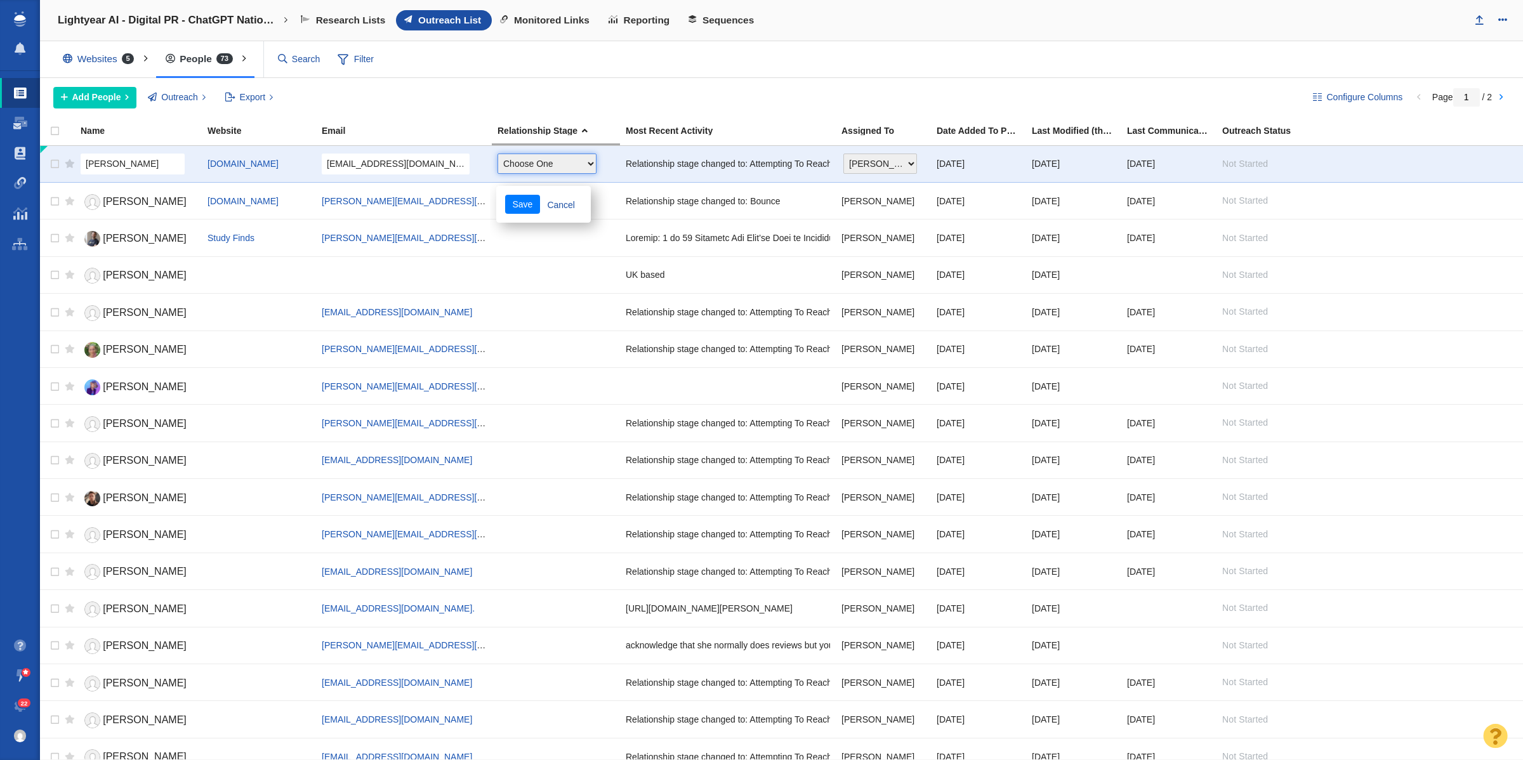
click at [545, 165] on select "Choose One Not Started Scheduled Attempting To Reach Paused Bounce Send Failure…" at bounding box center [547, 164] width 99 height 20
select select "0"
click at [498, 154] on select "Choose One Not Started Scheduled Attempting To Reach Paused Bounce Send Failure…" at bounding box center [547, 164] width 99 height 20
click at [521, 211] on button "Save" at bounding box center [522, 204] width 35 height 19
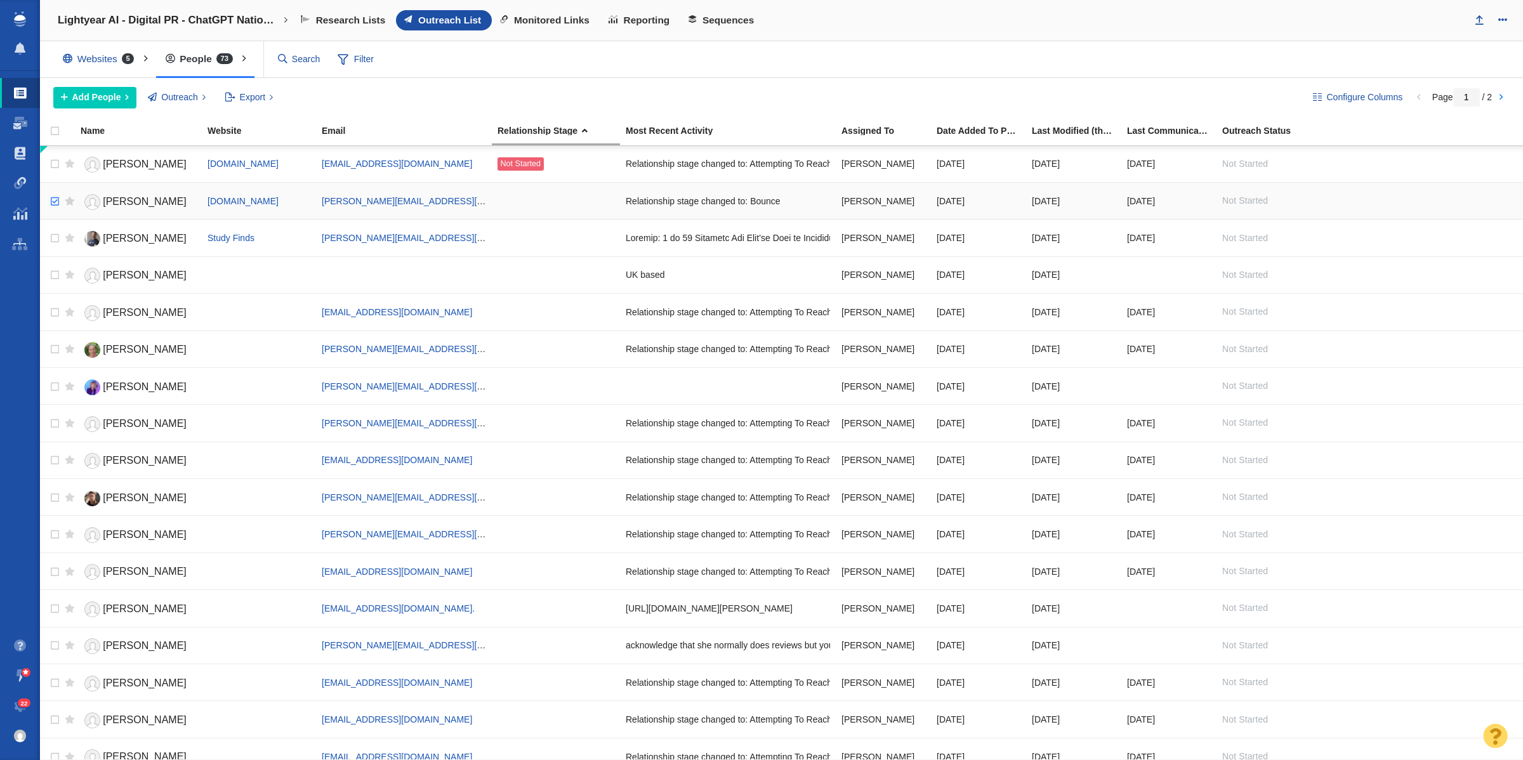
click at [56, 198] on input "checkbox" at bounding box center [53, 202] width 19 height 28
checkbox input "true"
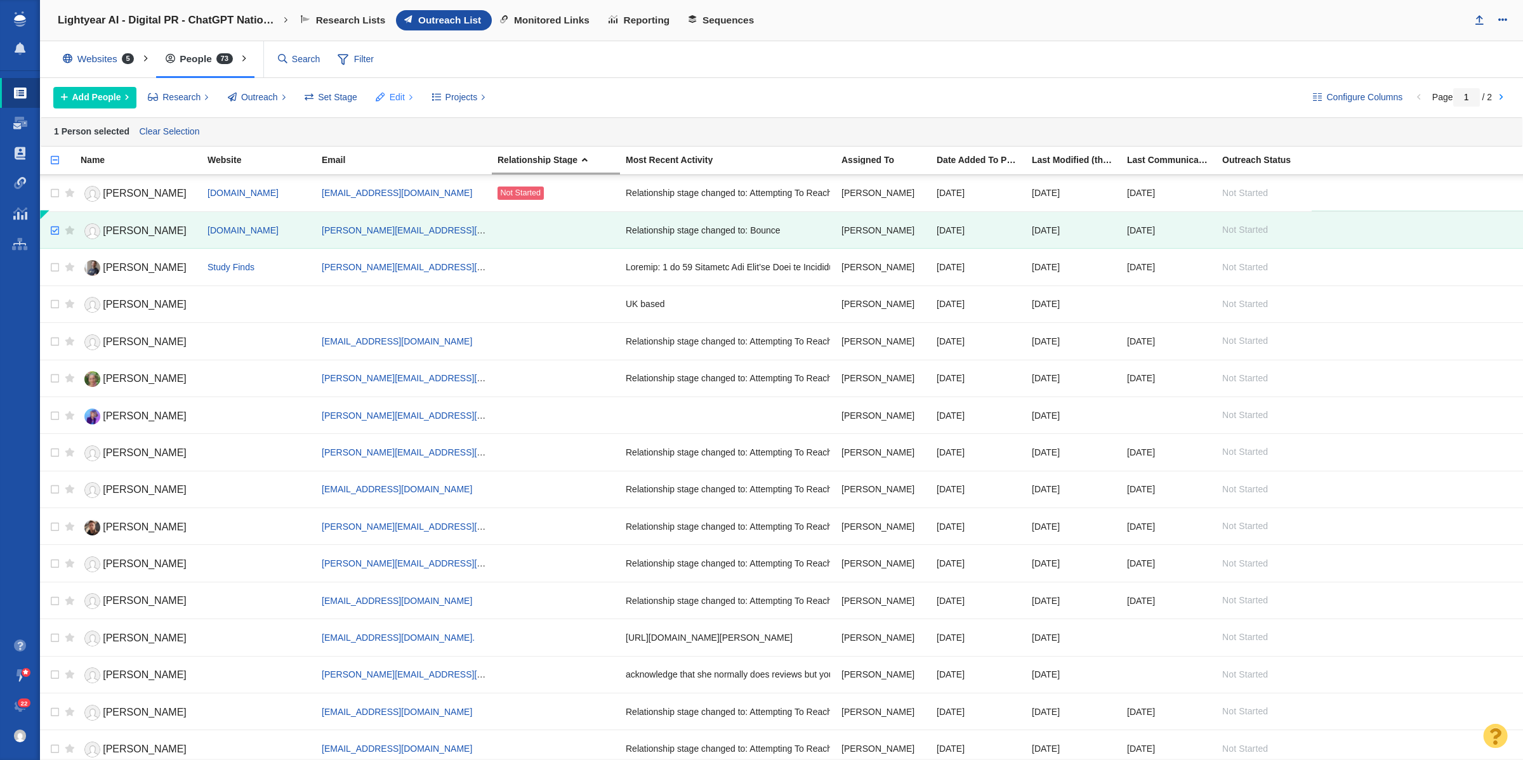
click at [416, 96] on button "Edit" at bounding box center [394, 98] width 51 height 22
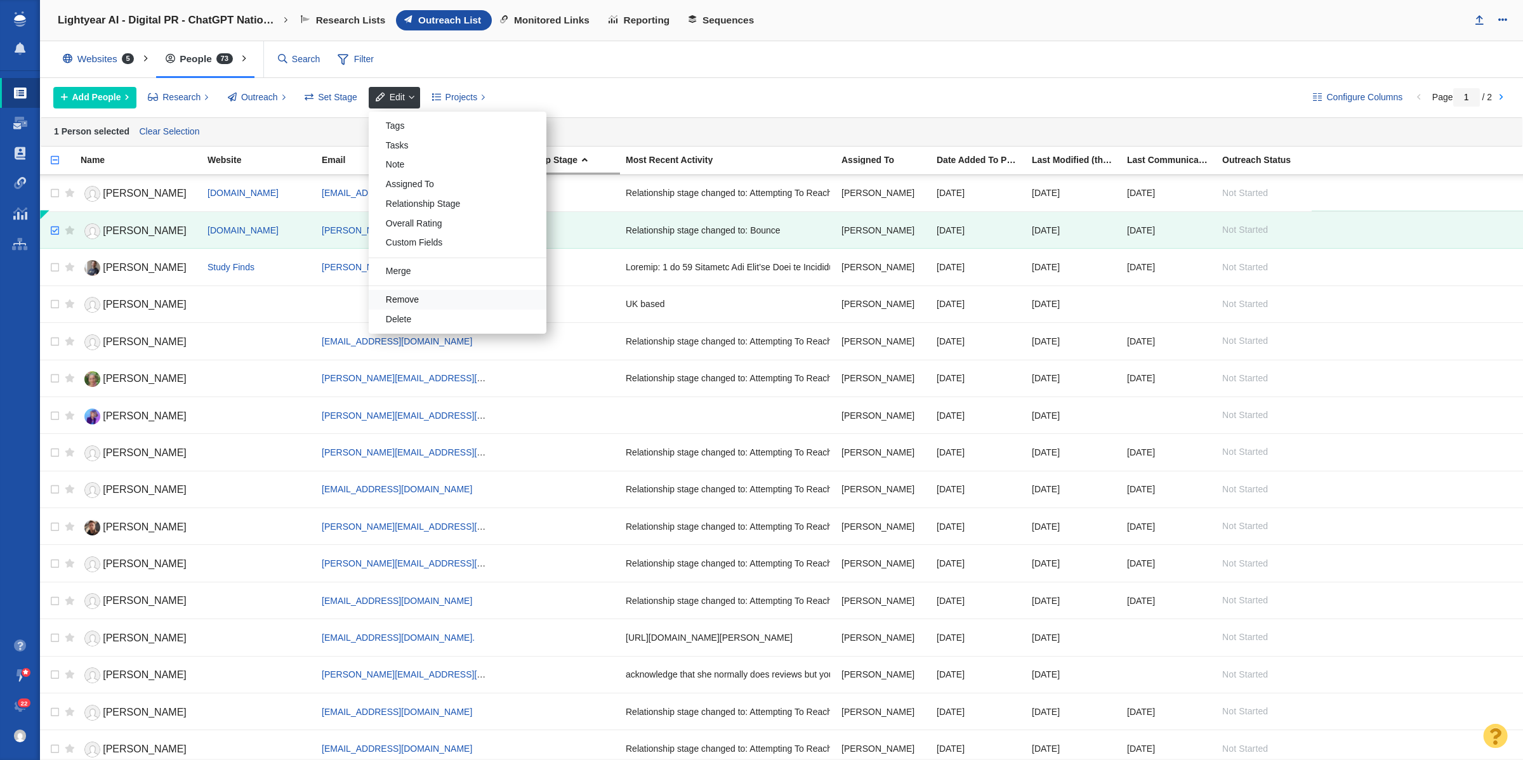
click at [426, 292] on div "Remove" at bounding box center [458, 300] width 178 height 20
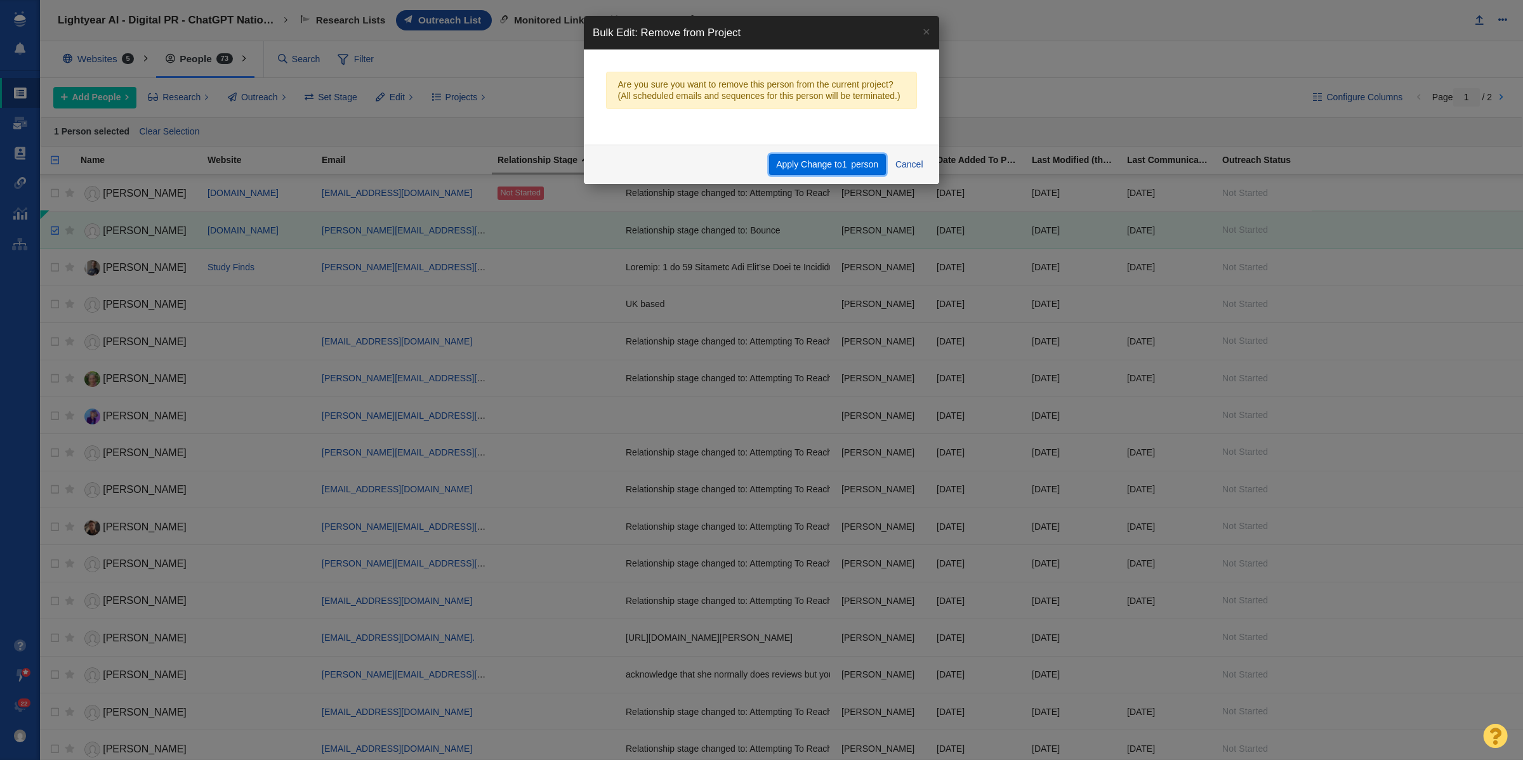
click at [829, 169] on button "Apply Change to 1 person" at bounding box center [827, 165] width 117 height 22
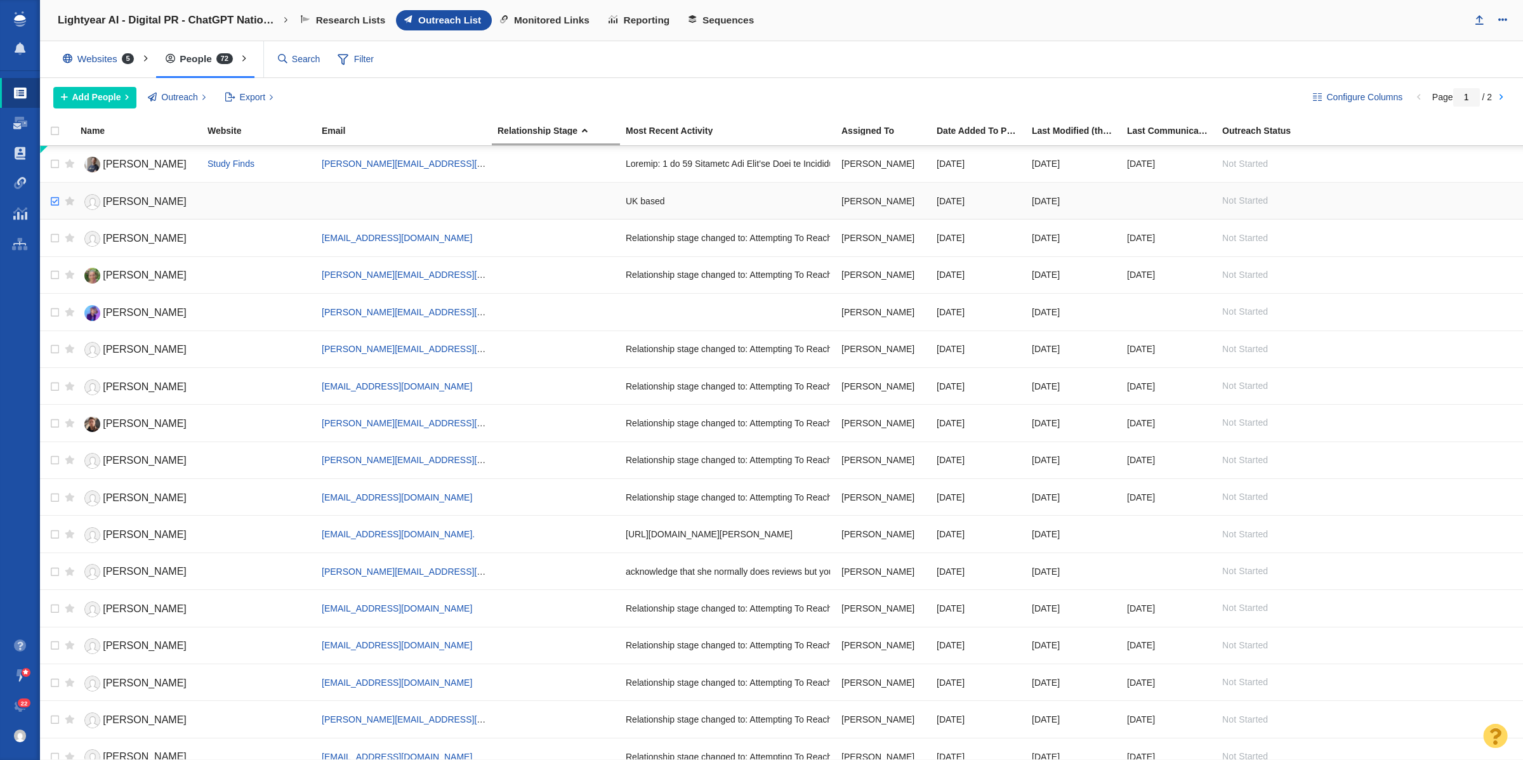
click at [53, 203] on input "checkbox" at bounding box center [53, 202] width 19 height 28
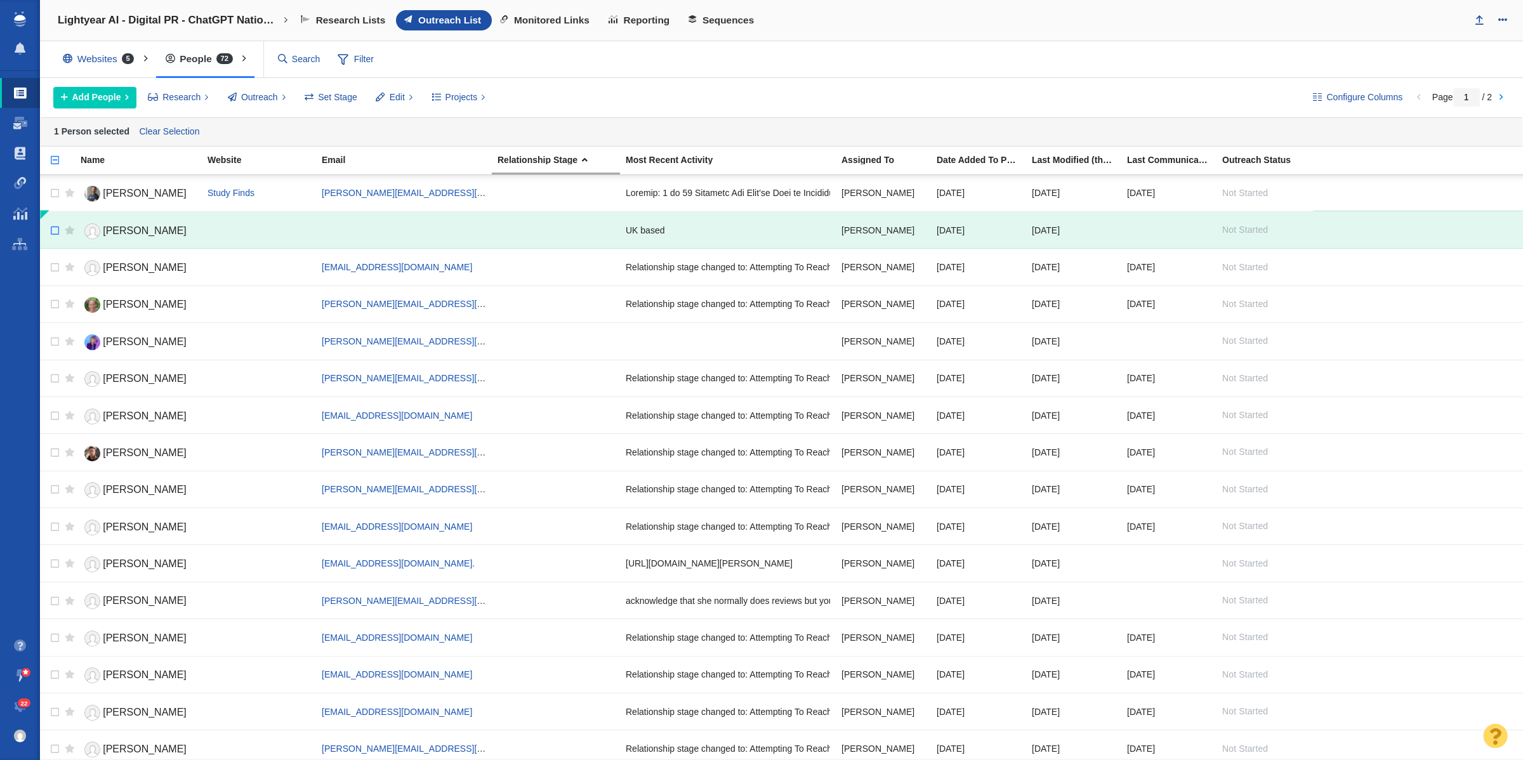
checkbox input "false"
click at [54, 234] on input "checkbox" at bounding box center [53, 231] width 19 height 28
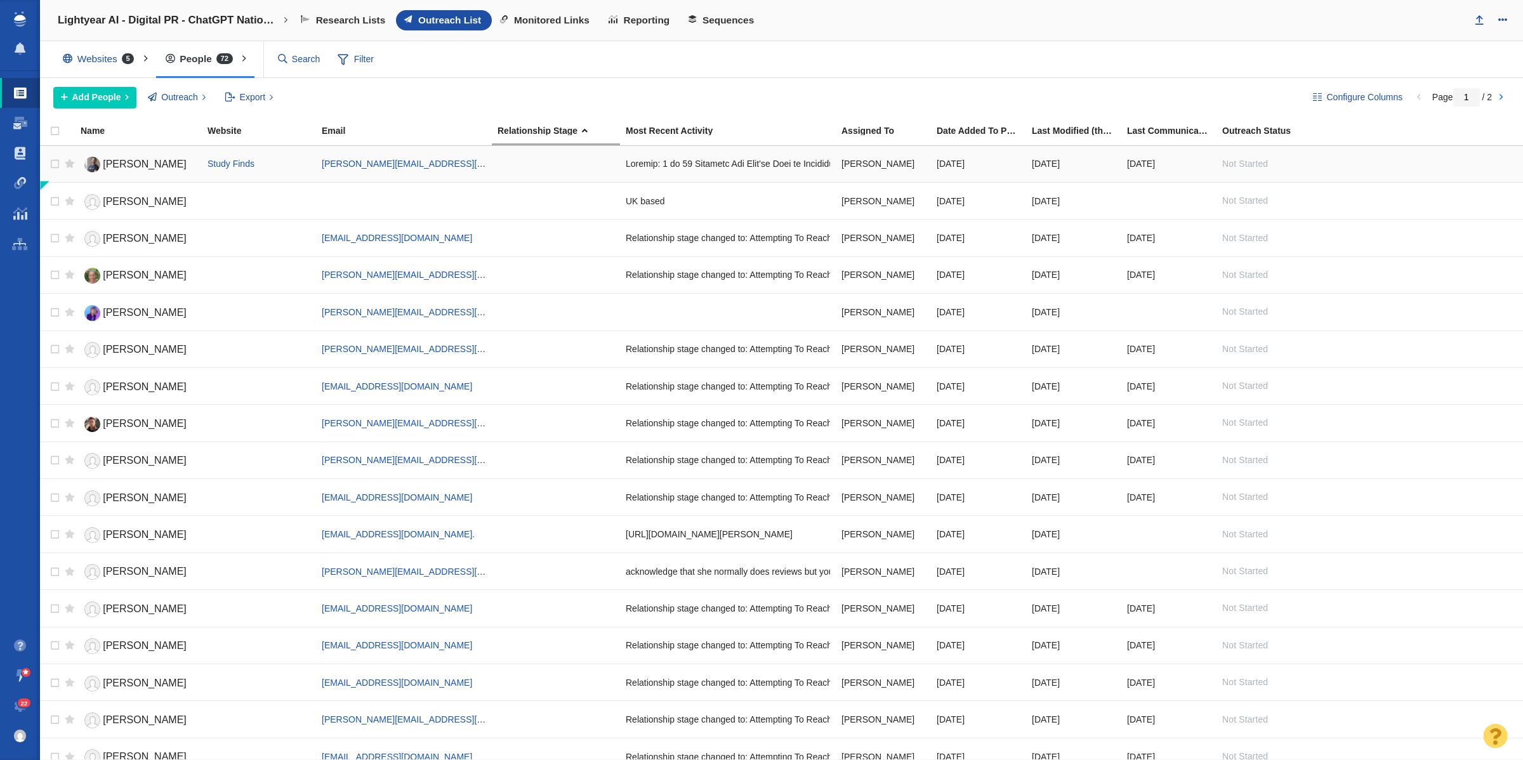
click at [550, 168] on div at bounding box center [556, 163] width 117 height 27
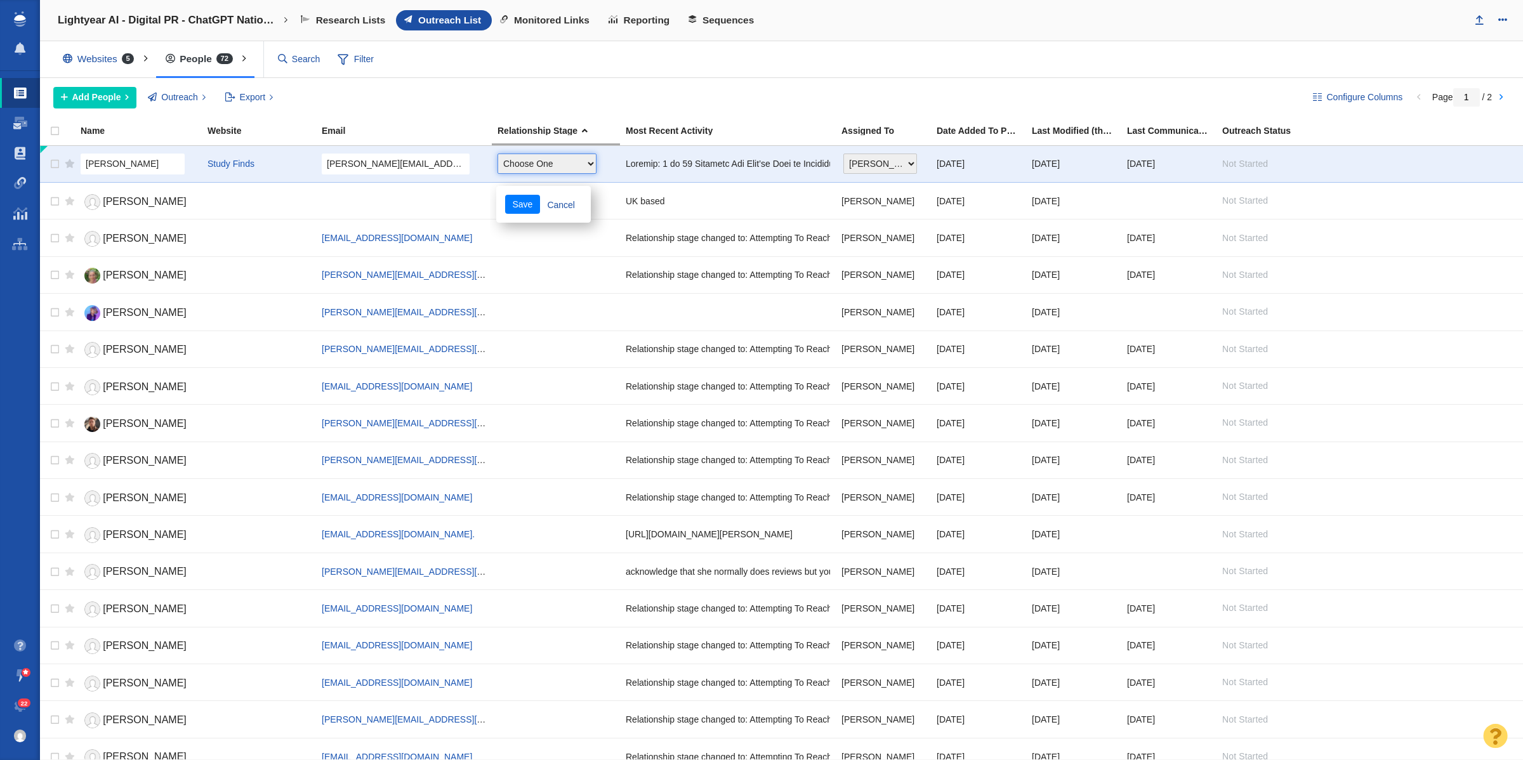
click at [550, 169] on select "Choose One Not Started Scheduled Attempting To Reach Paused Bounce Send Failure…" at bounding box center [547, 164] width 99 height 20
select select "0"
click at [498, 154] on select "Choose One Not Started Scheduled Attempting To Reach Paused Bounce Send Failure…" at bounding box center [547, 164] width 99 height 20
click at [525, 208] on button "Save" at bounding box center [522, 204] width 35 height 19
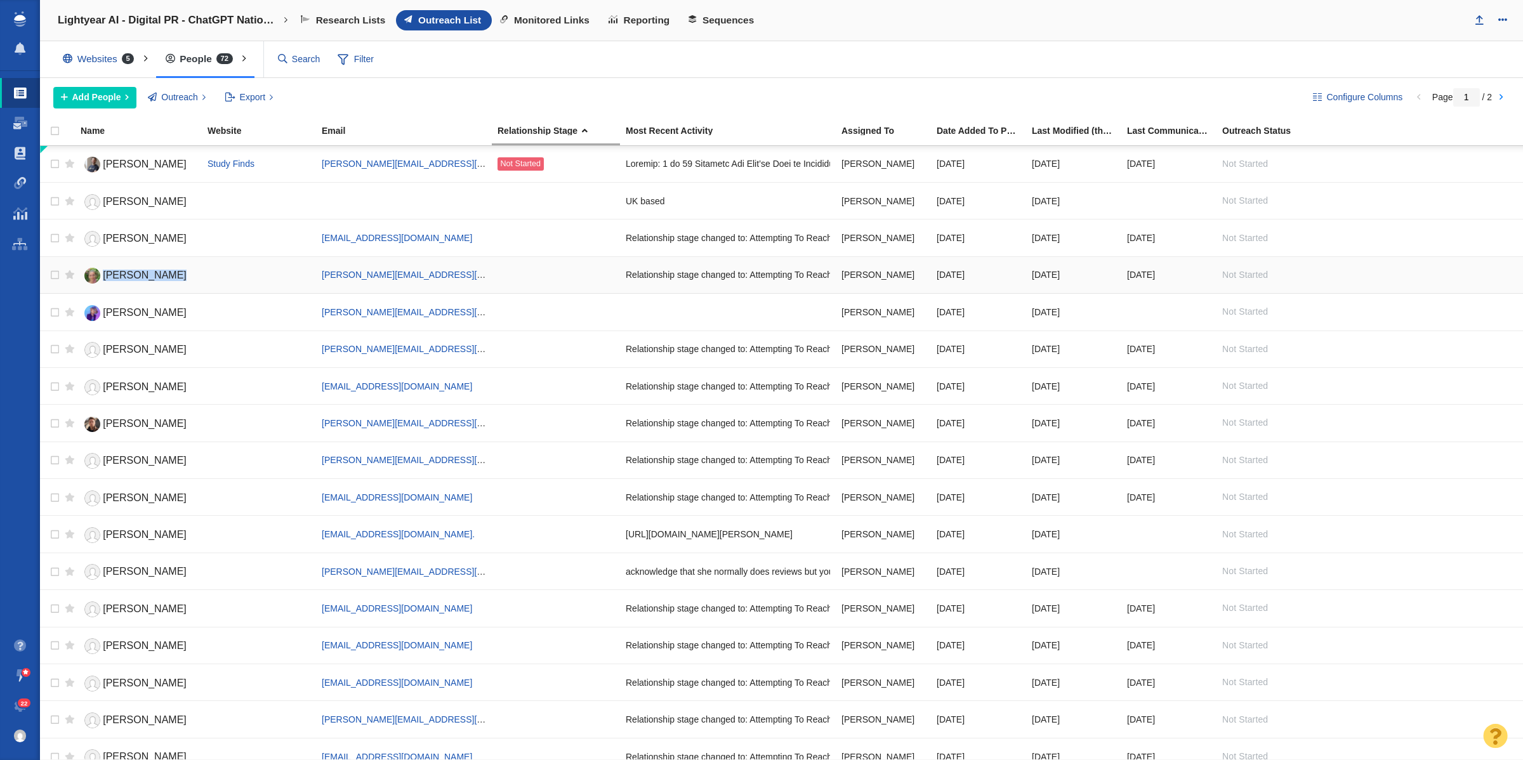
drag, startPoint x: 208, startPoint y: 271, endPoint x: 99, endPoint y: 277, distance: 108.7
click at [99, 277] on tr "[PERSON_NAME] [PERSON_NAME][EMAIL_ADDRESS][DOMAIN_NAME] Relationship stage chan…" at bounding box center [781, 274] width 1483 height 37
copy tr "[PERSON_NAME]"
click at [175, 317] on link "[PERSON_NAME]" at bounding box center [139, 313] width 116 height 22
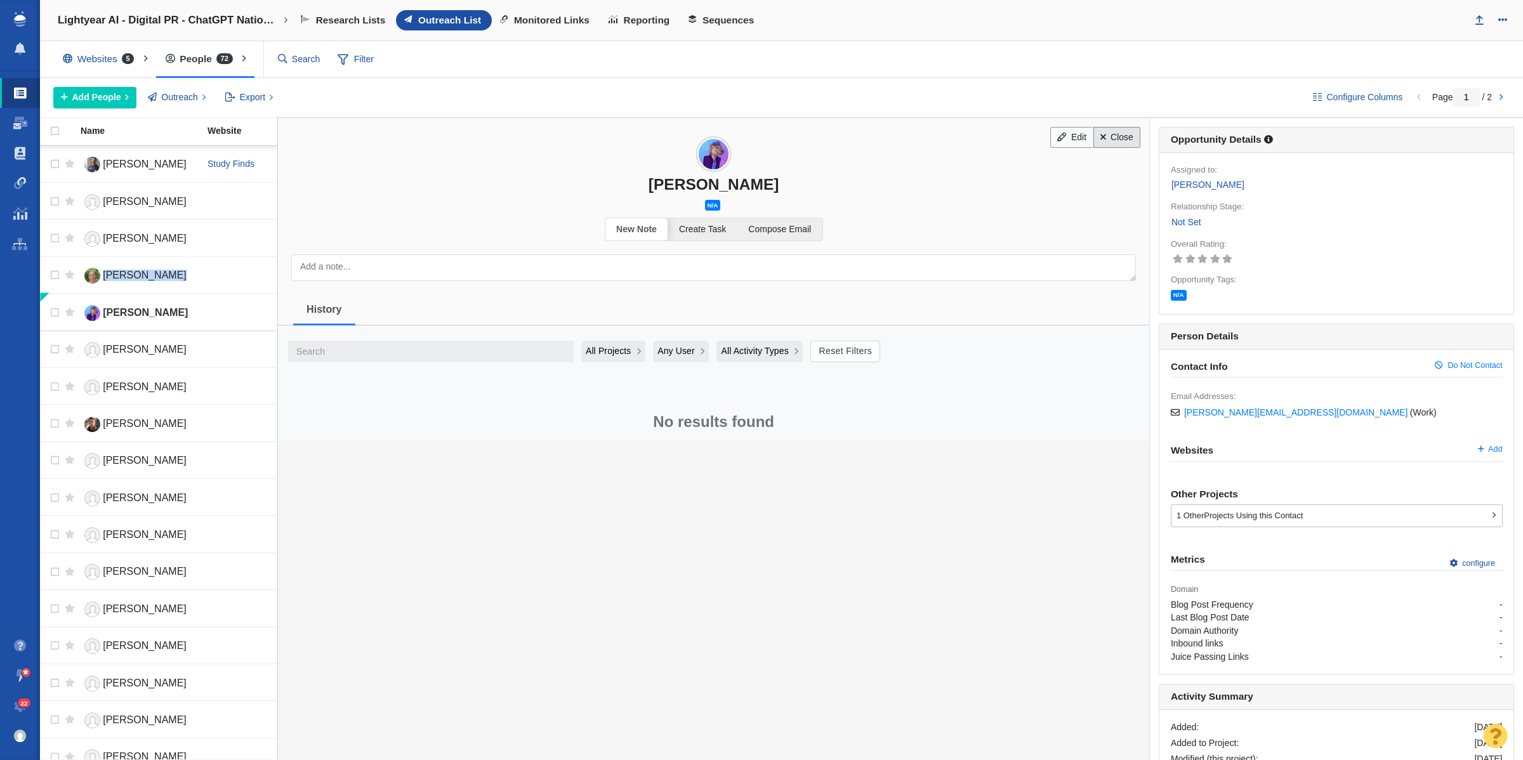
click at [1105, 136] on link "Close" at bounding box center [1118, 138] width 48 height 22
click at [153, 270] on span "[PERSON_NAME]" at bounding box center [145, 275] width 84 height 11
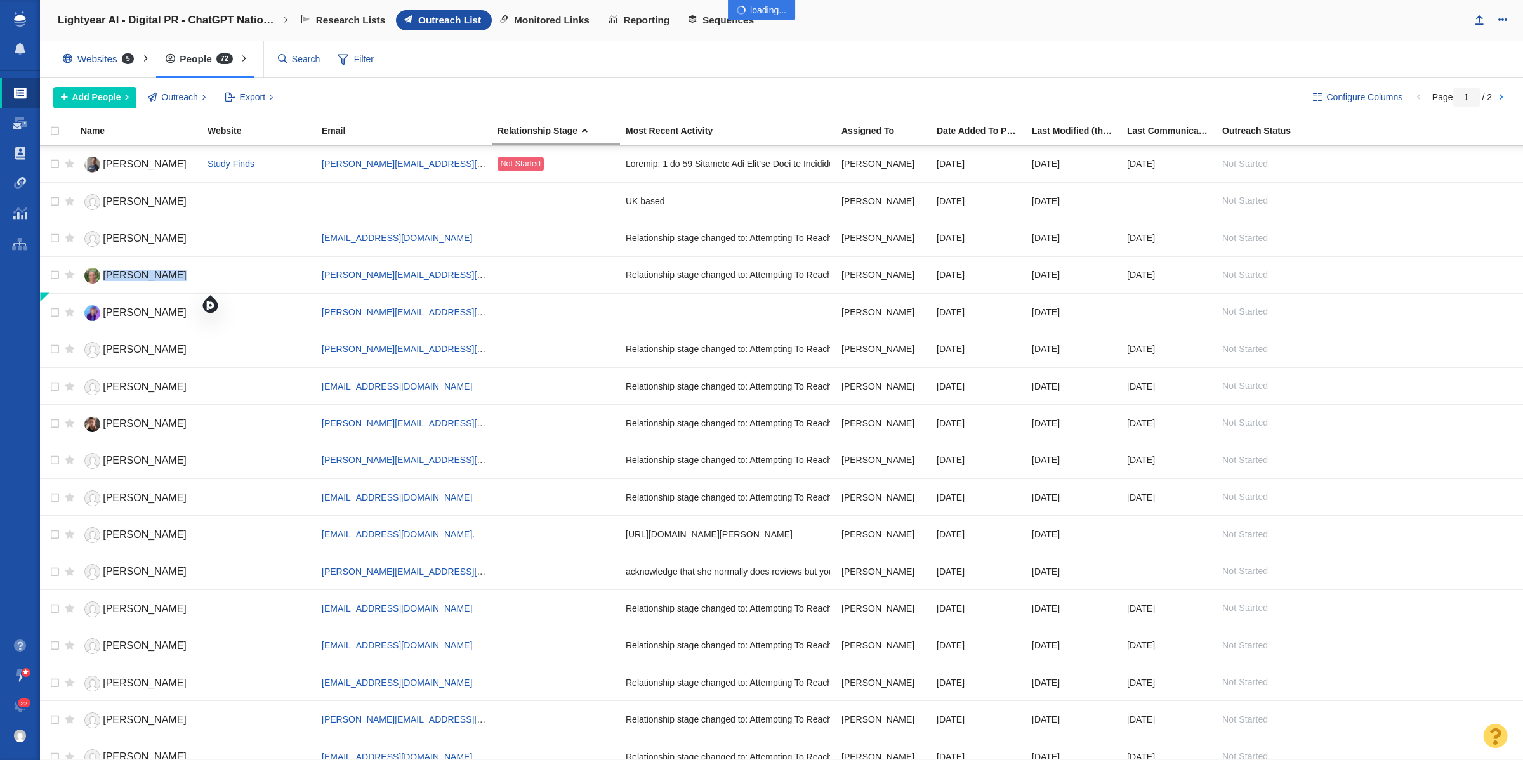
drag, startPoint x: 153, startPoint y: 275, endPoint x: 134, endPoint y: 277, distance: 19.1
click at [134, 277] on div at bounding box center [761, 380] width 1523 height 760
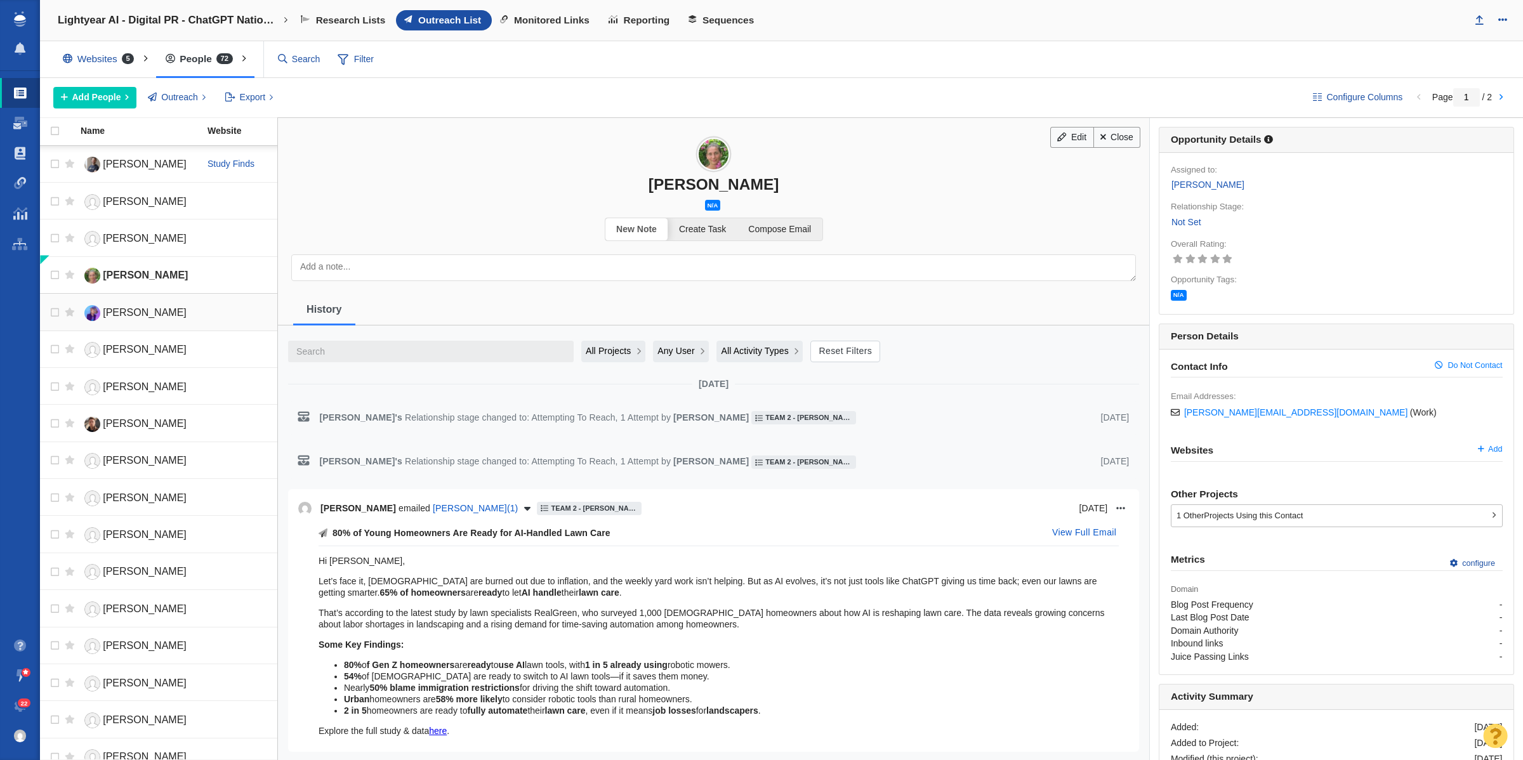
click at [166, 314] on link "[PERSON_NAME]" at bounding box center [139, 313] width 116 height 22
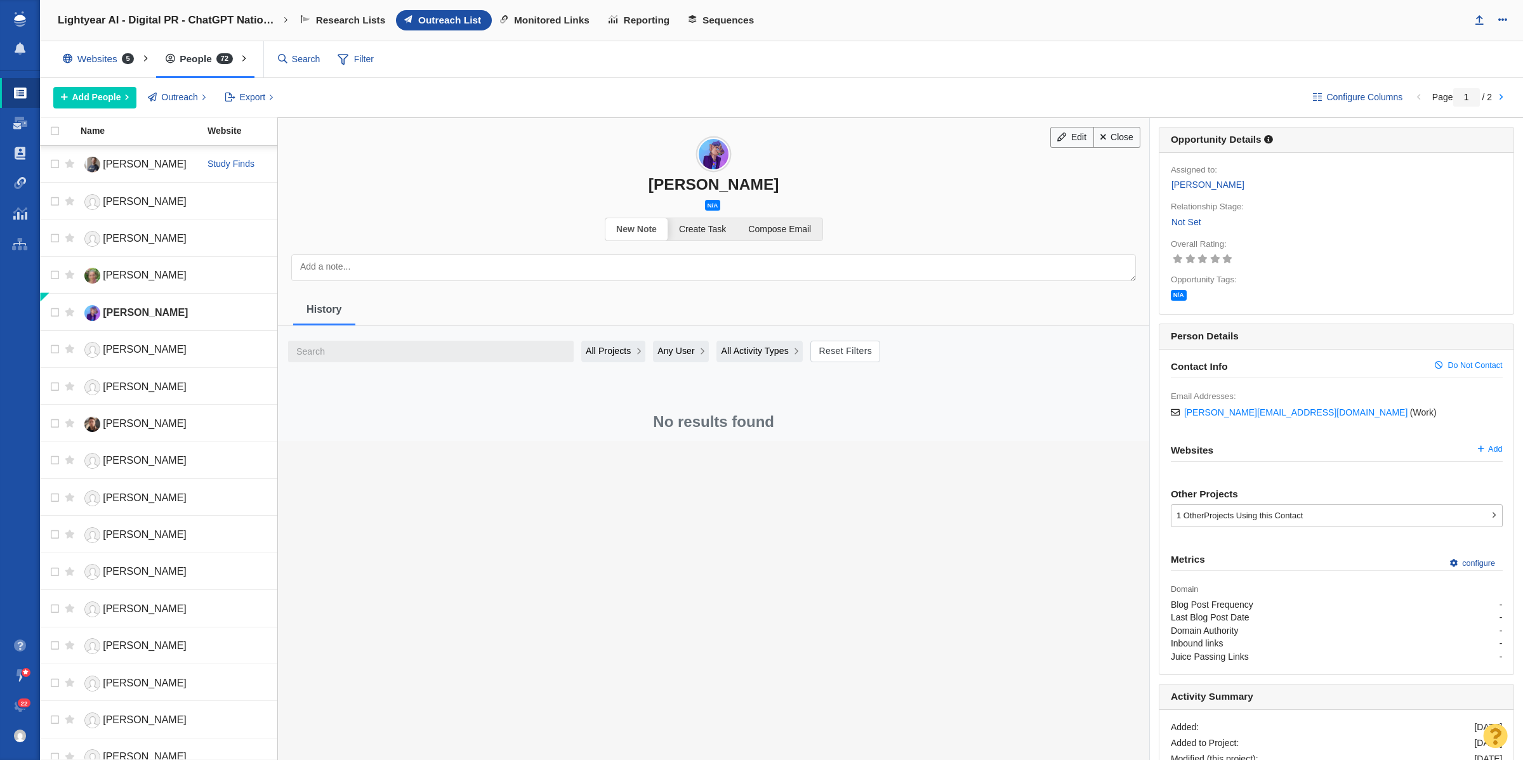
click at [686, 179] on div "[PERSON_NAME]" at bounding box center [713, 184] width 871 height 18
copy div "[PERSON_NAME]"
click at [1050, 143] on link "Edit" at bounding box center [1071, 138] width 43 height 22
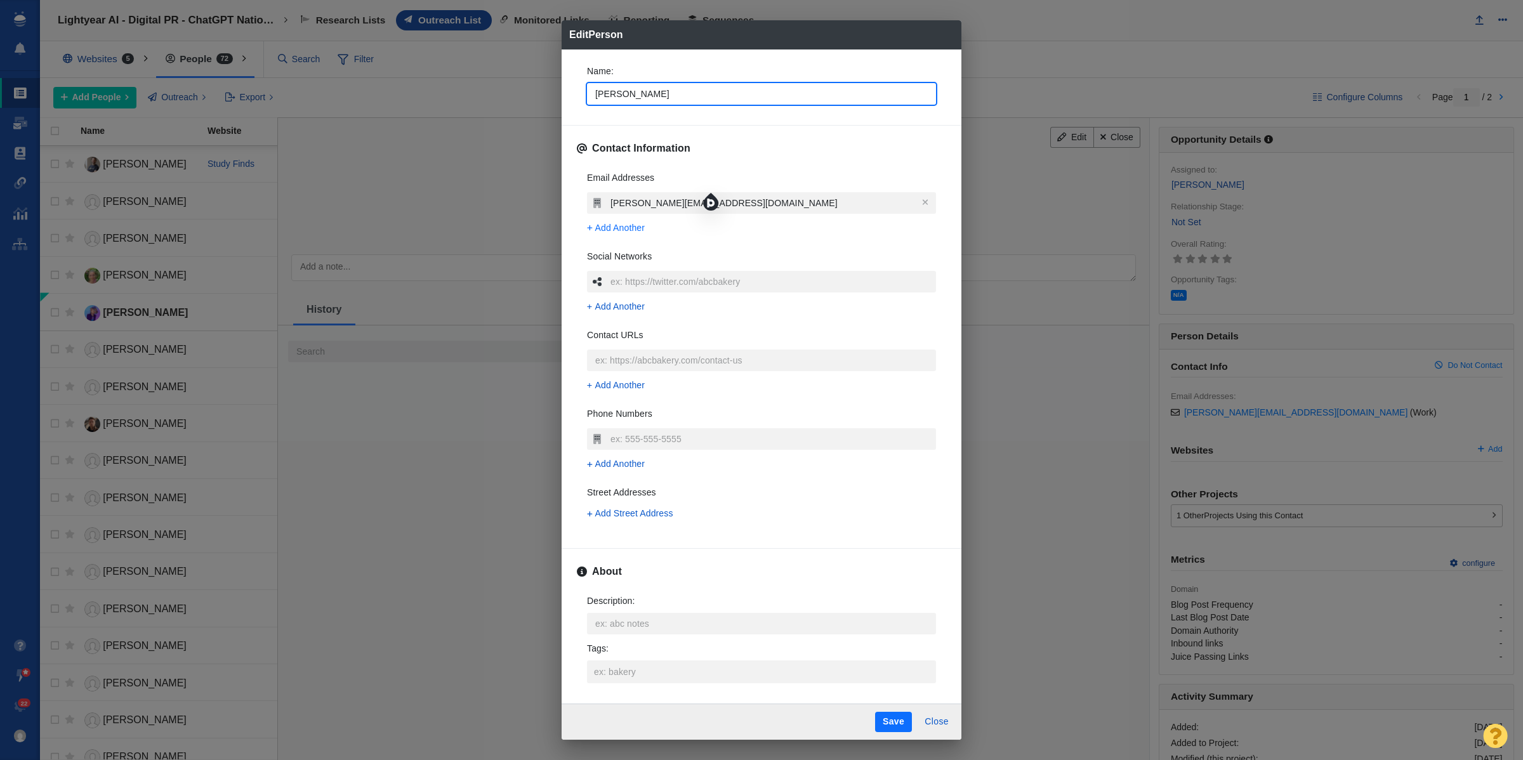
click at [632, 230] on span "Add Another" at bounding box center [620, 228] width 50 height 13
type textarea "x"
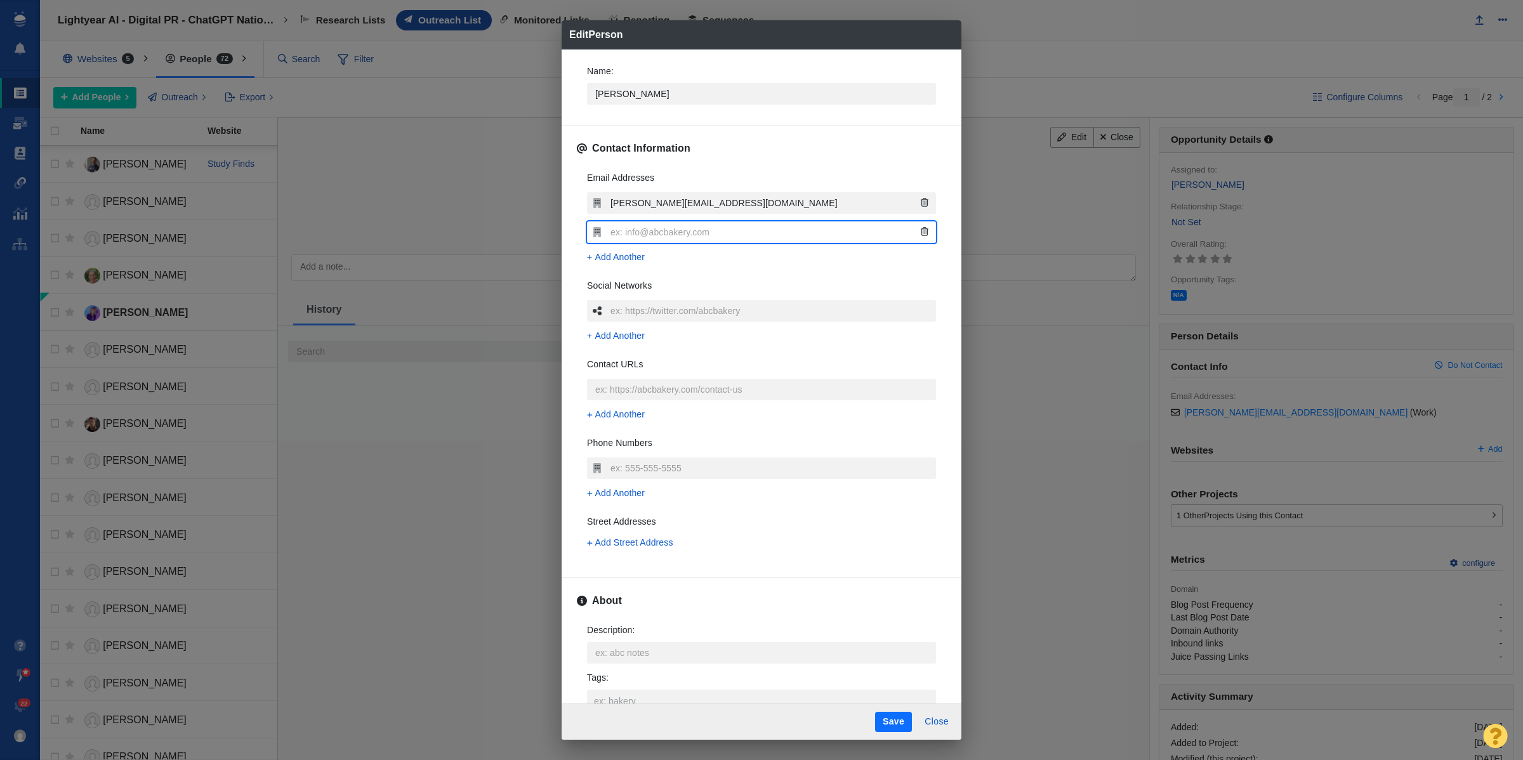
click at [687, 239] on input "text" at bounding box center [771, 233] width 329 height 22
type textarea "x"
type input "[PERSON_NAME][EMAIL_ADDRESS][DOMAIN_NAME]"
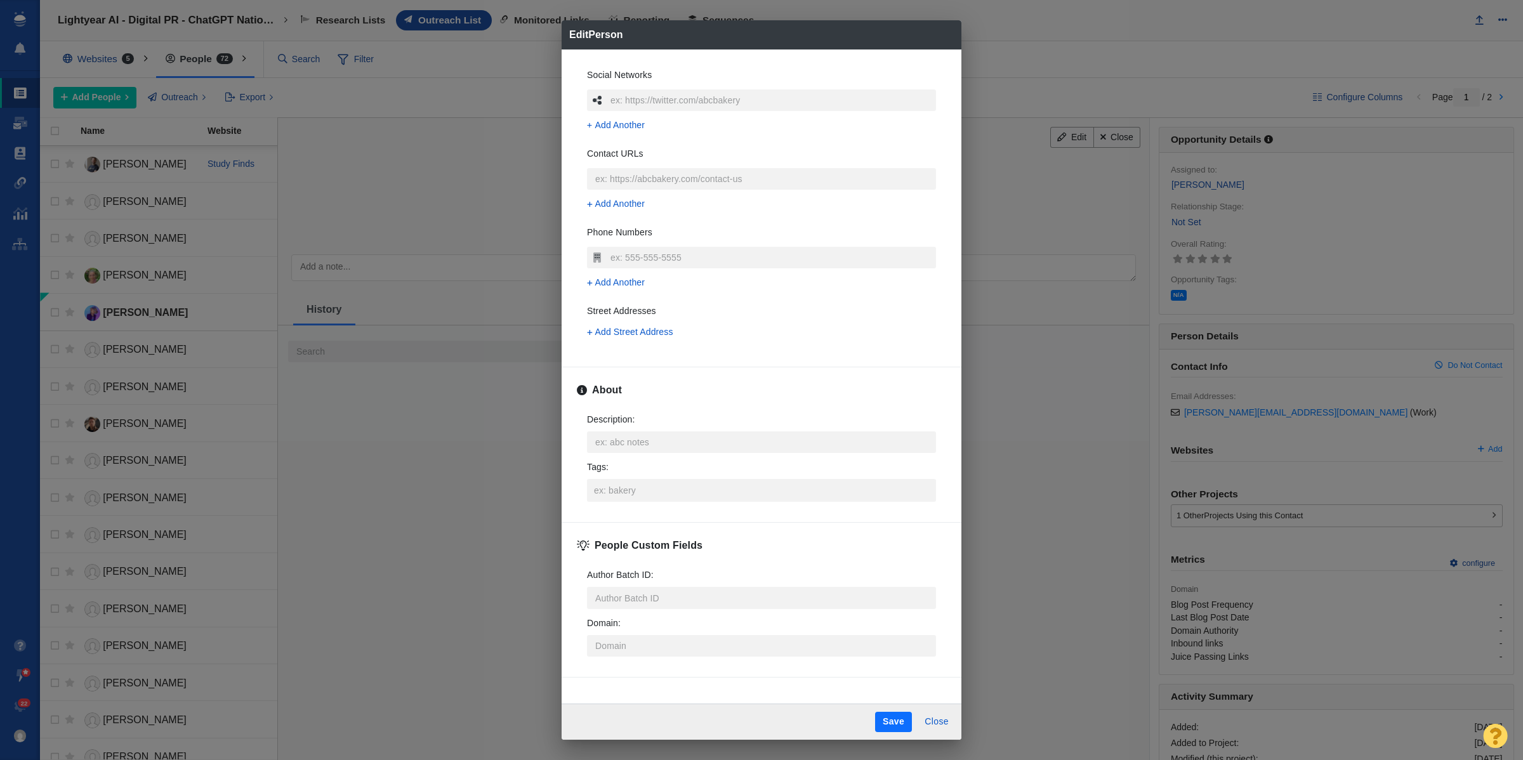
scroll to position [215, 0]
click at [625, 444] on textarea "Description : x" at bounding box center [761, 441] width 349 height 22
type textarea "x"
type textarea "[URL][DOMAIN_NAME][PERSON_NAME]"
type textarea "x"
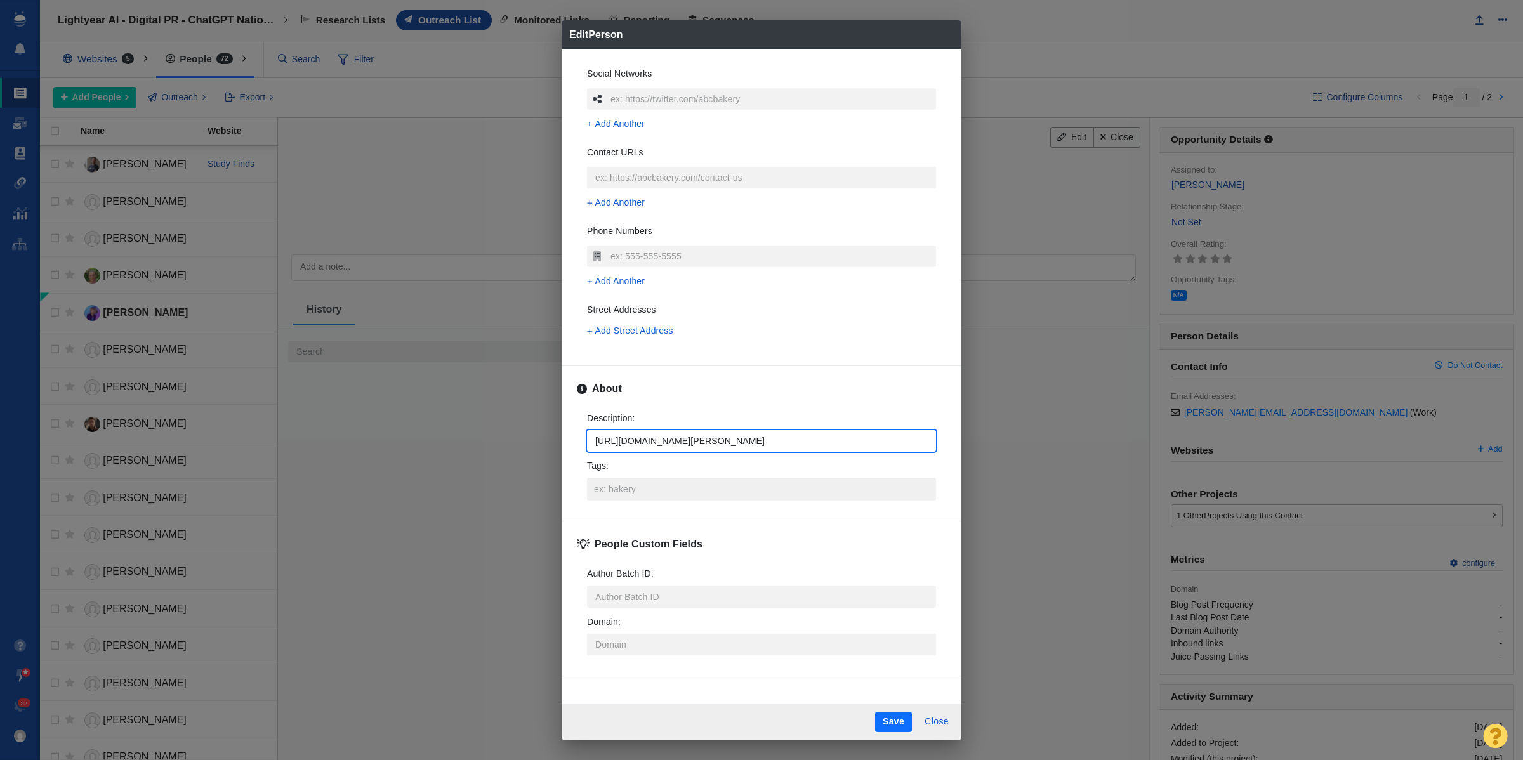
type textarea "[URL][DOMAIN_NAME][PERSON_NAME]"
click at [635, 491] on input "Tags :" at bounding box center [761, 489] width 341 height 23
type textarea "x"
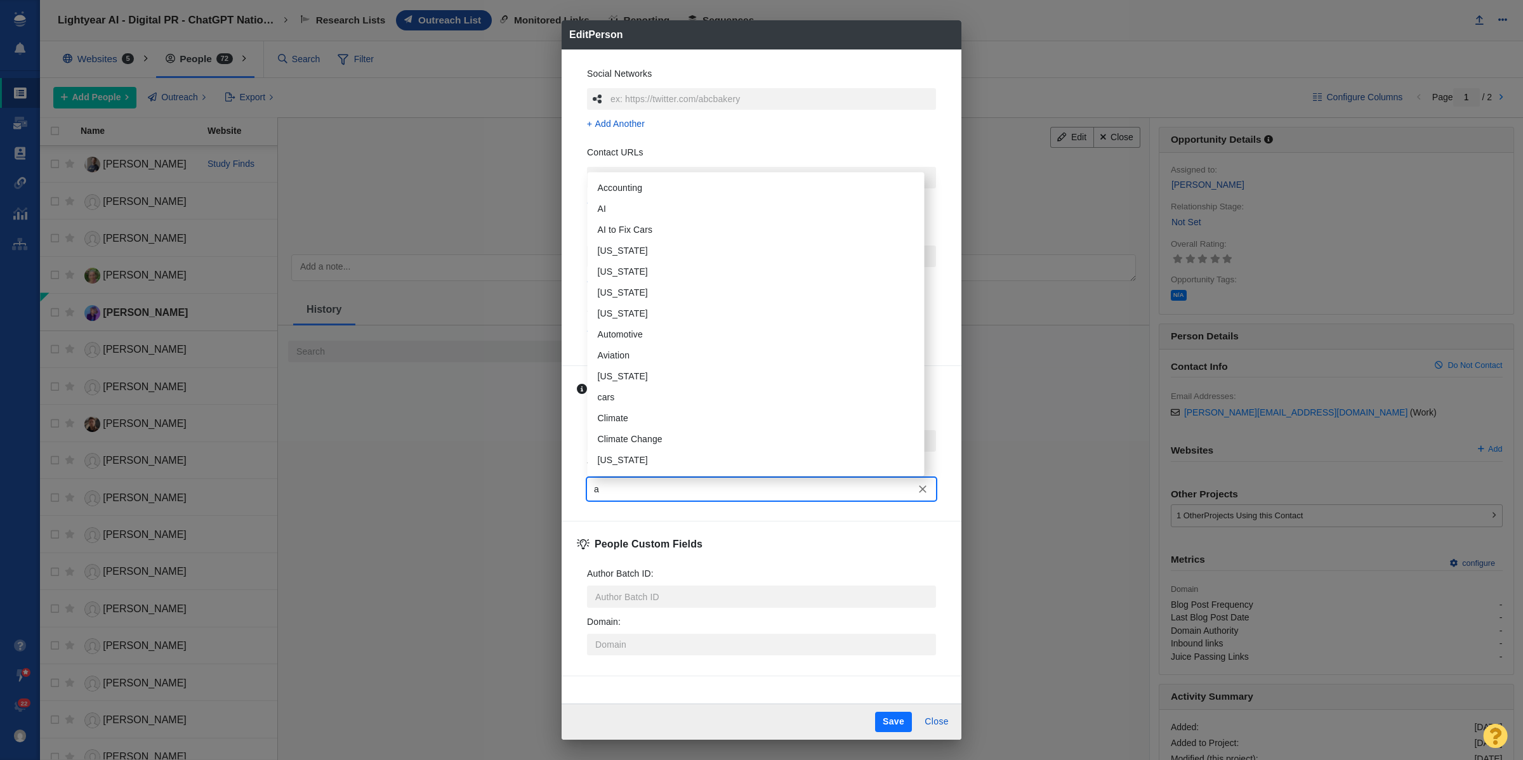
type input "ai"
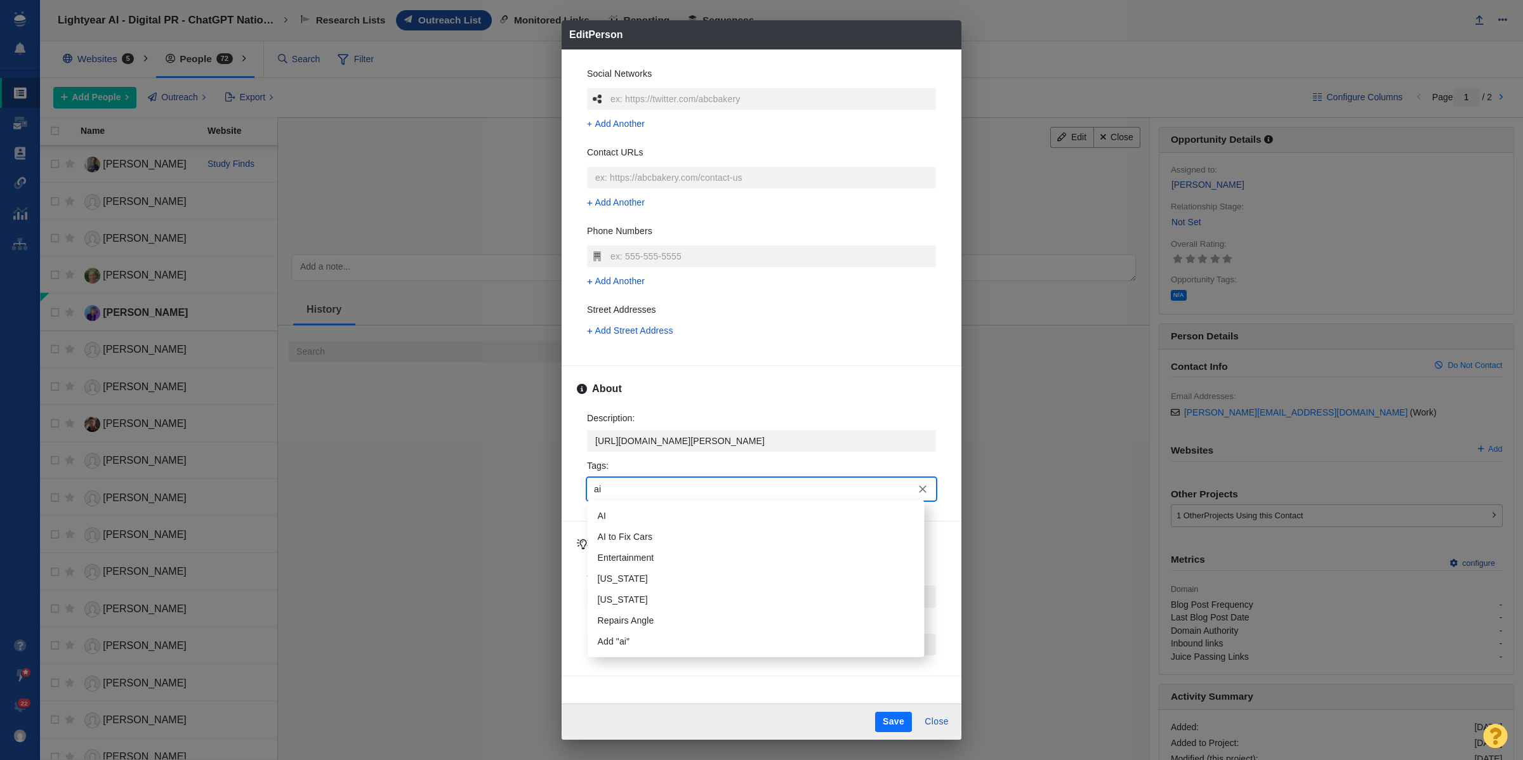
click at [604, 520] on li "AI" at bounding box center [756, 516] width 337 height 21
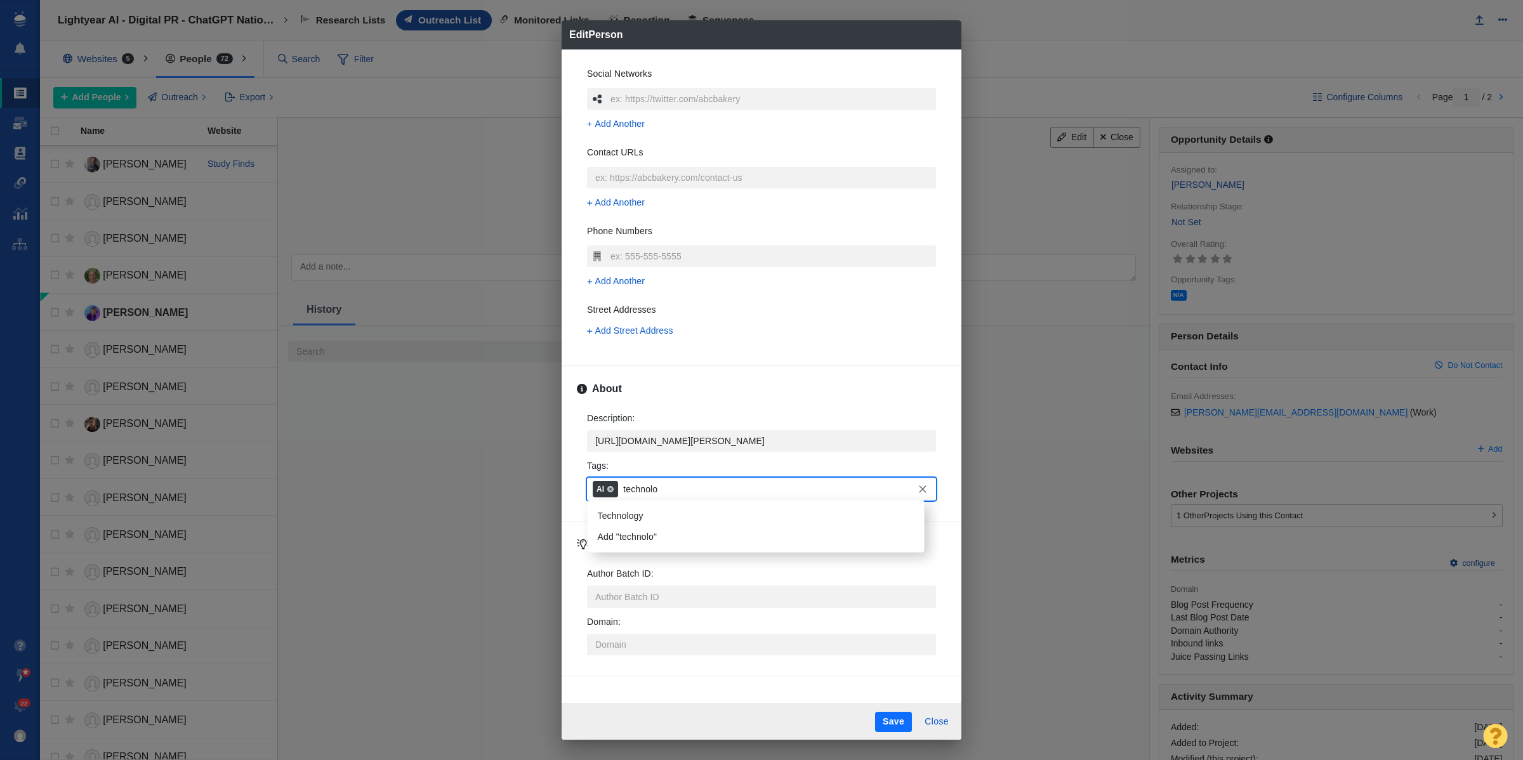
type input "technolog"
click at [605, 519] on li "Technology" at bounding box center [756, 516] width 337 height 21
type input "t"
click at [705, 492] on input "Tarriff" at bounding box center [809, 489] width 248 height 23
type input "Tariff"
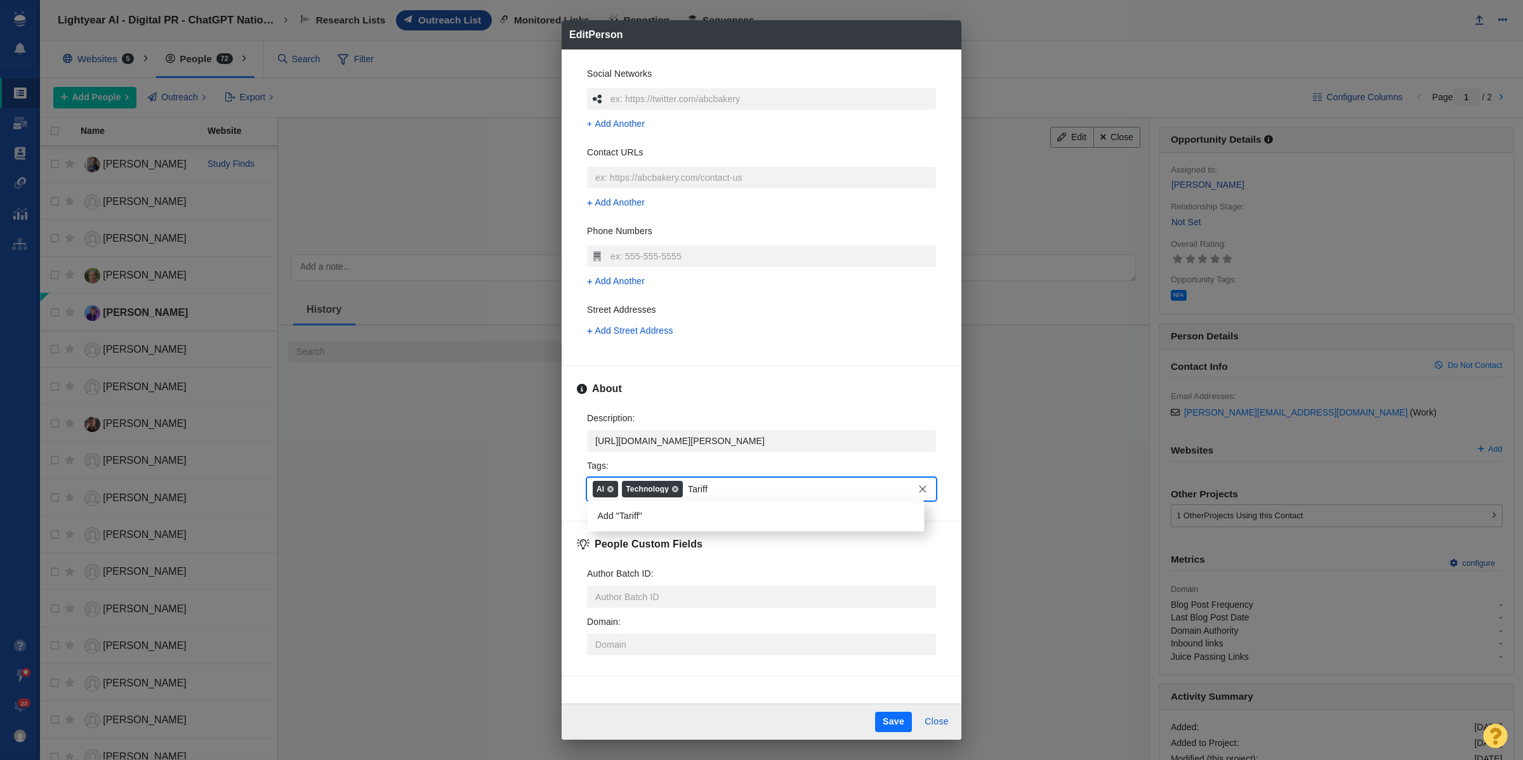
click at [626, 517] on li "Add "Tariff"" at bounding box center [756, 516] width 337 height 21
